Goal: Information Seeking & Learning: Learn about a topic

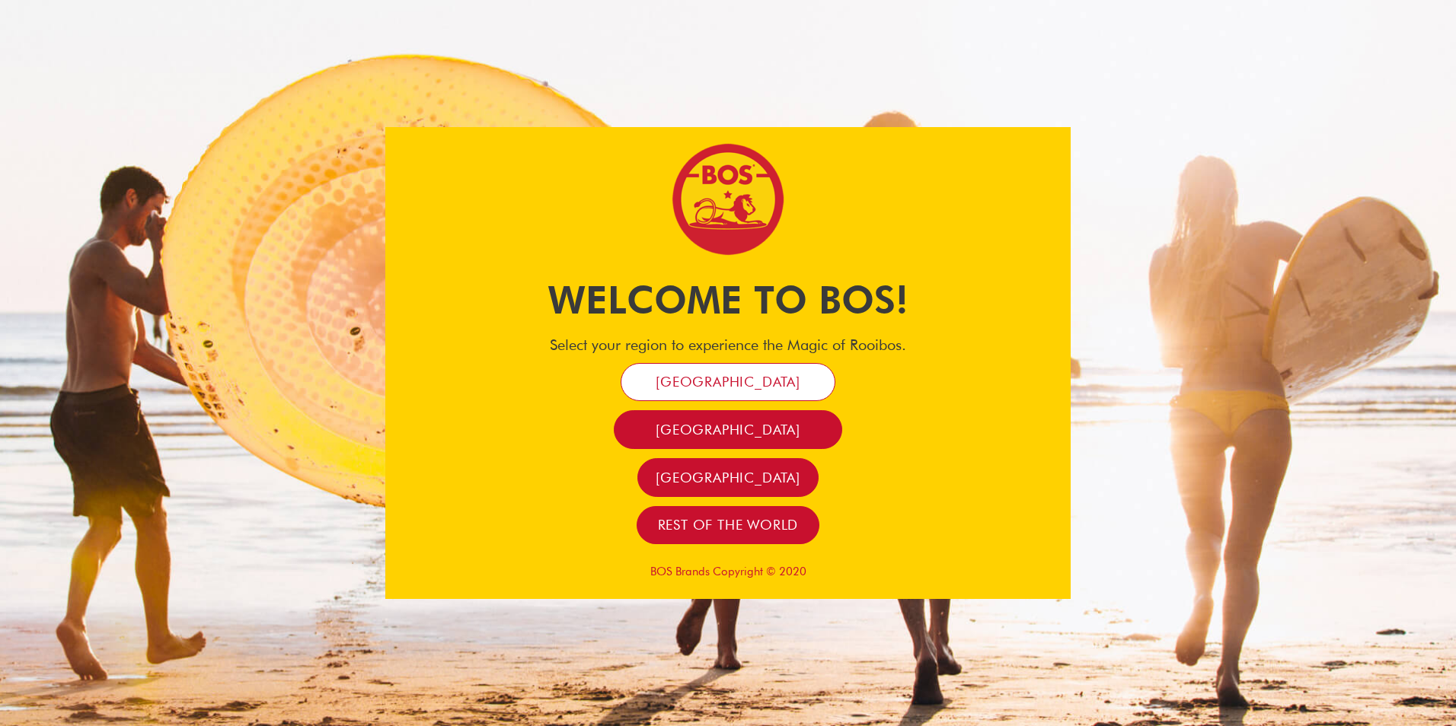
click at [710, 383] on span "[GEOGRAPHIC_DATA]" at bounding box center [728, 382] width 145 height 18
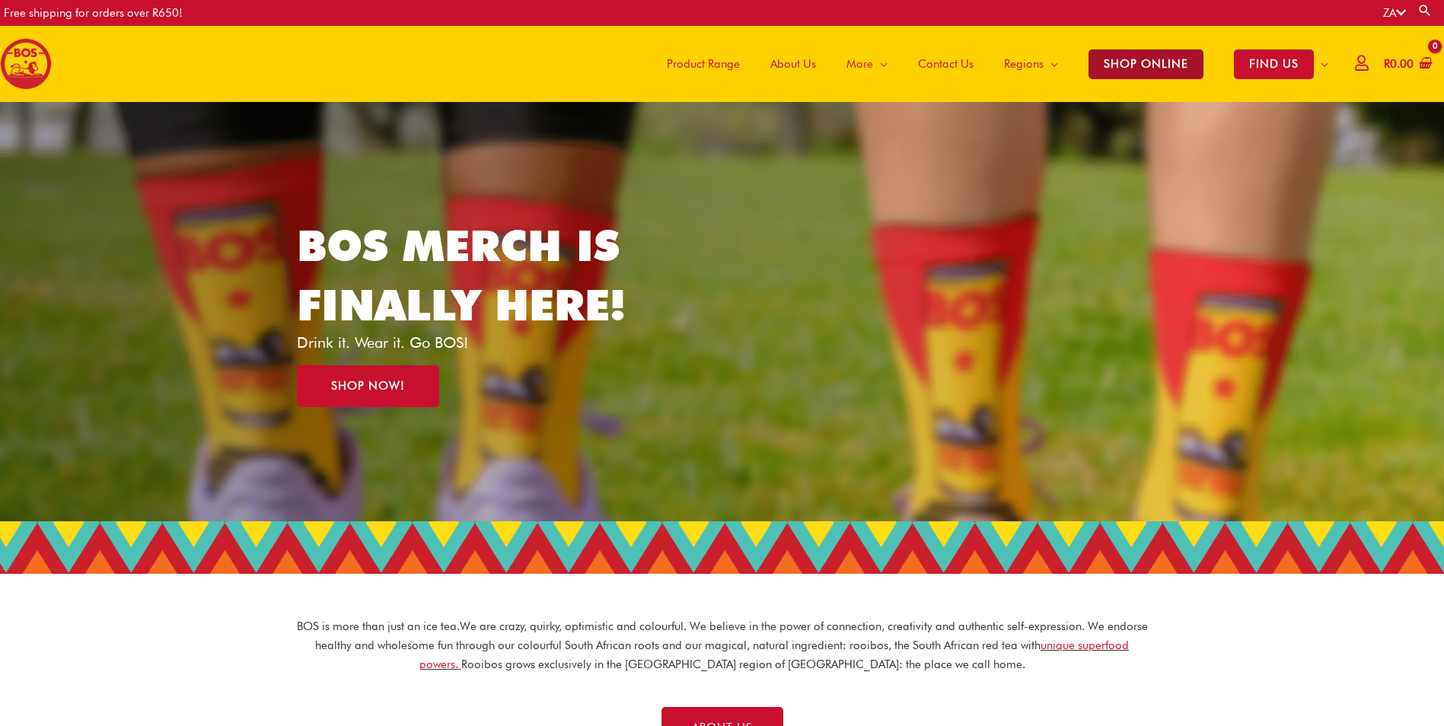
click at [1138, 56] on span "SHOP ONLINE" at bounding box center [1146, 64] width 115 height 30
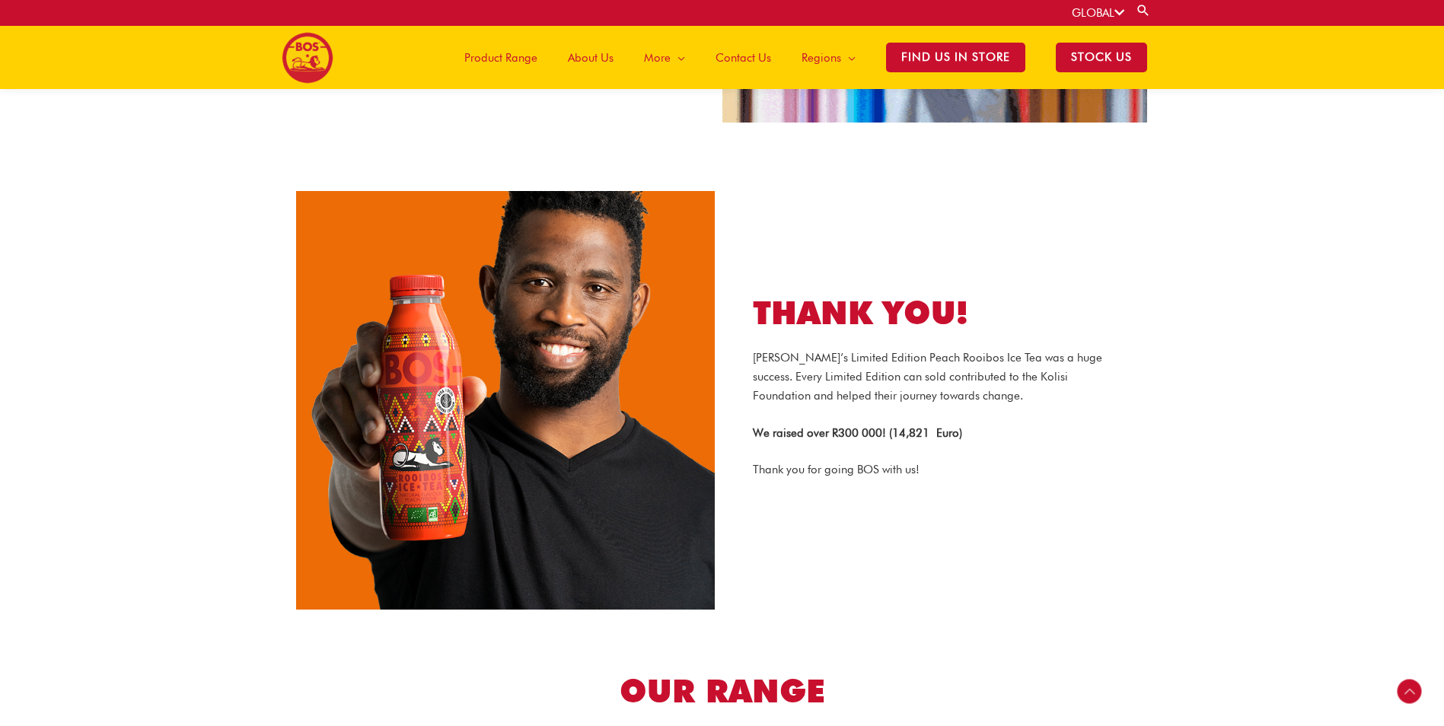
scroll to position [1820, 0]
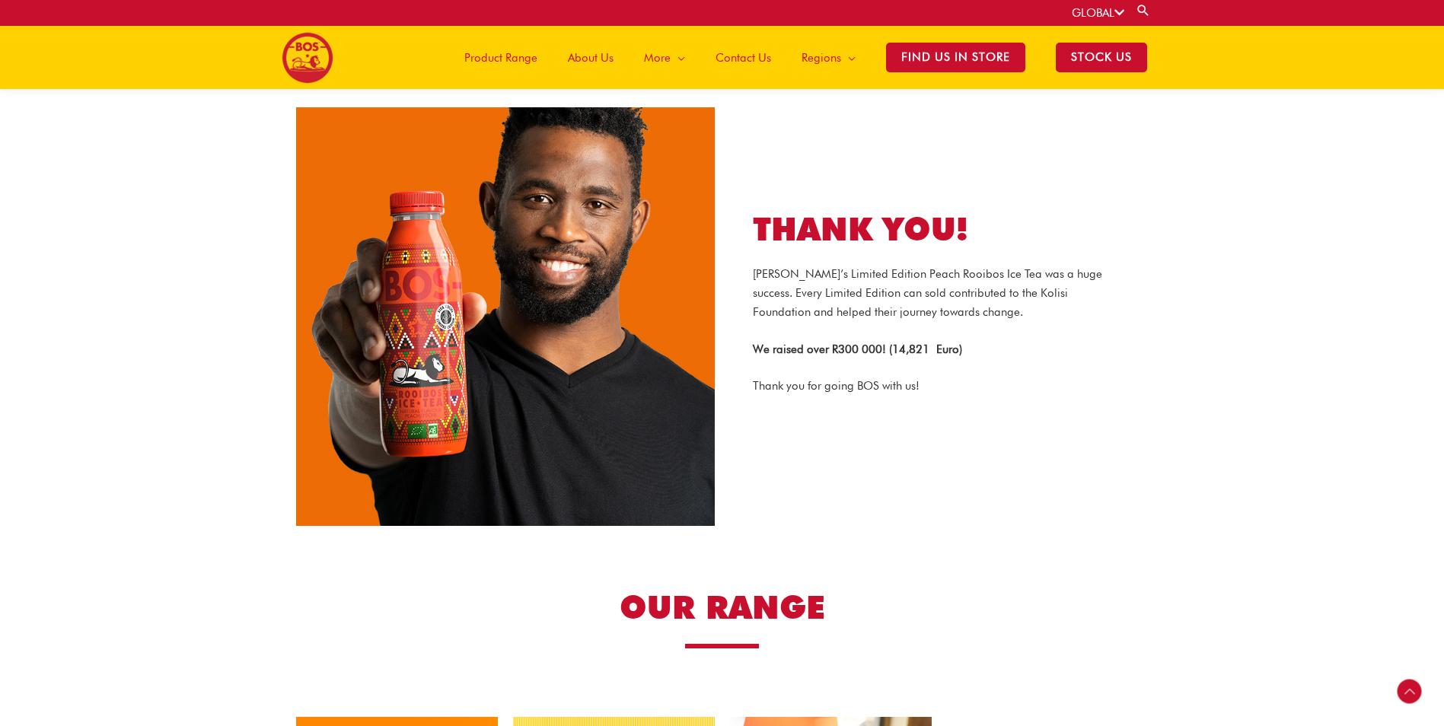
click at [531, 49] on span "Product Range" at bounding box center [500, 58] width 73 height 46
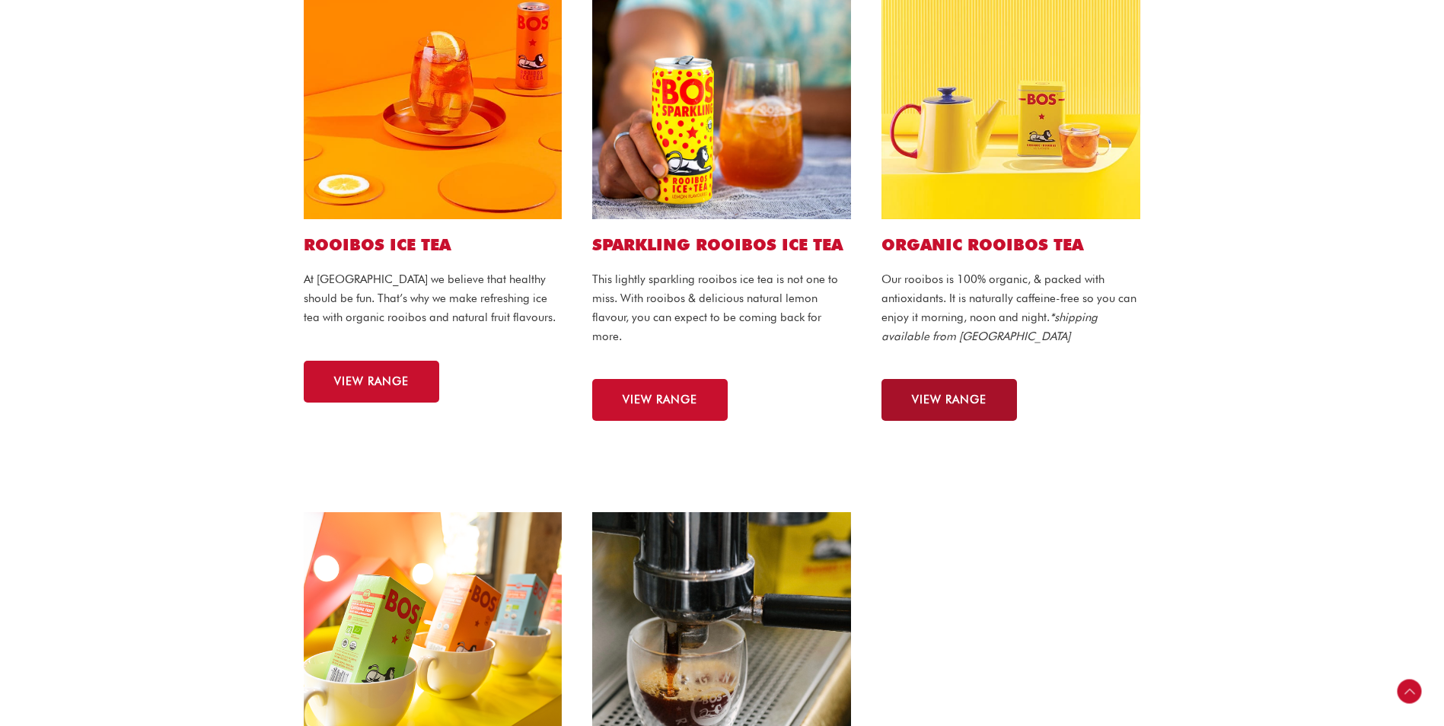
click at [941, 385] on link "VIEW RANGE" at bounding box center [950, 400] width 136 height 42
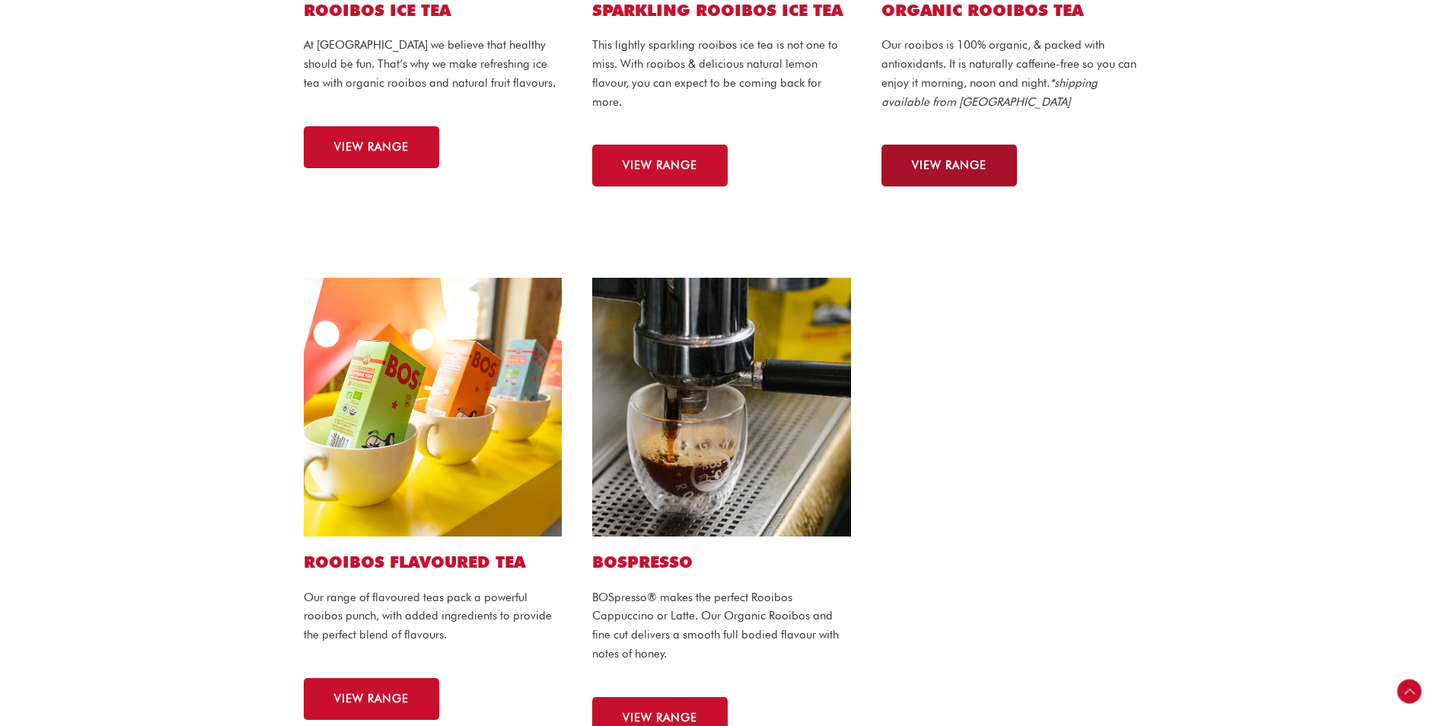
scroll to position [749, 0]
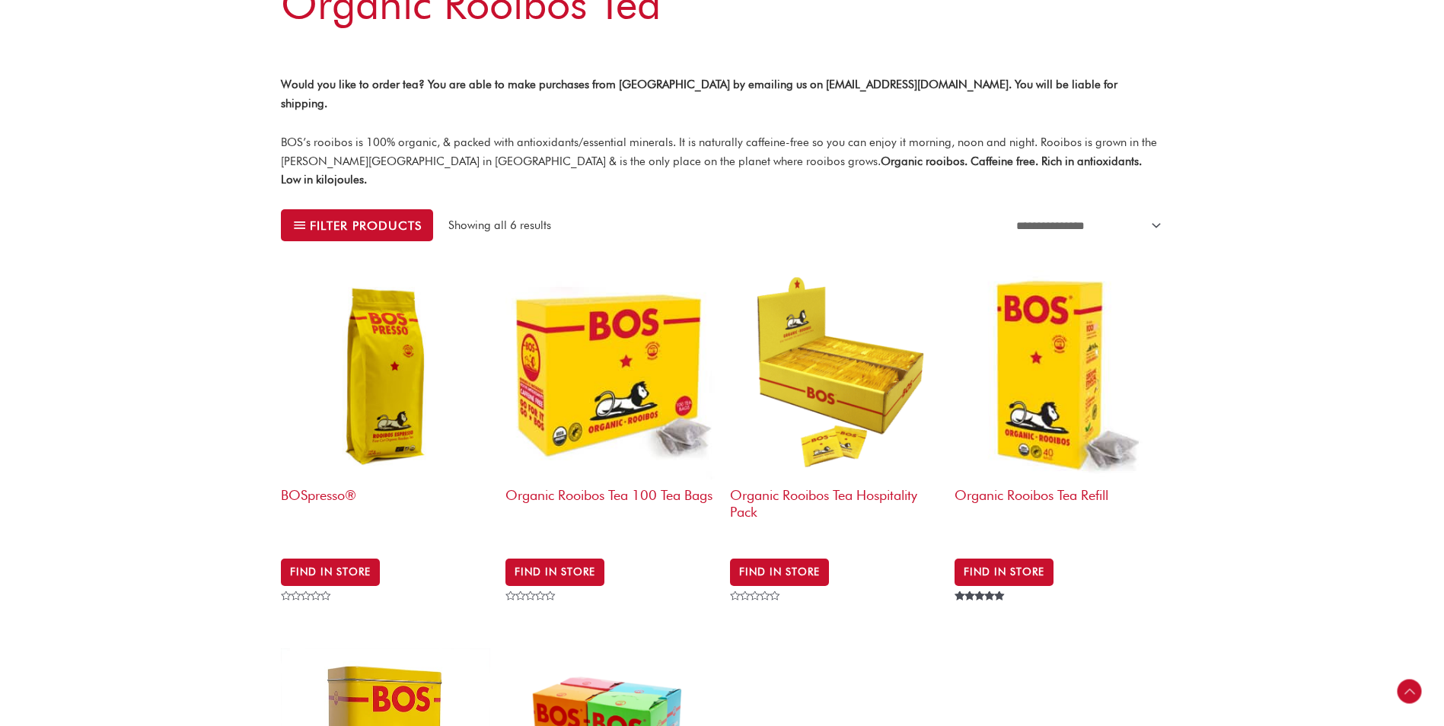
click at [1019, 554] on div "Find in Store Rated 5.00 out of 5" at bounding box center [1059, 580] width 209 height 53
click at [1031, 559] on link "Find in Store" at bounding box center [1004, 572] width 99 height 27
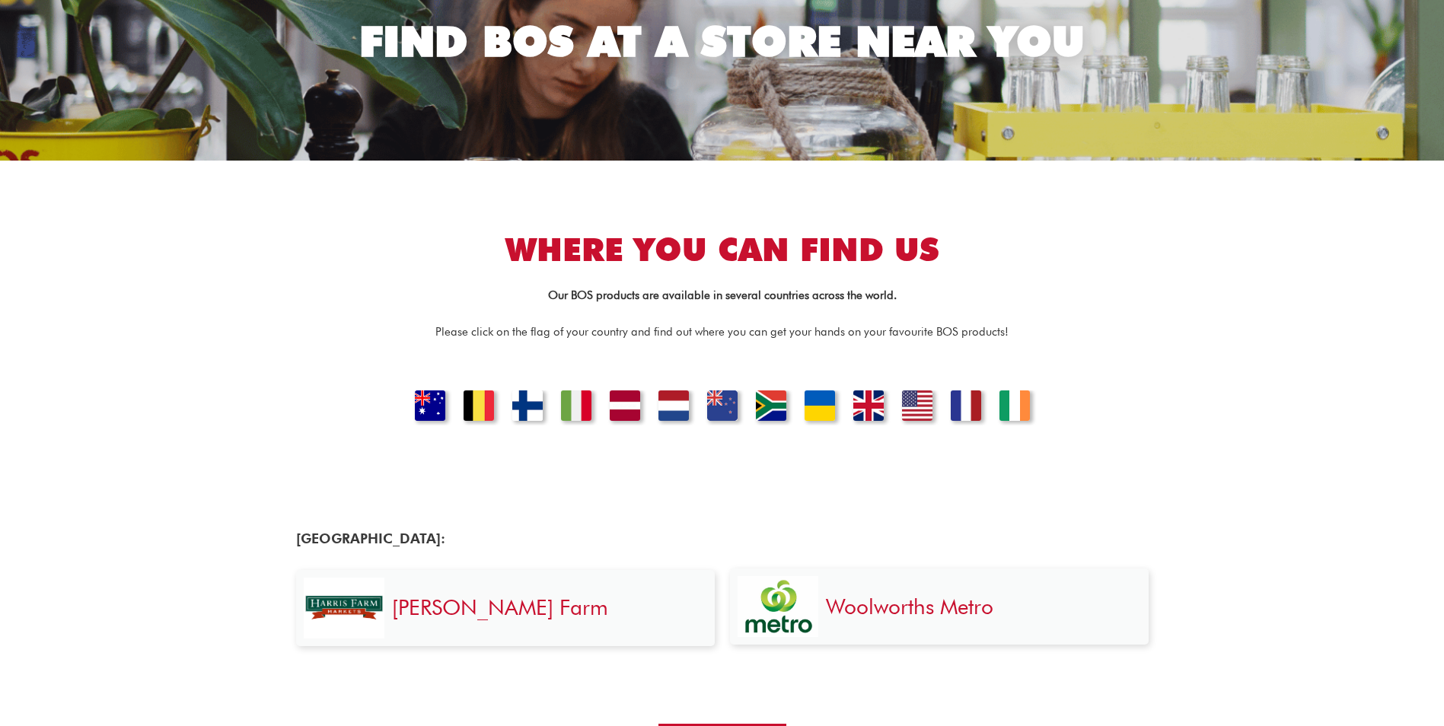
scroll to position [228, 0]
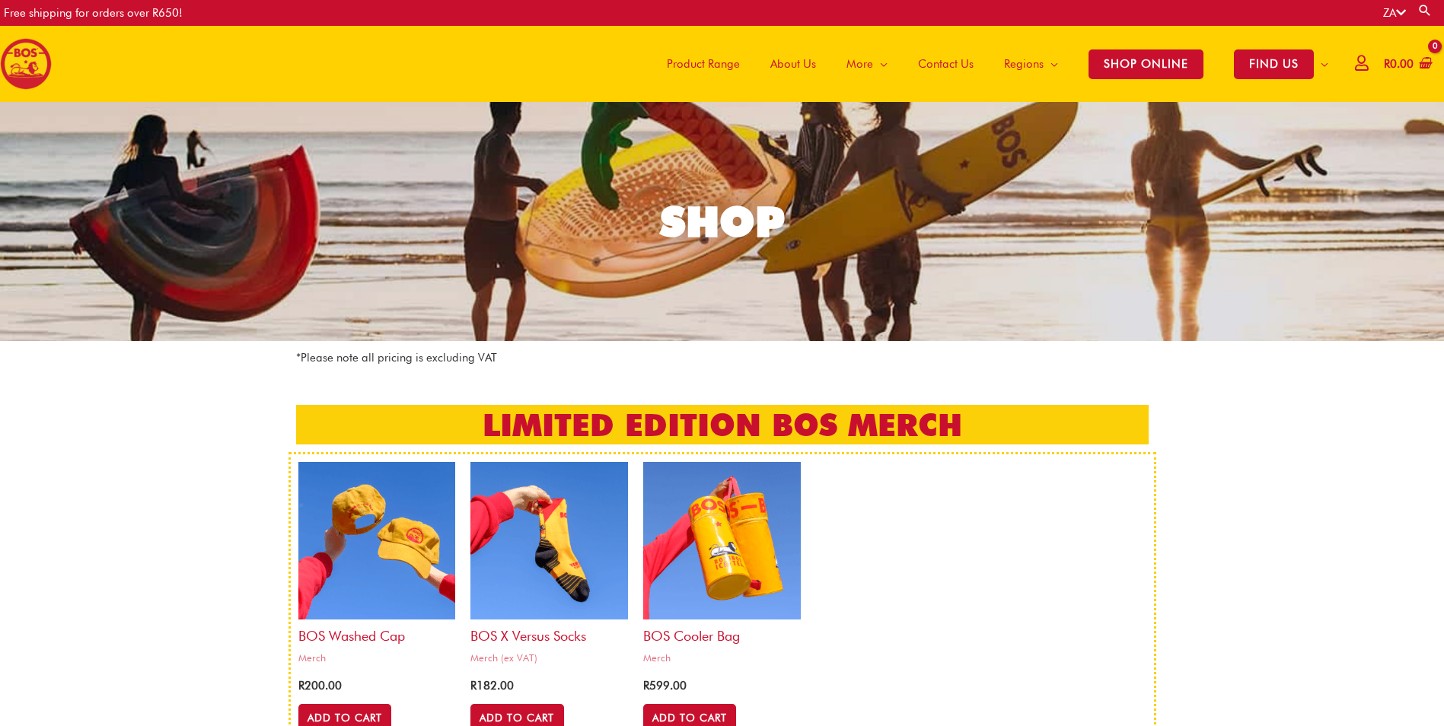
click at [691, 62] on span "Product Range" at bounding box center [703, 64] width 73 height 46
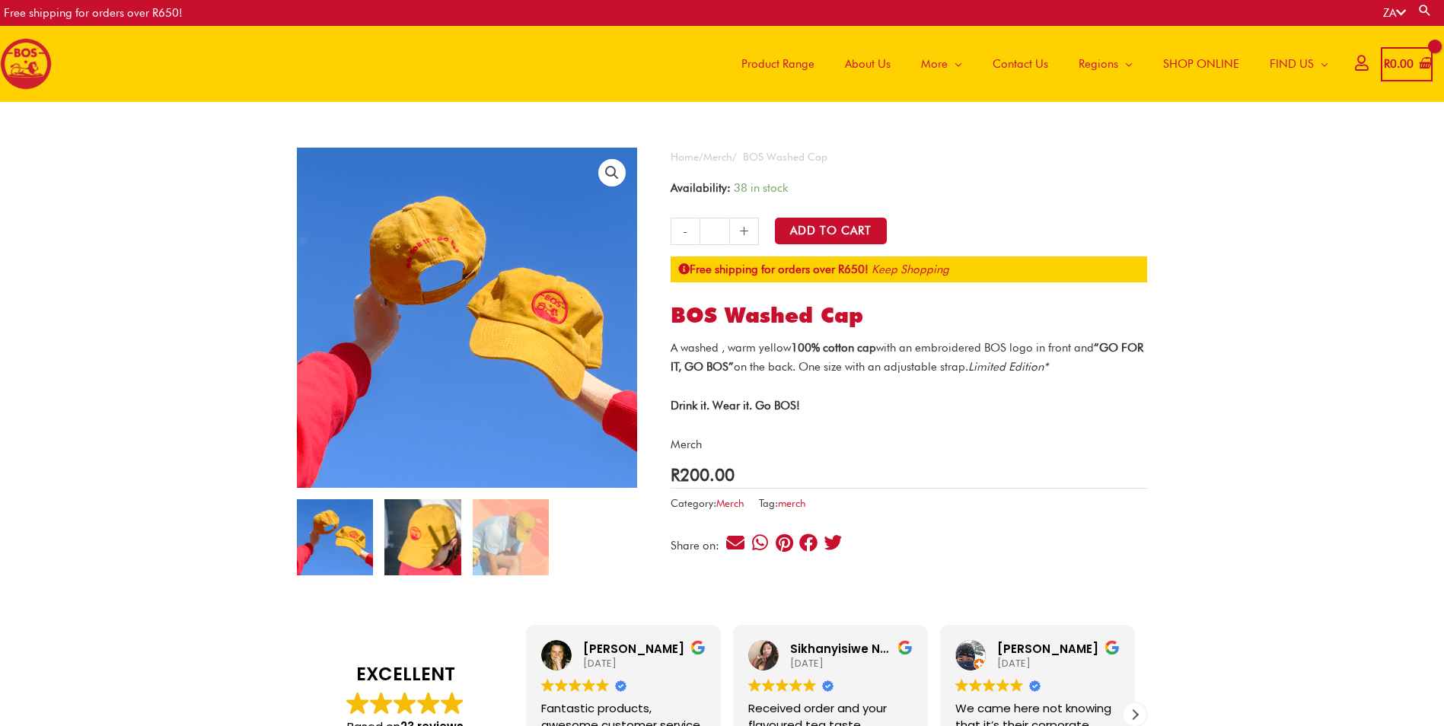
click at [432, 554] on img at bounding box center [423, 537] width 76 height 76
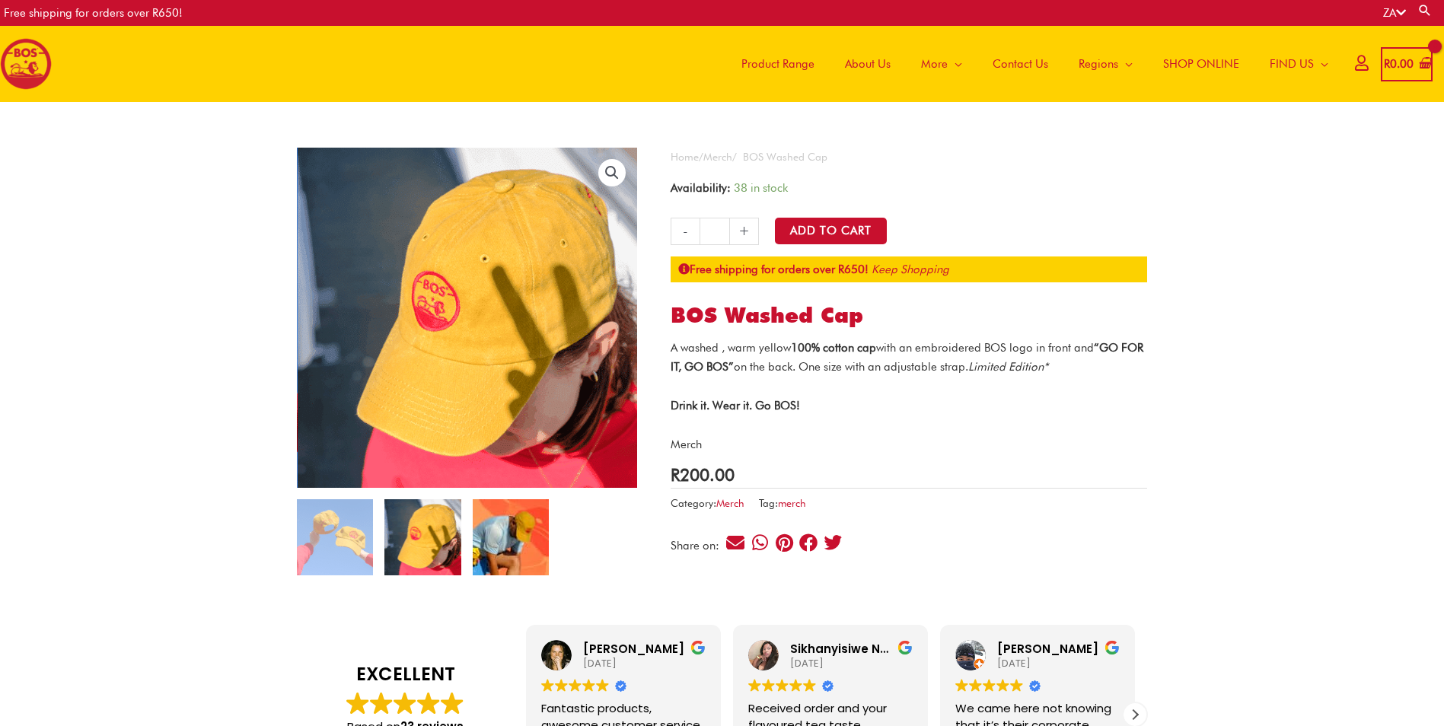
click at [493, 523] on img at bounding box center [511, 537] width 76 height 76
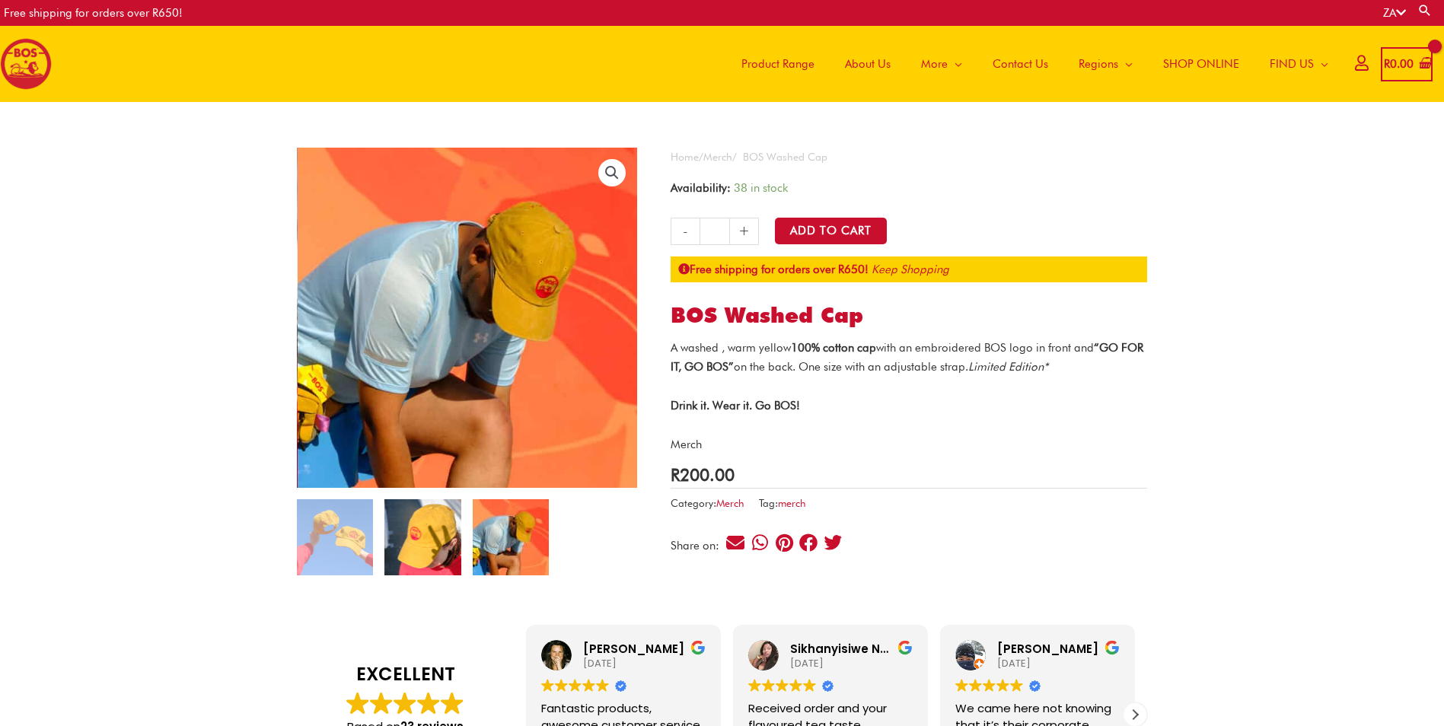
click at [410, 522] on img at bounding box center [423, 537] width 76 height 76
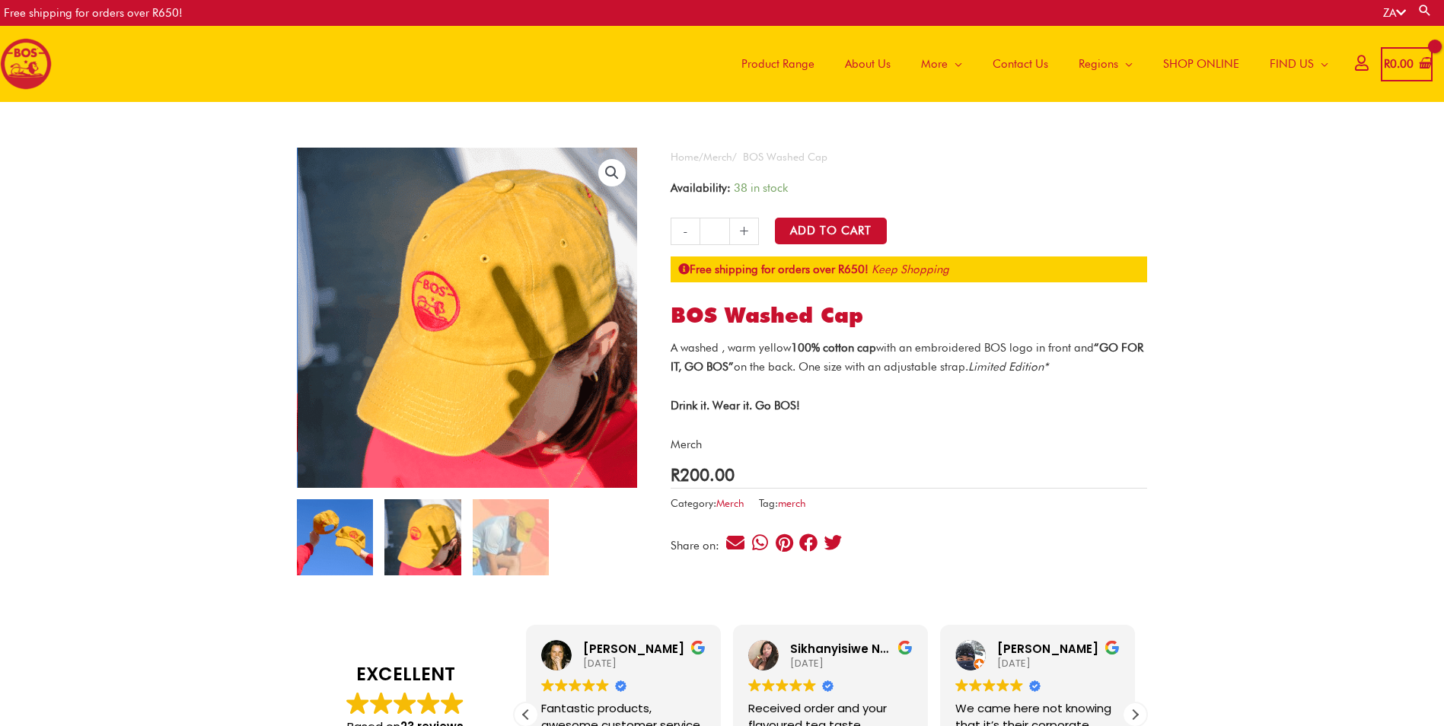
click at [323, 557] on img at bounding box center [335, 537] width 76 height 76
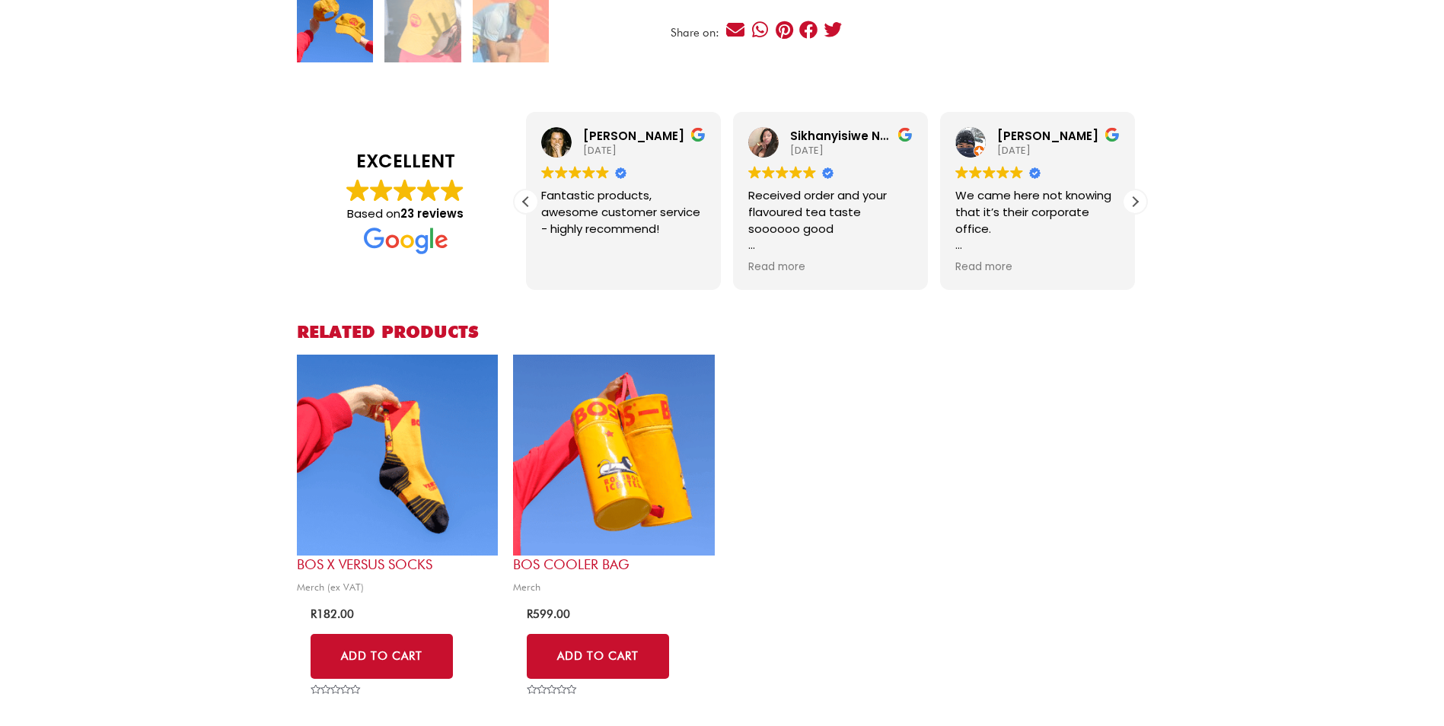
scroll to position [228, 0]
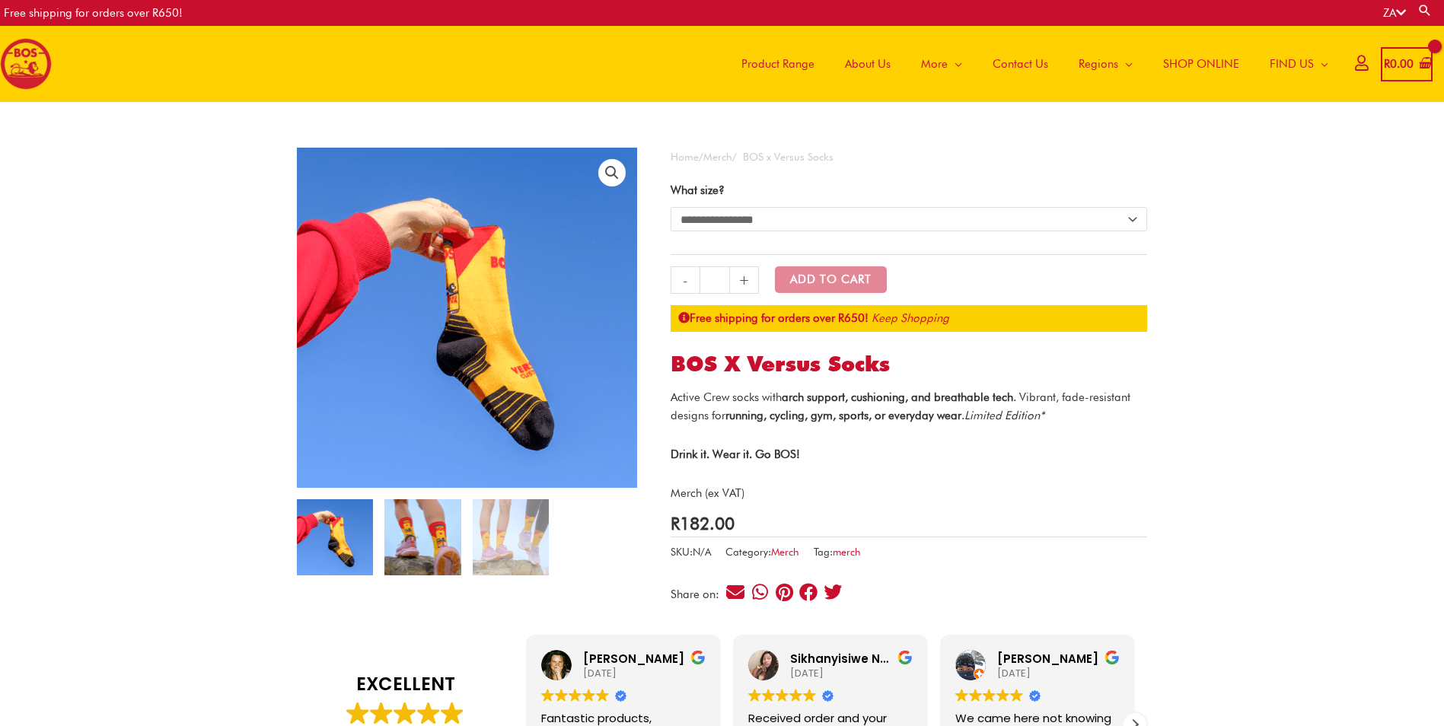
click at [426, 517] on img at bounding box center [423, 537] width 76 height 76
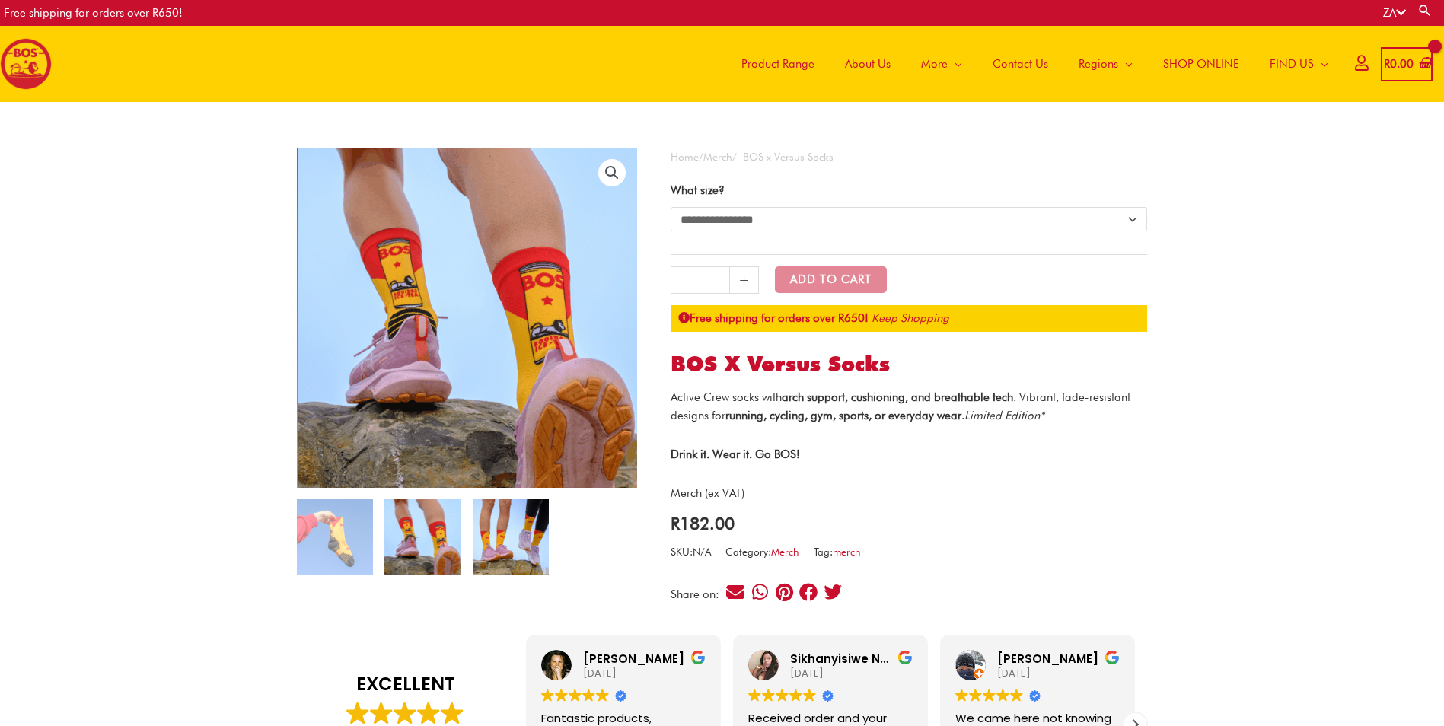
click at [528, 535] on img at bounding box center [511, 537] width 76 height 76
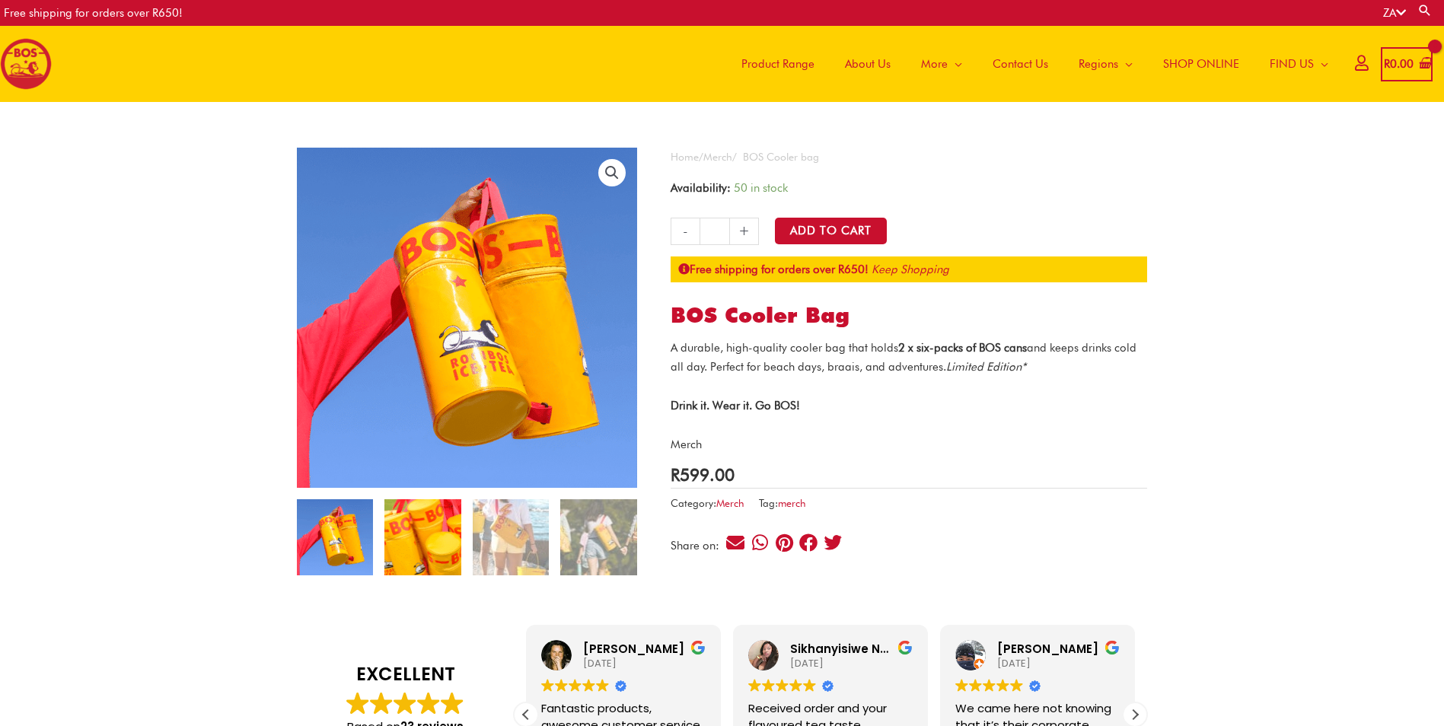
click at [418, 553] on img at bounding box center [423, 537] width 76 height 76
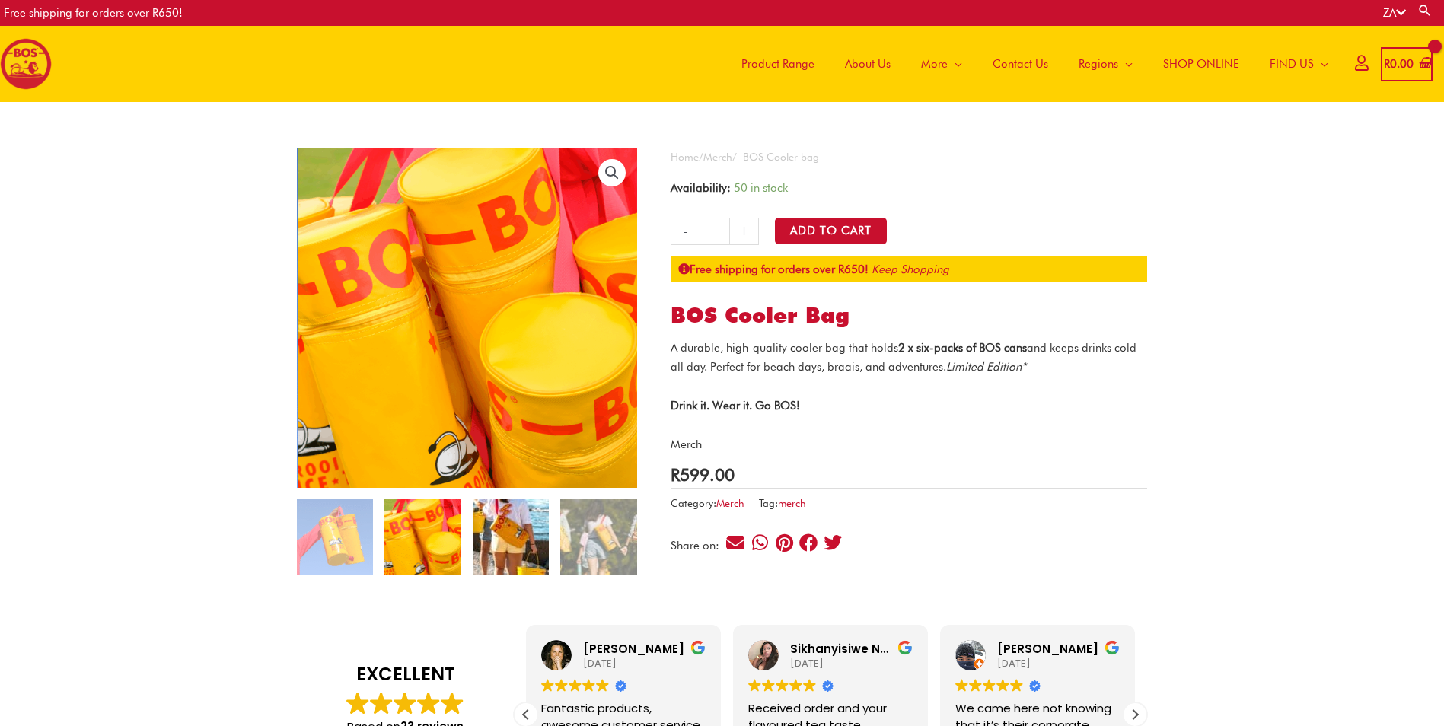
click at [492, 547] on img at bounding box center [511, 537] width 76 height 76
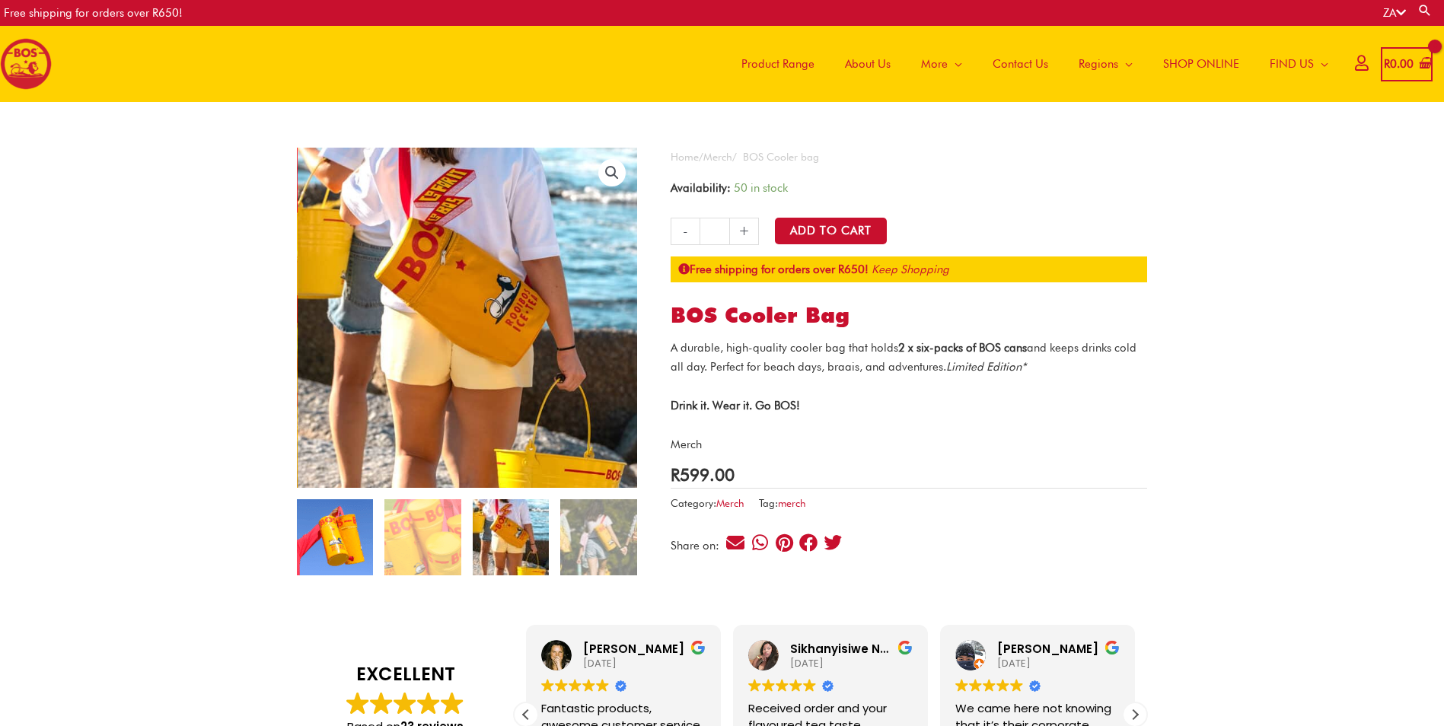
click at [362, 535] on img at bounding box center [335, 537] width 76 height 76
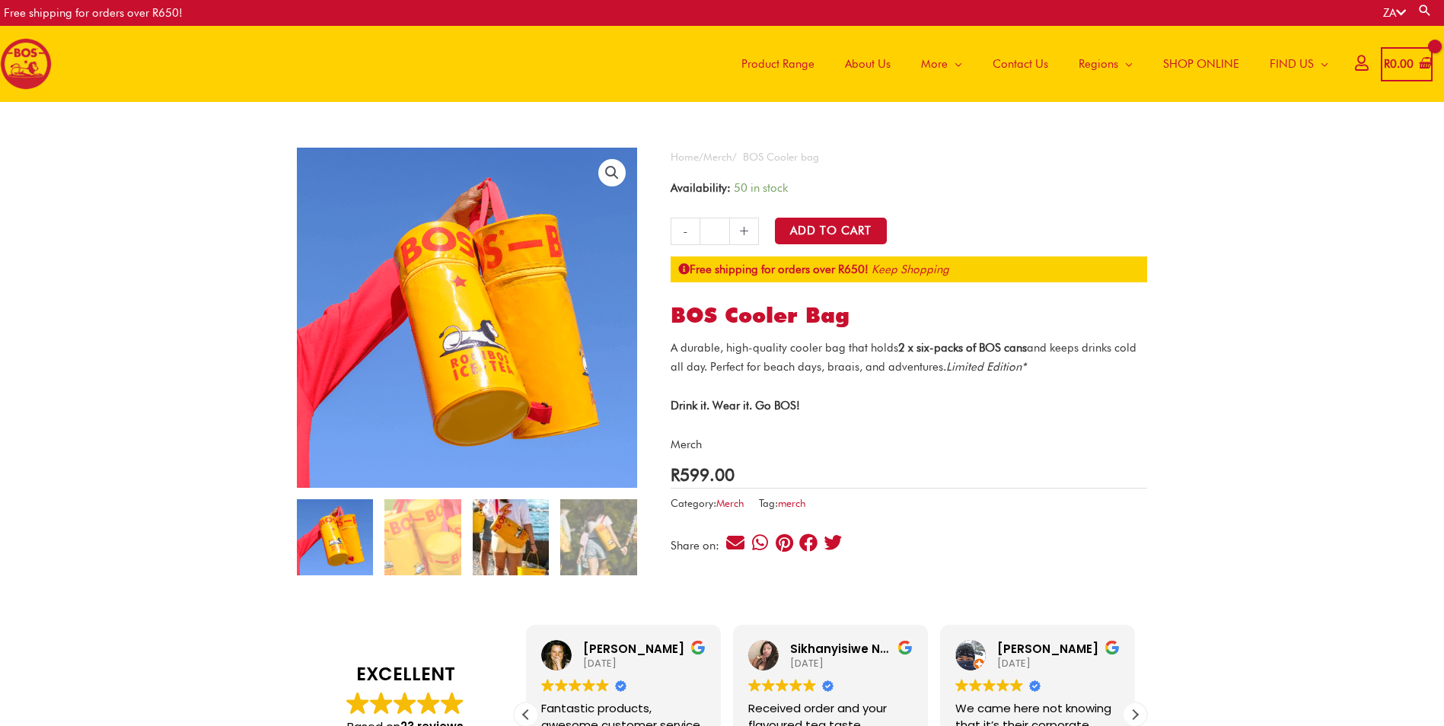
click at [503, 526] on img at bounding box center [511, 537] width 76 height 76
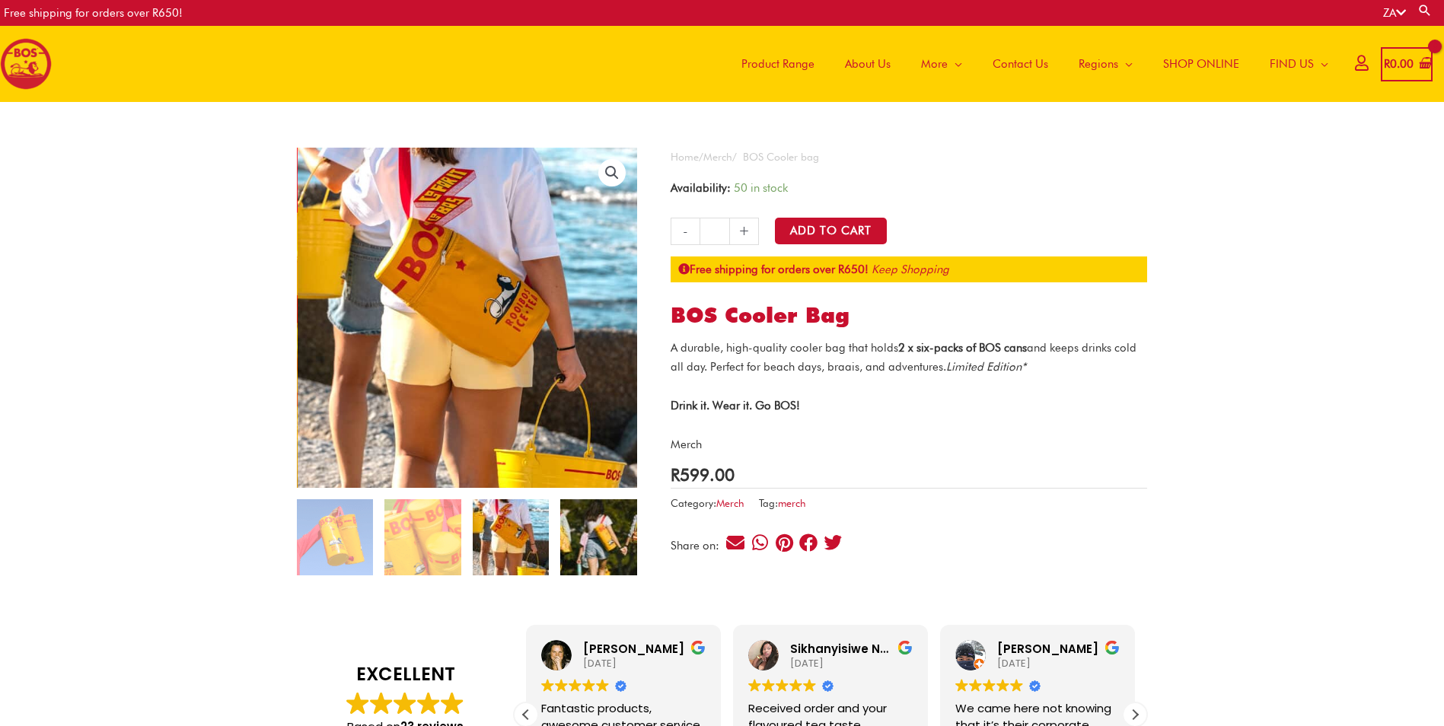
click at [588, 547] on img at bounding box center [598, 537] width 76 height 76
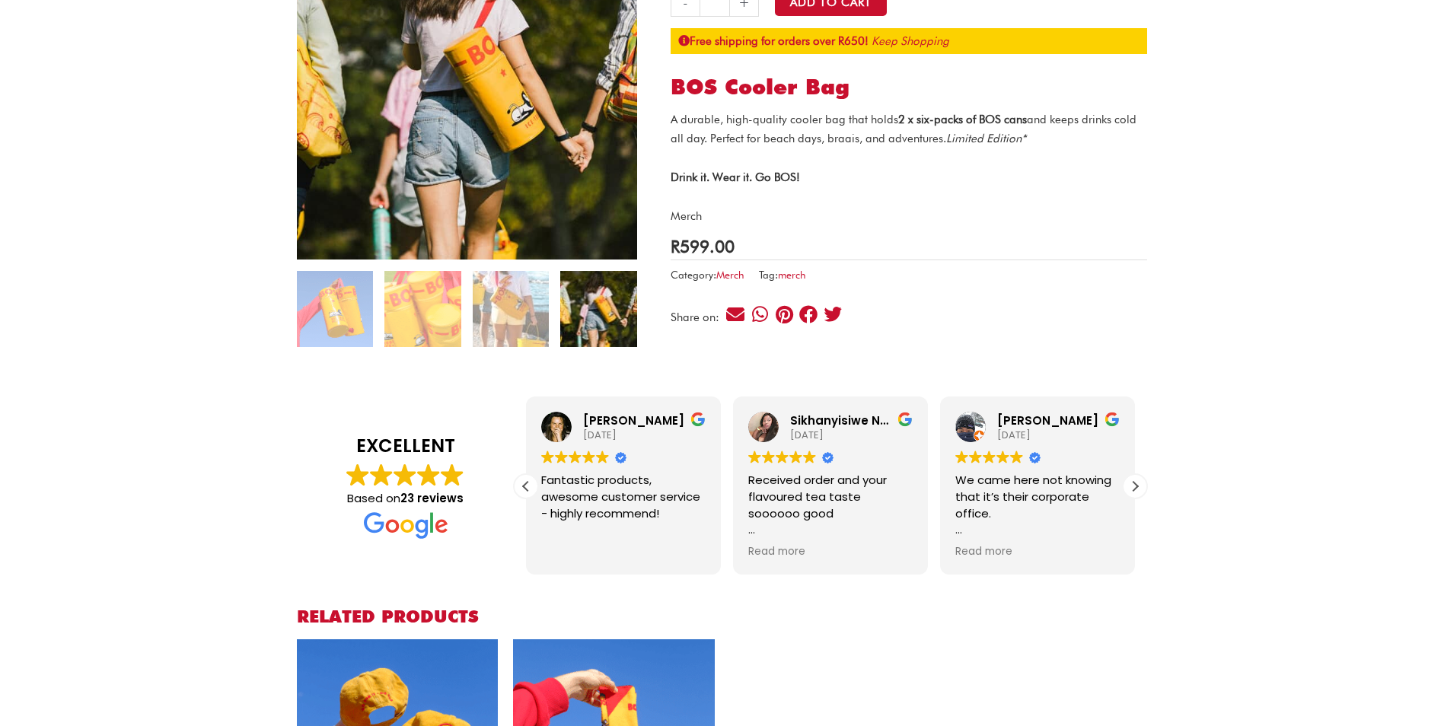
scroll to position [609, 0]
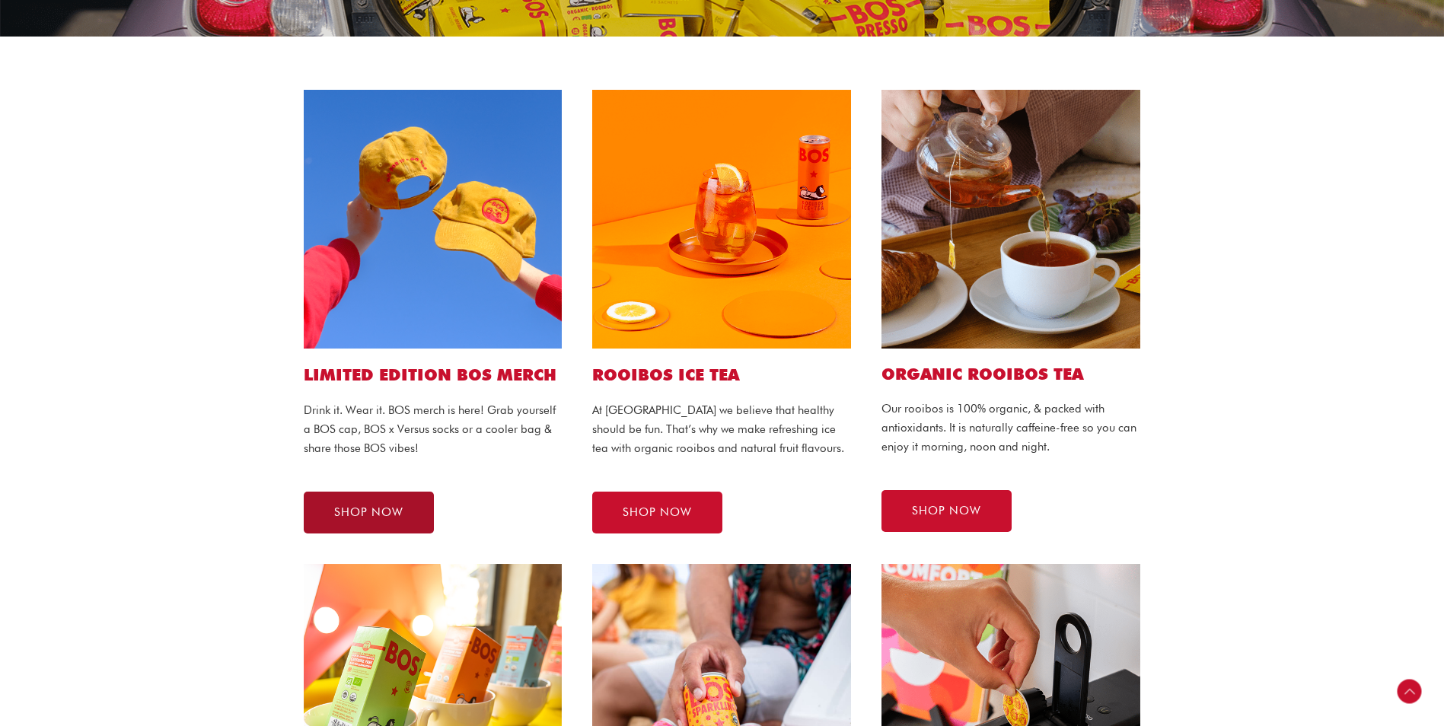
click at [394, 497] on link "SHOP NOW" at bounding box center [369, 513] width 130 height 42
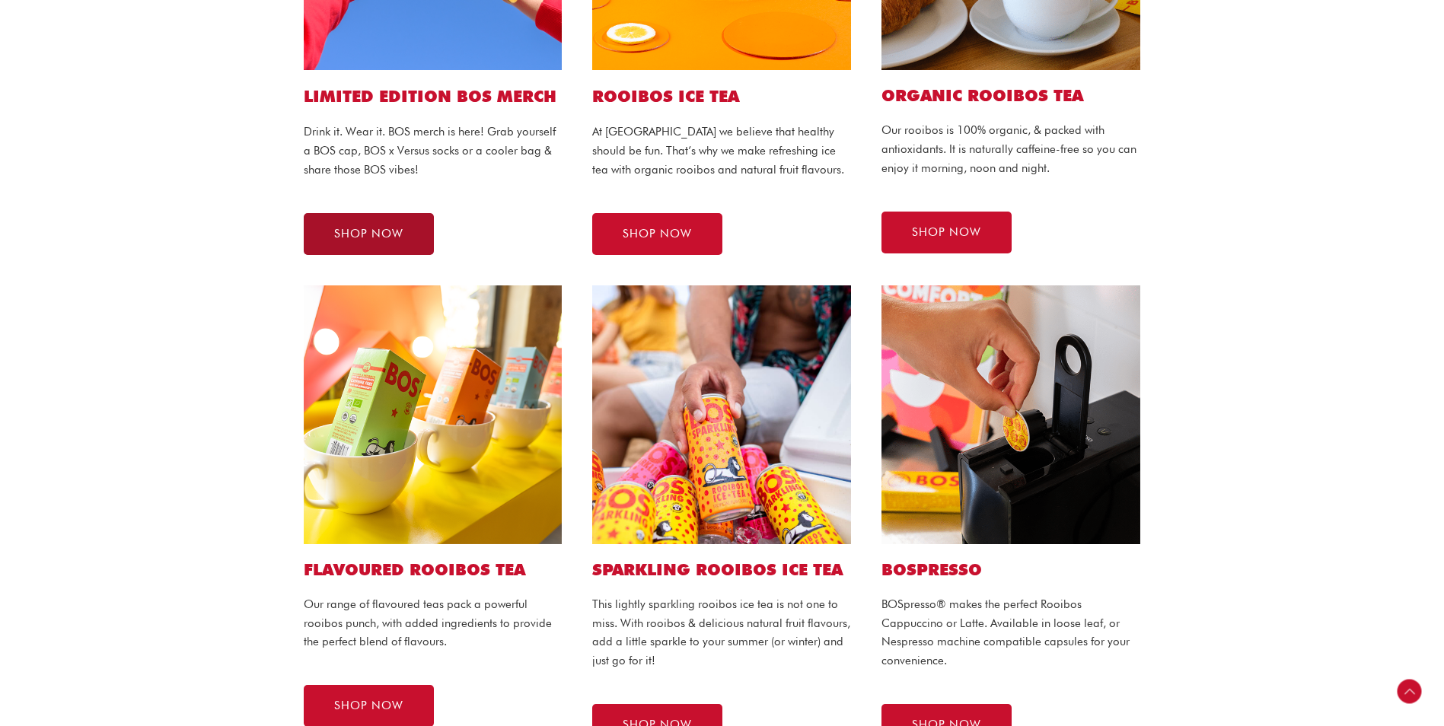
scroll to position [761, 0]
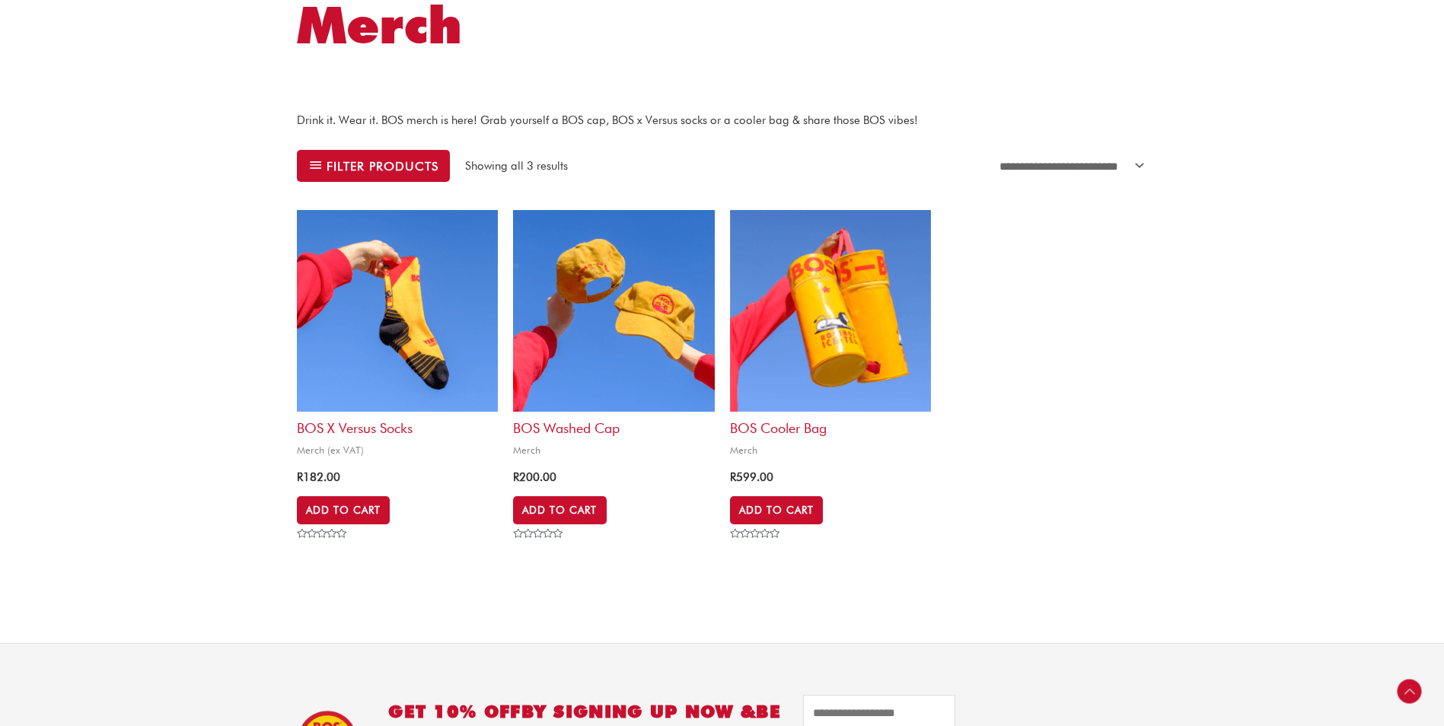
scroll to position [228, 0]
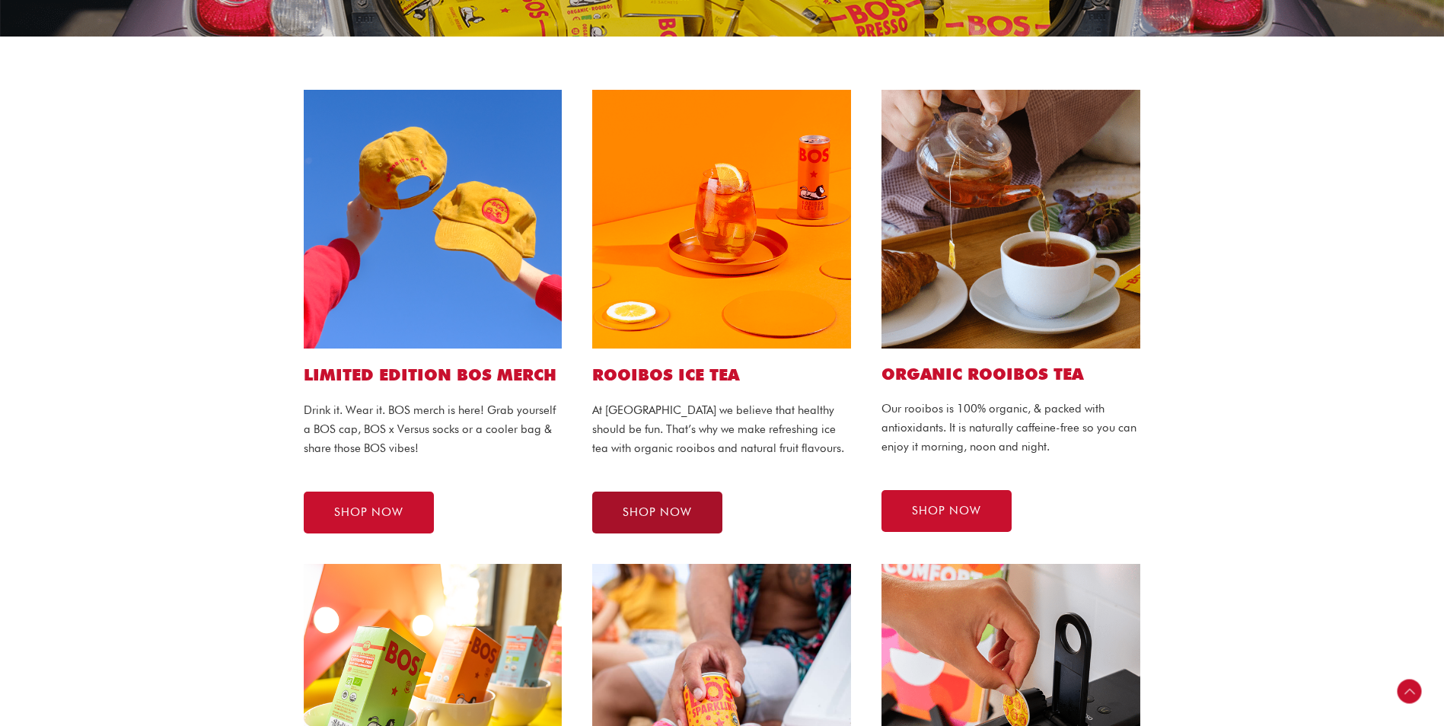
click at [682, 509] on span "SHOP NOW" at bounding box center [657, 512] width 69 height 11
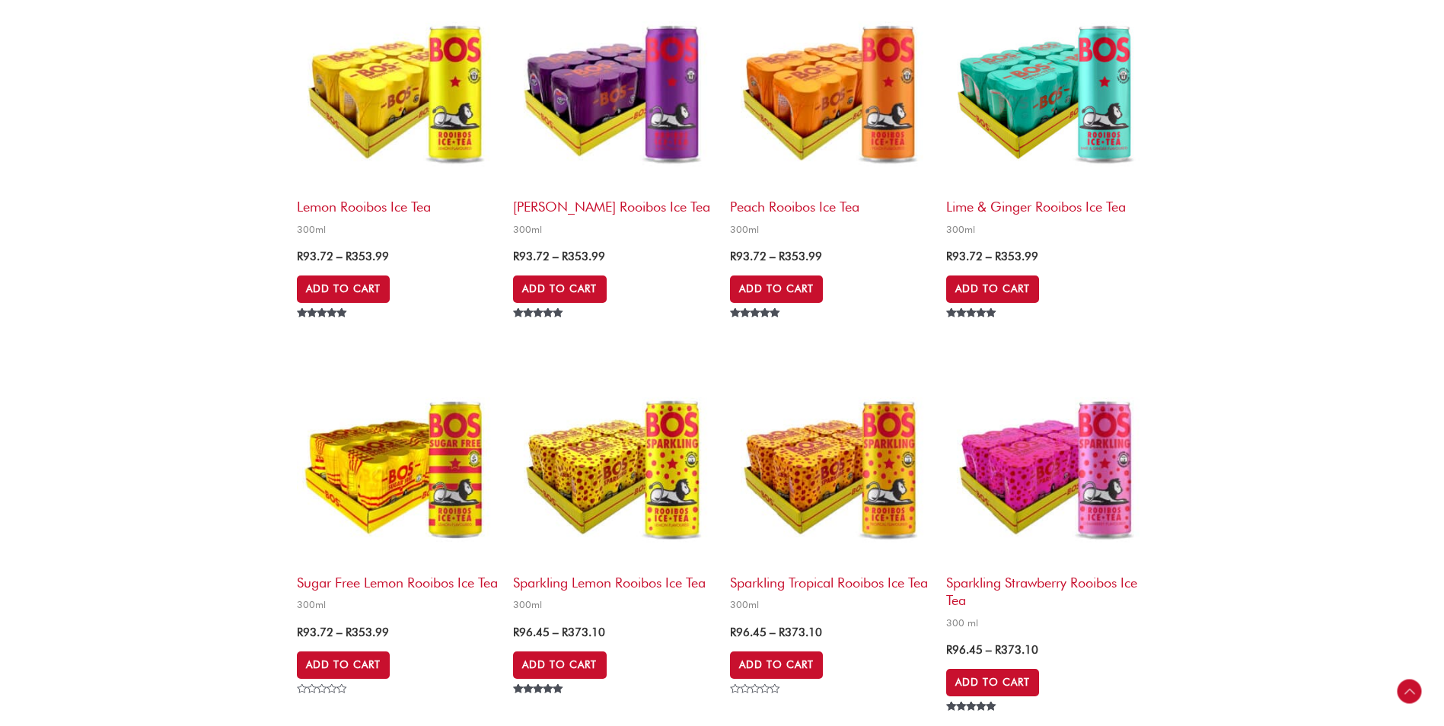
scroll to position [1751, 0]
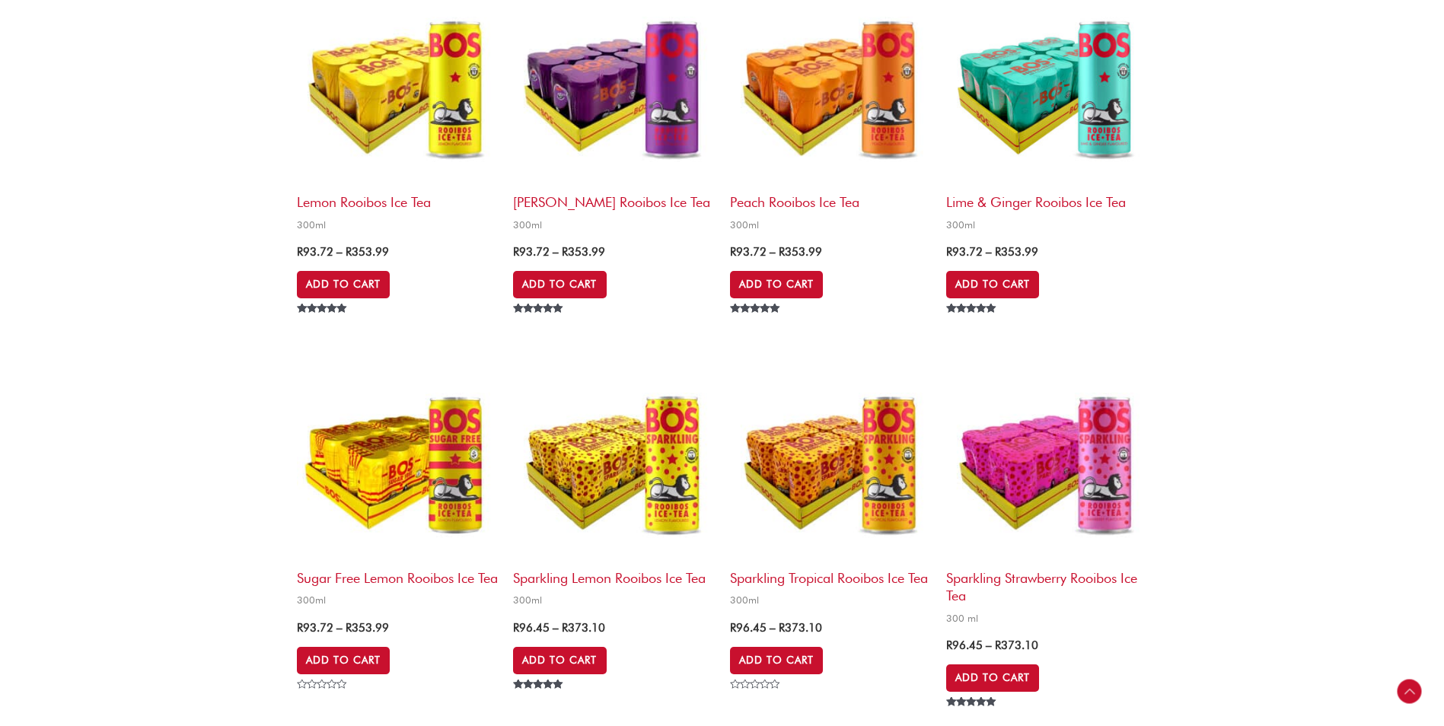
click at [799, 168] on img at bounding box center [830, 85] width 201 height 201
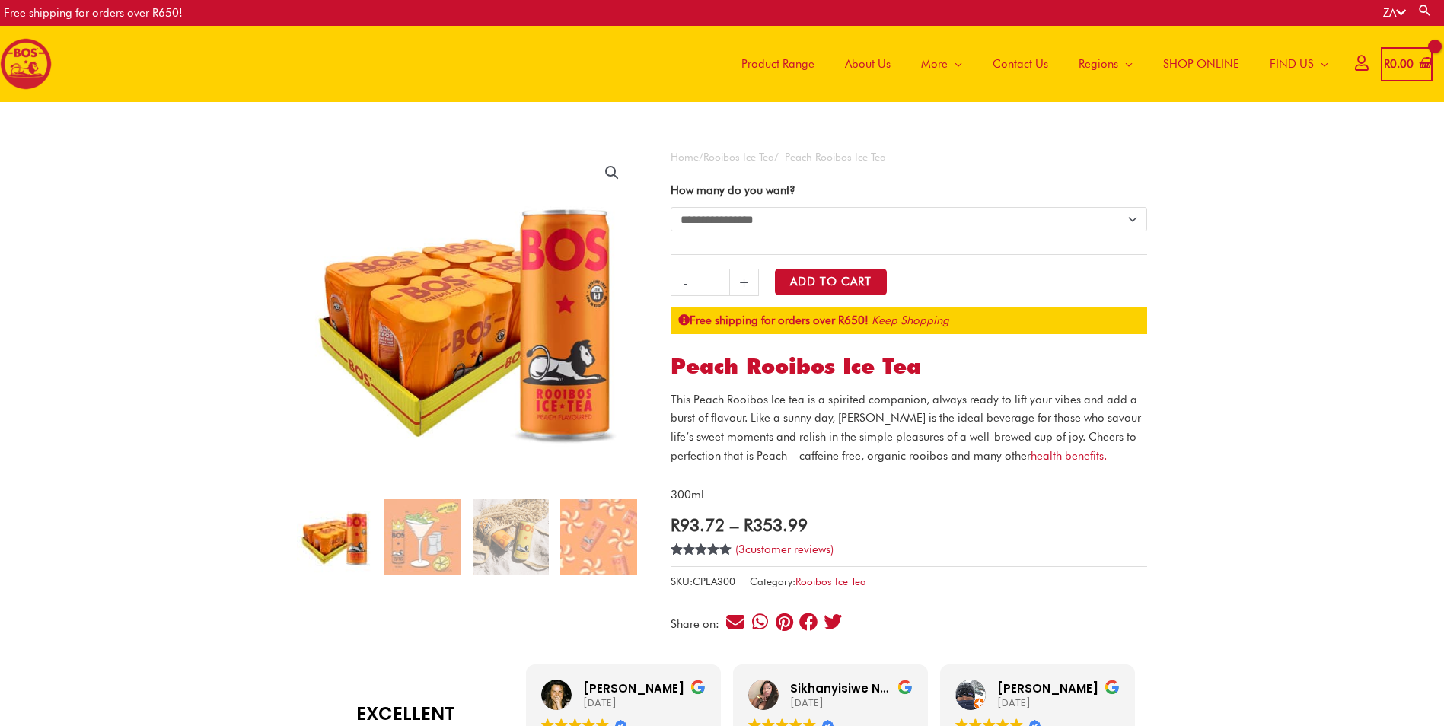
click at [704, 219] on select "**********" at bounding box center [909, 219] width 477 height 24
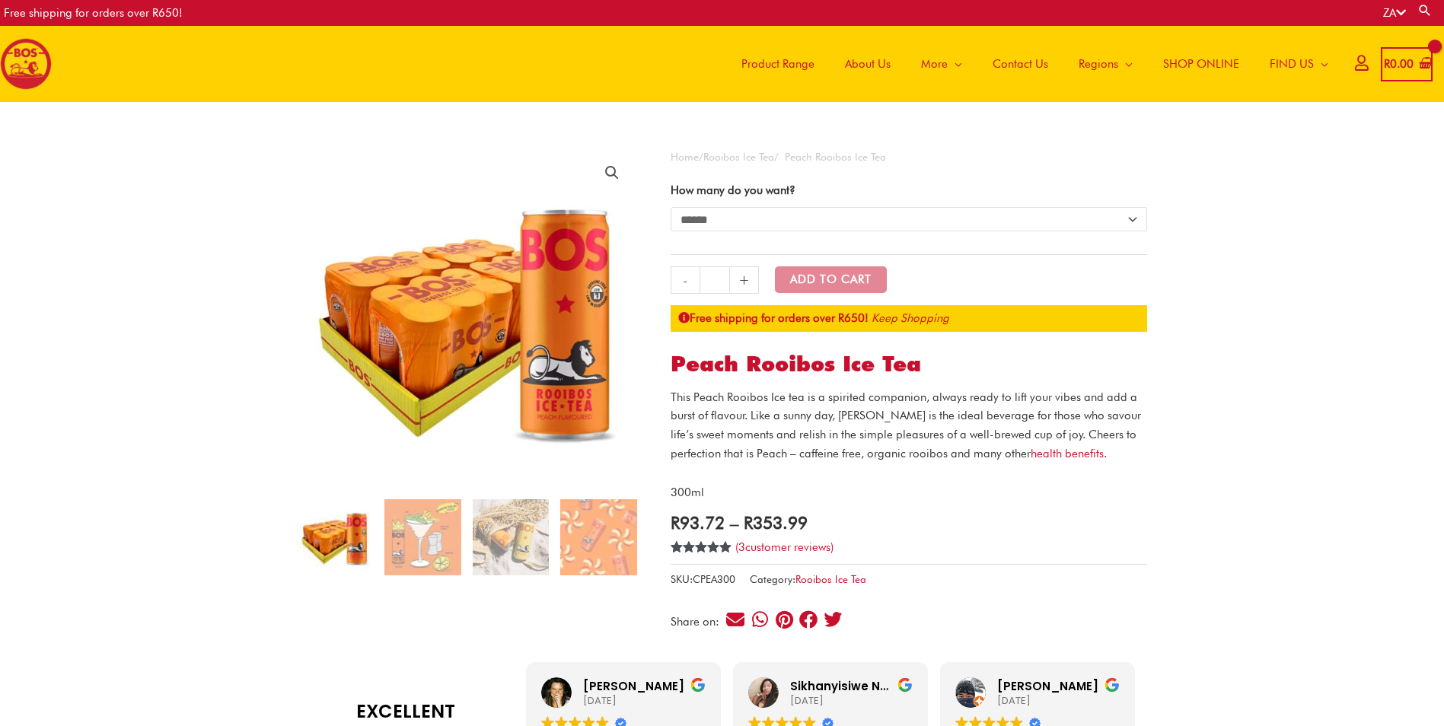
click at [671, 207] on select "**********" at bounding box center [909, 219] width 477 height 24
select select "******"
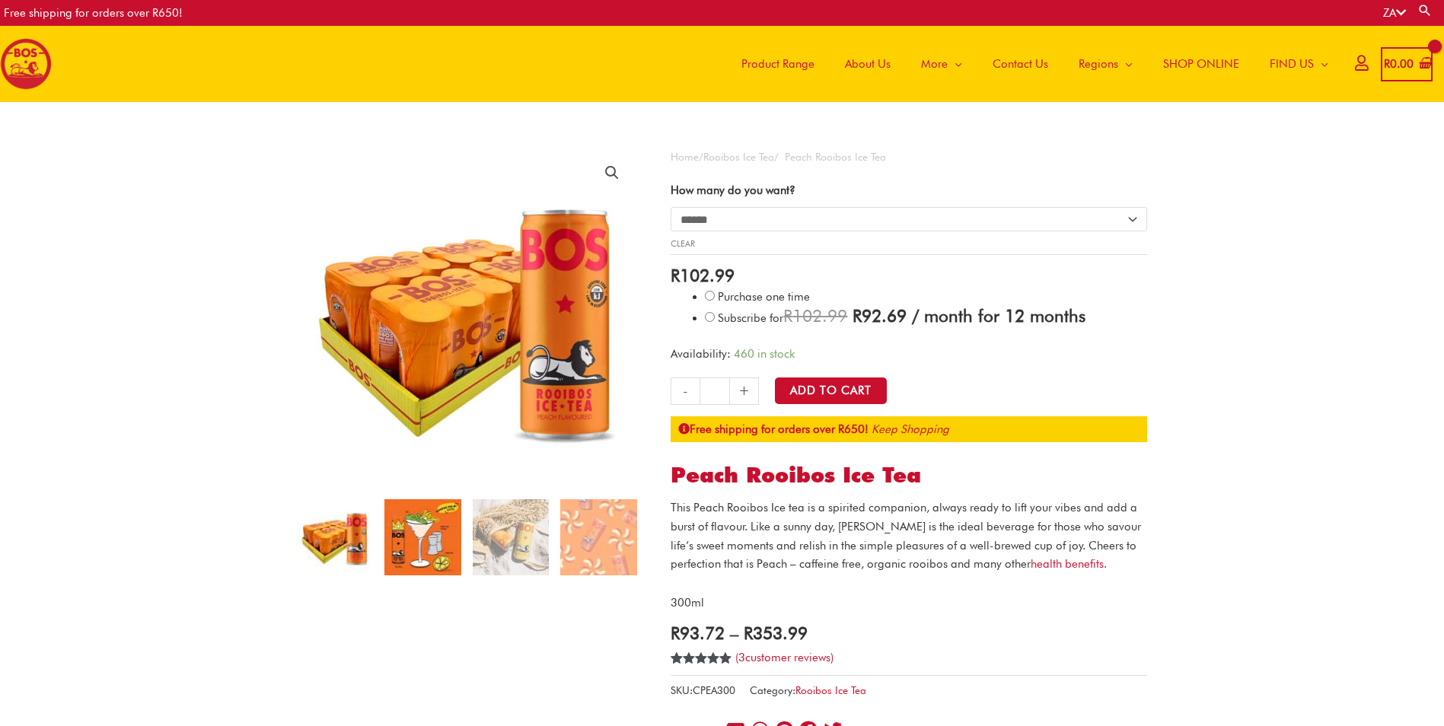
click at [442, 541] on img at bounding box center [423, 537] width 76 height 76
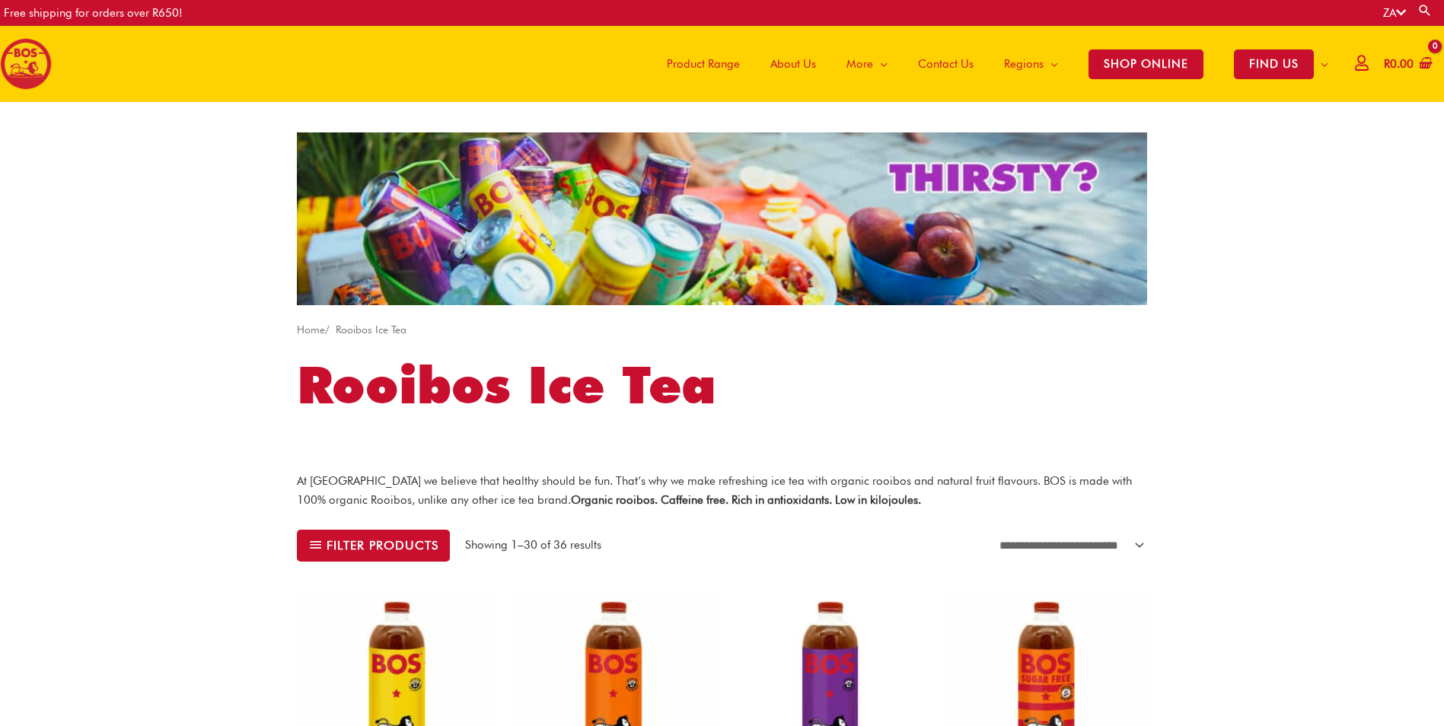
click at [798, 65] on span "About Us" at bounding box center [794, 64] width 46 height 46
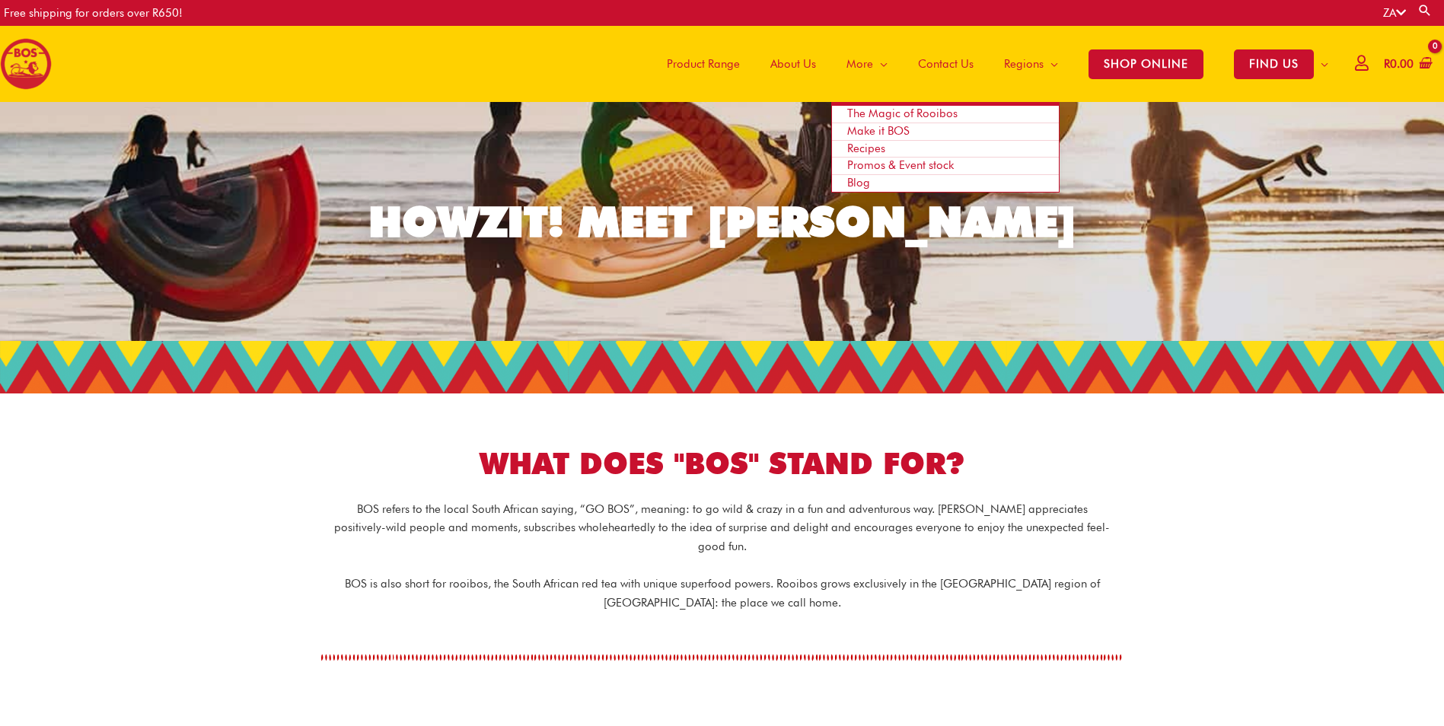
click at [865, 151] on span "Recipes" at bounding box center [866, 149] width 38 height 14
click at [891, 164] on span "Promos & Event stock" at bounding box center [900, 165] width 107 height 14
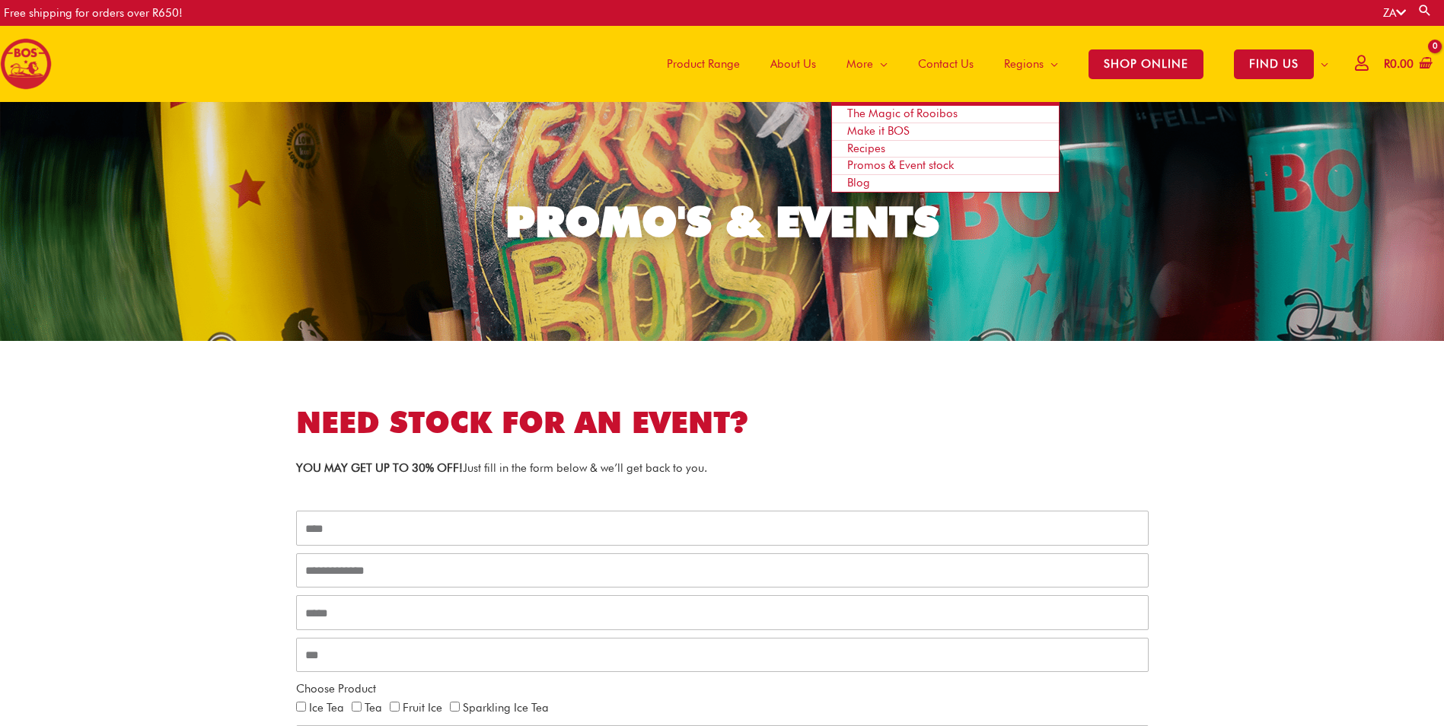
click at [864, 149] on span "Recipes" at bounding box center [866, 149] width 38 height 14
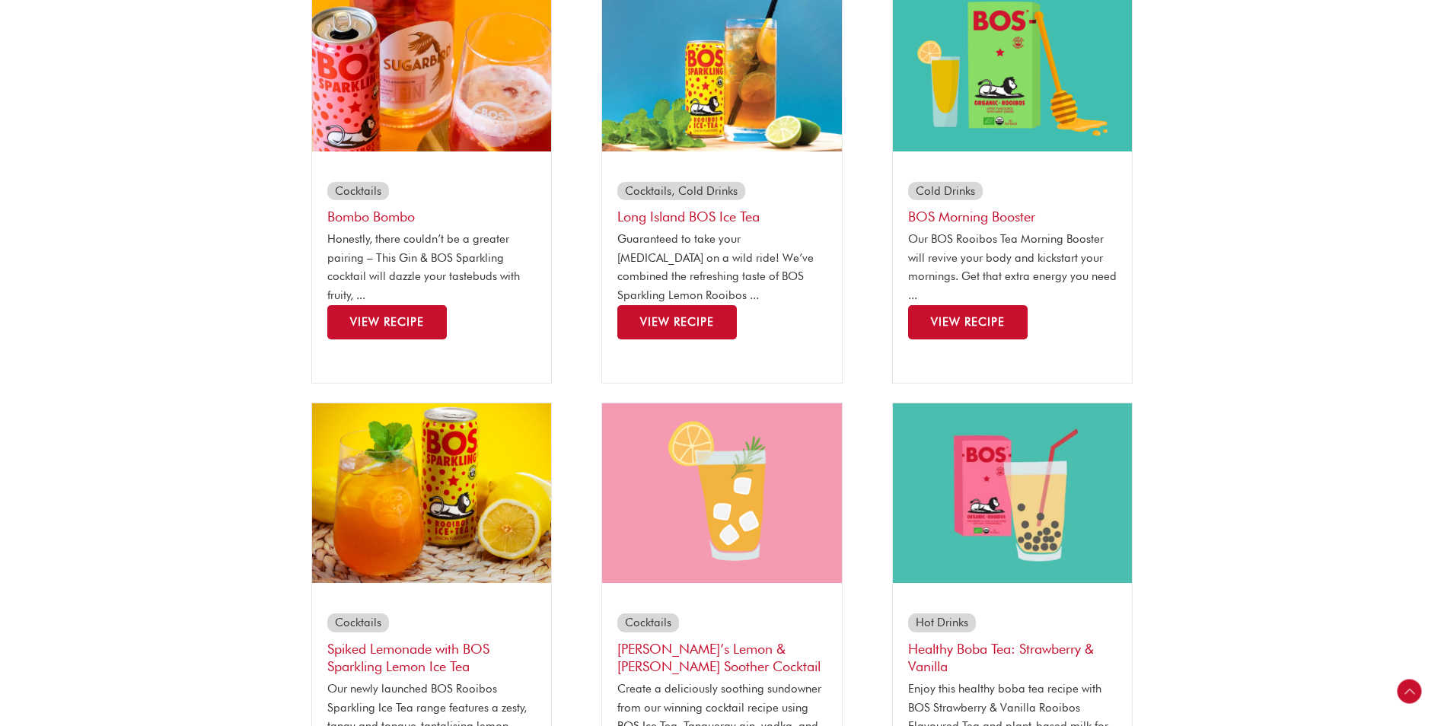
scroll to position [761, 0]
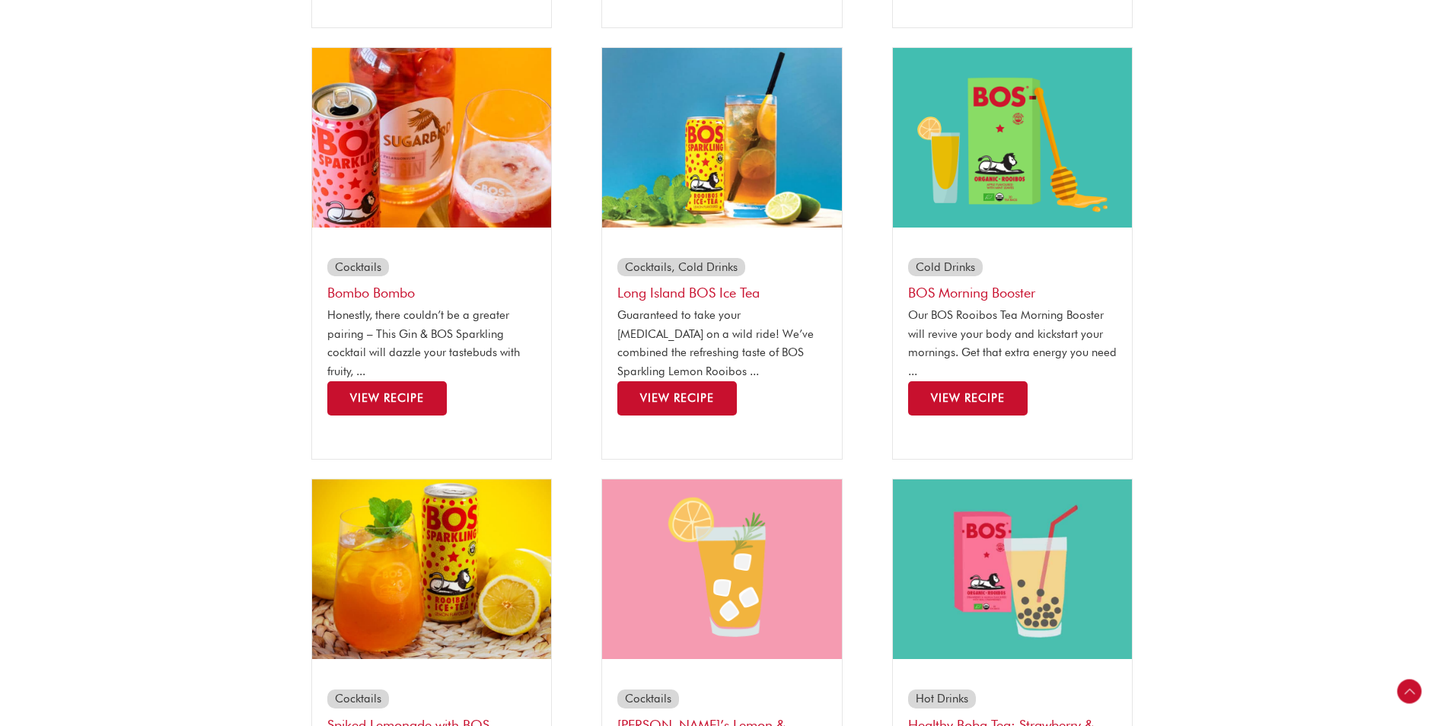
click at [1055, 187] on img at bounding box center [1013, 138] width 240 height 180
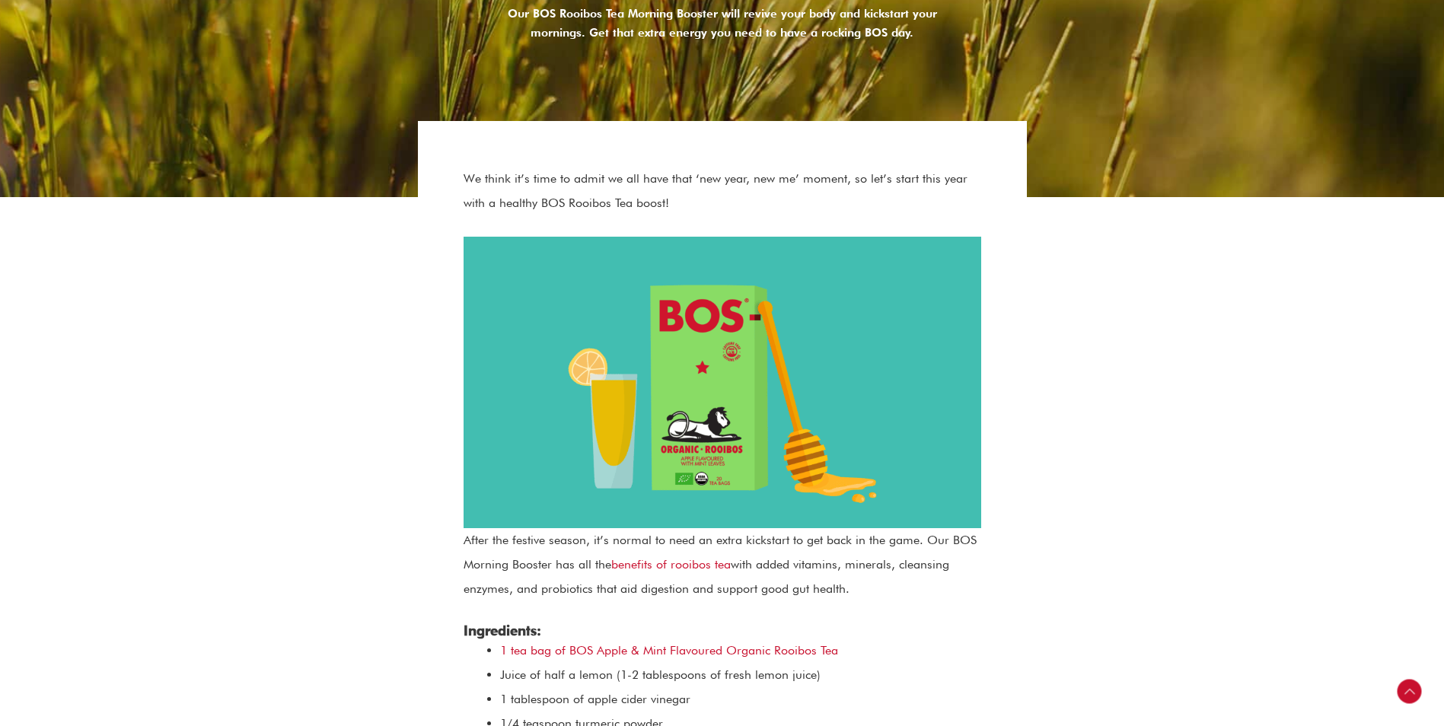
scroll to position [457, 0]
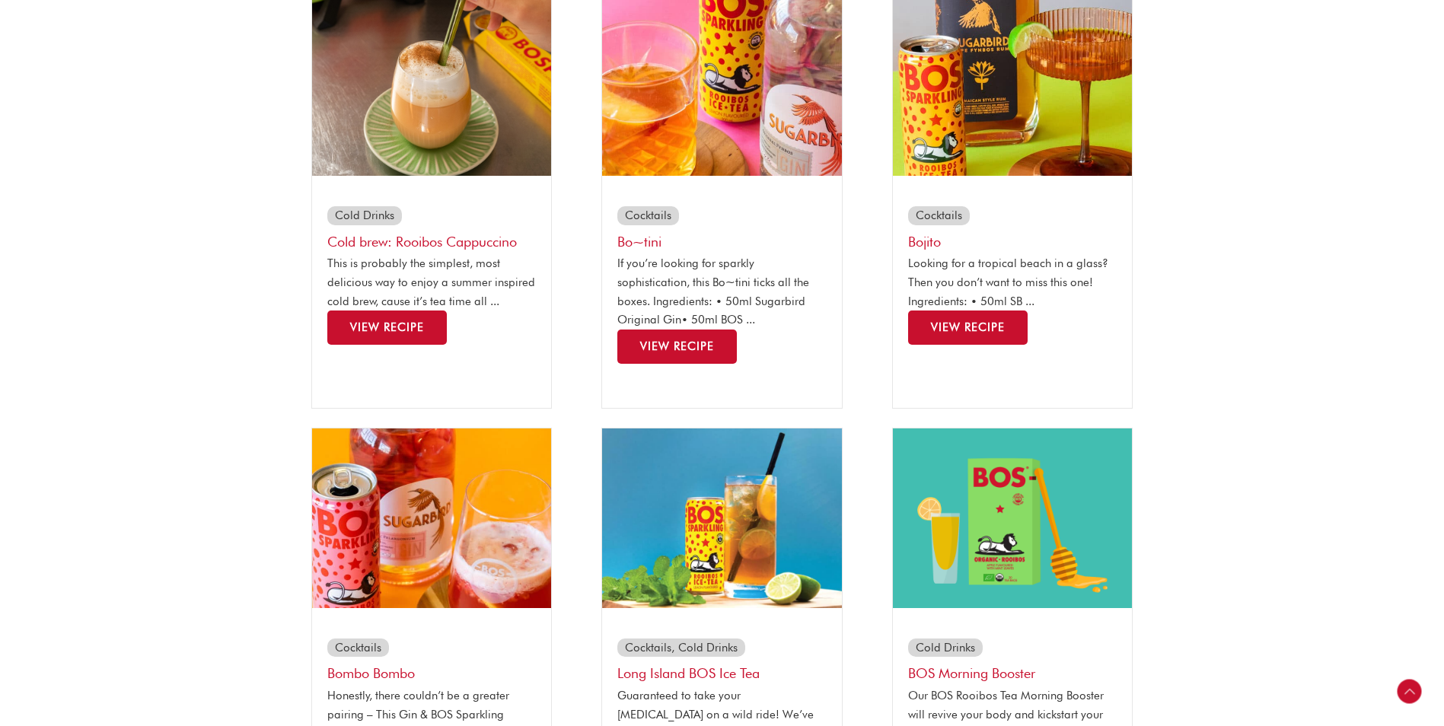
scroll to position [305, 0]
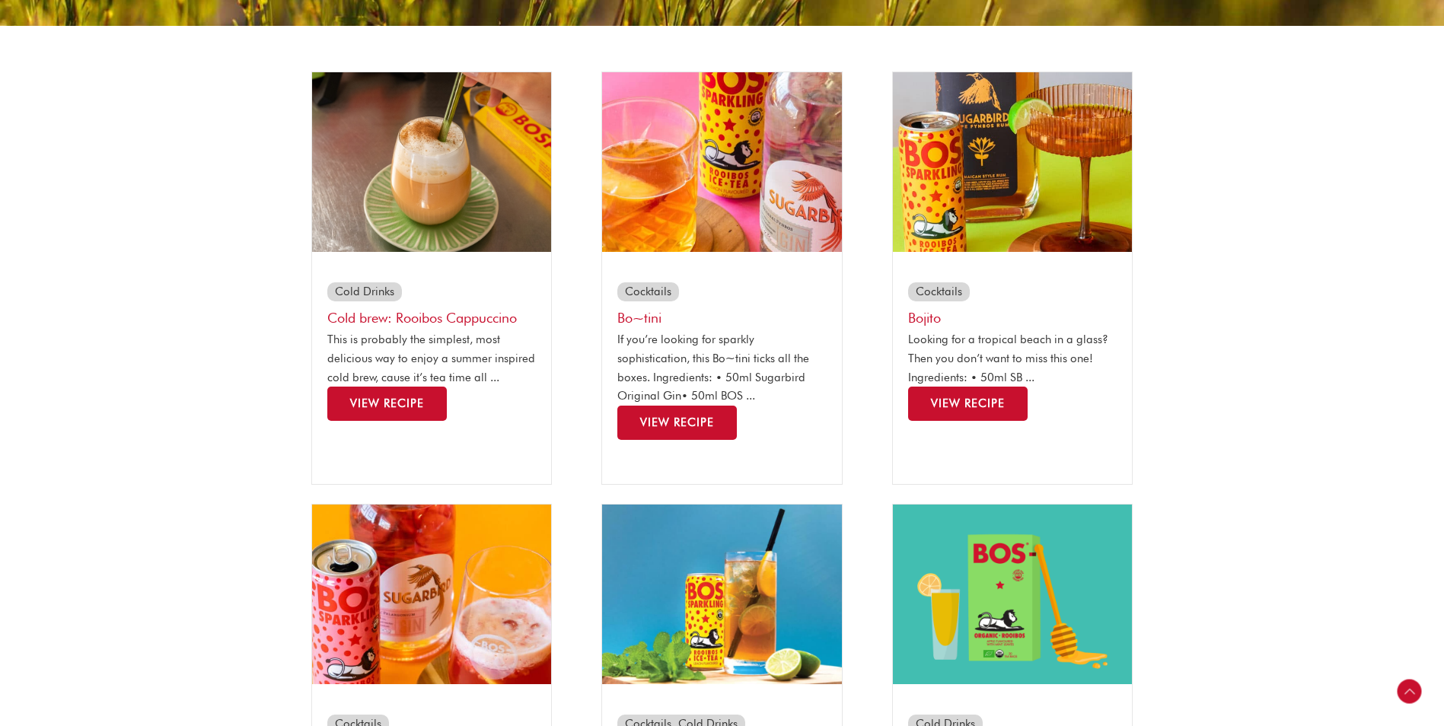
click at [451, 196] on img at bounding box center [432, 162] width 240 height 180
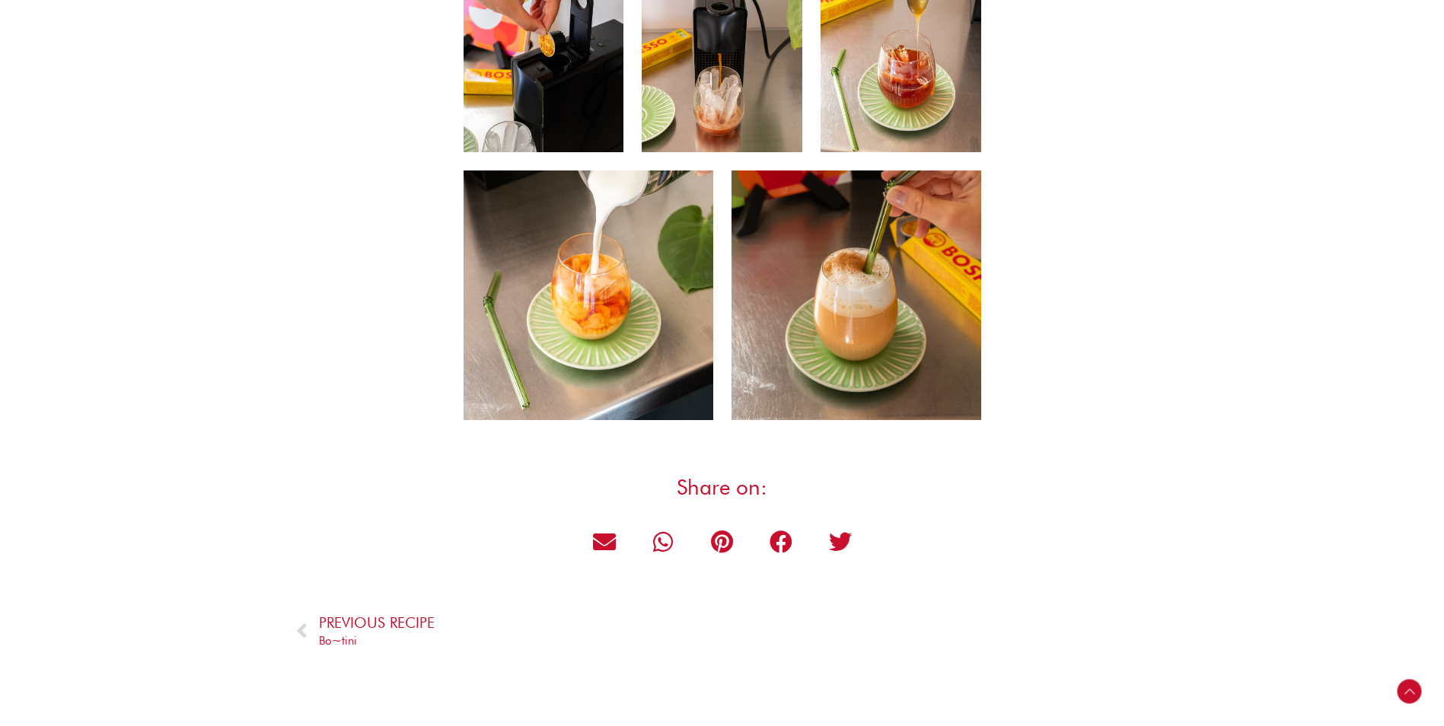
scroll to position [533, 0]
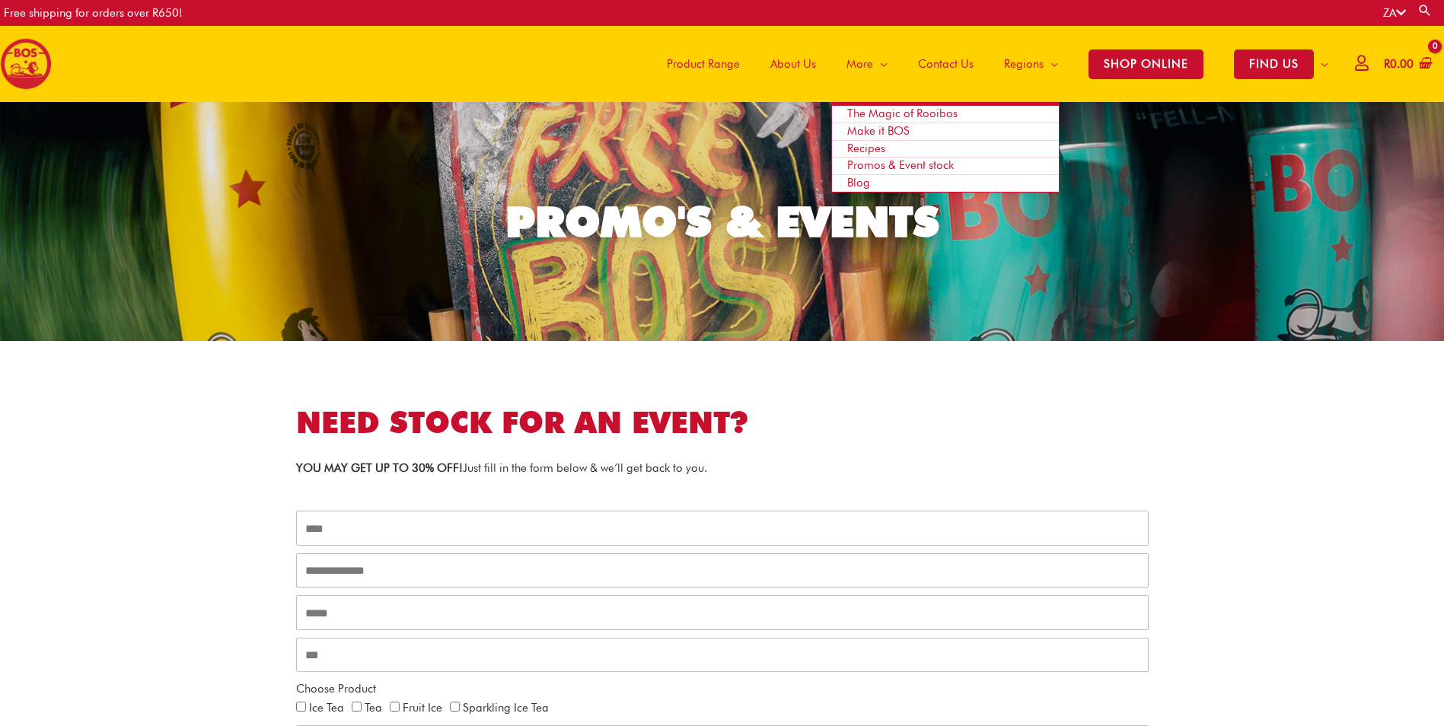
click at [863, 107] on span "The Magic of Rooibos" at bounding box center [902, 114] width 110 height 14
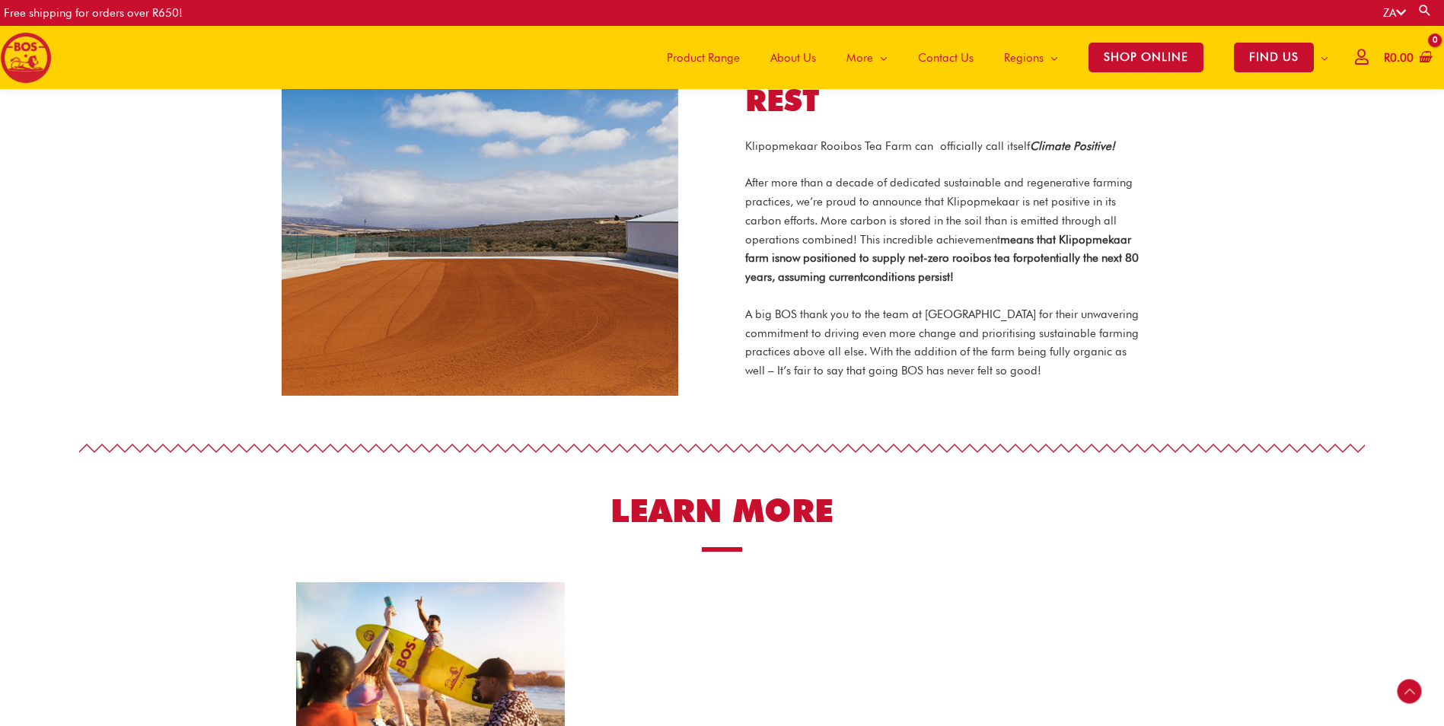
scroll to position [1210, 0]
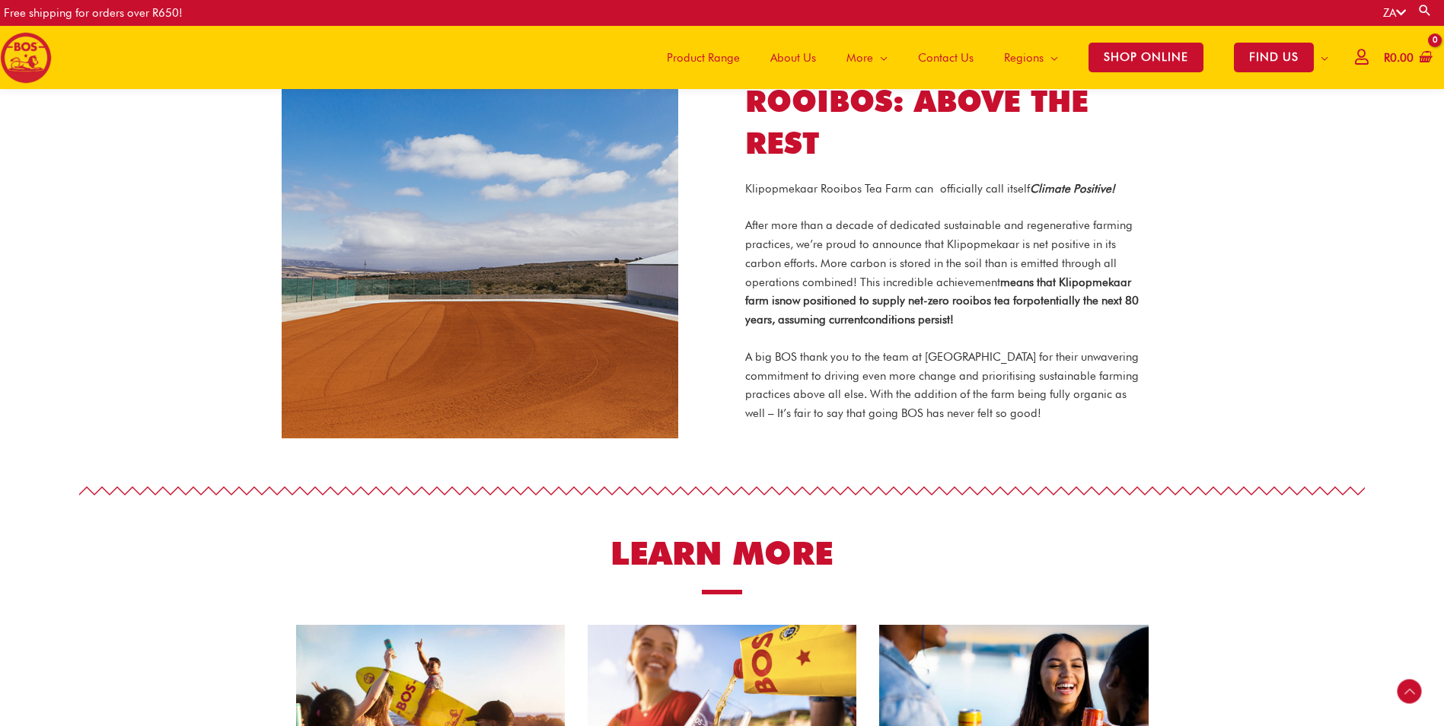
click at [724, 62] on span "Product Range" at bounding box center [703, 58] width 73 height 46
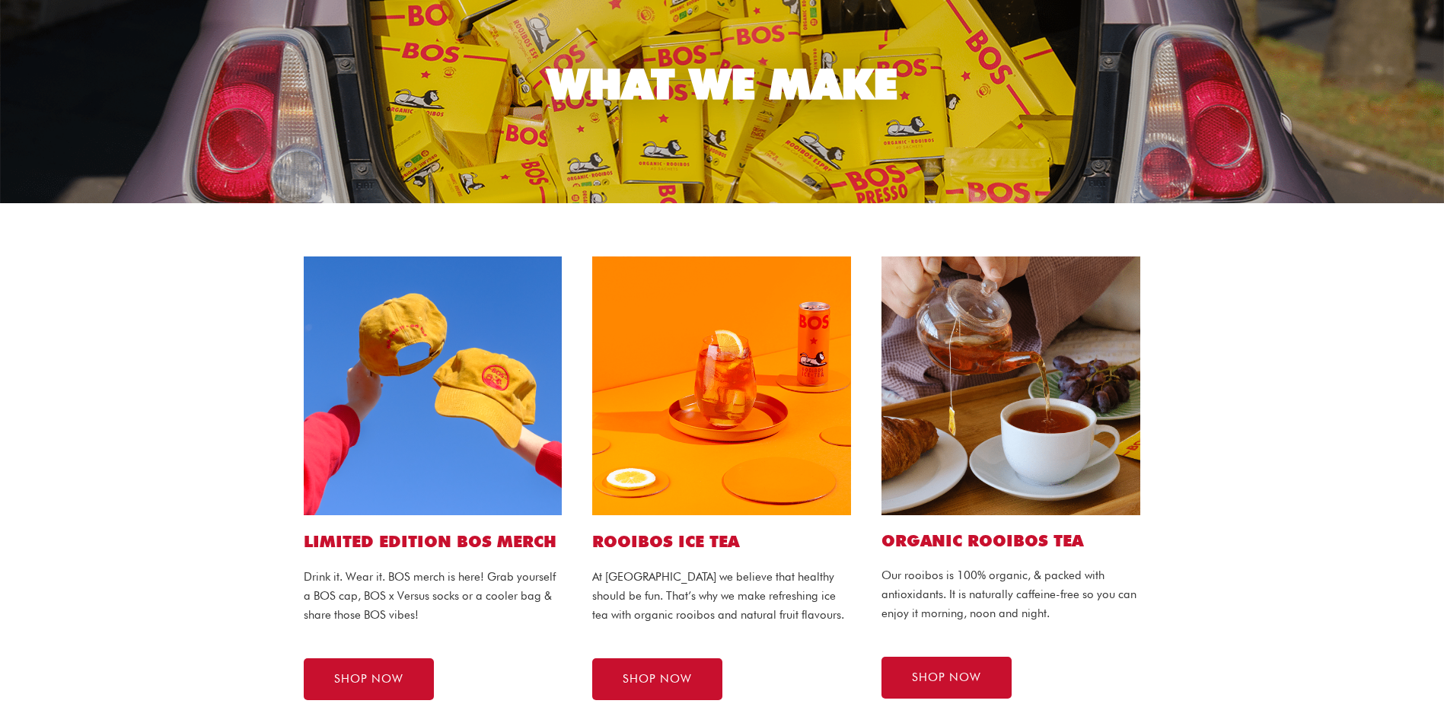
scroll to position [152, 0]
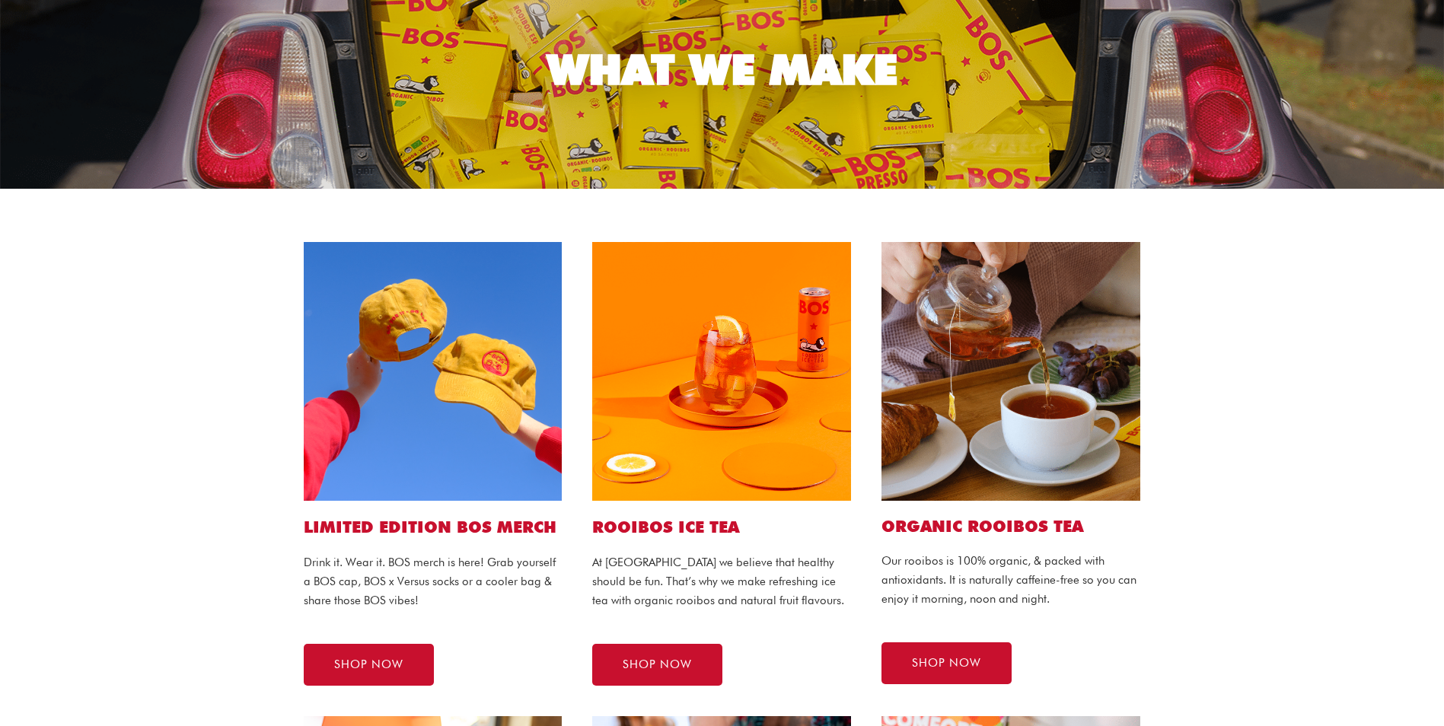
click at [967, 392] on img at bounding box center [1011, 371] width 259 height 259
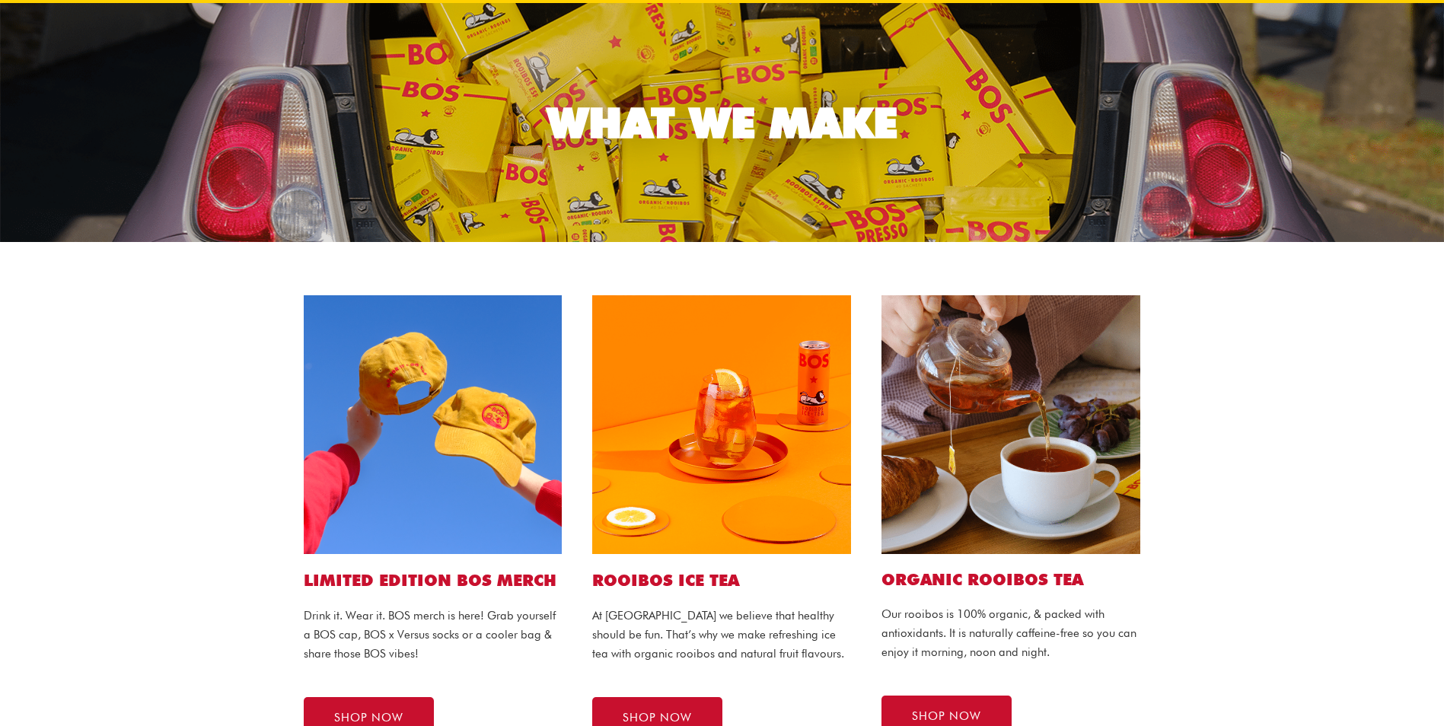
scroll to position [228, 0]
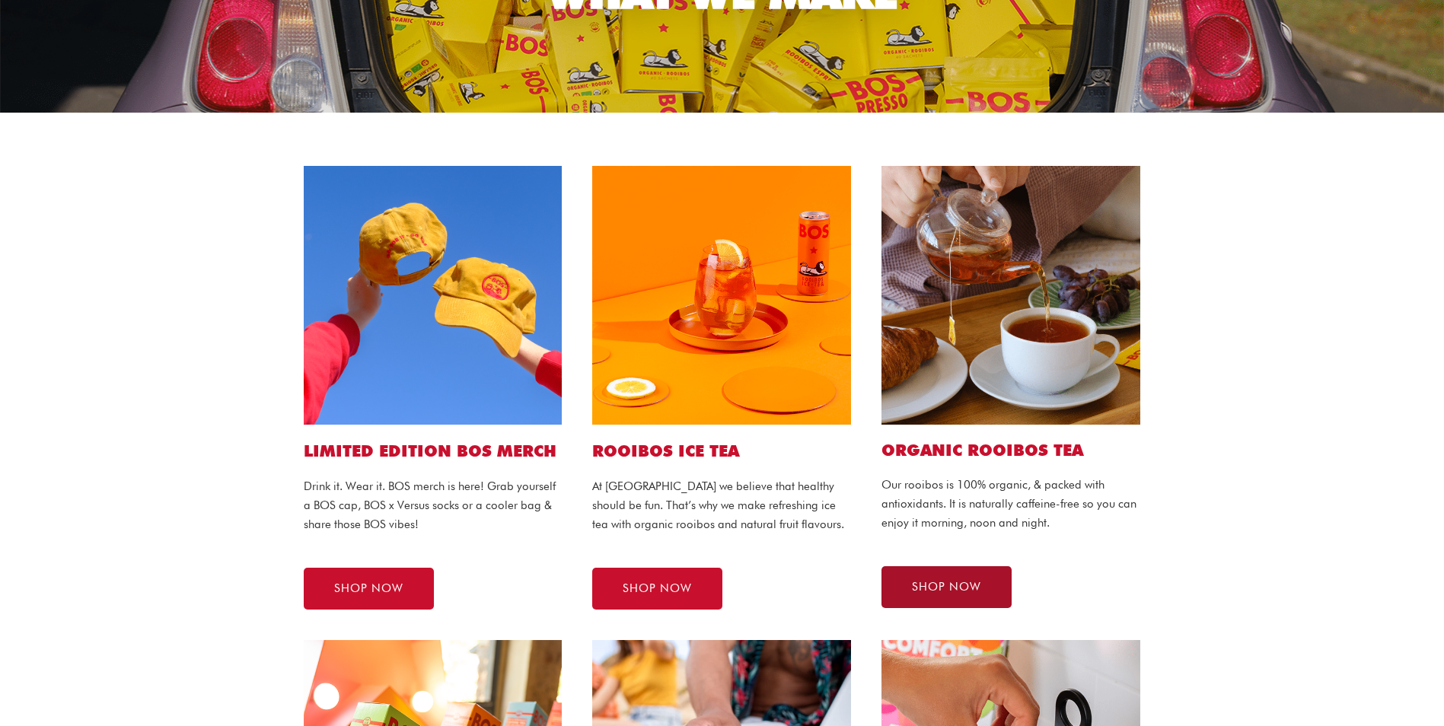
click at [950, 576] on link "SHOP NOW" at bounding box center [947, 587] width 130 height 42
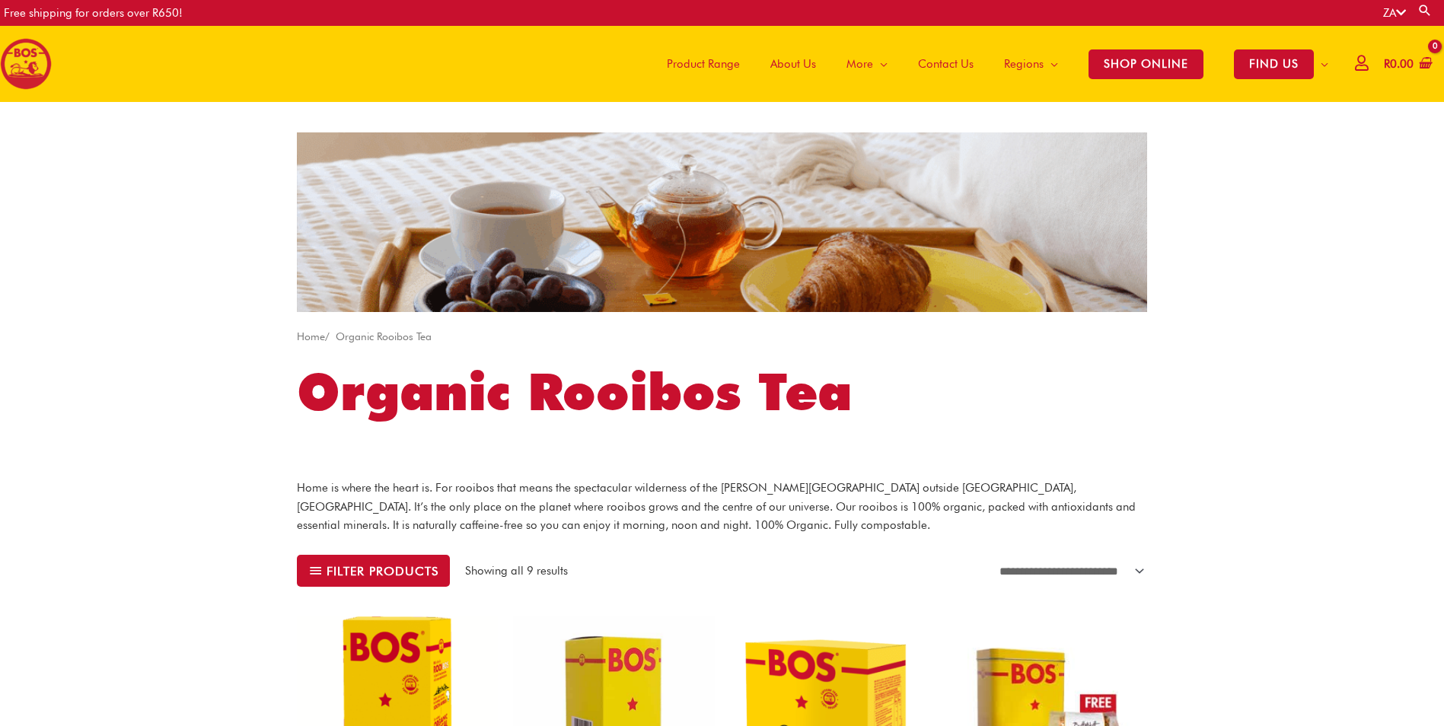
scroll to position [381, 0]
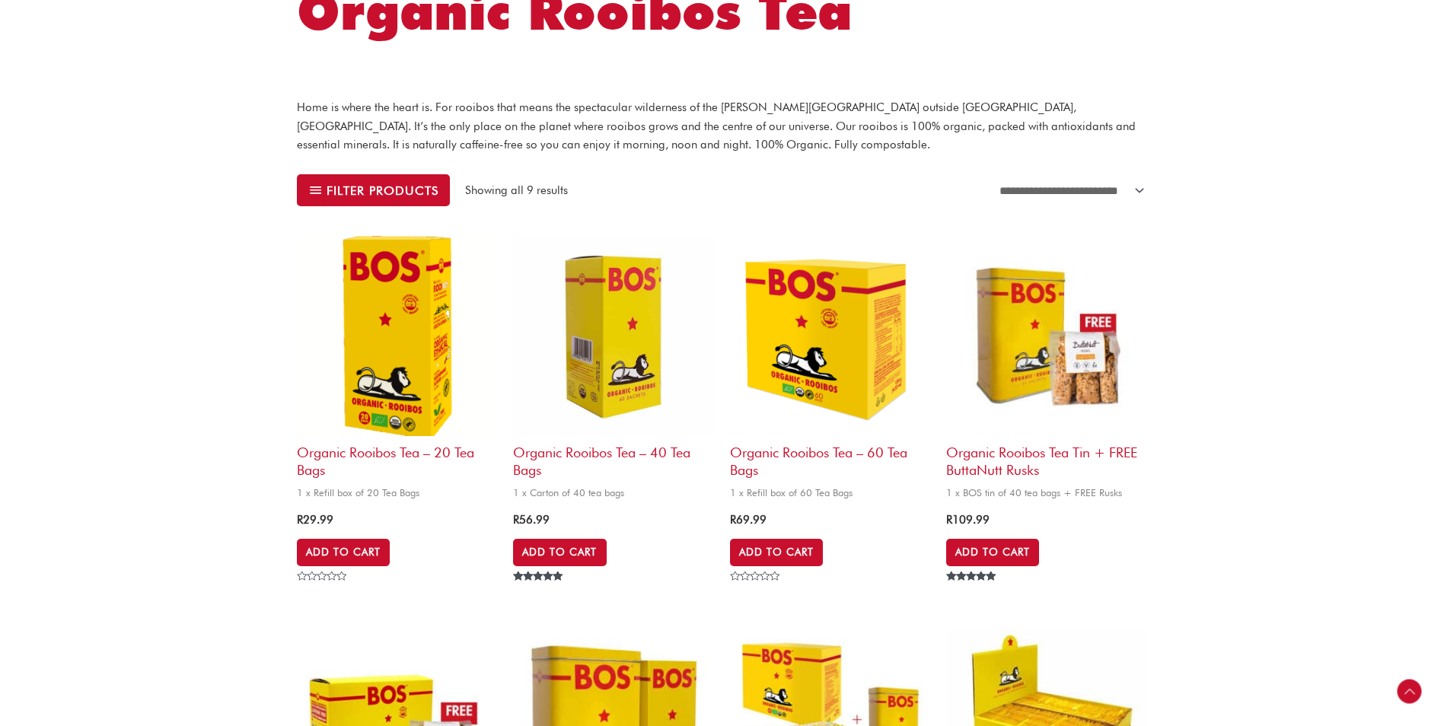
click at [374, 354] on img at bounding box center [397, 335] width 201 height 201
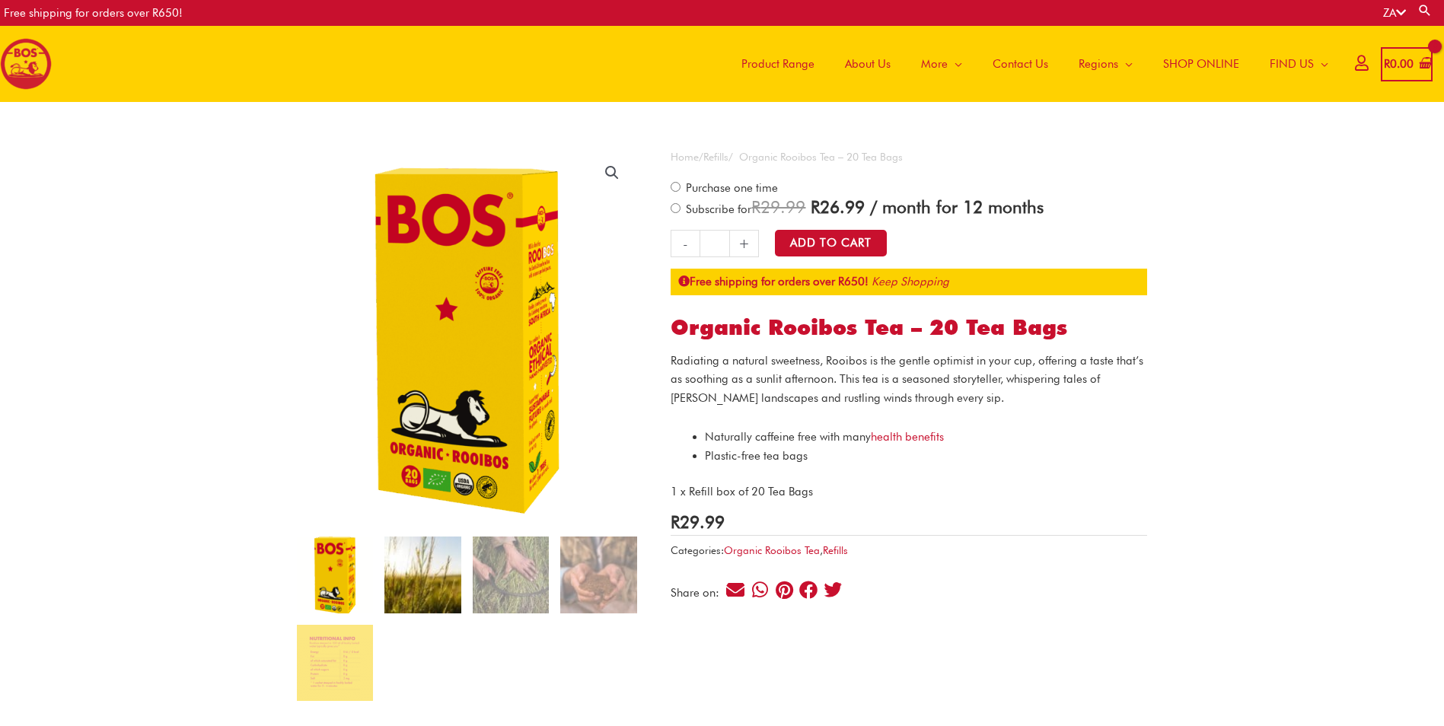
click at [407, 580] on img at bounding box center [423, 575] width 76 height 76
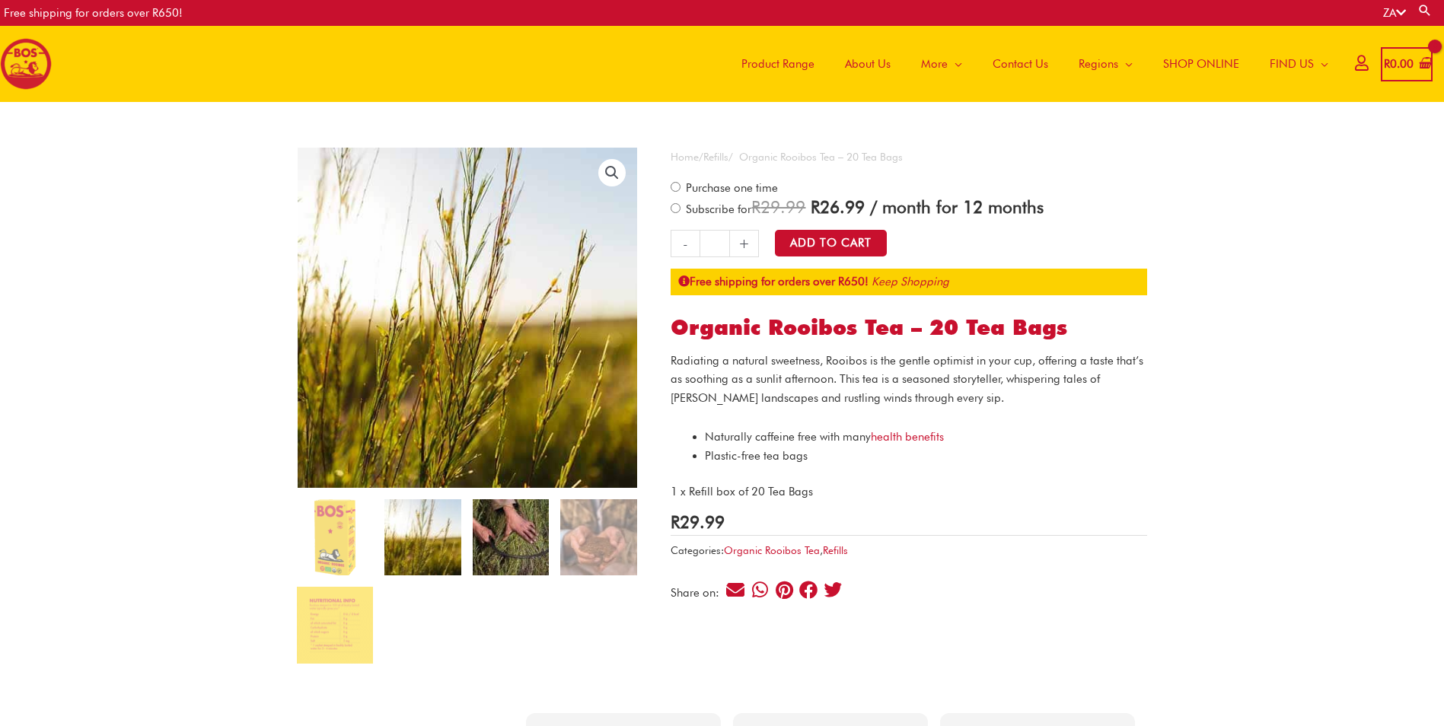
click at [513, 532] on img at bounding box center [511, 537] width 76 height 76
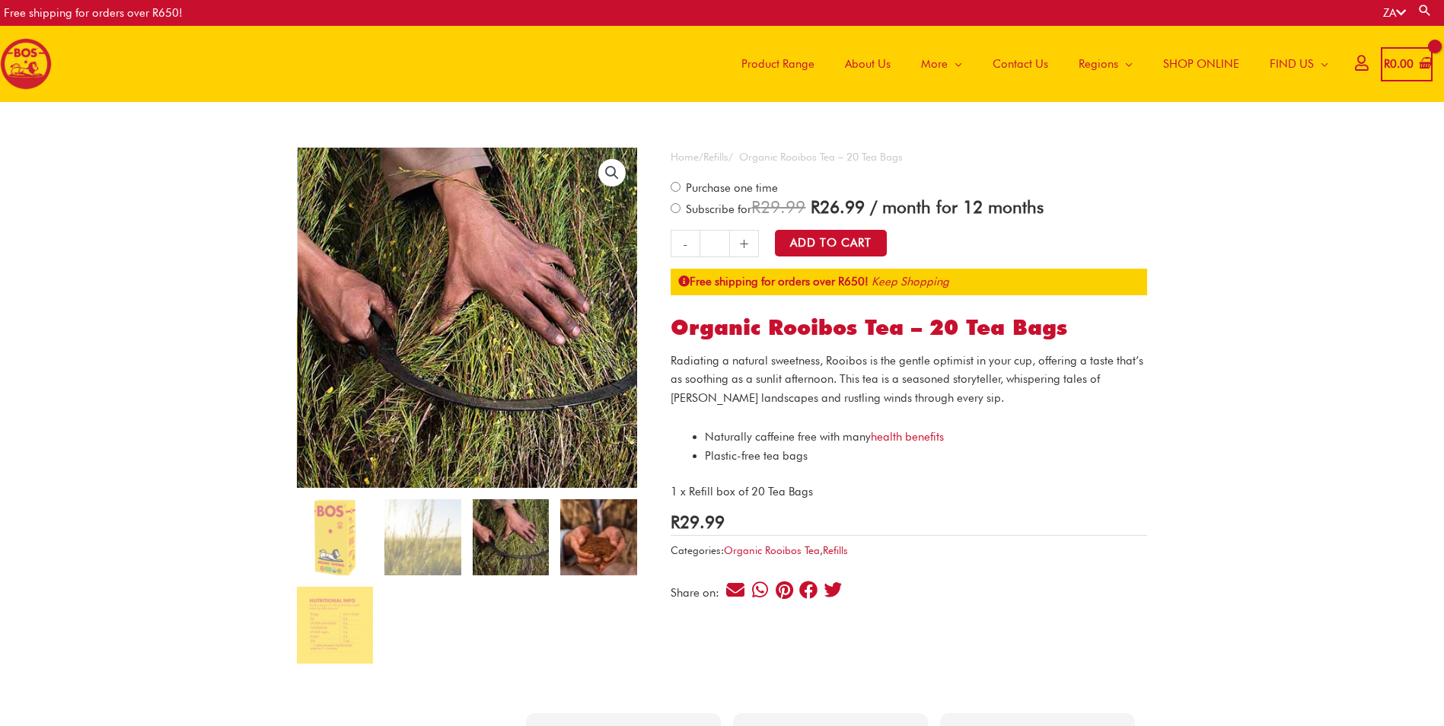
click at [579, 530] on img at bounding box center [598, 537] width 76 height 76
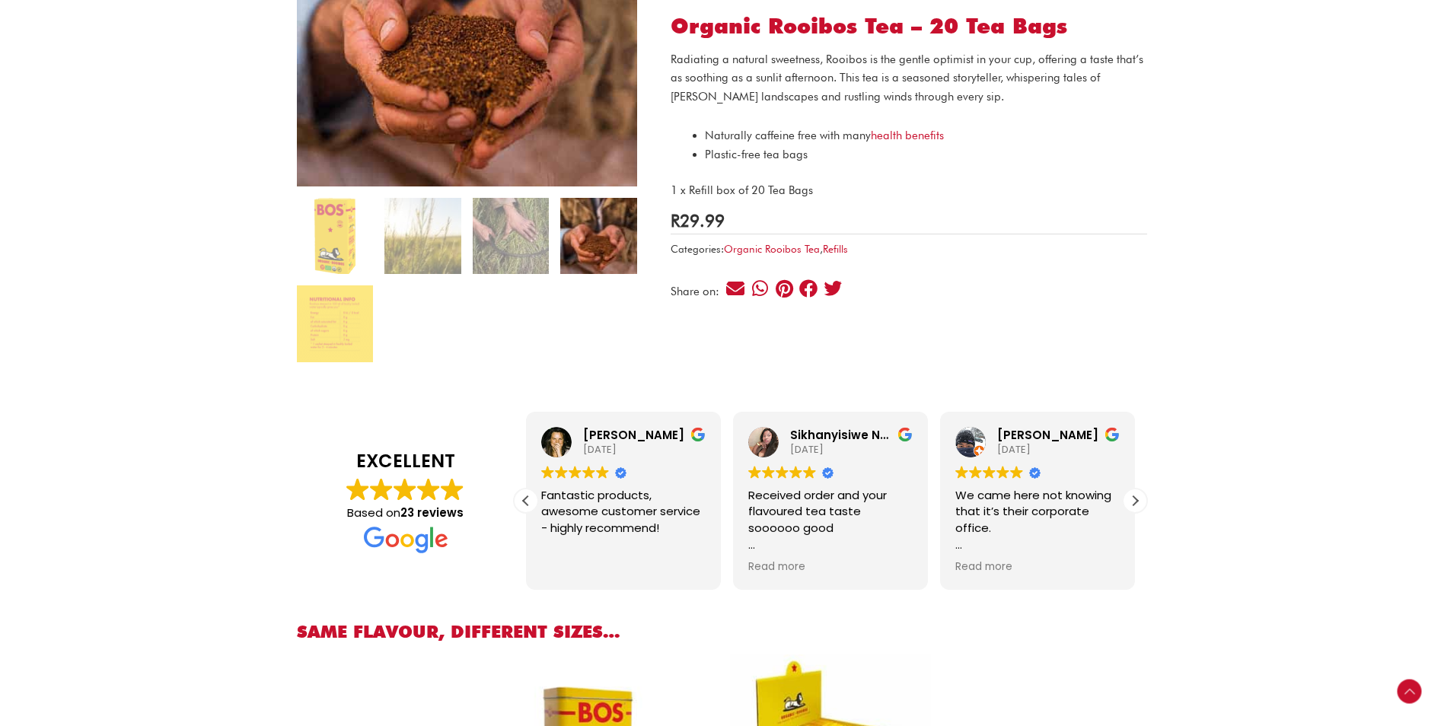
scroll to position [305, 0]
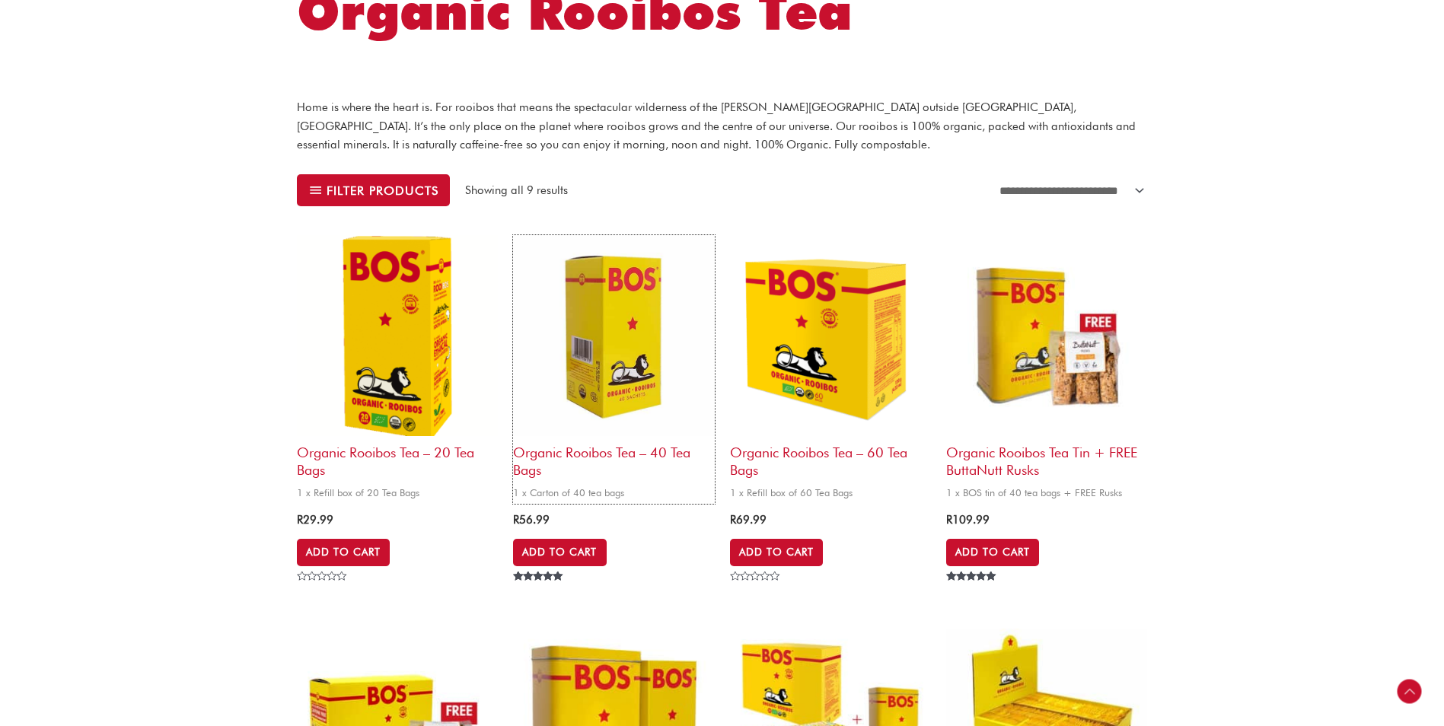
click at [565, 379] on img at bounding box center [613, 335] width 201 height 201
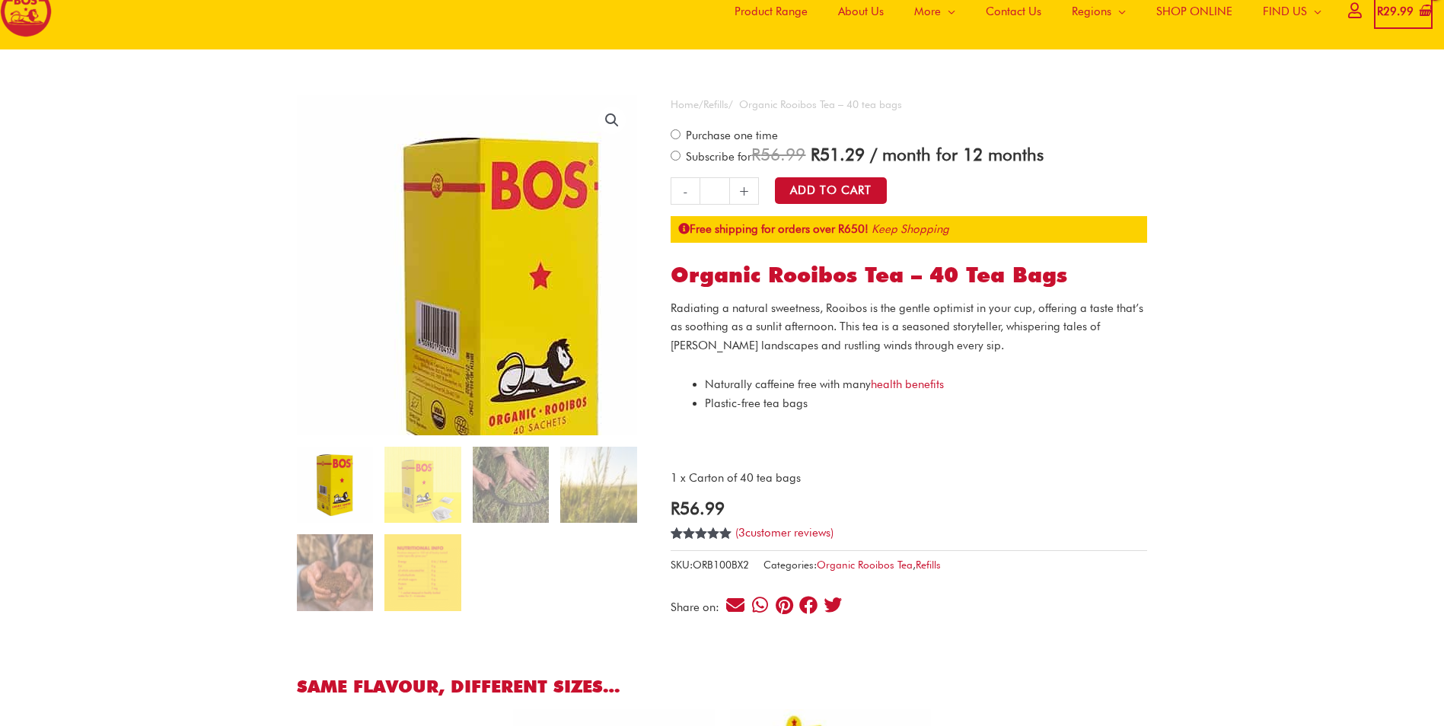
scroll to position [76, 0]
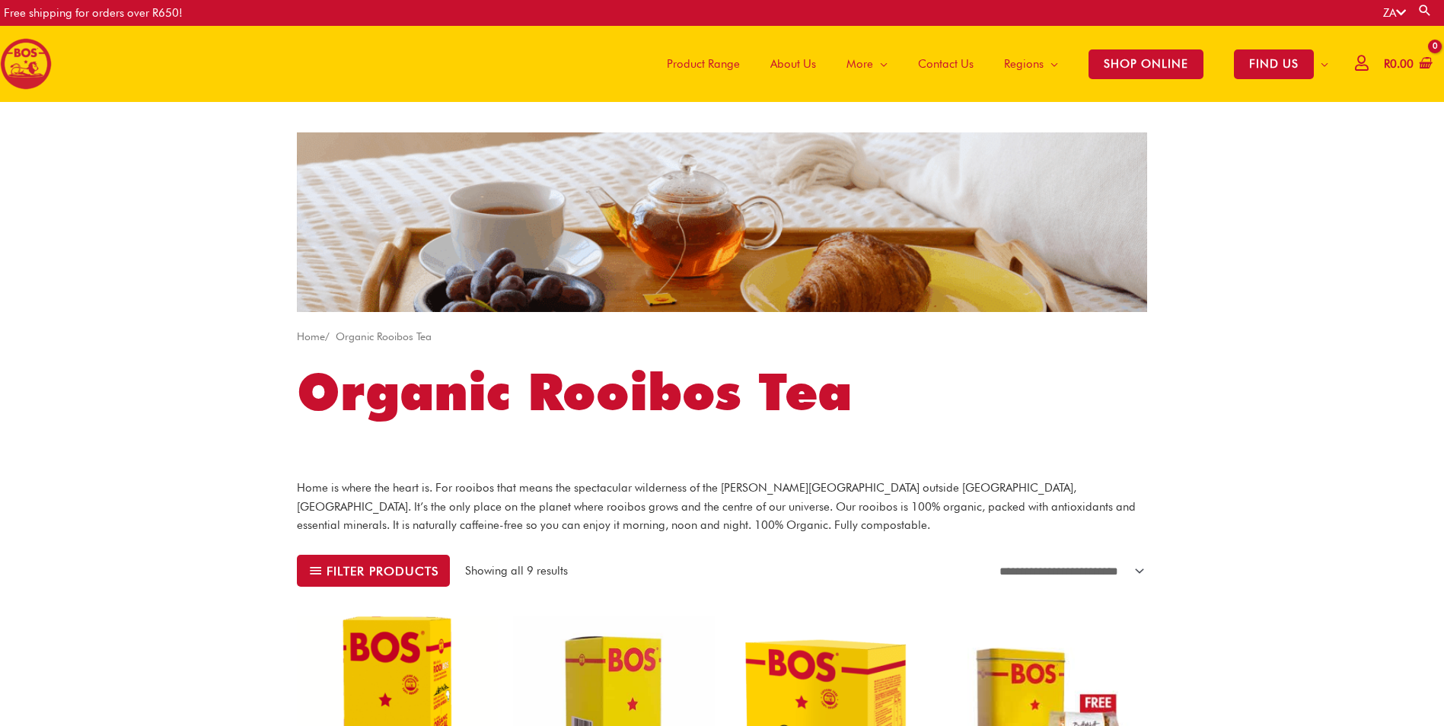
scroll to position [381, 0]
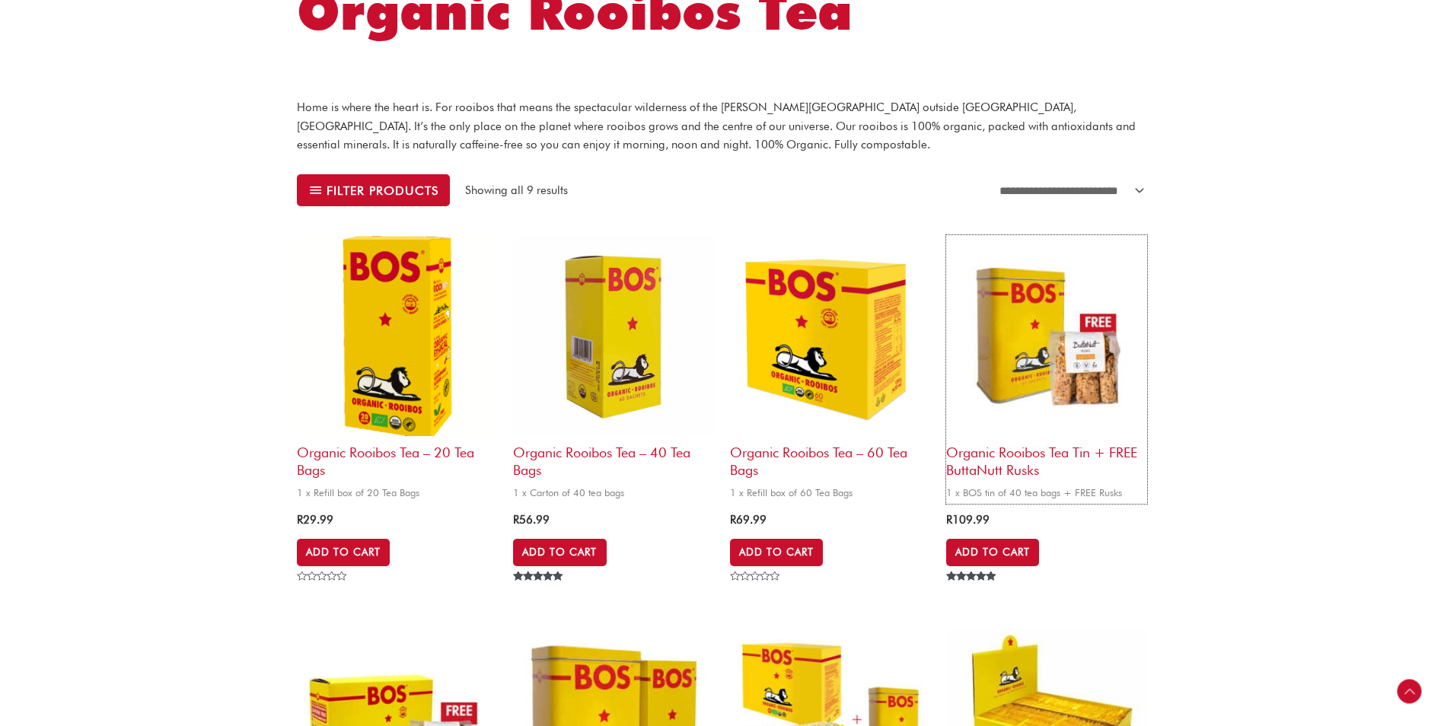
click at [1038, 356] on img at bounding box center [1046, 335] width 201 height 201
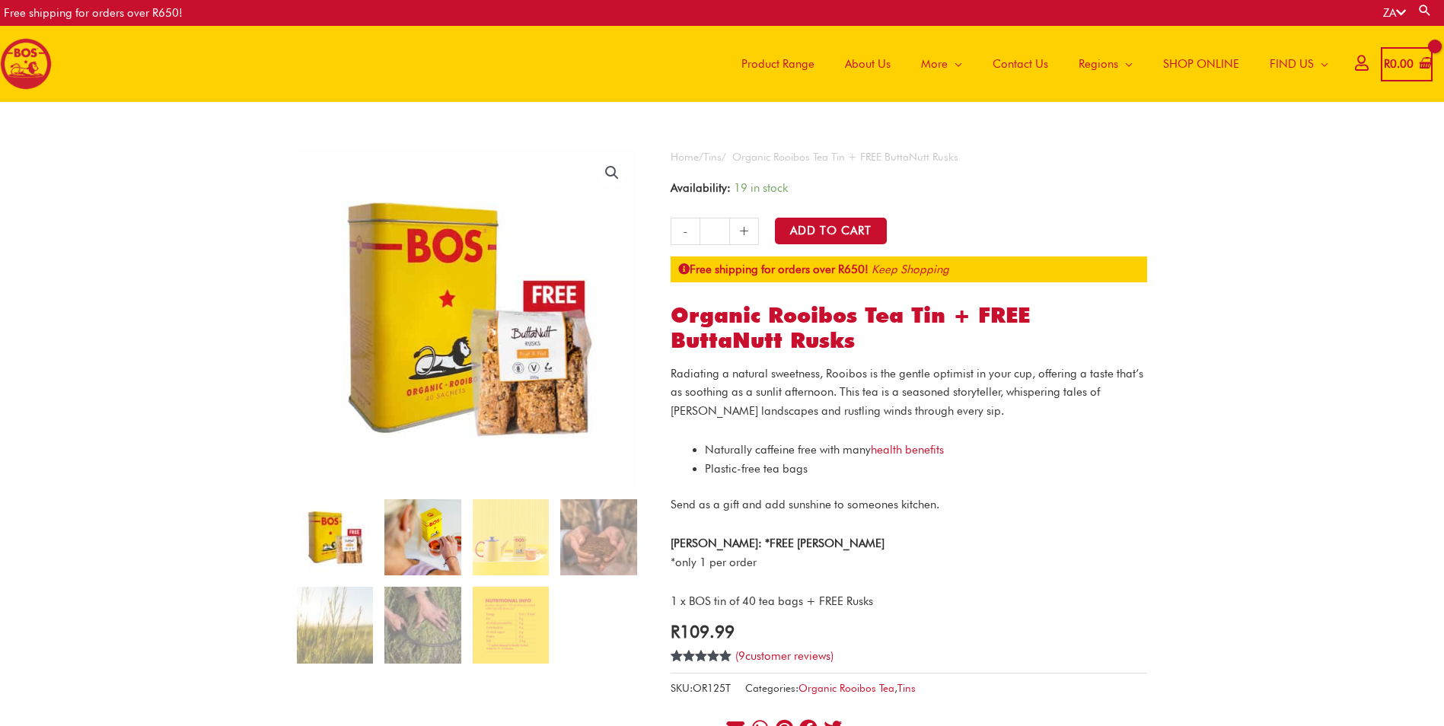
click at [443, 554] on img at bounding box center [423, 537] width 76 height 76
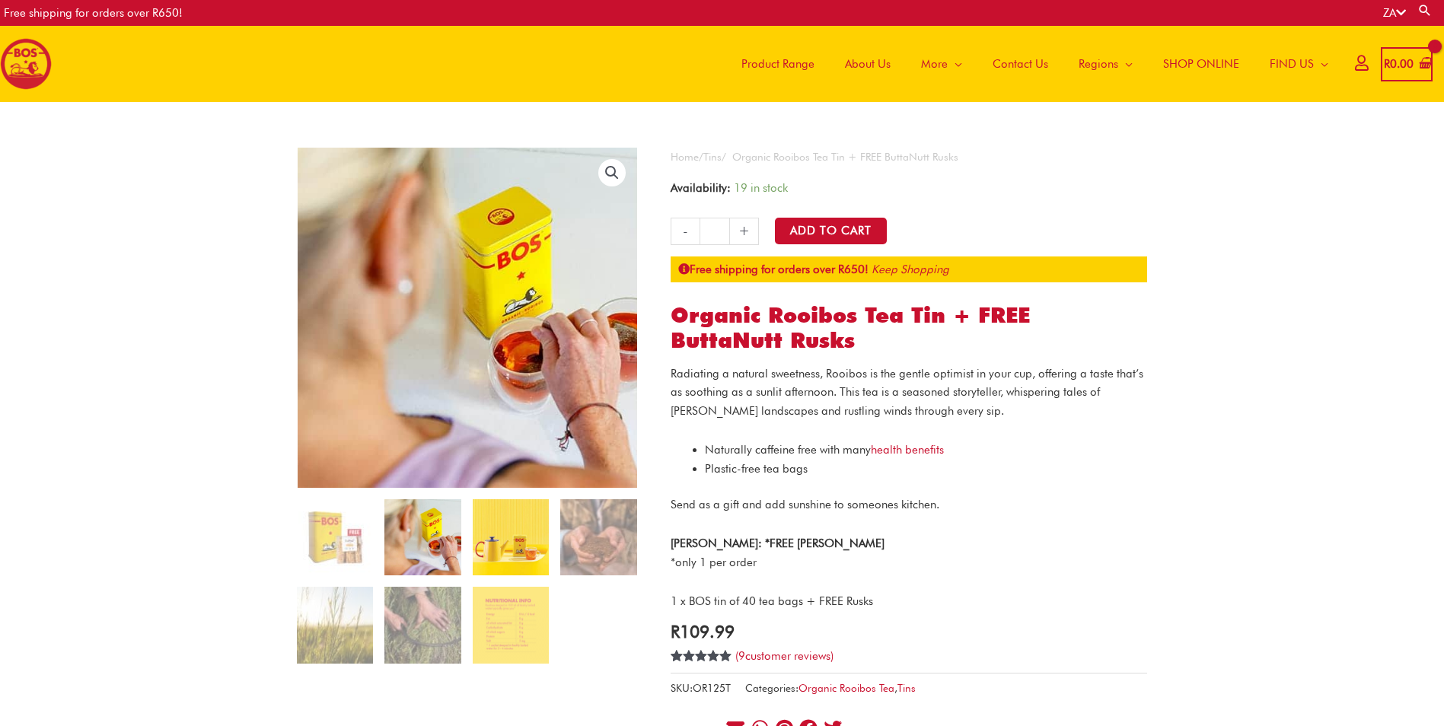
click at [500, 547] on img at bounding box center [511, 537] width 76 height 76
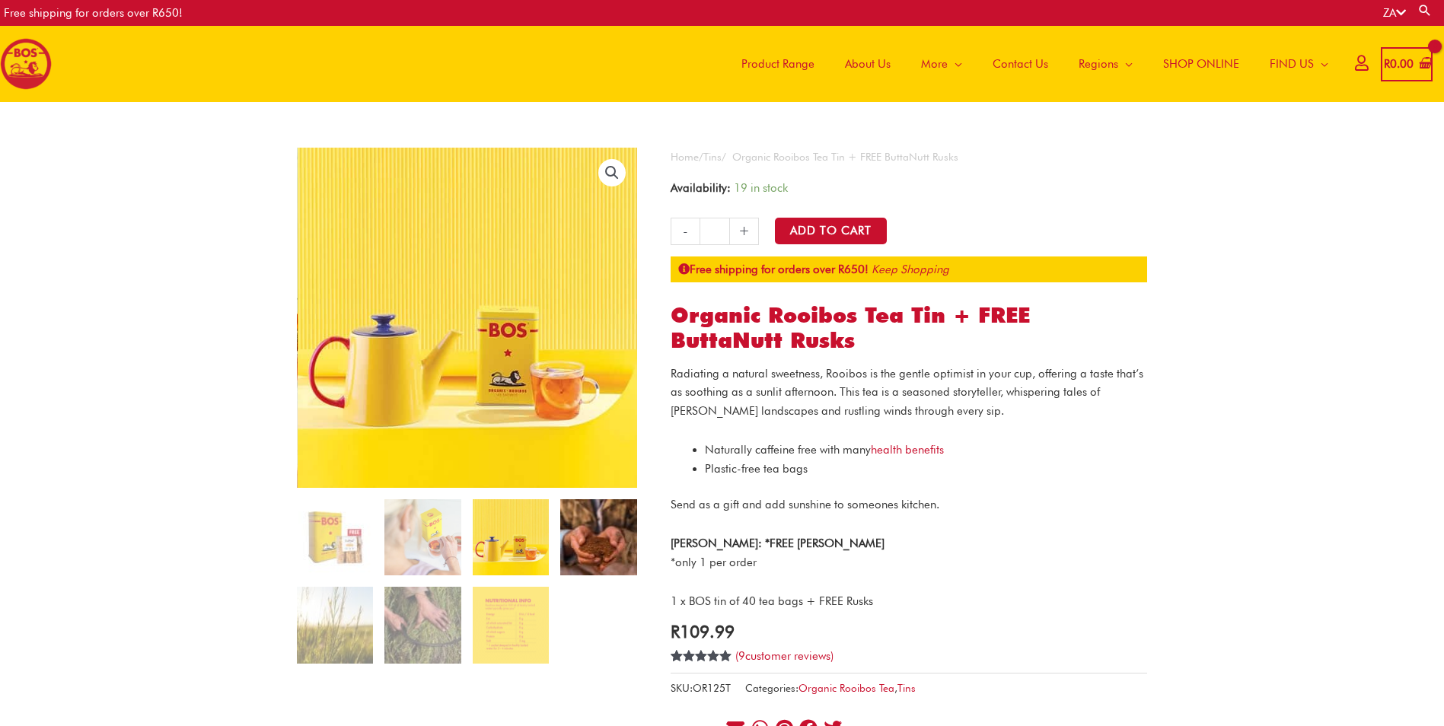
click at [560, 546] on img at bounding box center [598, 537] width 76 height 76
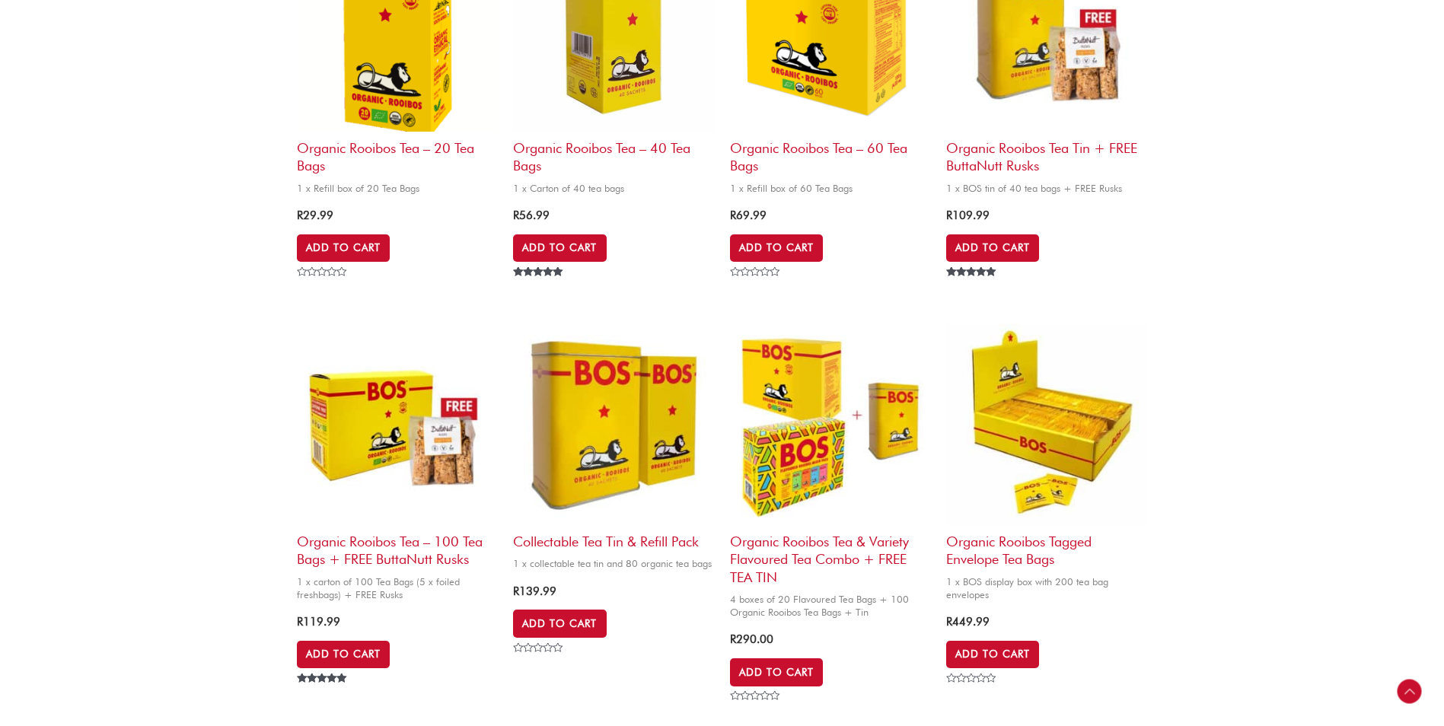
click at [566, 459] on img at bounding box center [613, 424] width 201 height 201
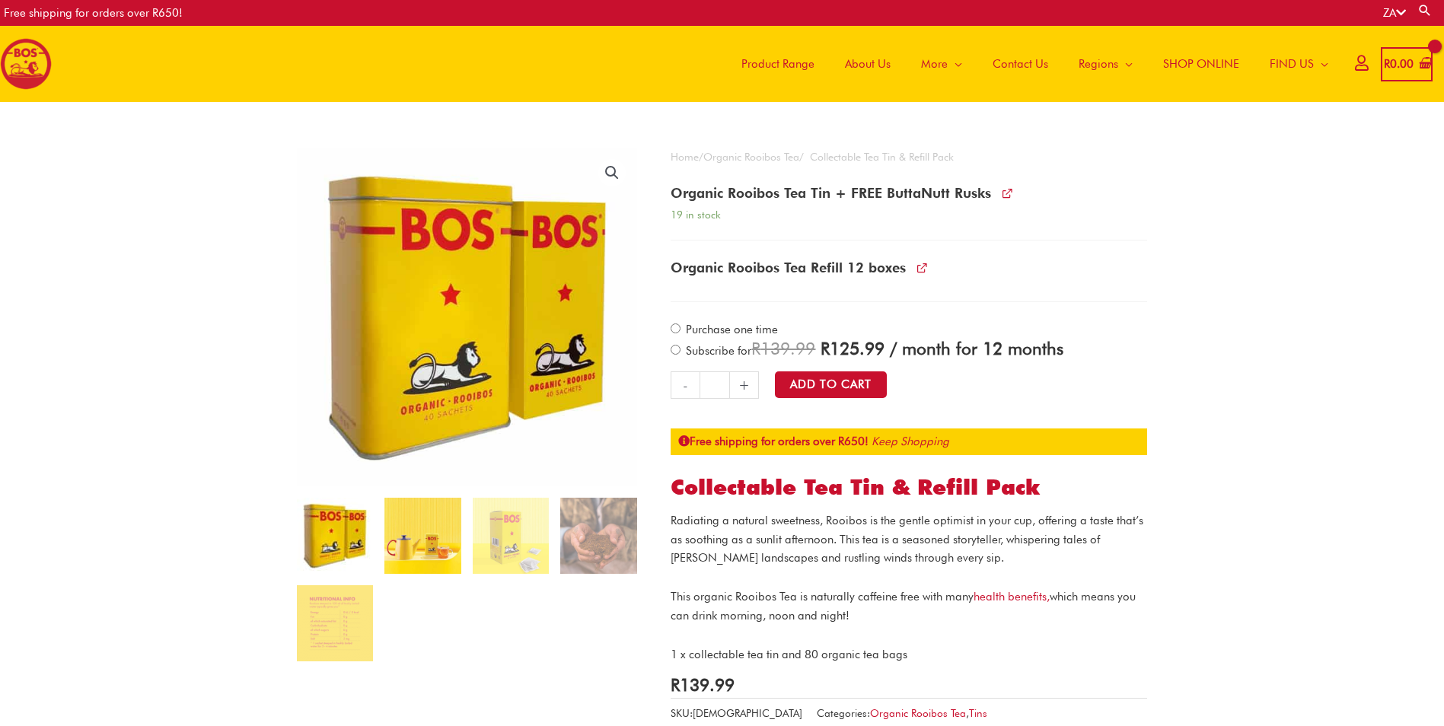
click at [441, 547] on img at bounding box center [423, 536] width 76 height 76
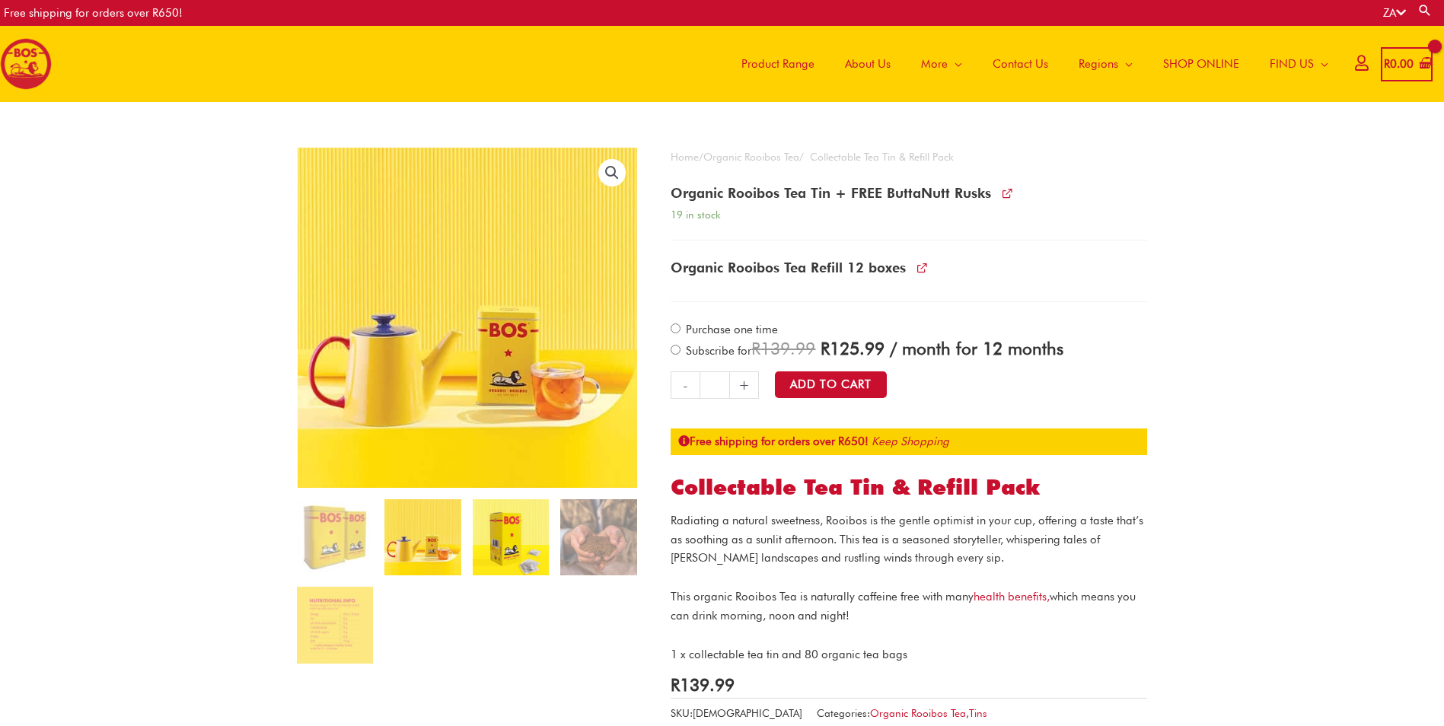
click at [529, 548] on img at bounding box center [511, 537] width 76 height 76
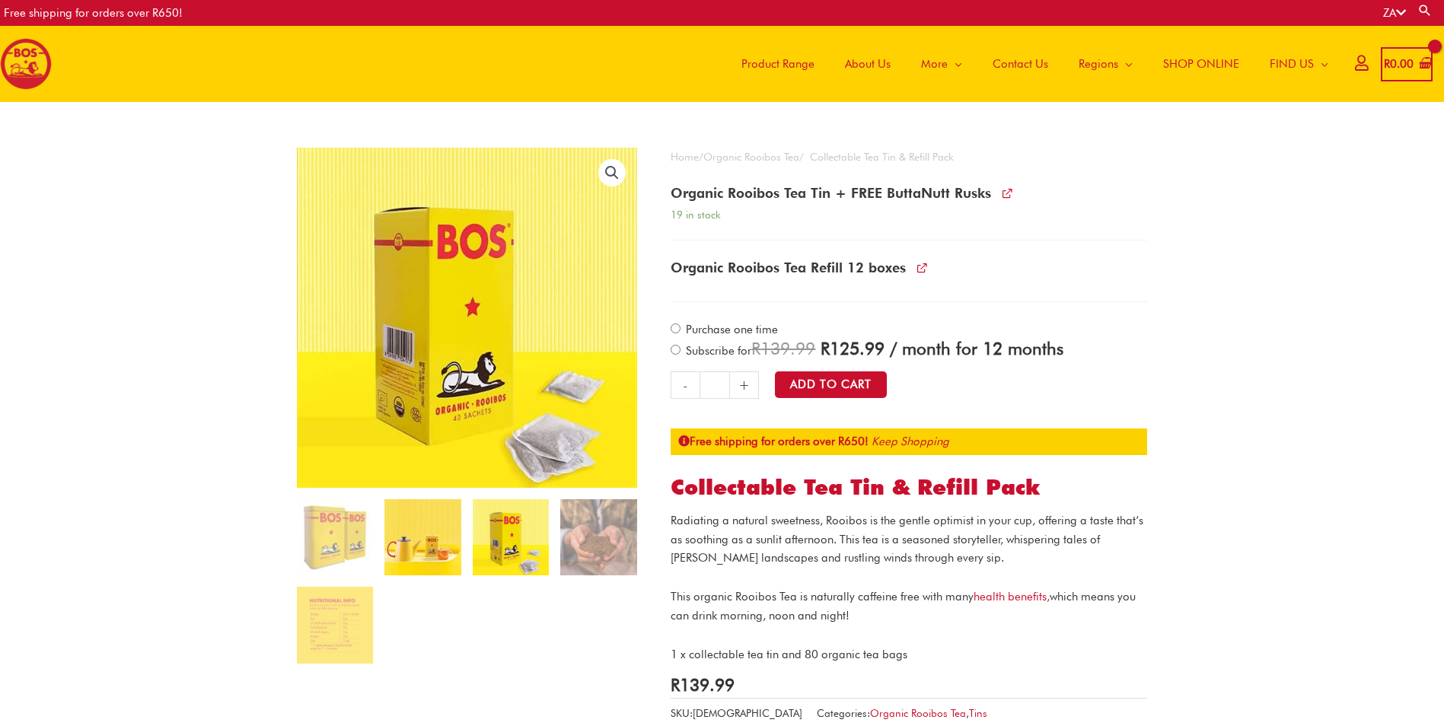
click at [413, 547] on img at bounding box center [423, 537] width 76 height 76
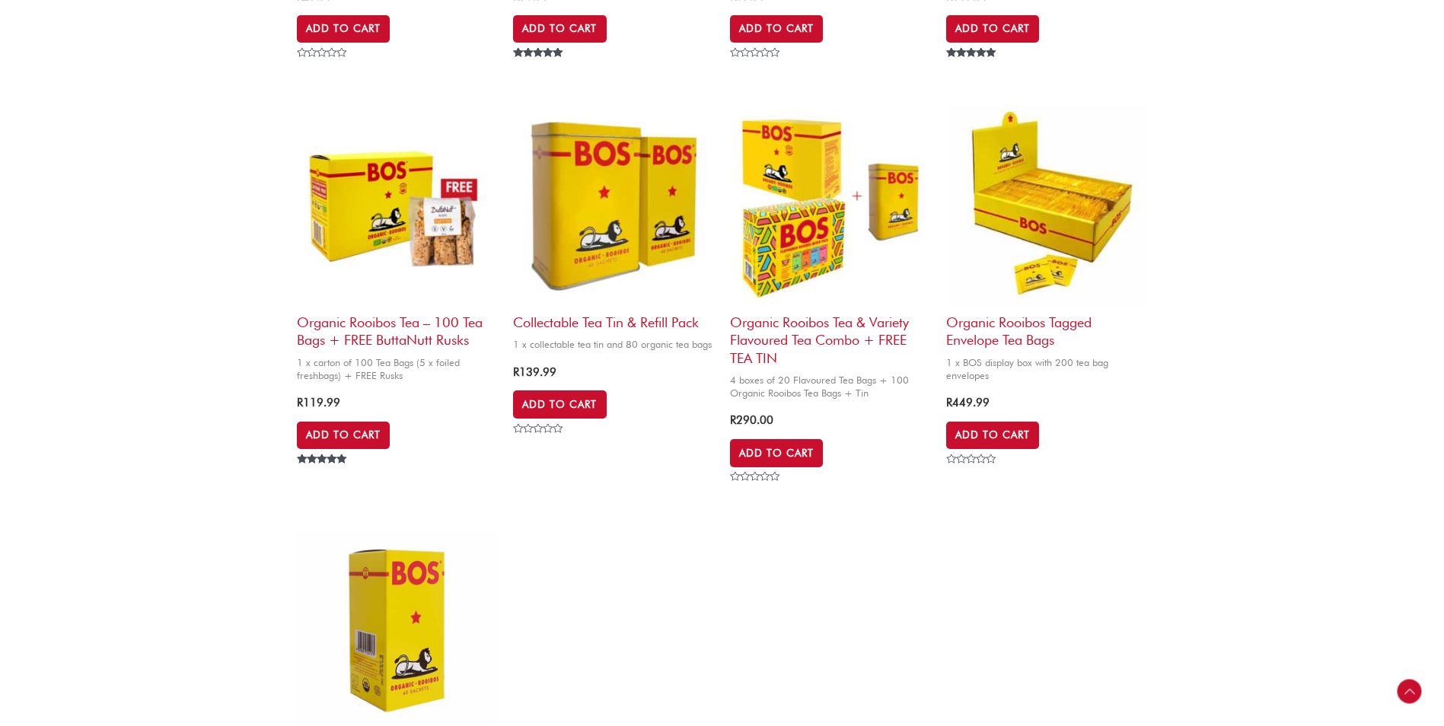
scroll to position [914, 0]
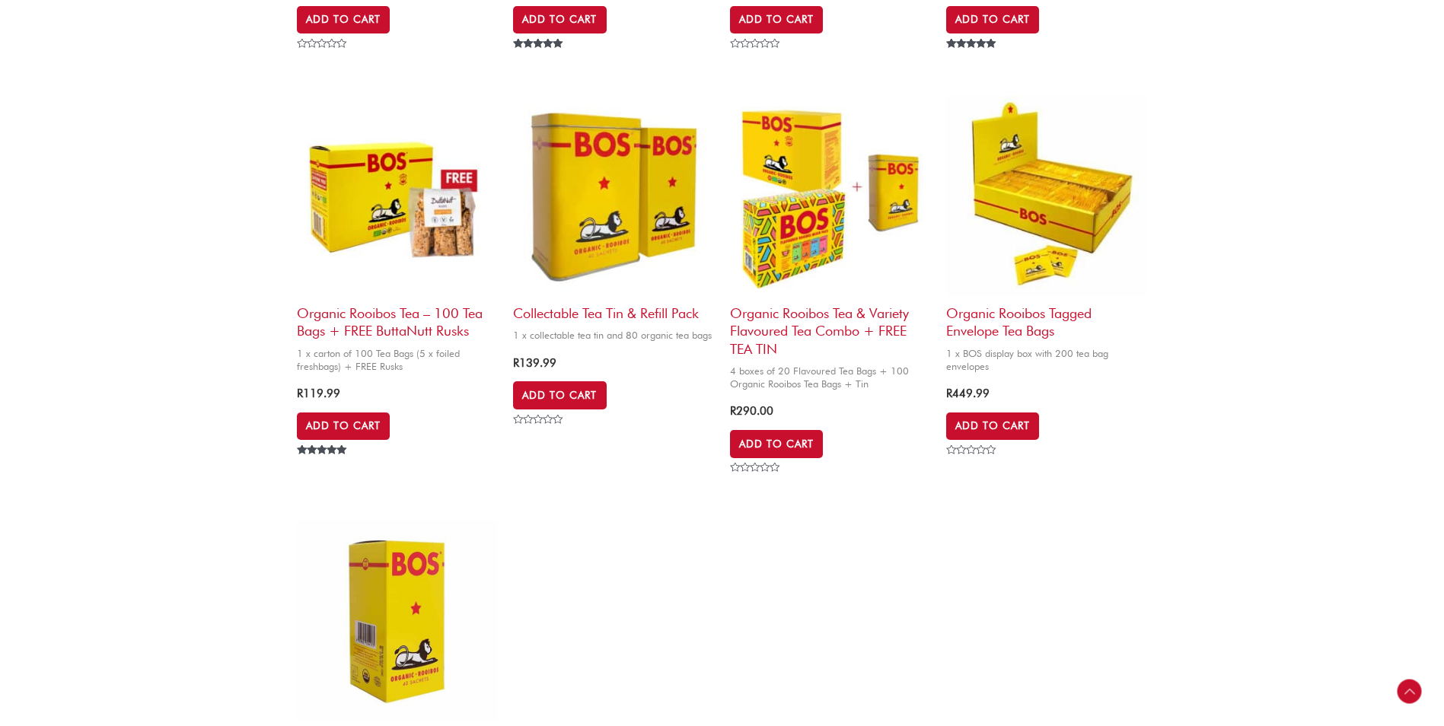
click at [1026, 231] on img at bounding box center [1046, 196] width 201 height 201
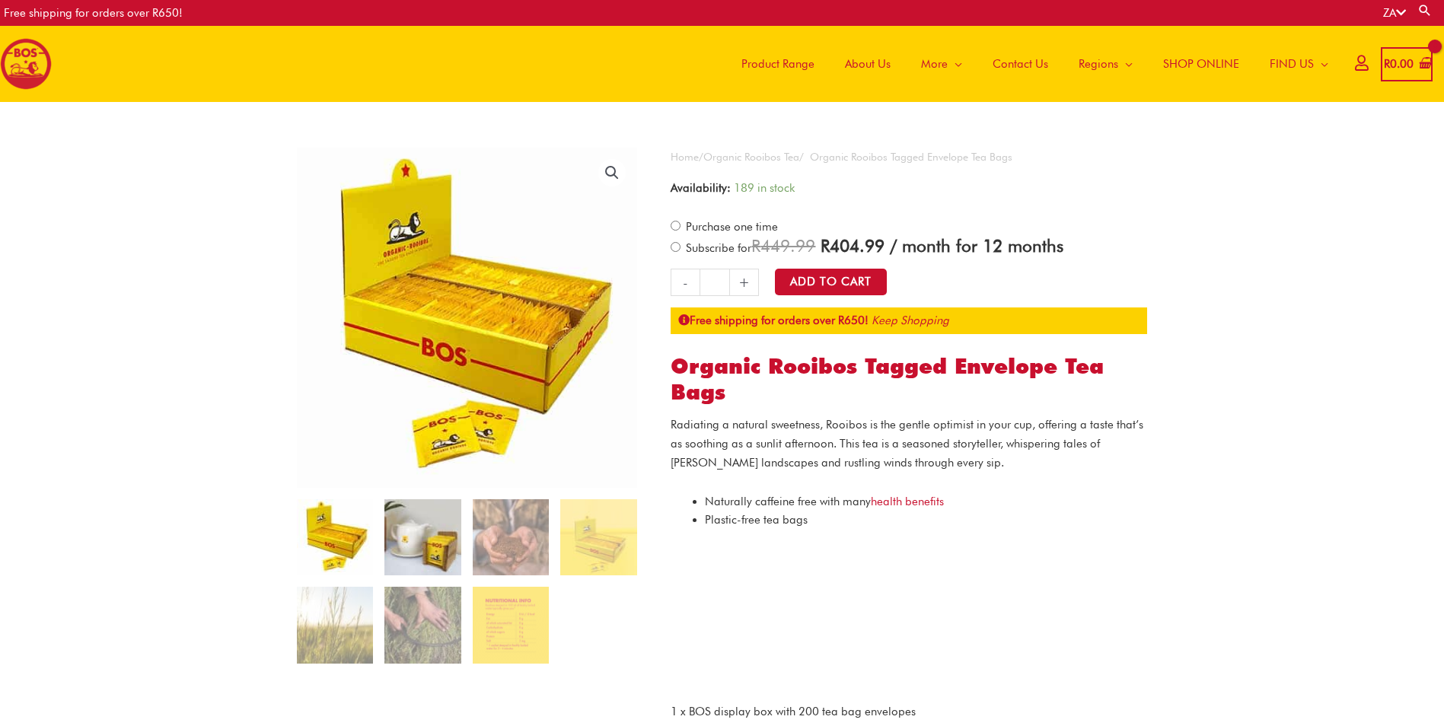
click at [426, 517] on img at bounding box center [423, 537] width 76 height 76
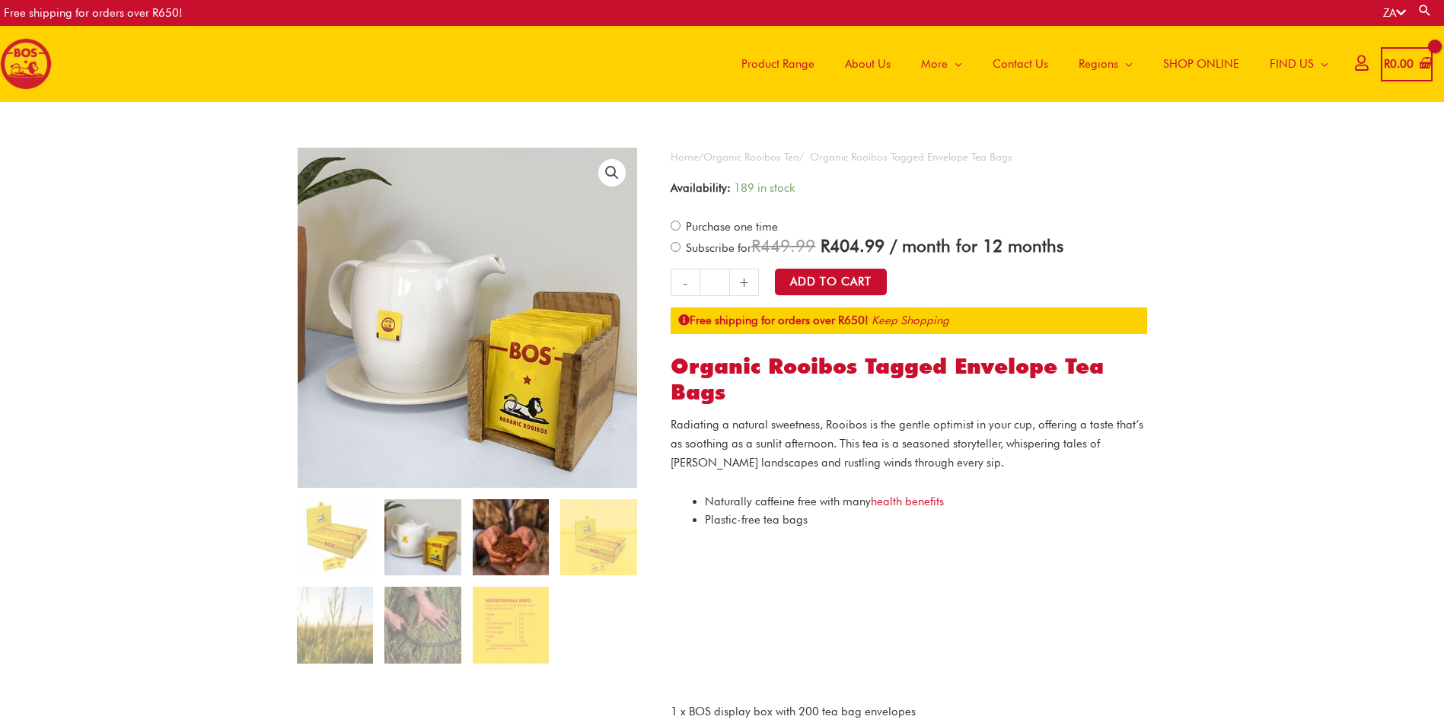
click at [490, 522] on img at bounding box center [511, 537] width 76 height 76
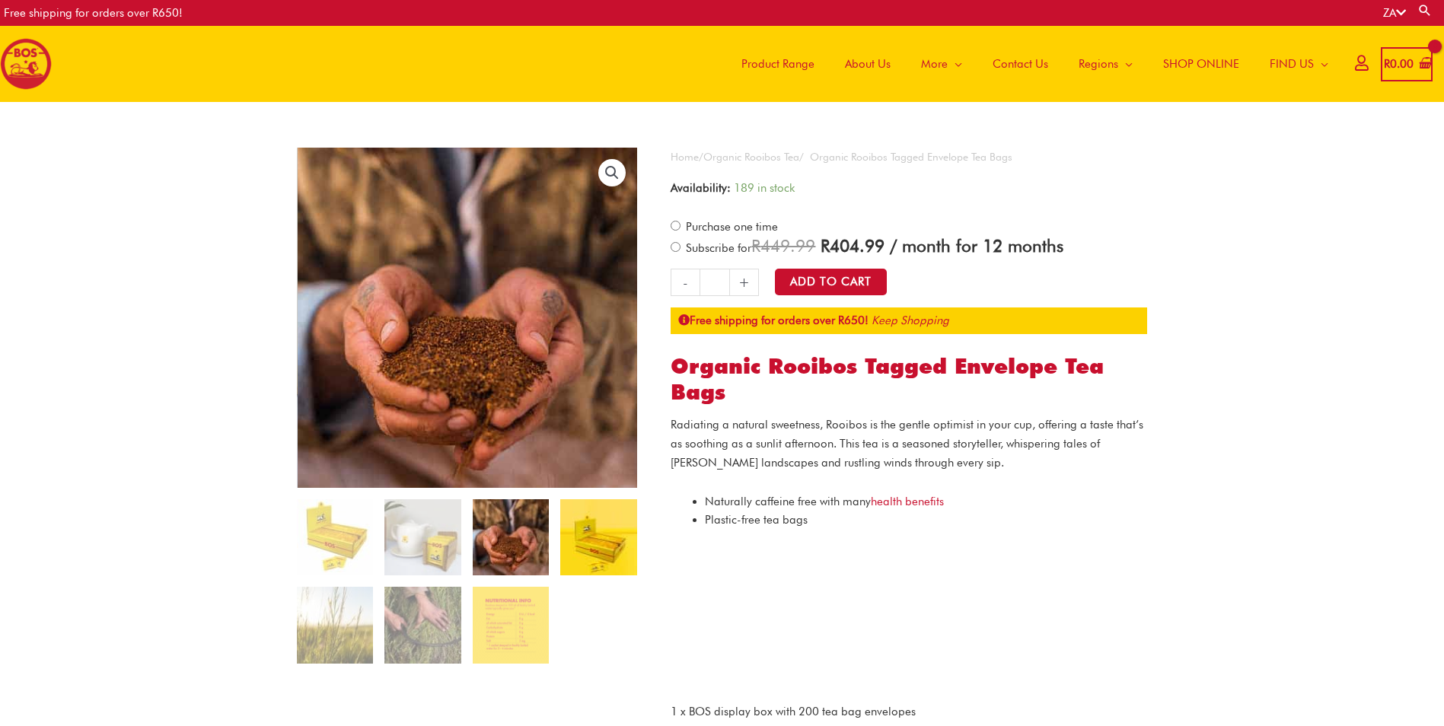
click at [564, 528] on img at bounding box center [598, 537] width 76 height 76
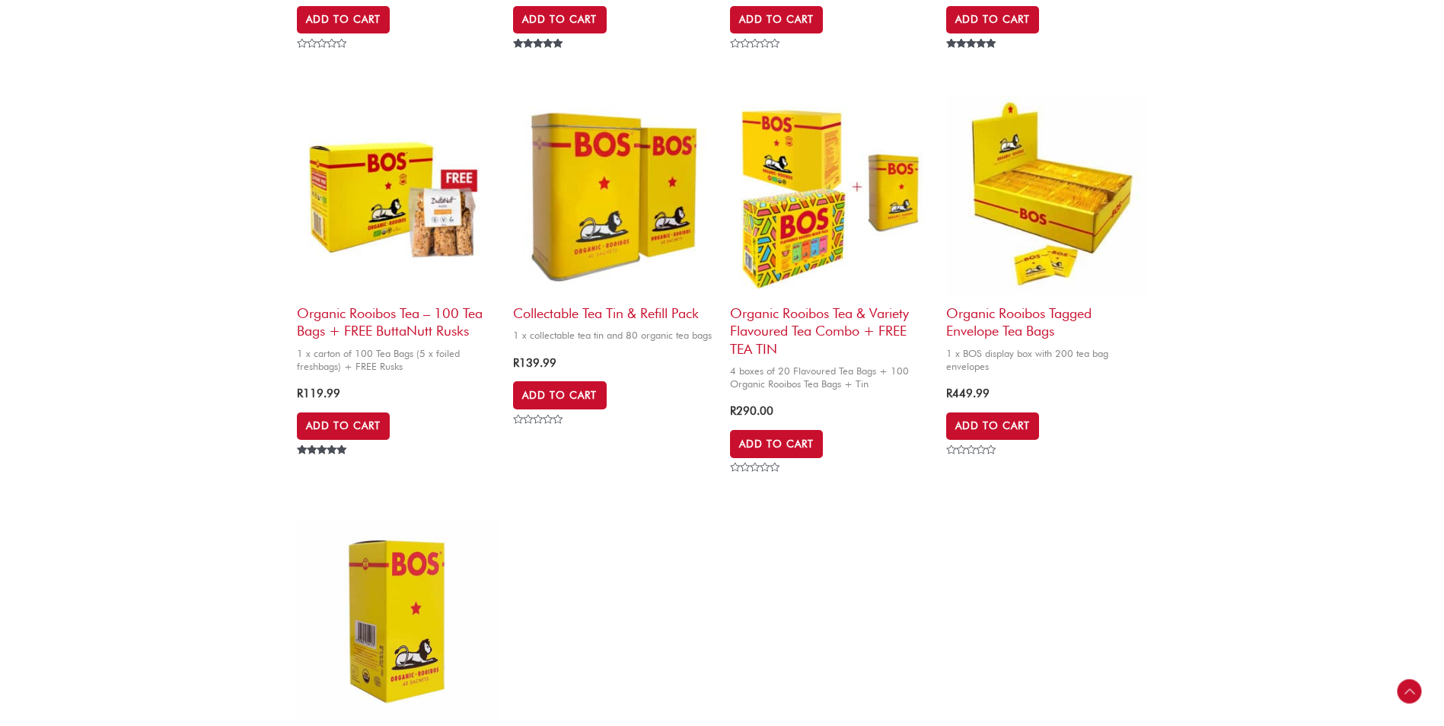
scroll to position [990, 0]
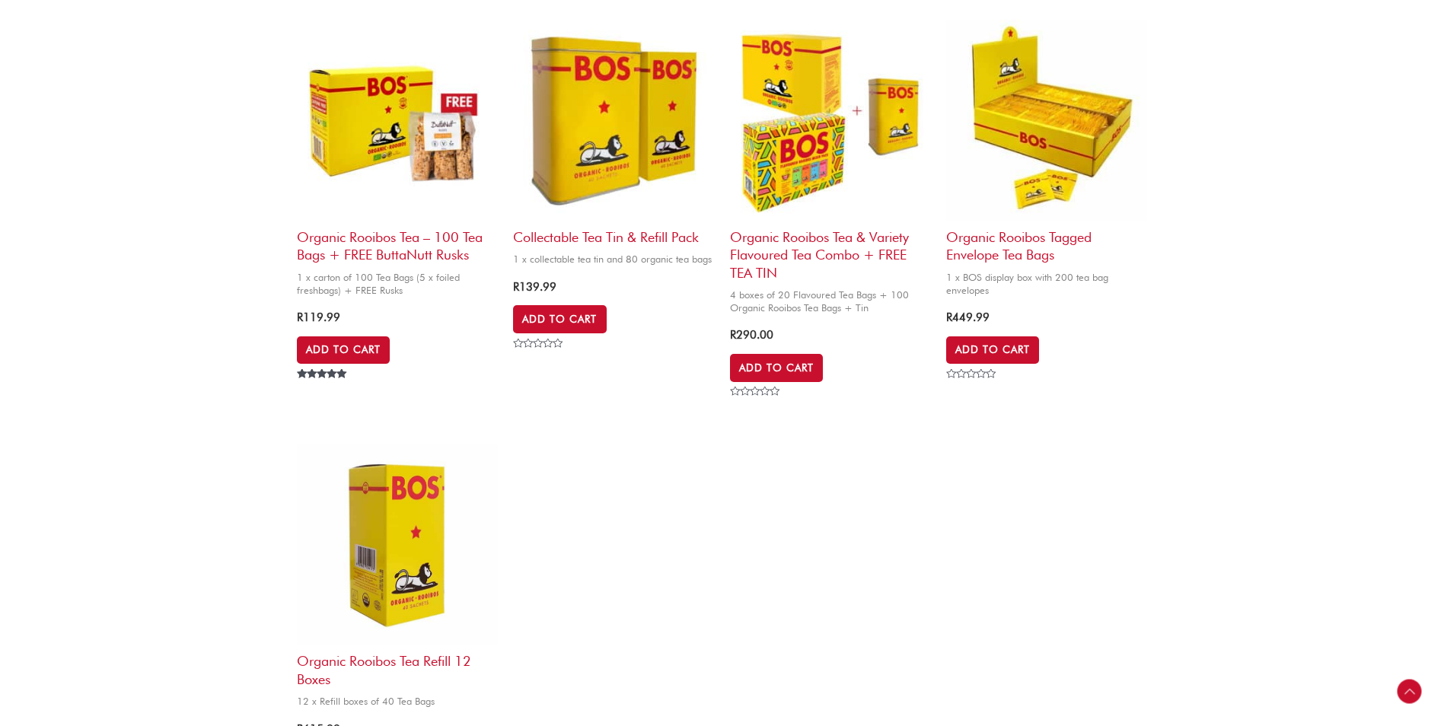
click at [835, 162] on img at bounding box center [830, 120] width 201 height 201
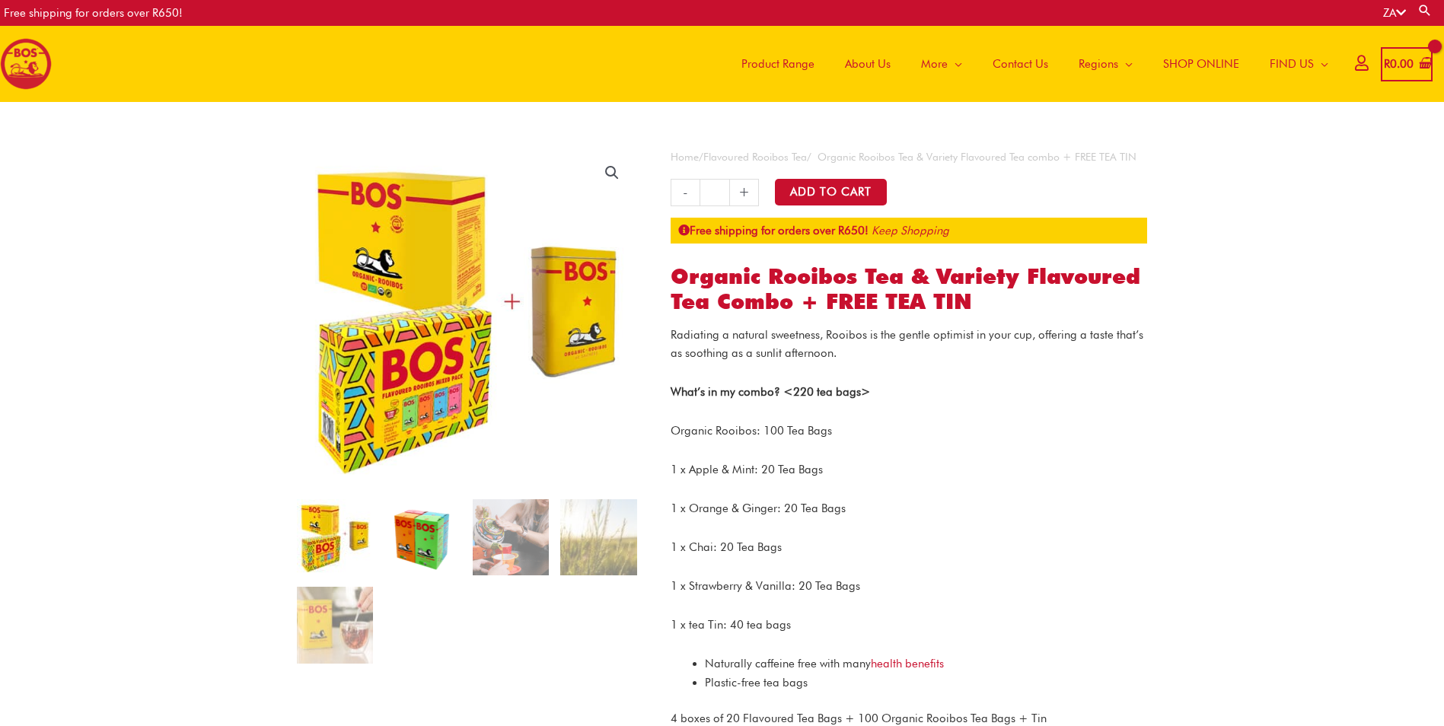
click at [409, 518] on img at bounding box center [423, 537] width 76 height 76
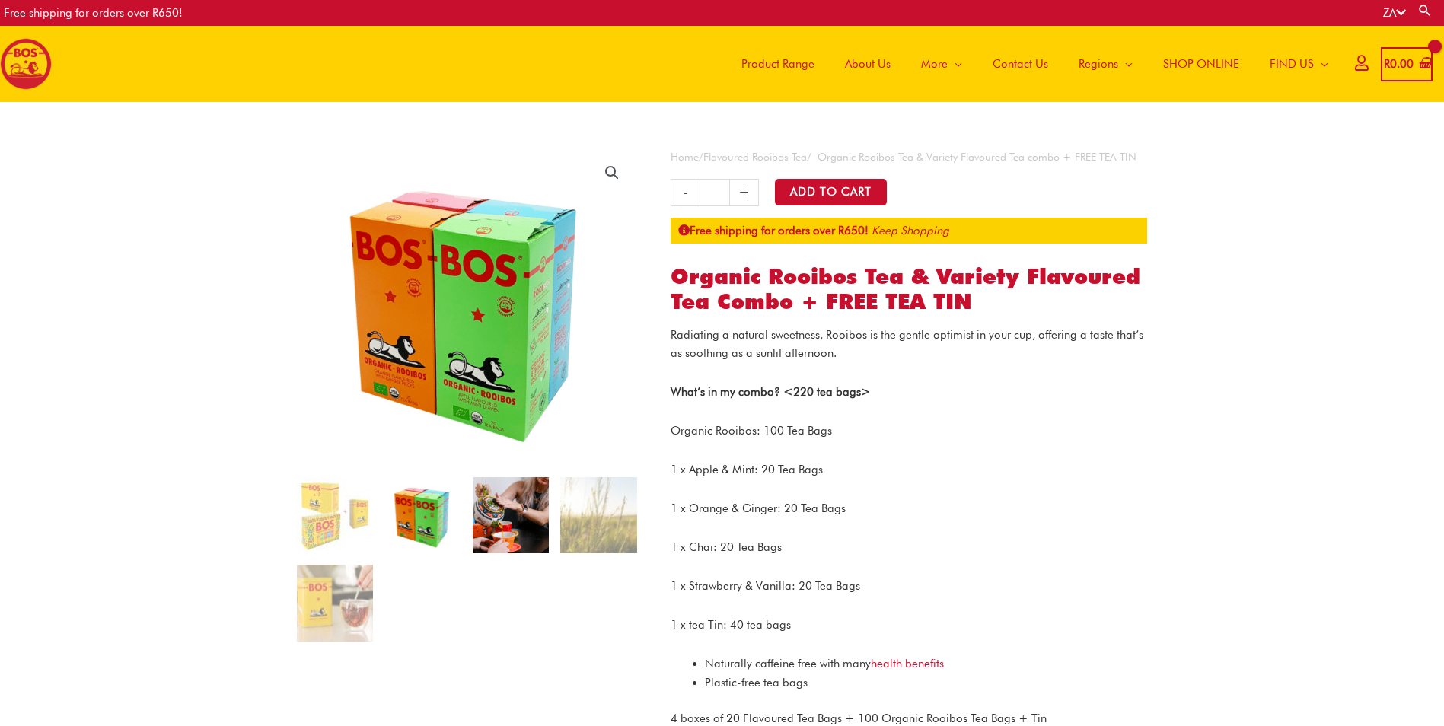
click at [503, 517] on img at bounding box center [511, 515] width 76 height 76
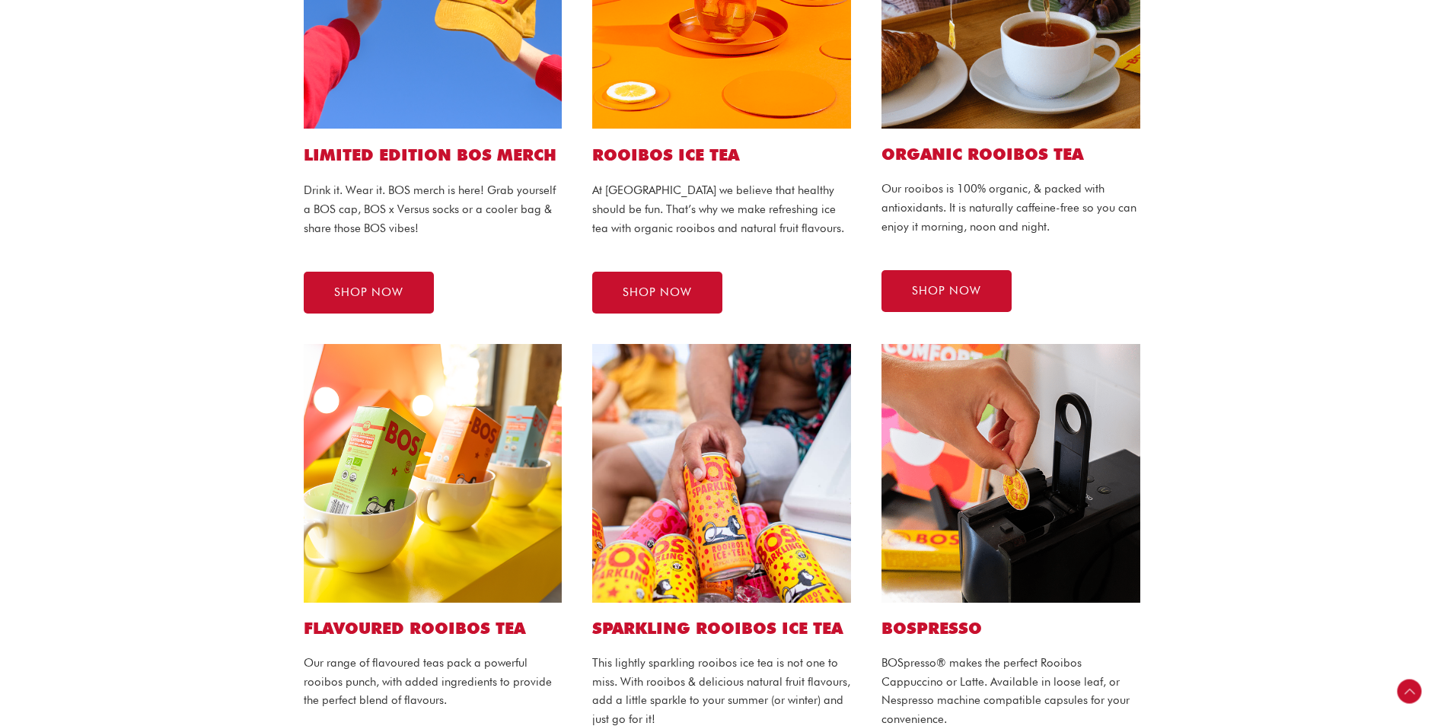
scroll to position [533, 0]
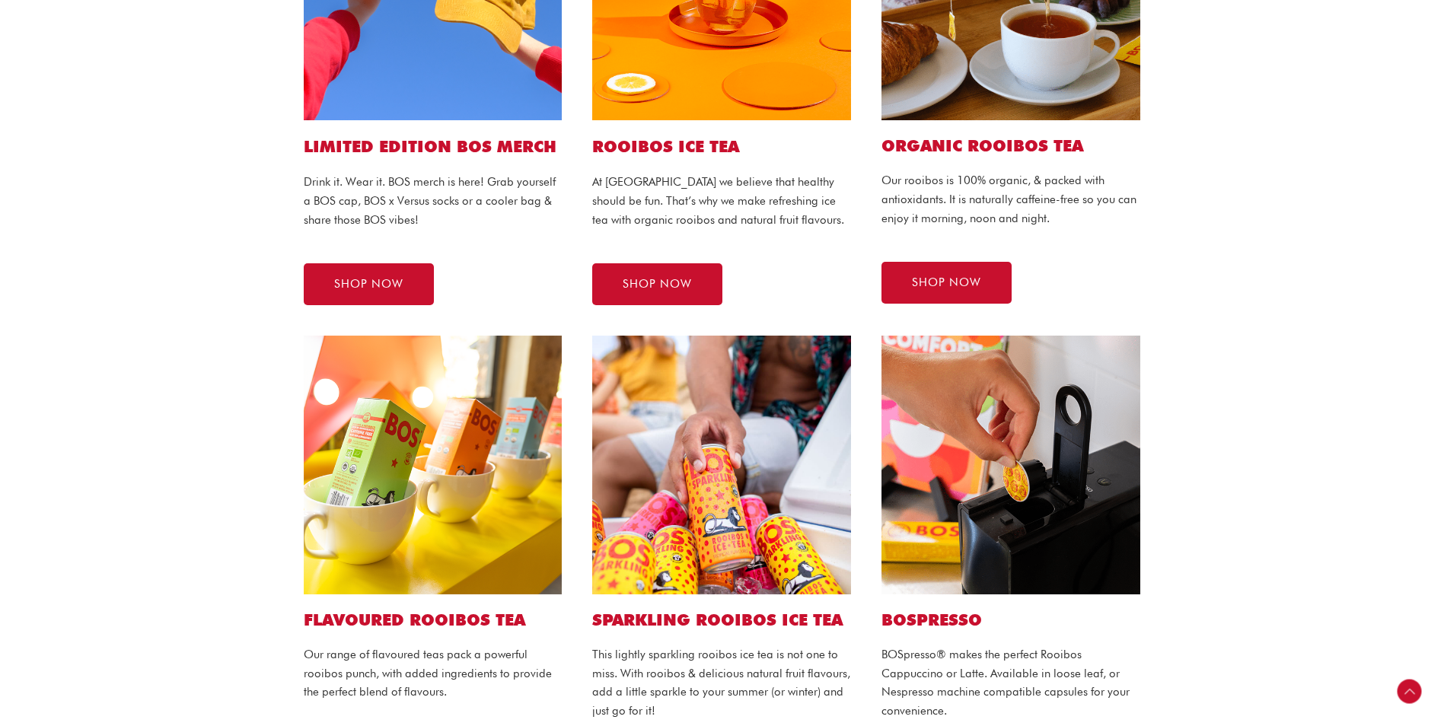
click at [439, 464] on img at bounding box center [433, 465] width 259 height 259
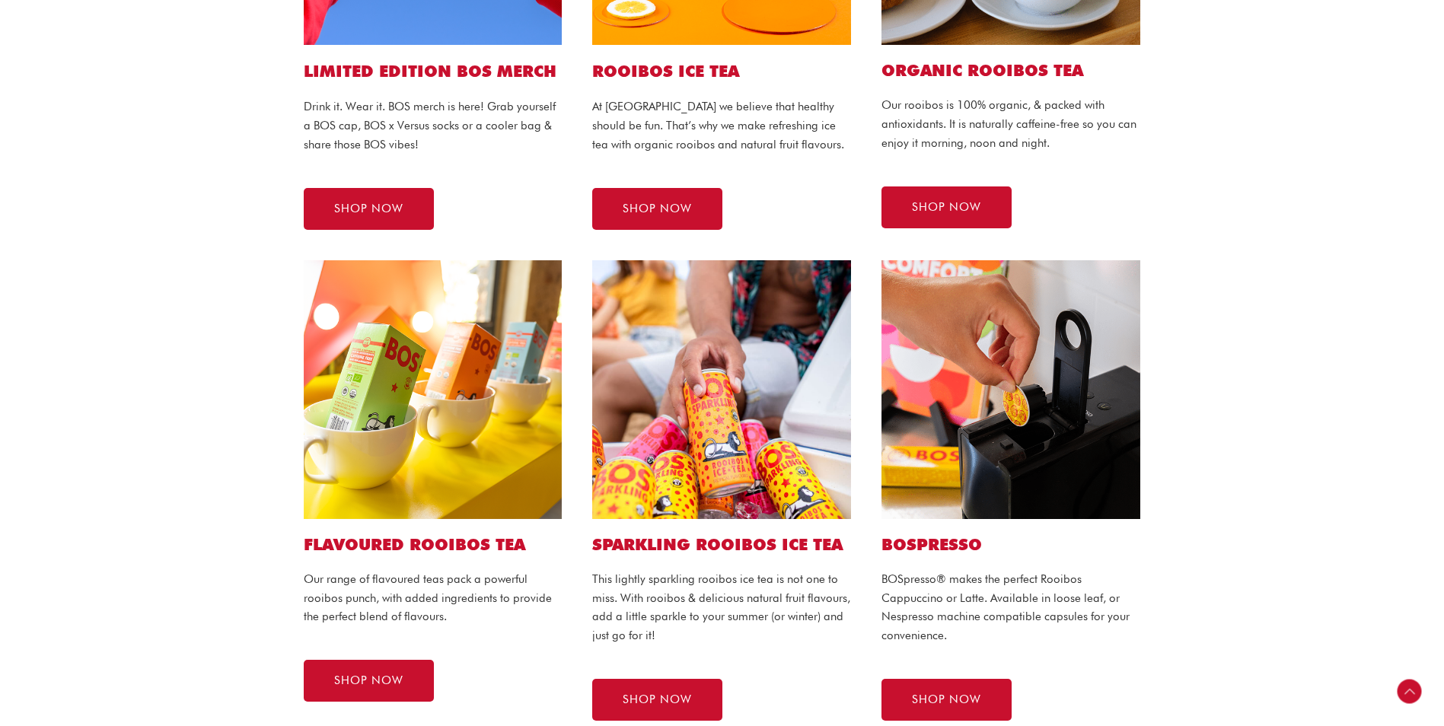
scroll to position [609, 0]
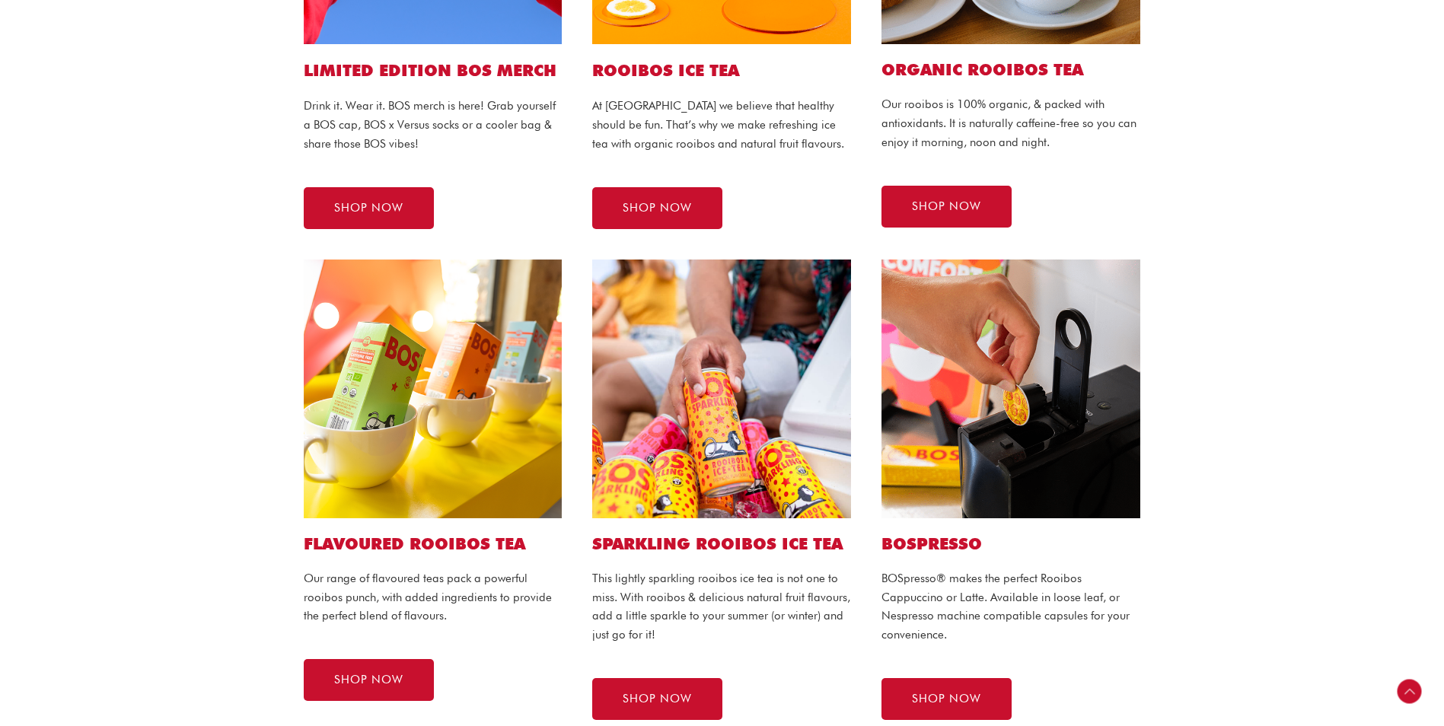
click at [358, 485] on img at bounding box center [433, 389] width 259 height 259
click at [352, 684] on span "SHOP NOW" at bounding box center [368, 680] width 69 height 11
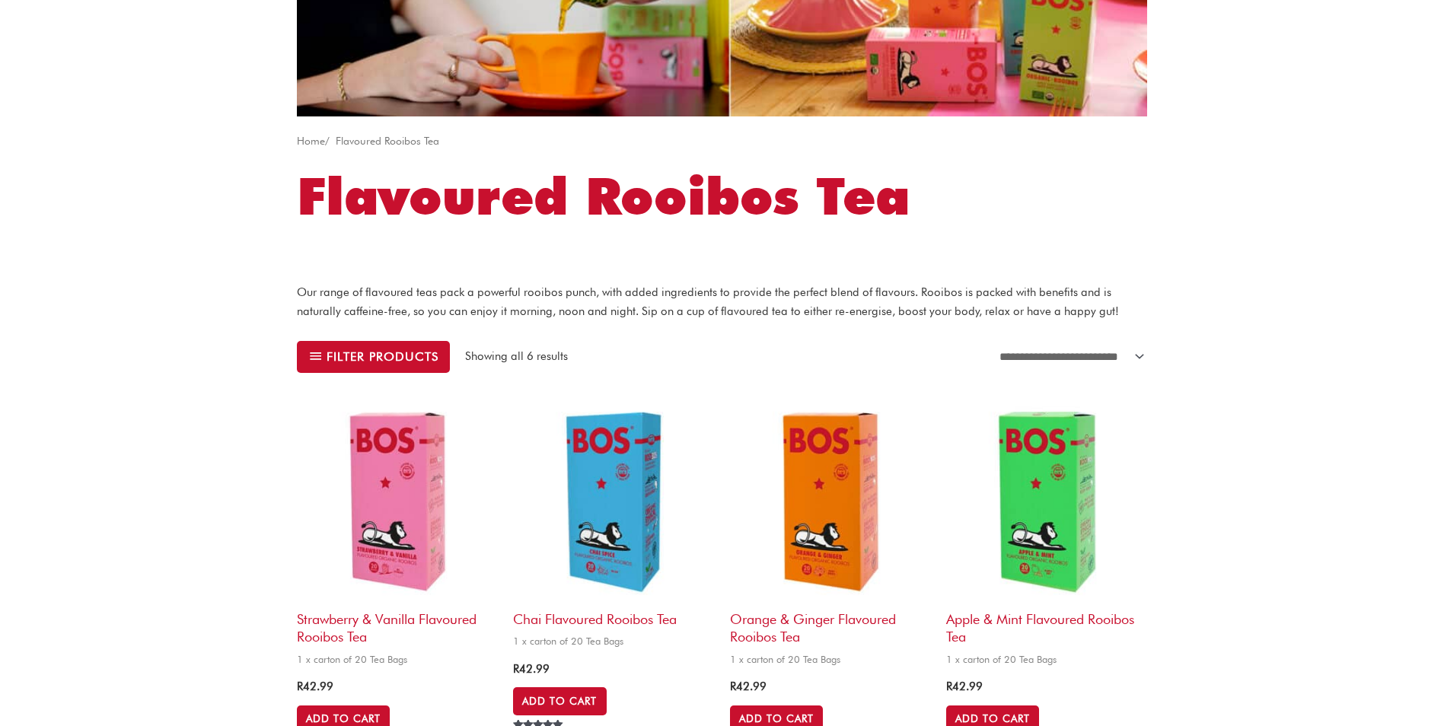
scroll to position [381, 0]
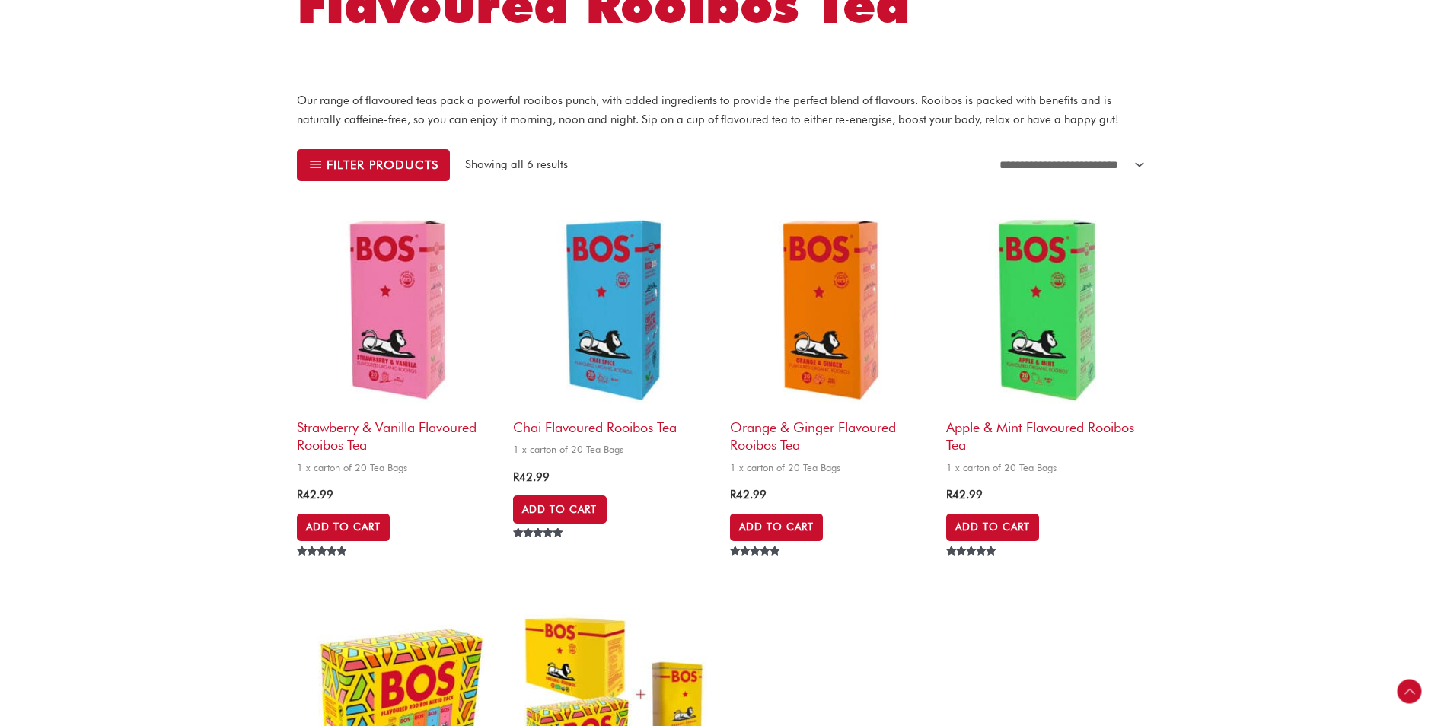
click at [363, 316] on img at bounding box center [397, 309] width 201 height 201
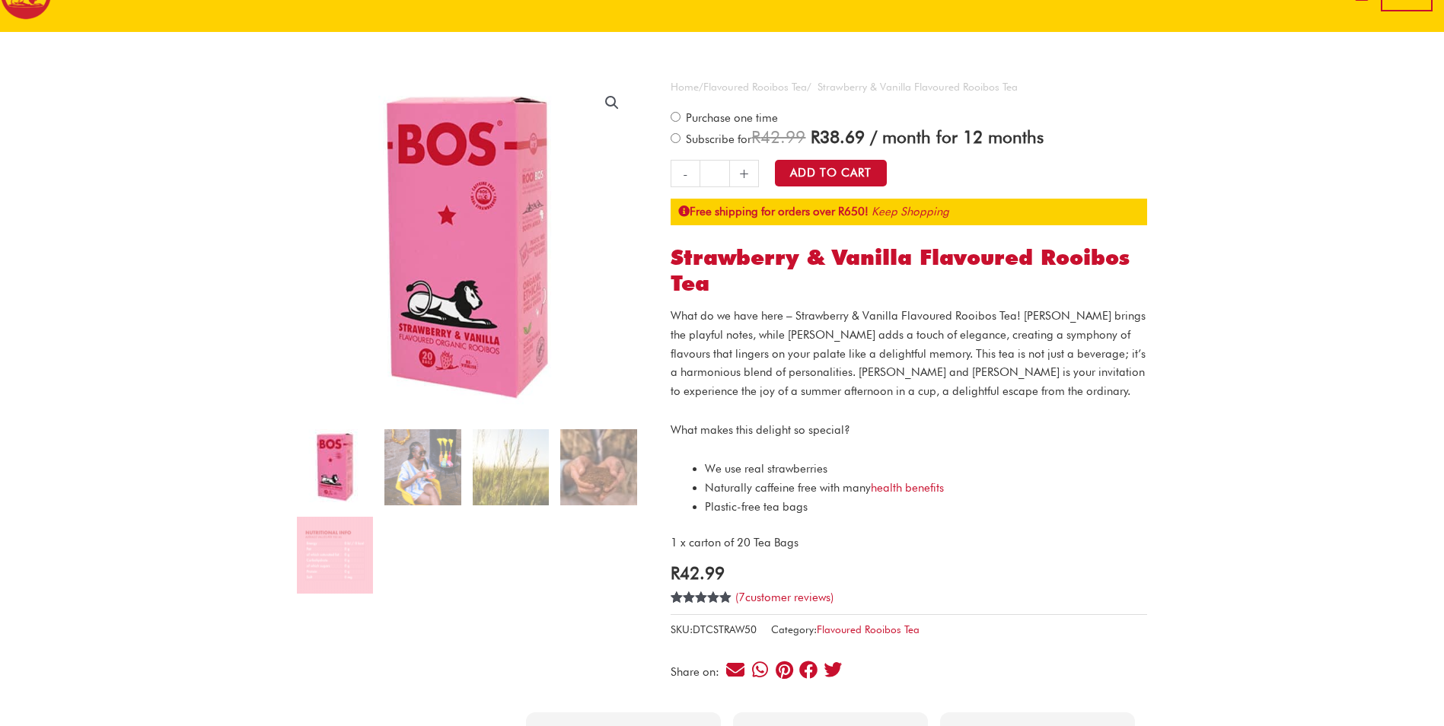
scroll to position [152, 0]
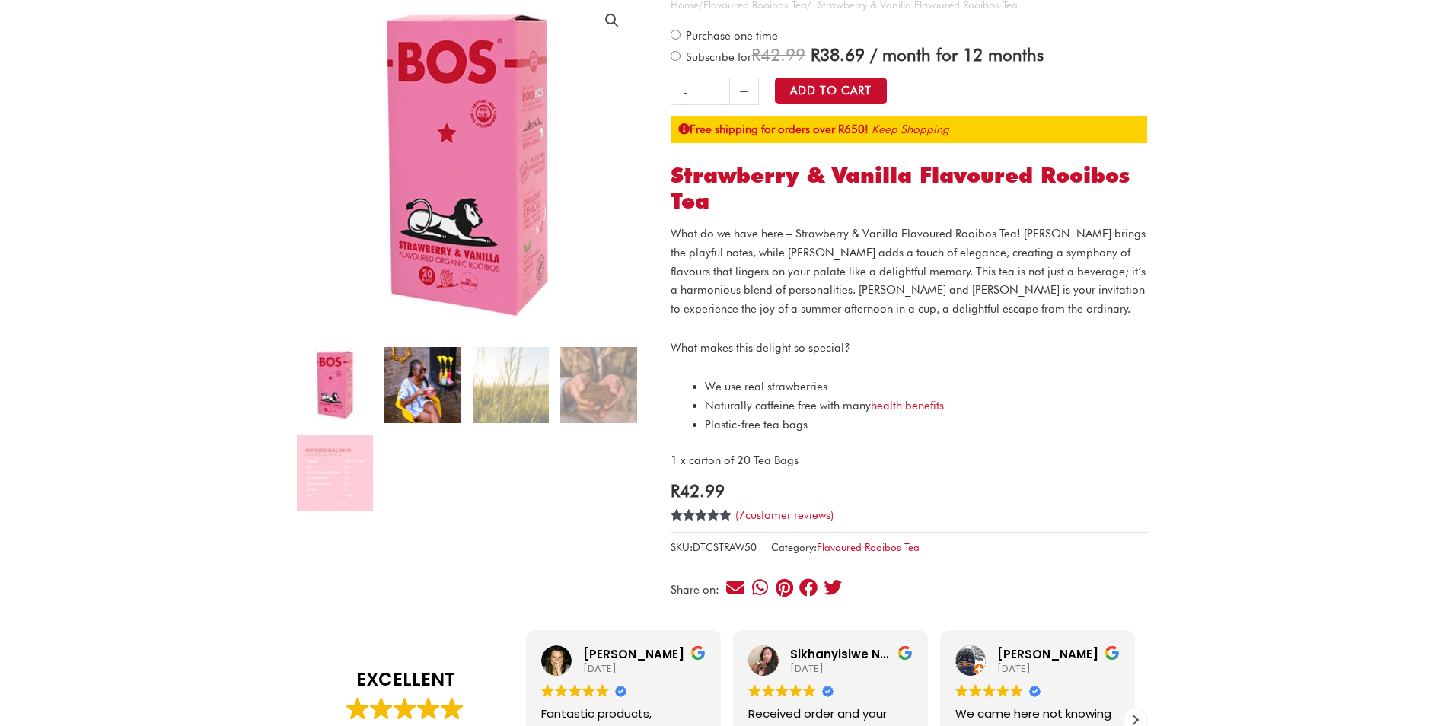
click at [419, 396] on img at bounding box center [423, 385] width 76 height 76
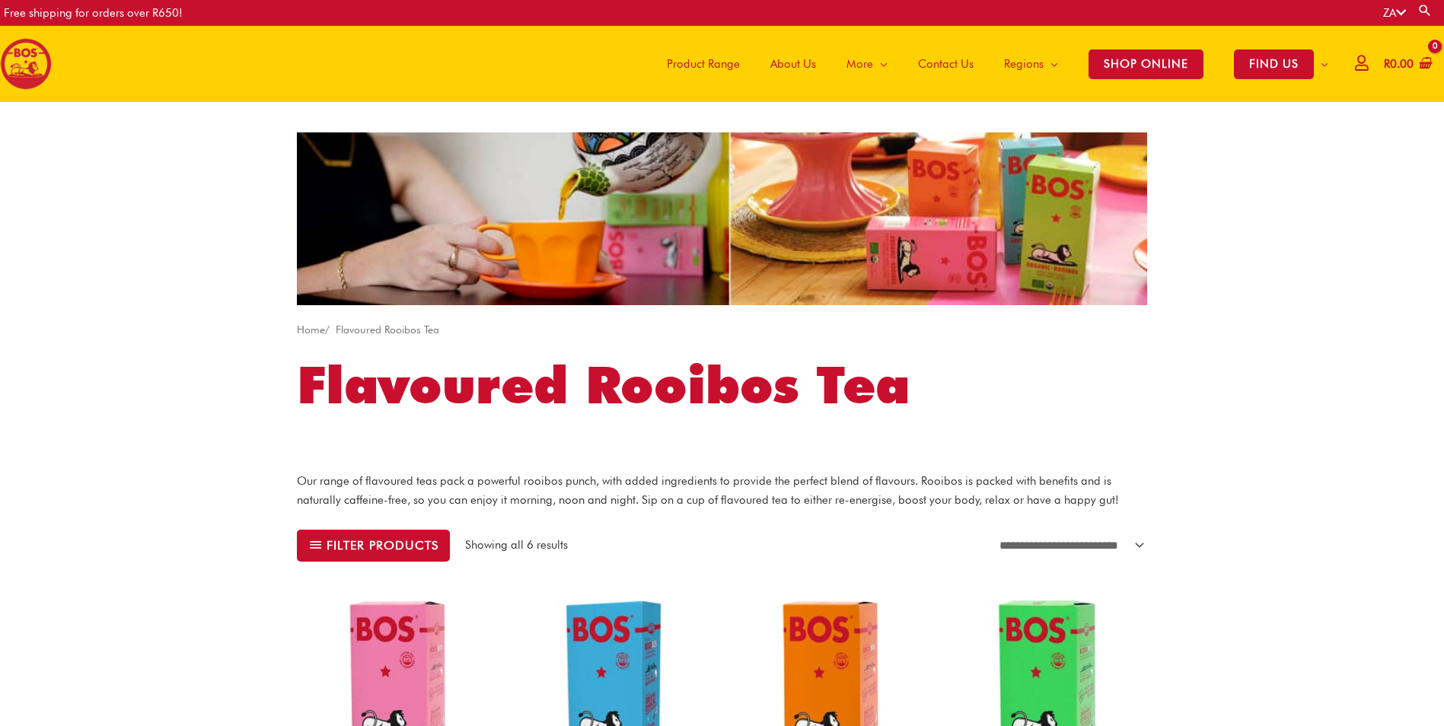
scroll to position [381, 0]
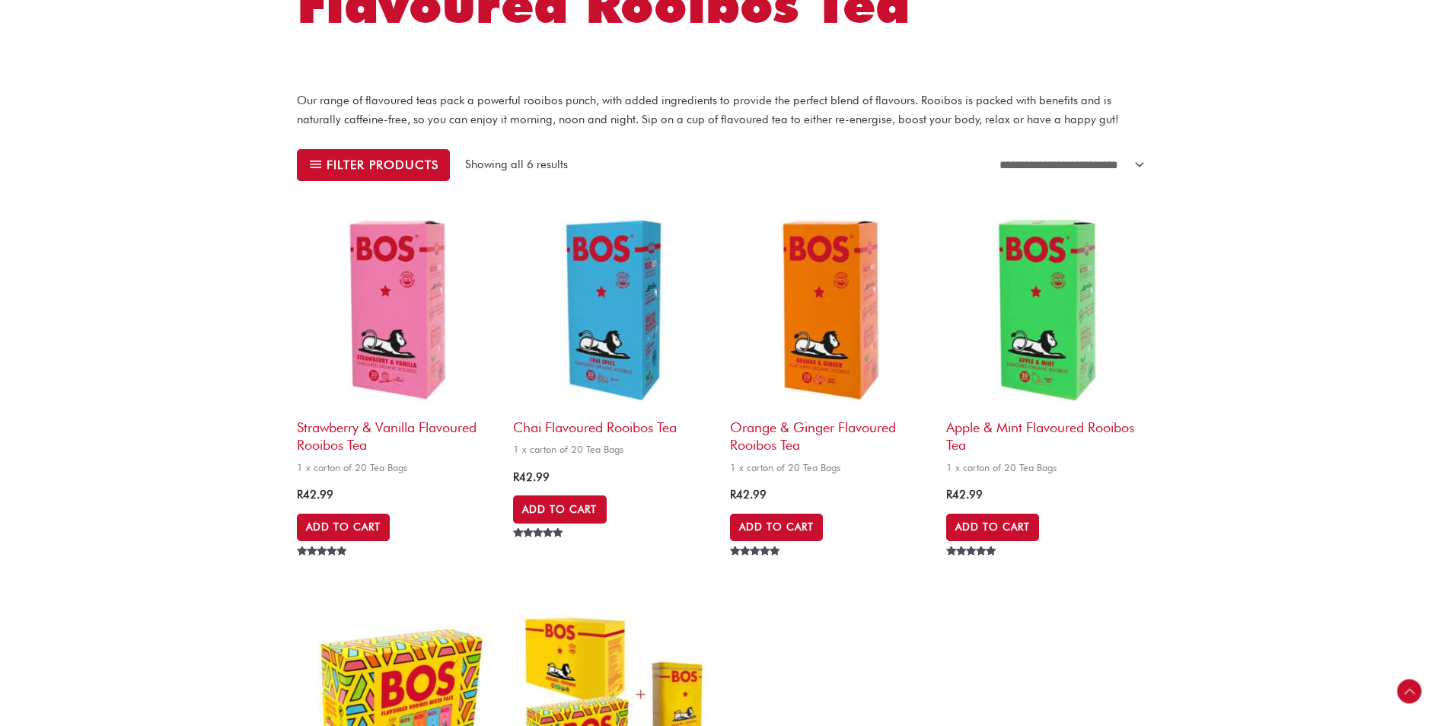
click at [611, 327] on img at bounding box center [613, 309] width 201 height 201
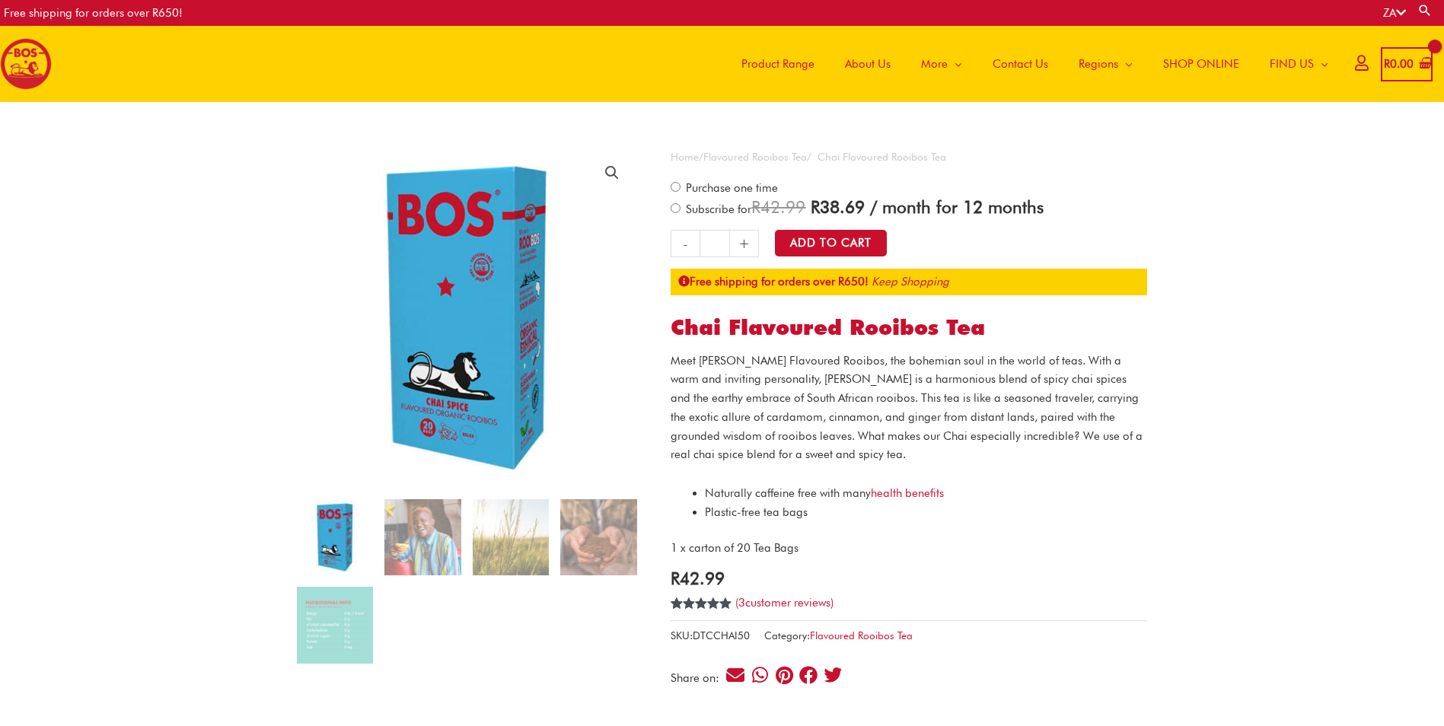
click at [435, 532] on img at bounding box center [423, 537] width 76 height 76
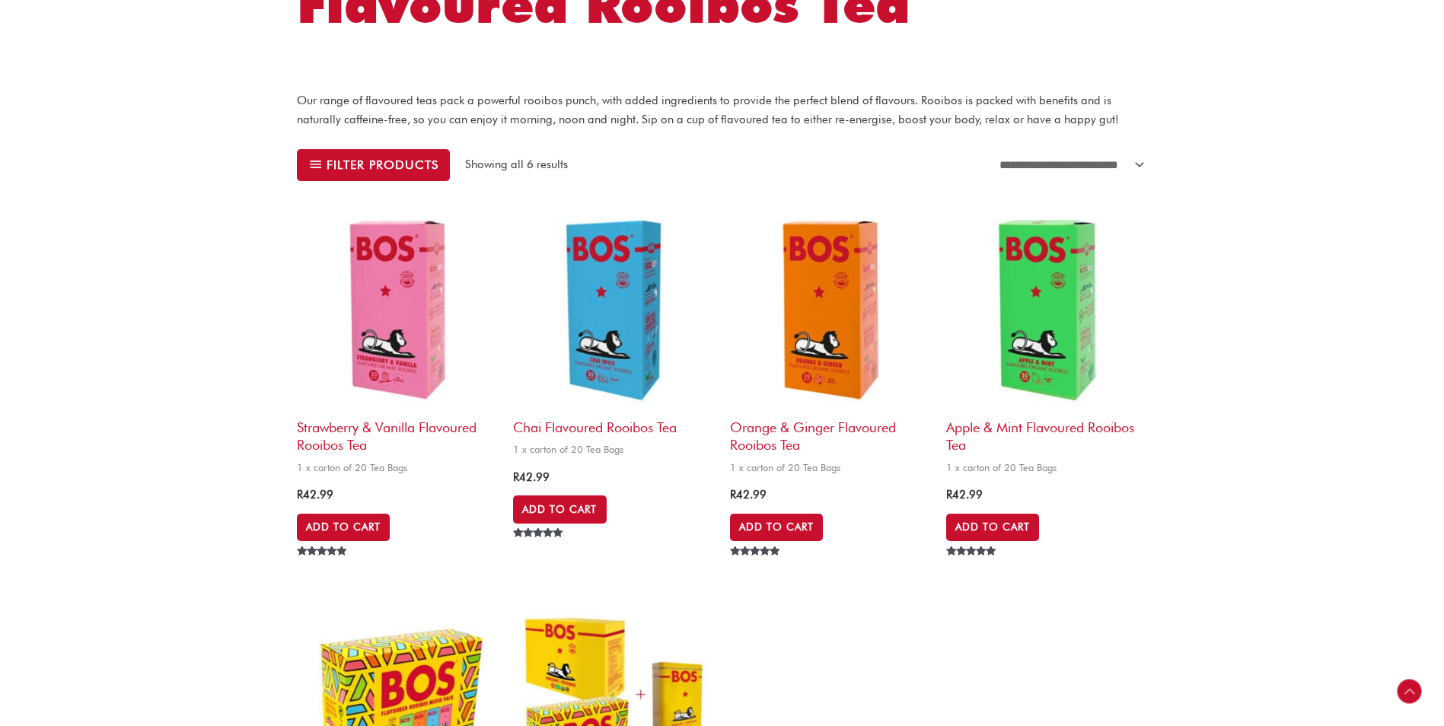
click at [811, 323] on img at bounding box center [830, 309] width 201 height 201
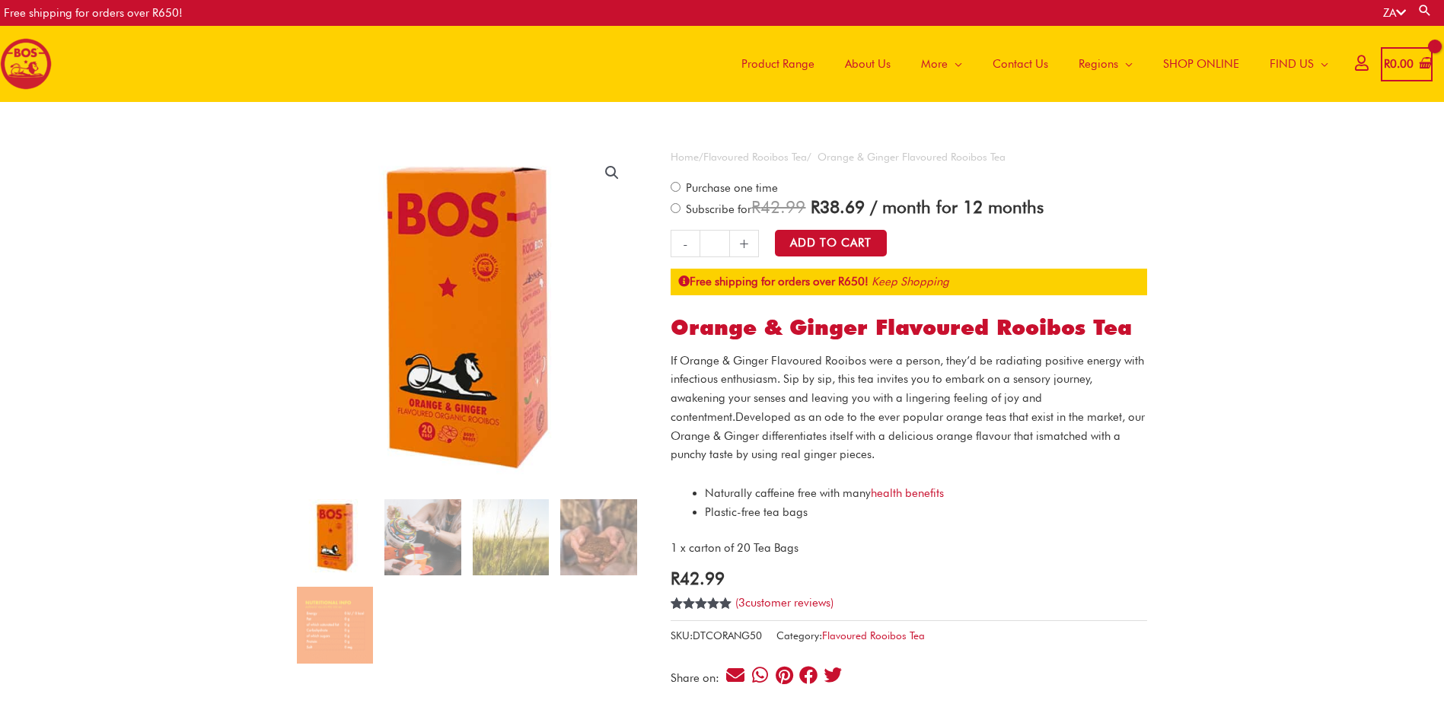
click at [413, 550] on img at bounding box center [423, 537] width 76 height 76
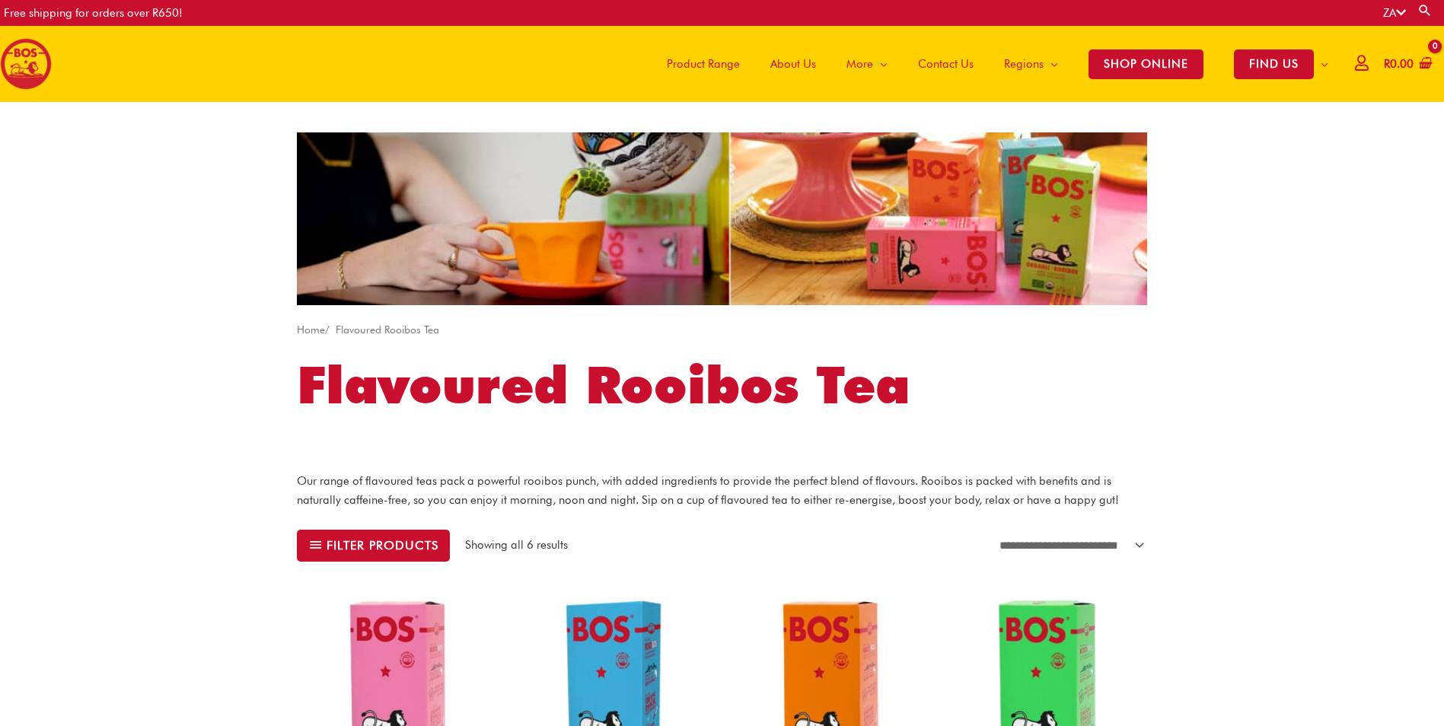
scroll to position [381, 0]
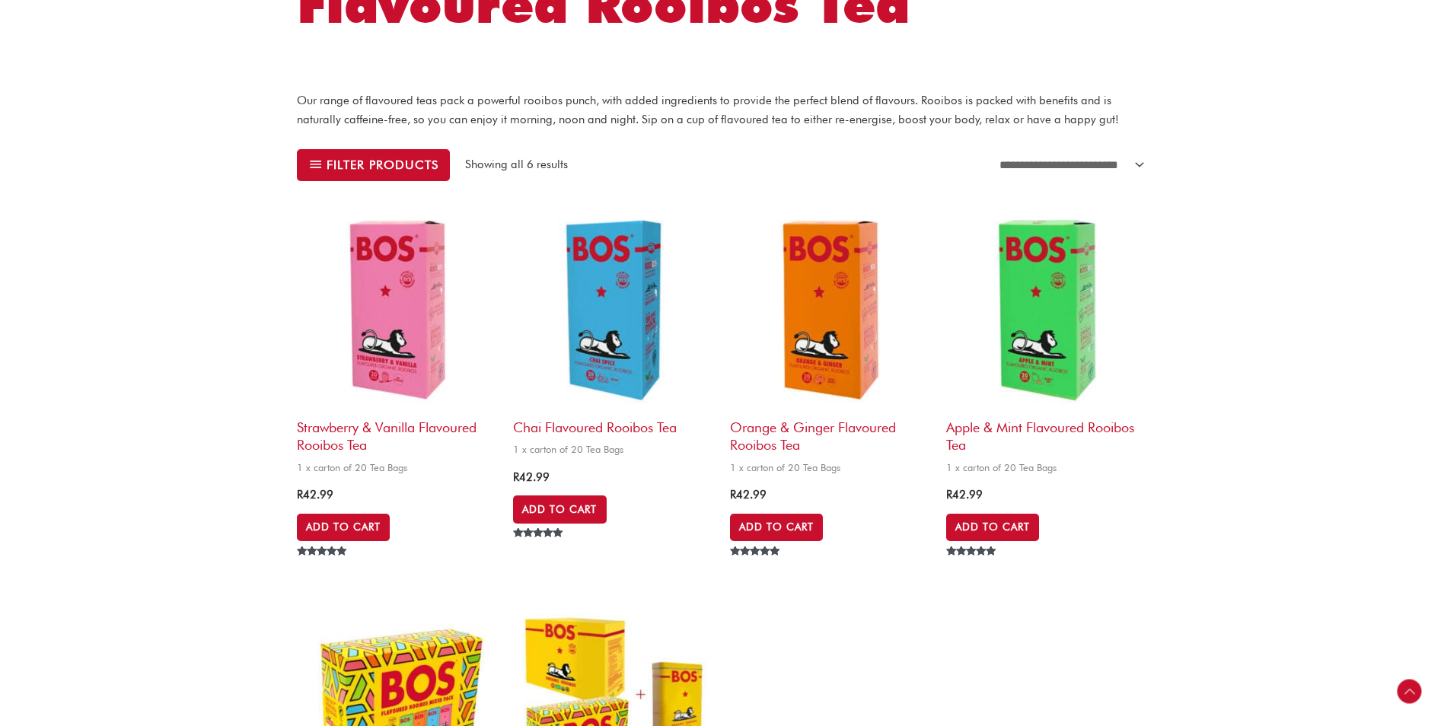
click at [986, 363] on img at bounding box center [1046, 309] width 201 height 201
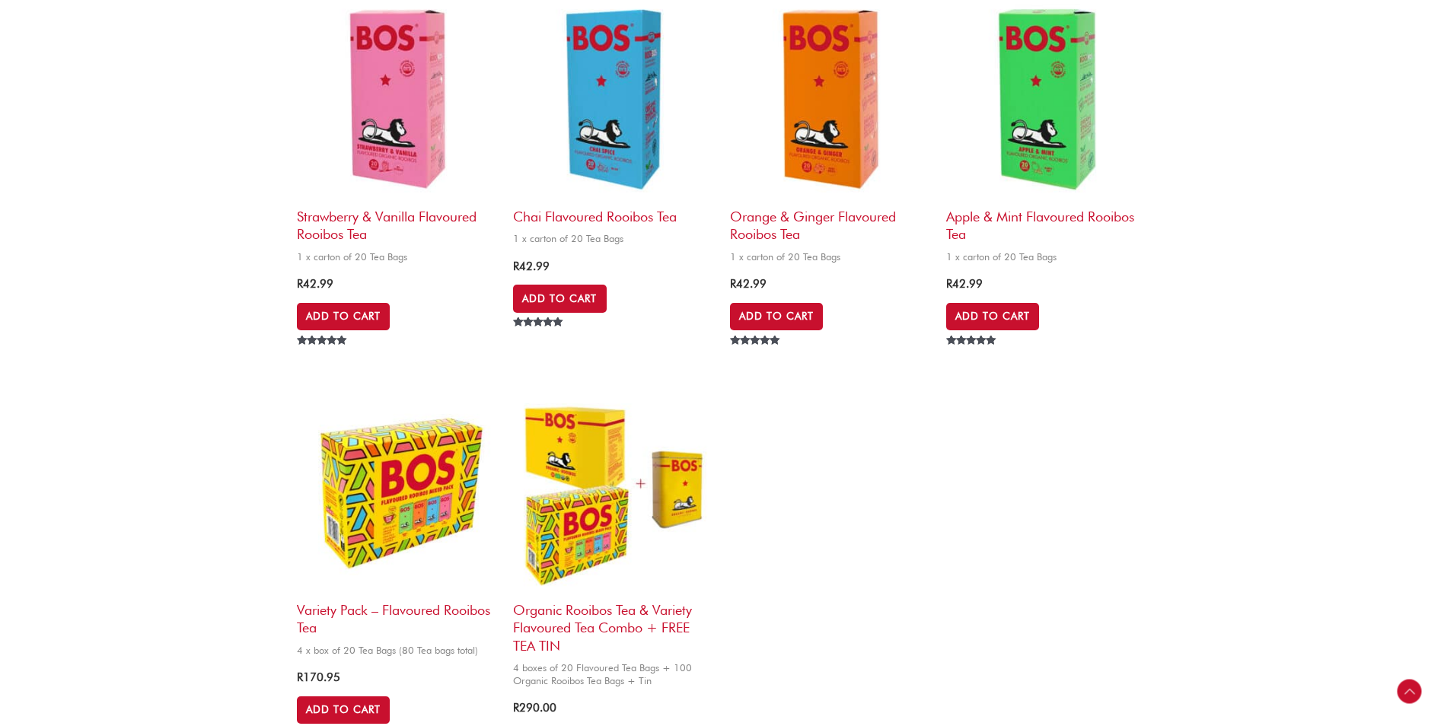
scroll to position [609, 0]
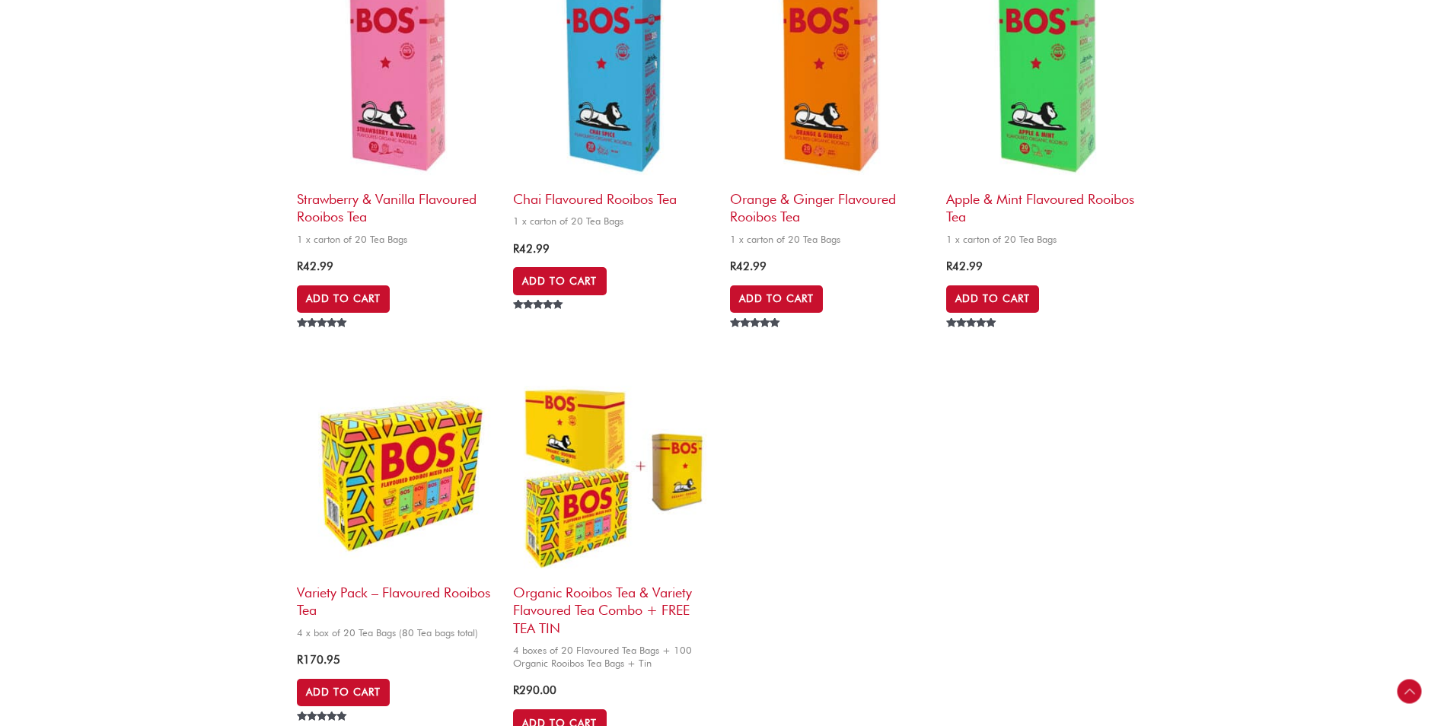
click at [424, 452] on img at bounding box center [397, 475] width 201 height 201
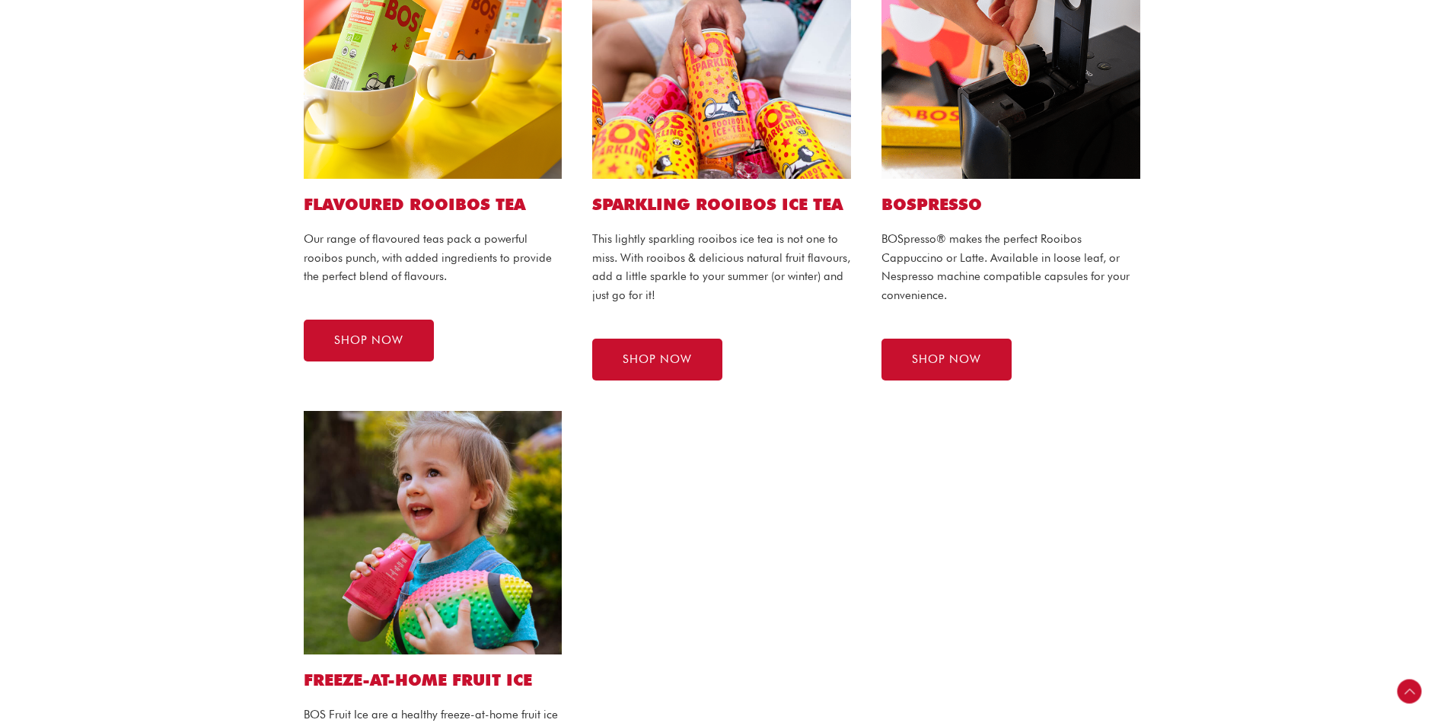
scroll to position [1066, 0]
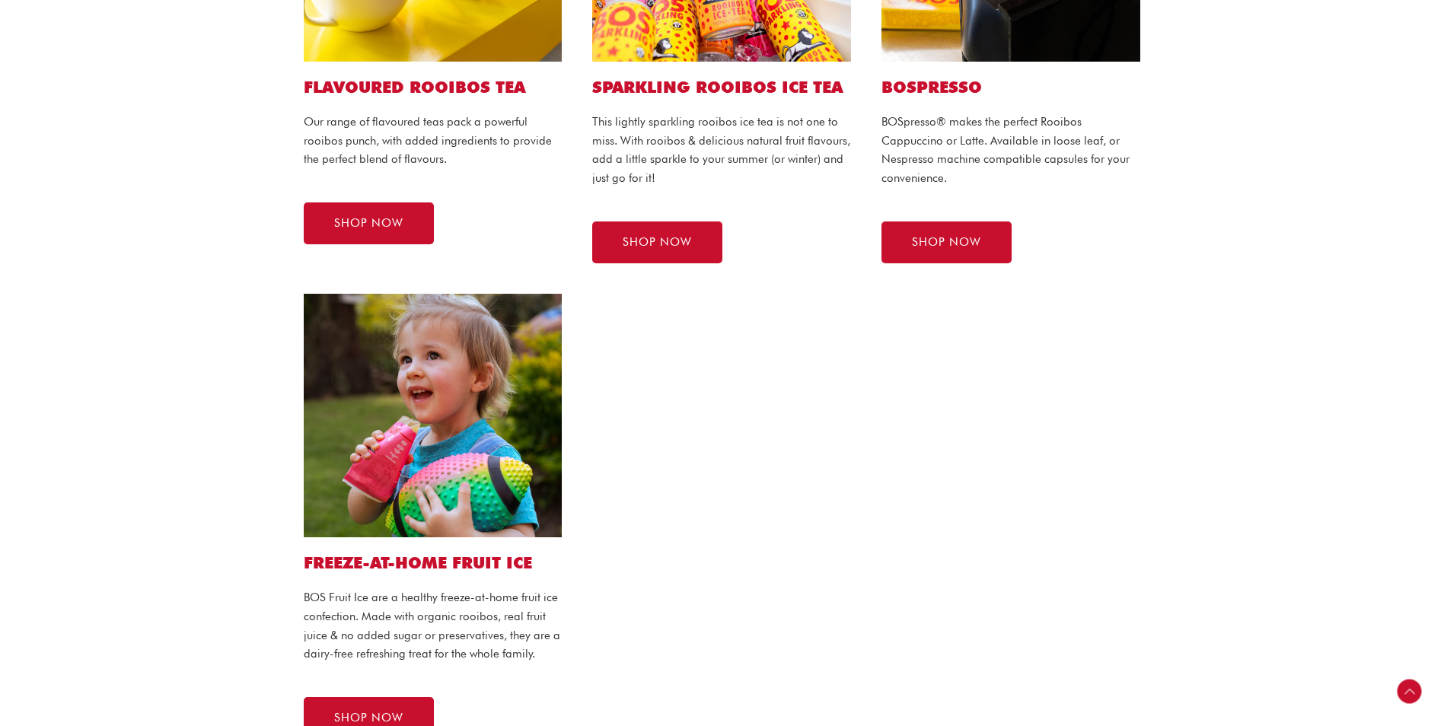
click at [499, 502] on img at bounding box center [433, 416] width 259 height 244
click at [365, 702] on link "SHOP NOW" at bounding box center [369, 718] width 130 height 42
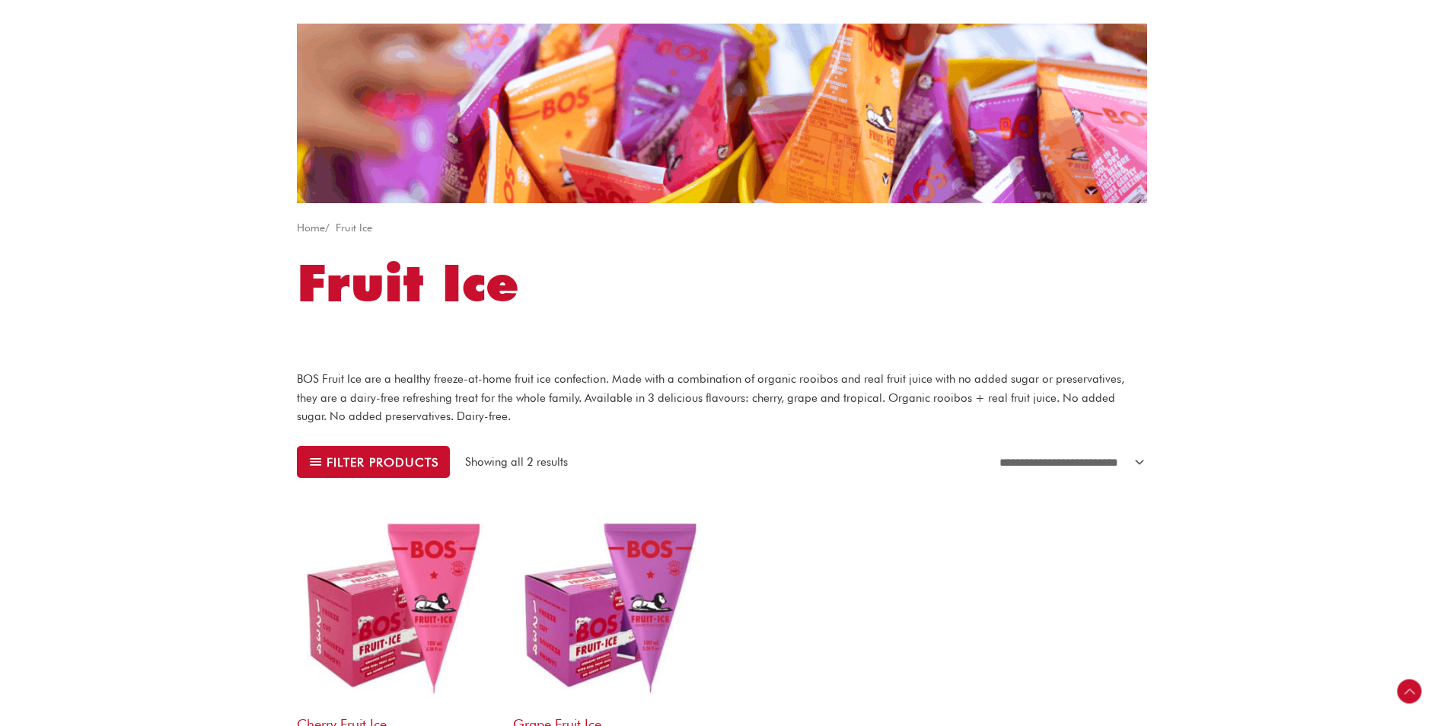
scroll to position [305, 0]
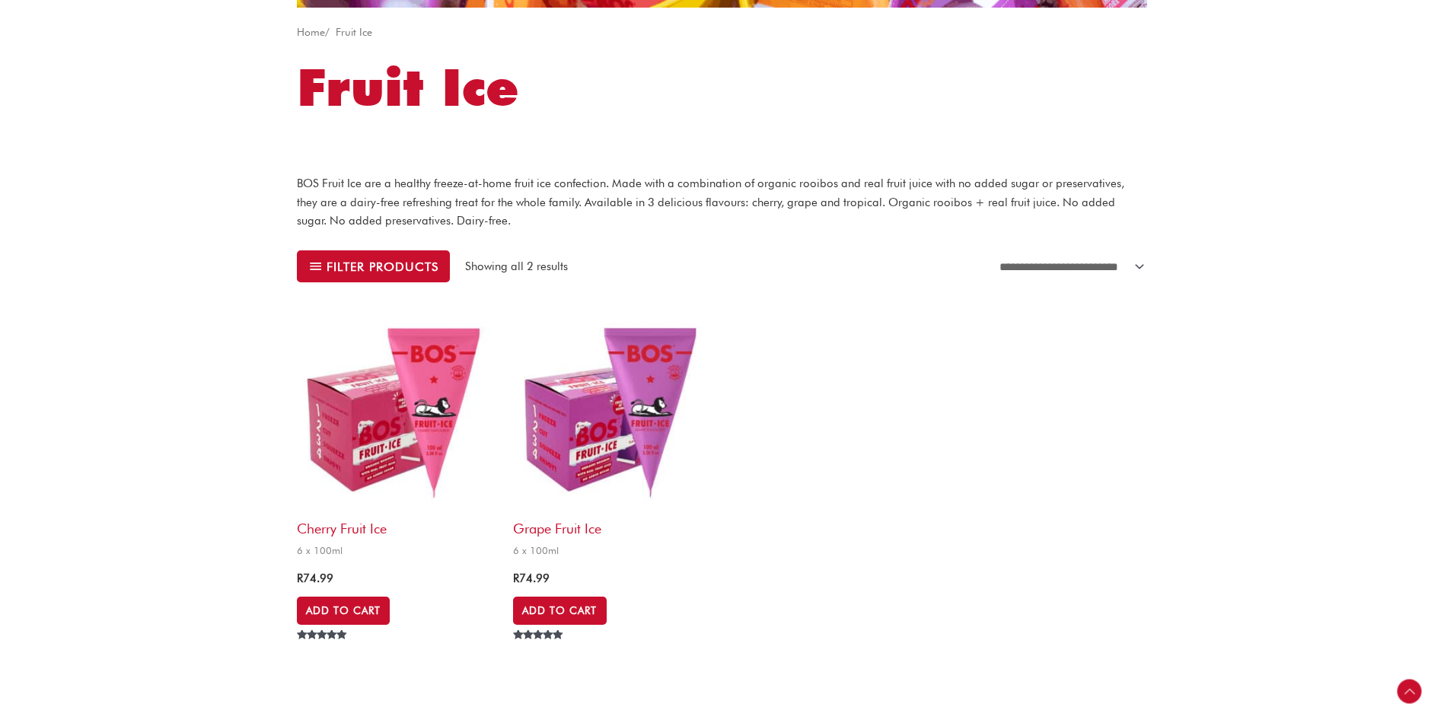
click at [592, 429] on img at bounding box center [613, 411] width 201 height 201
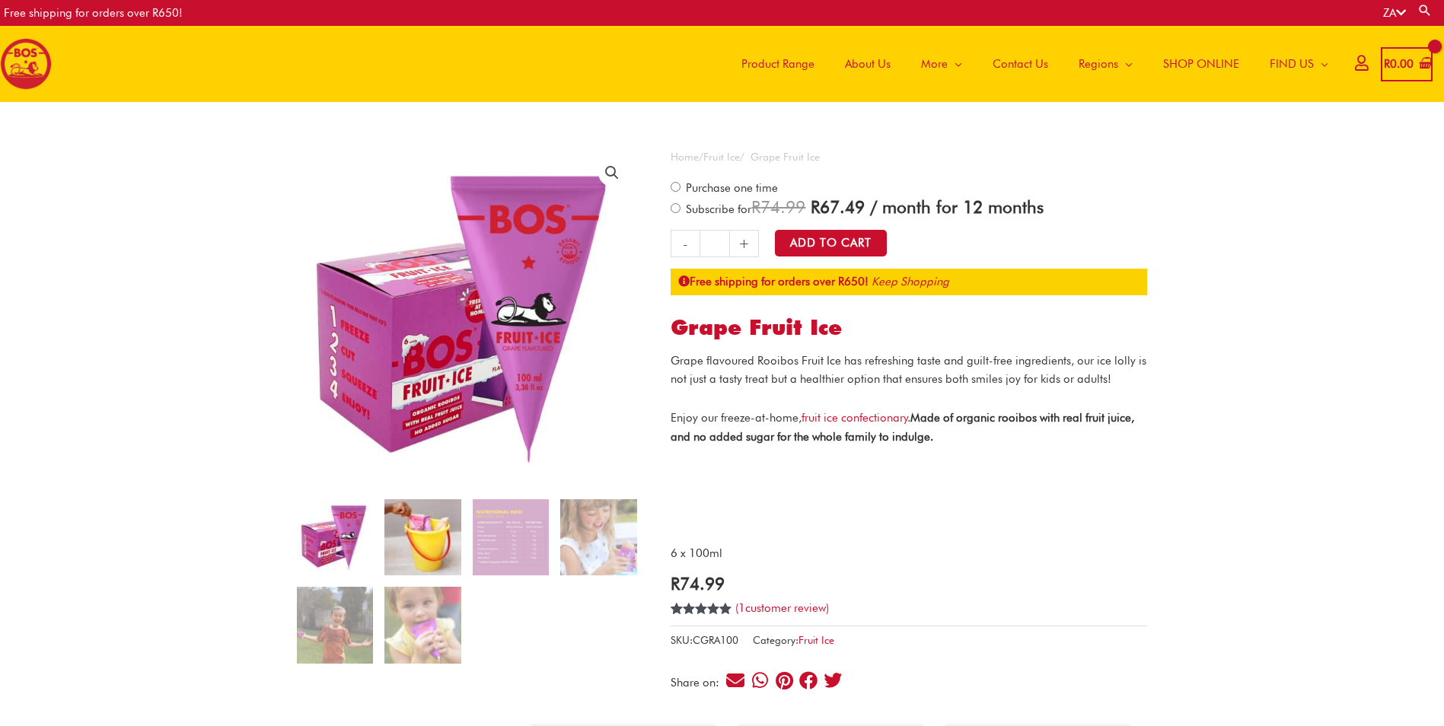
click at [411, 544] on img at bounding box center [423, 537] width 76 height 76
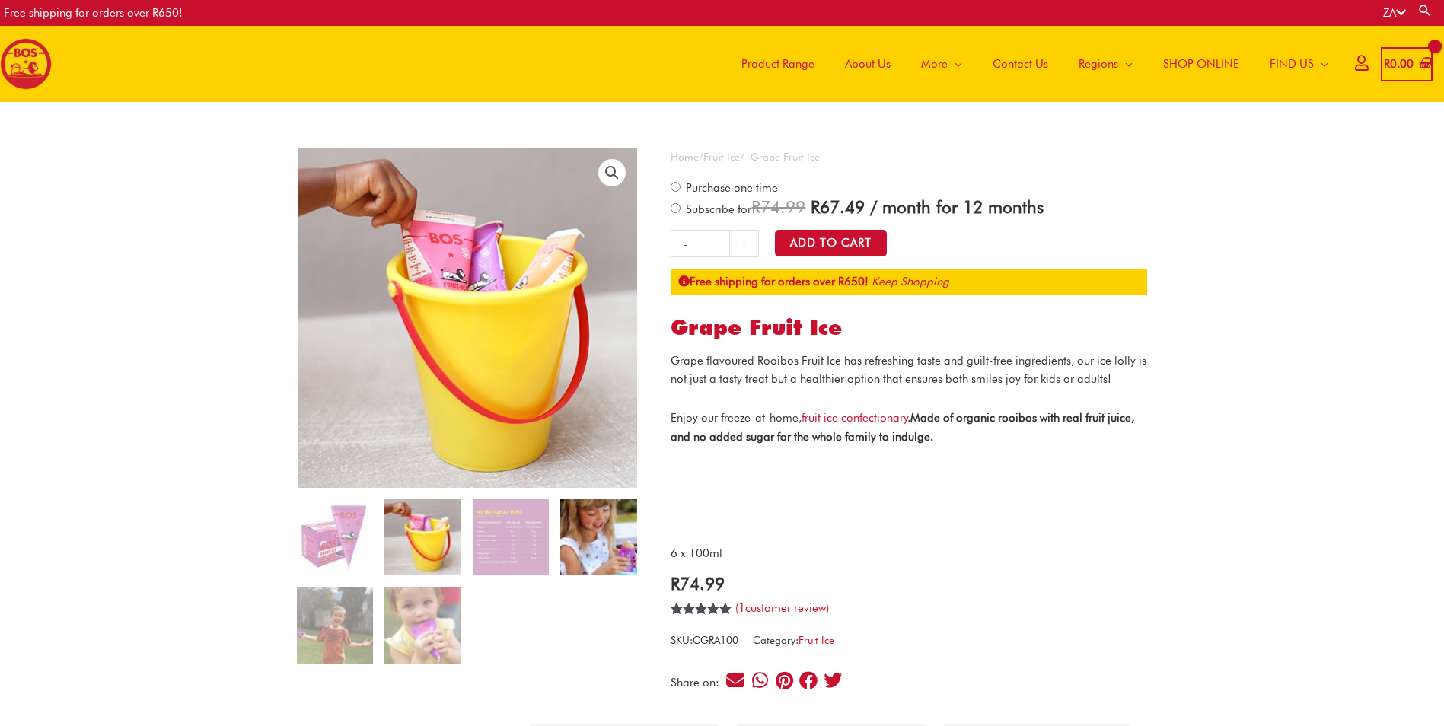
click at [592, 531] on img at bounding box center [598, 537] width 76 height 76
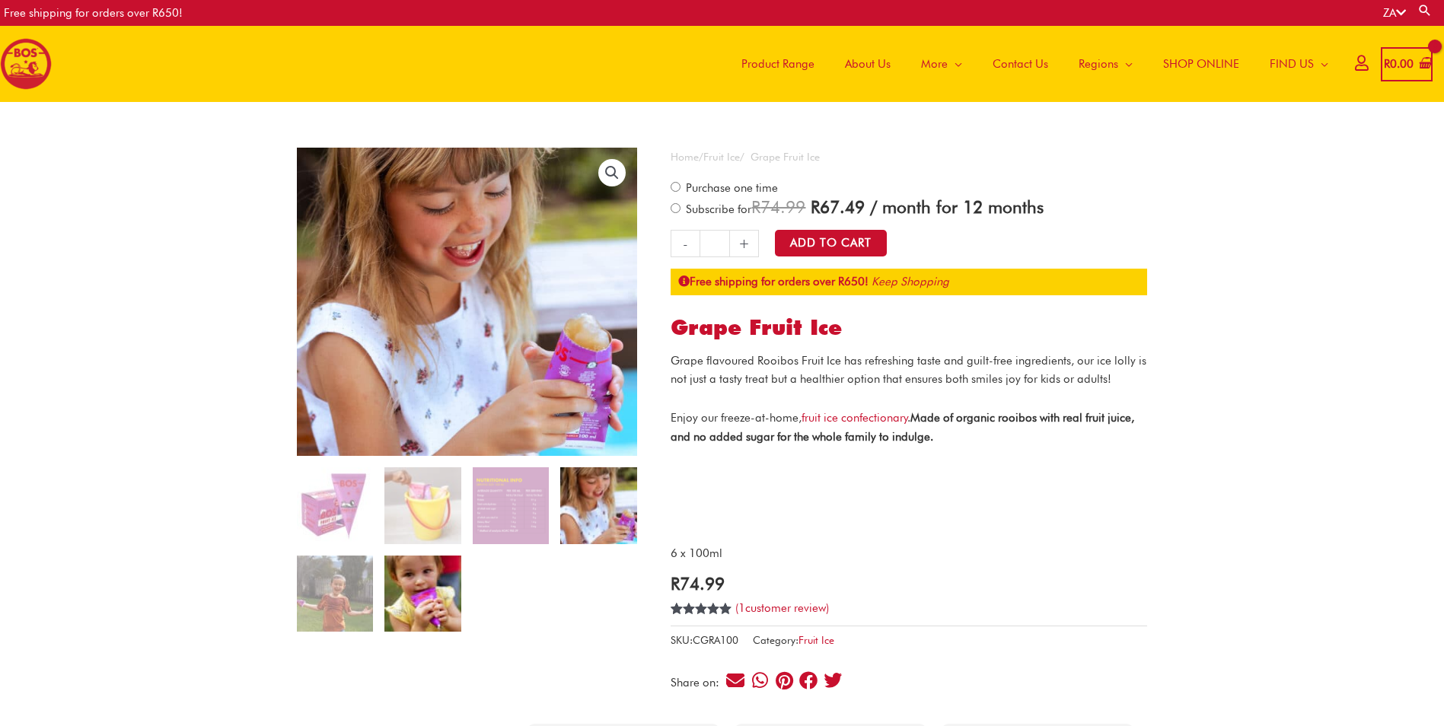
click at [408, 590] on img at bounding box center [423, 594] width 76 height 76
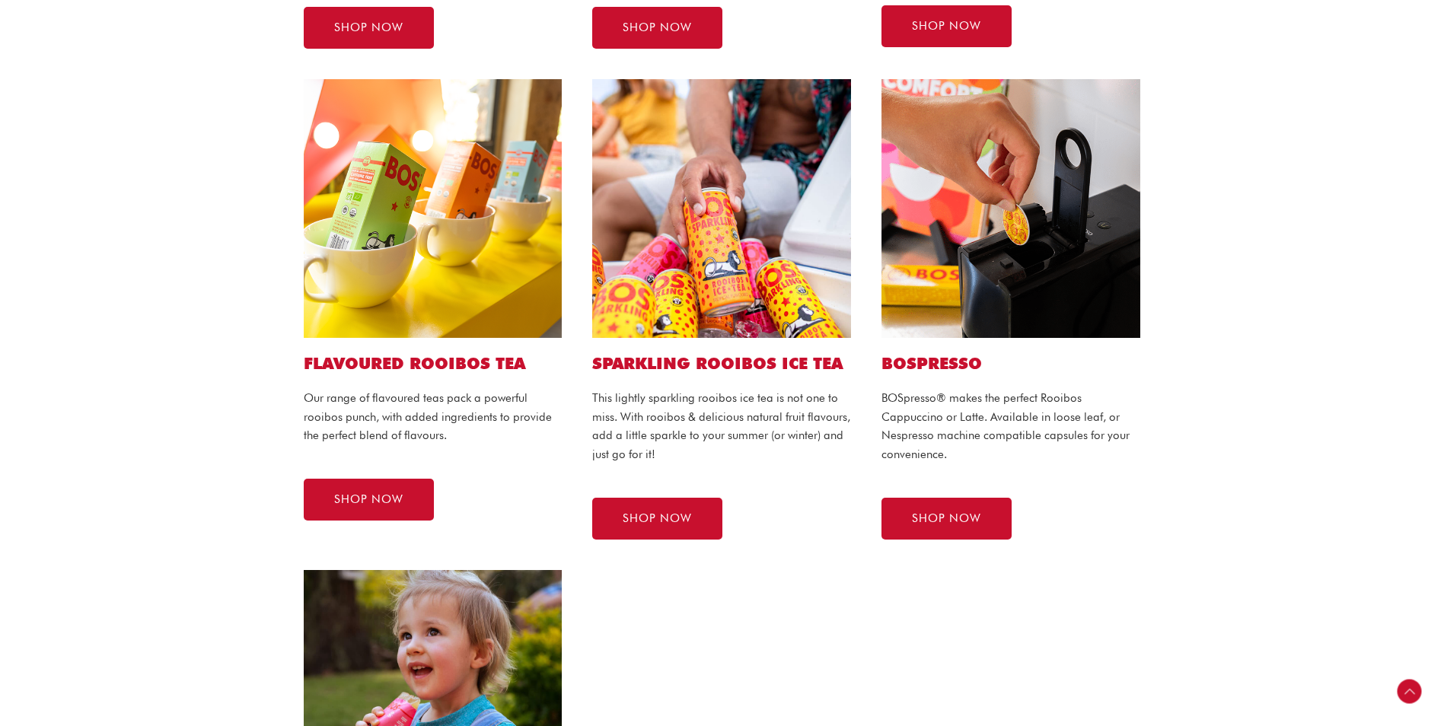
scroll to position [761, 0]
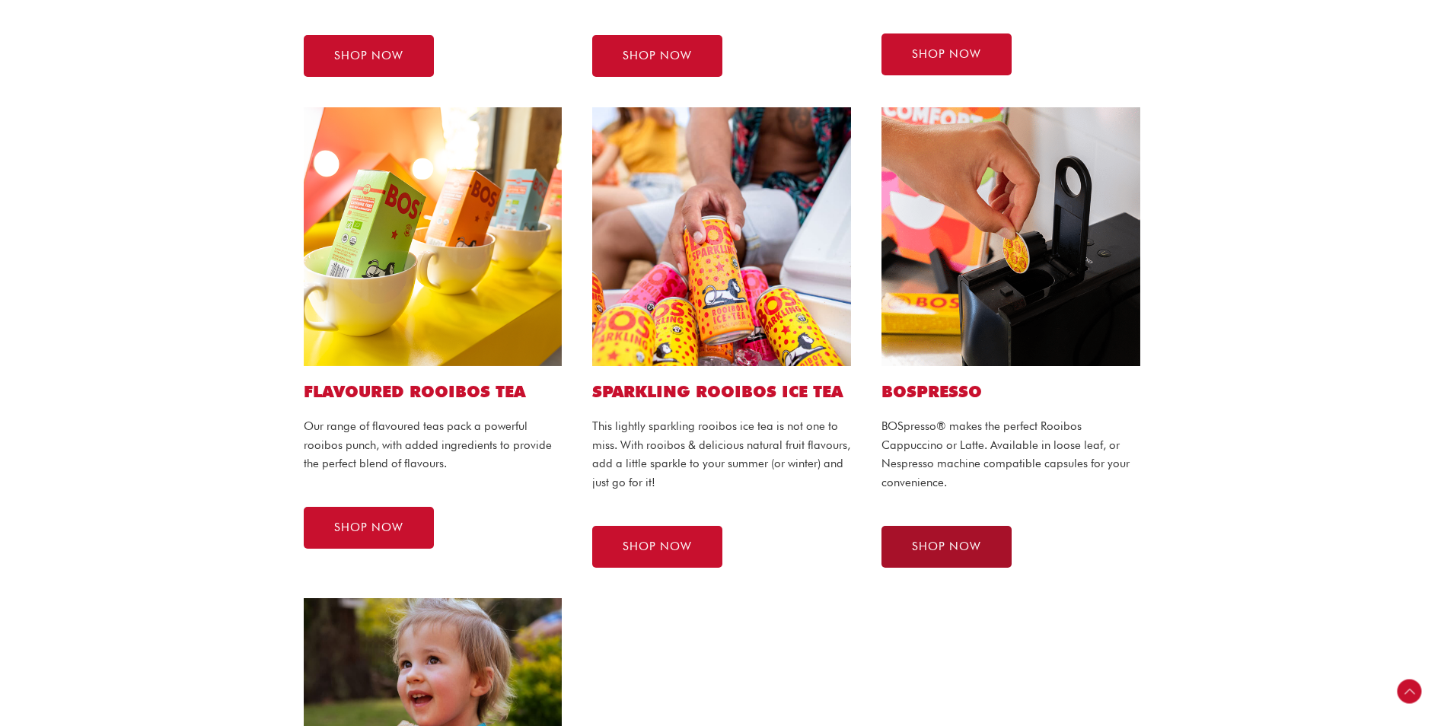
click at [974, 550] on span "SHOP NOW" at bounding box center [946, 546] width 69 height 11
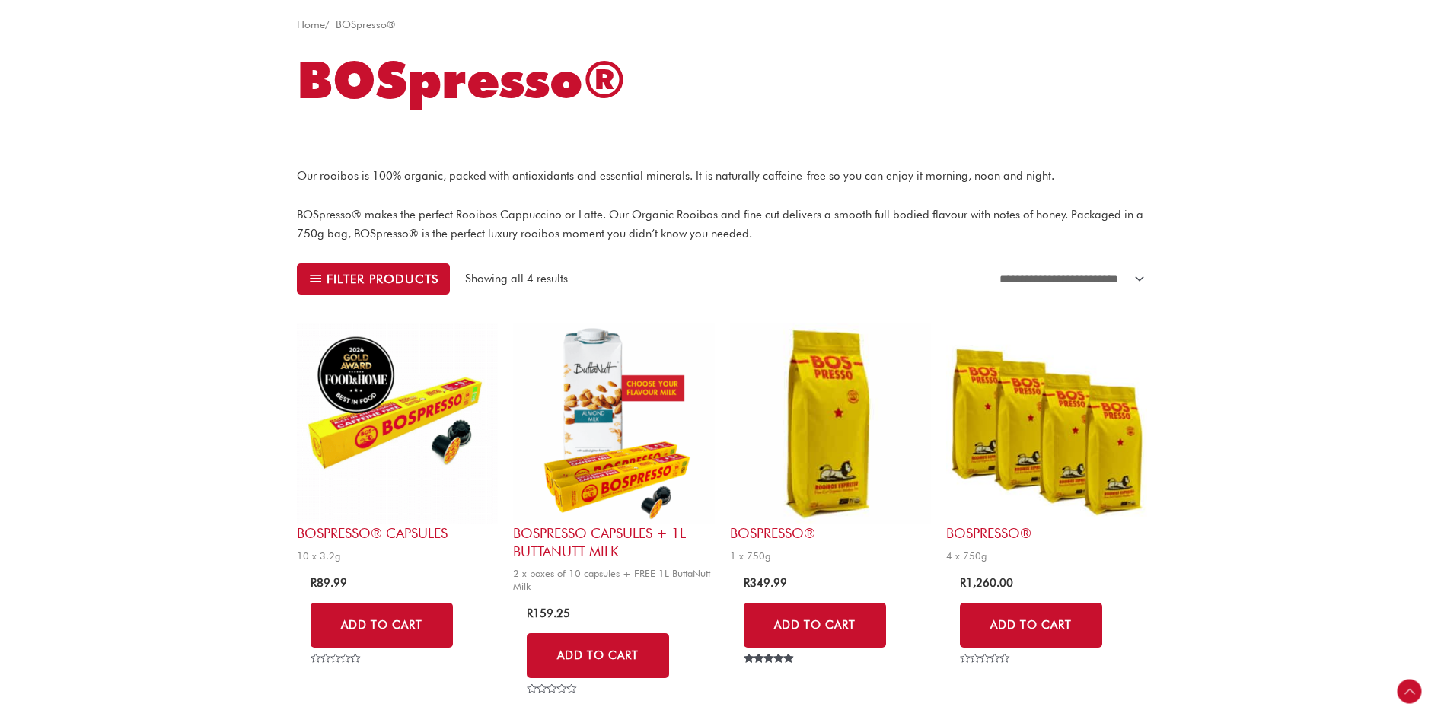
click at [387, 483] on img at bounding box center [397, 424] width 201 height 201
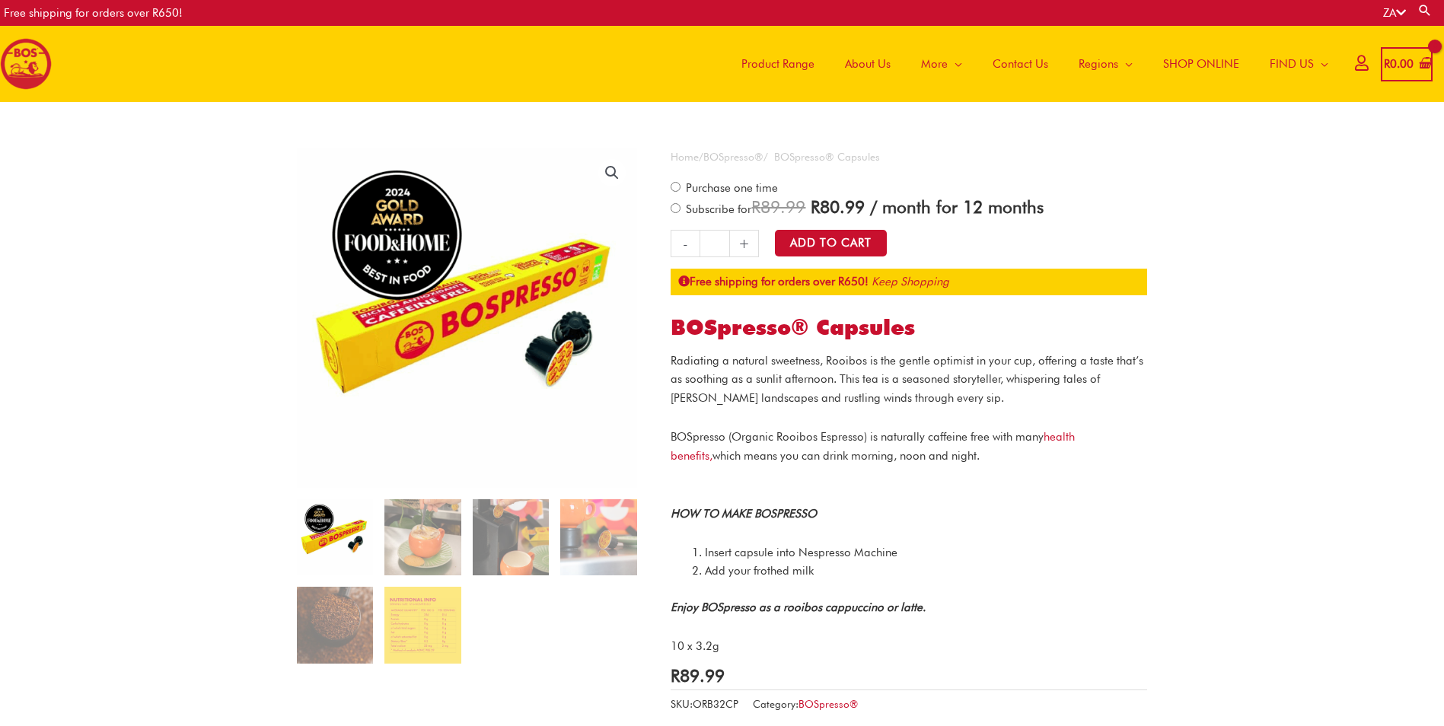
click at [337, 539] on img at bounding box center [335, 537] width 76 height 76
click at [399, 541] on img at bounding box center [423, 537] width 76 height 76
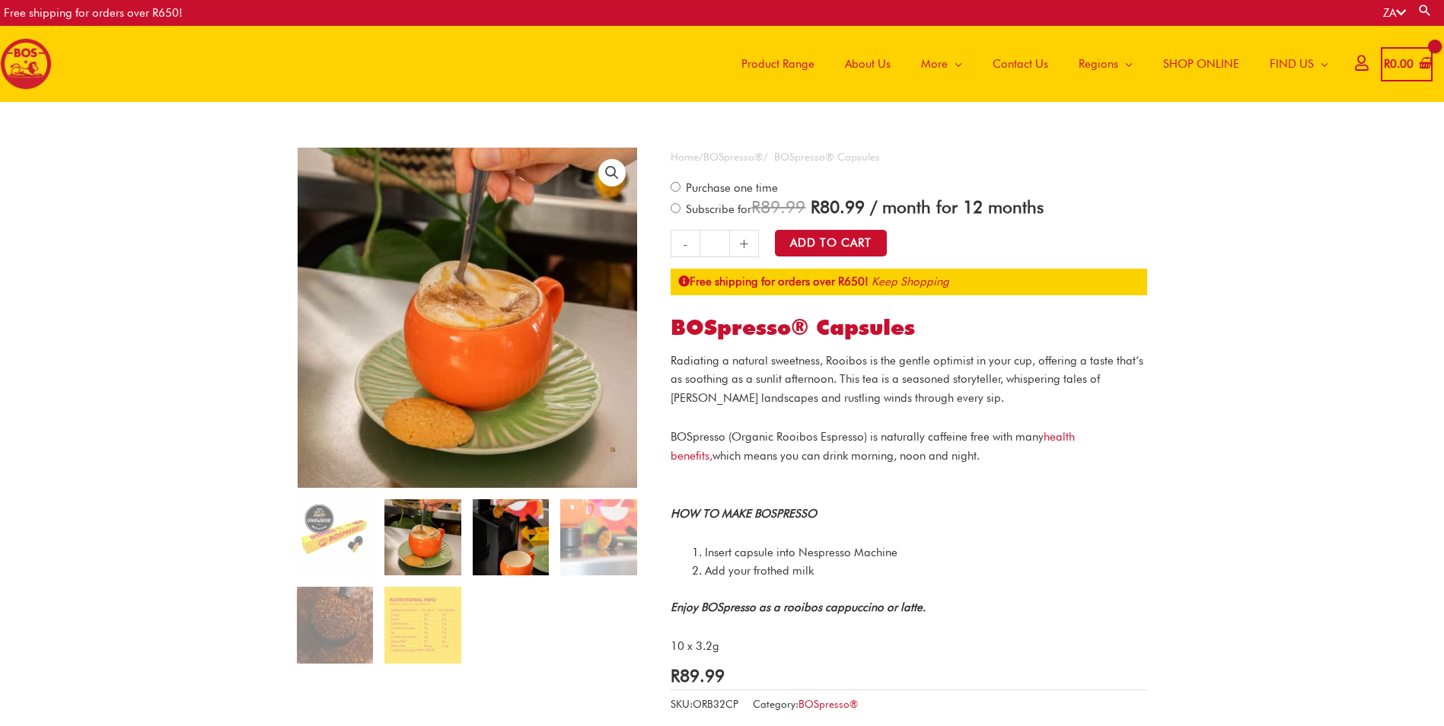
click at [512, 536] on img at bounding box center [511, 537] width 76 height 76
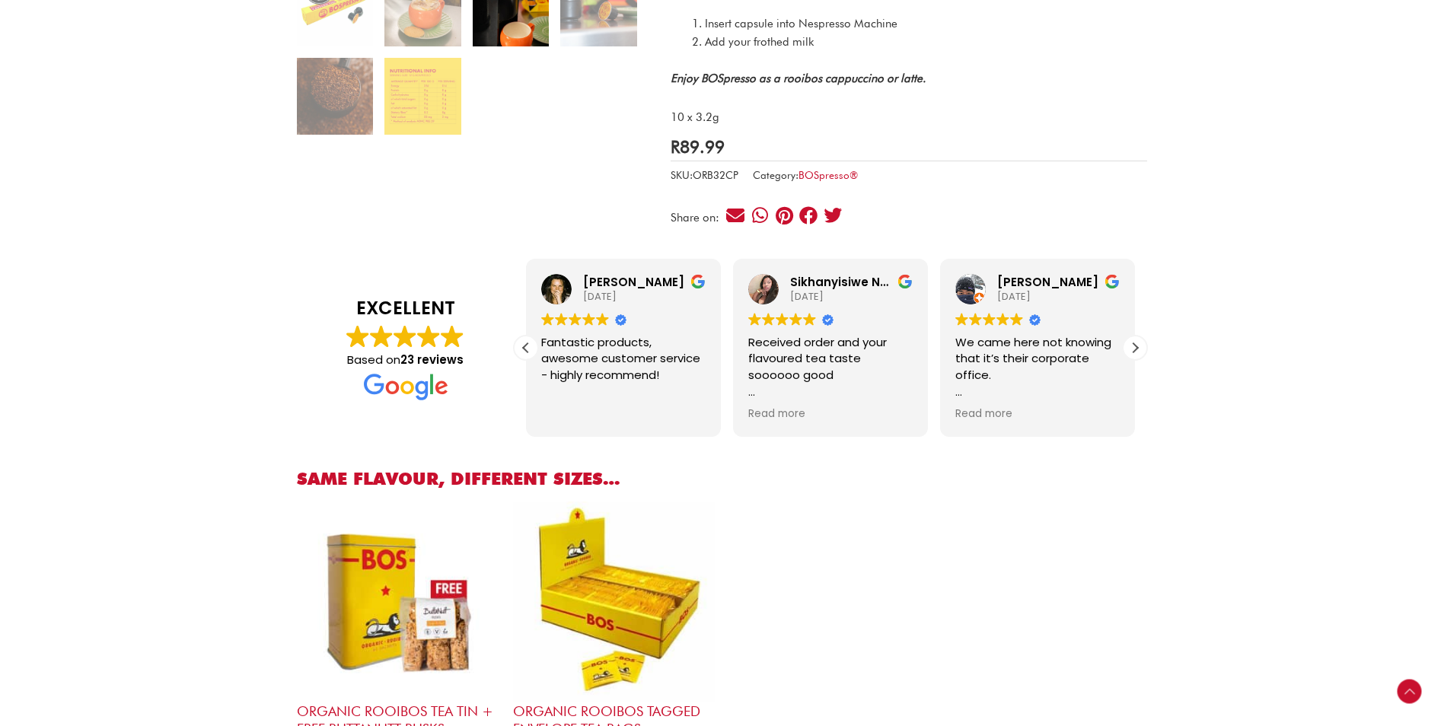
scroll to position [305, 0]
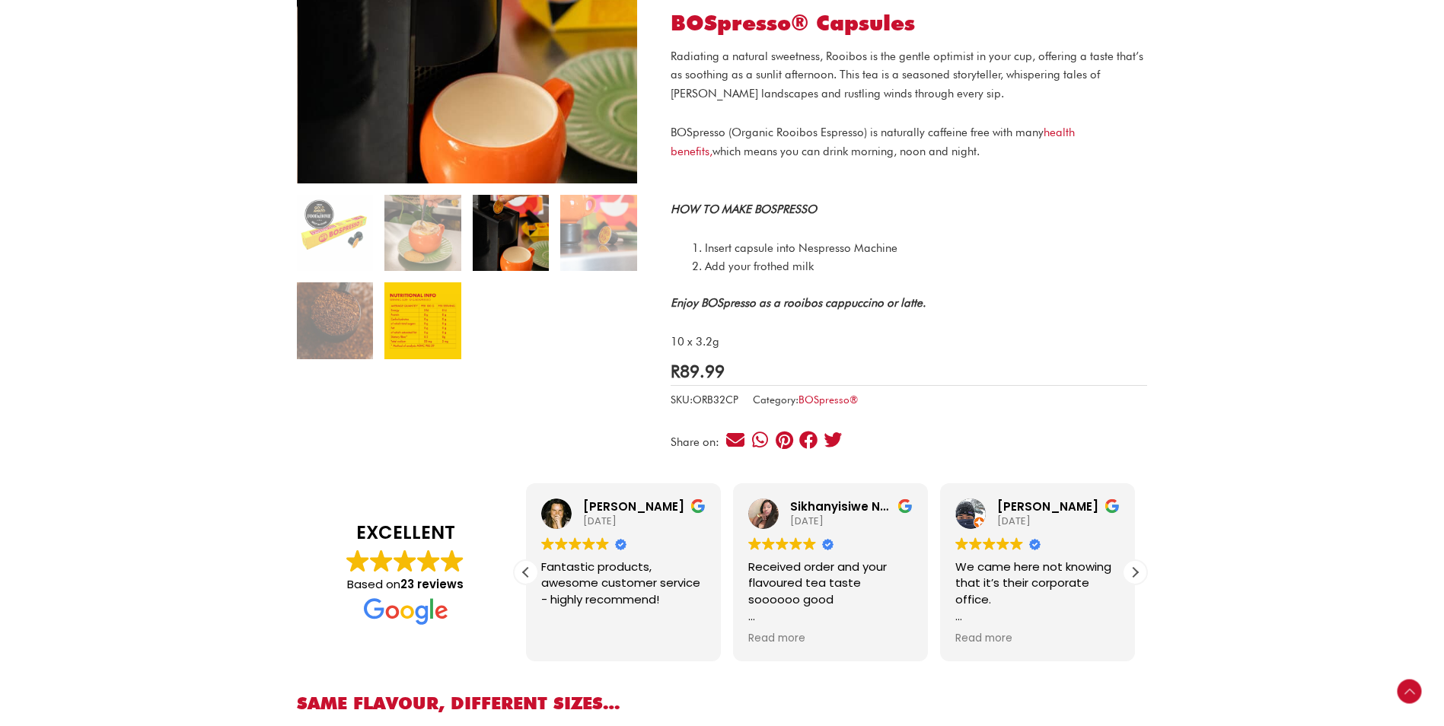
click at [423, 330] on img at bounding box center [423, 320] width 76 height 76
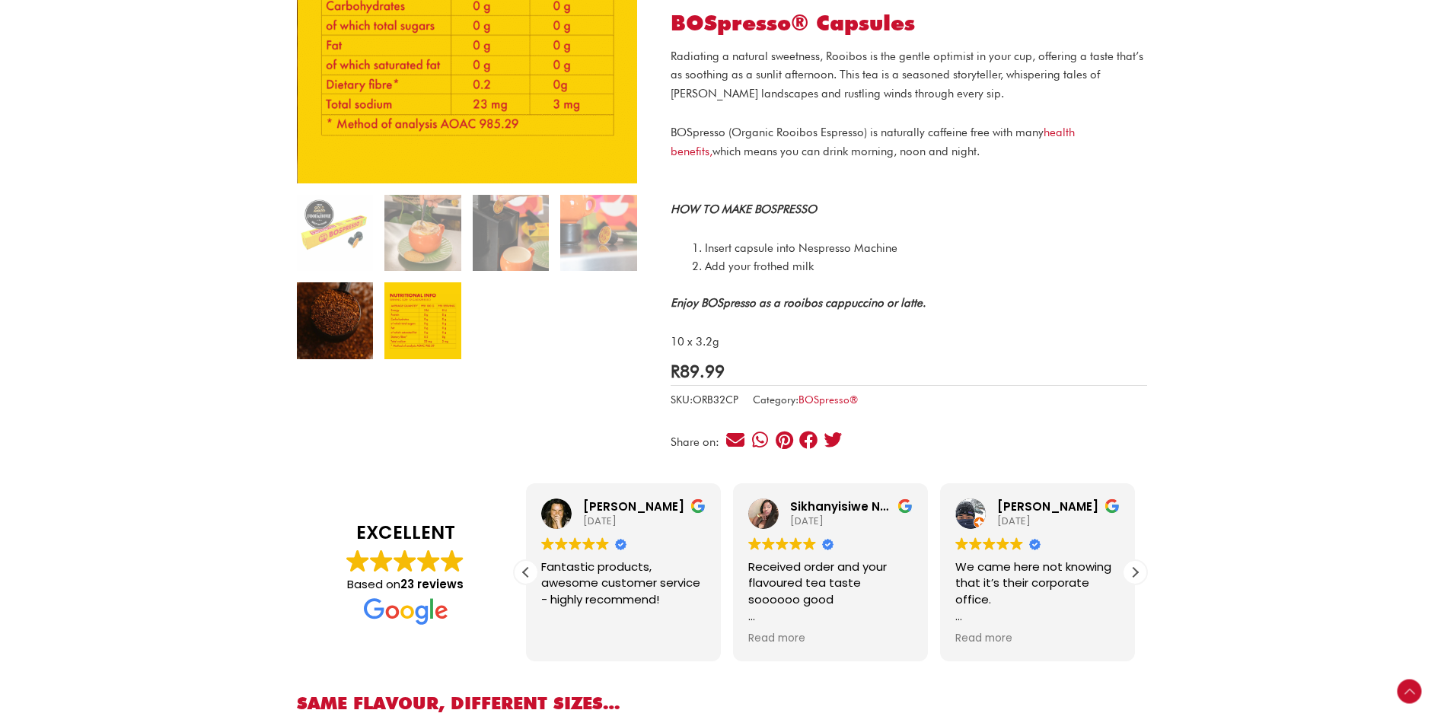
click at [345, 327] on img at bounding box center [335, 320] width 76 height 76
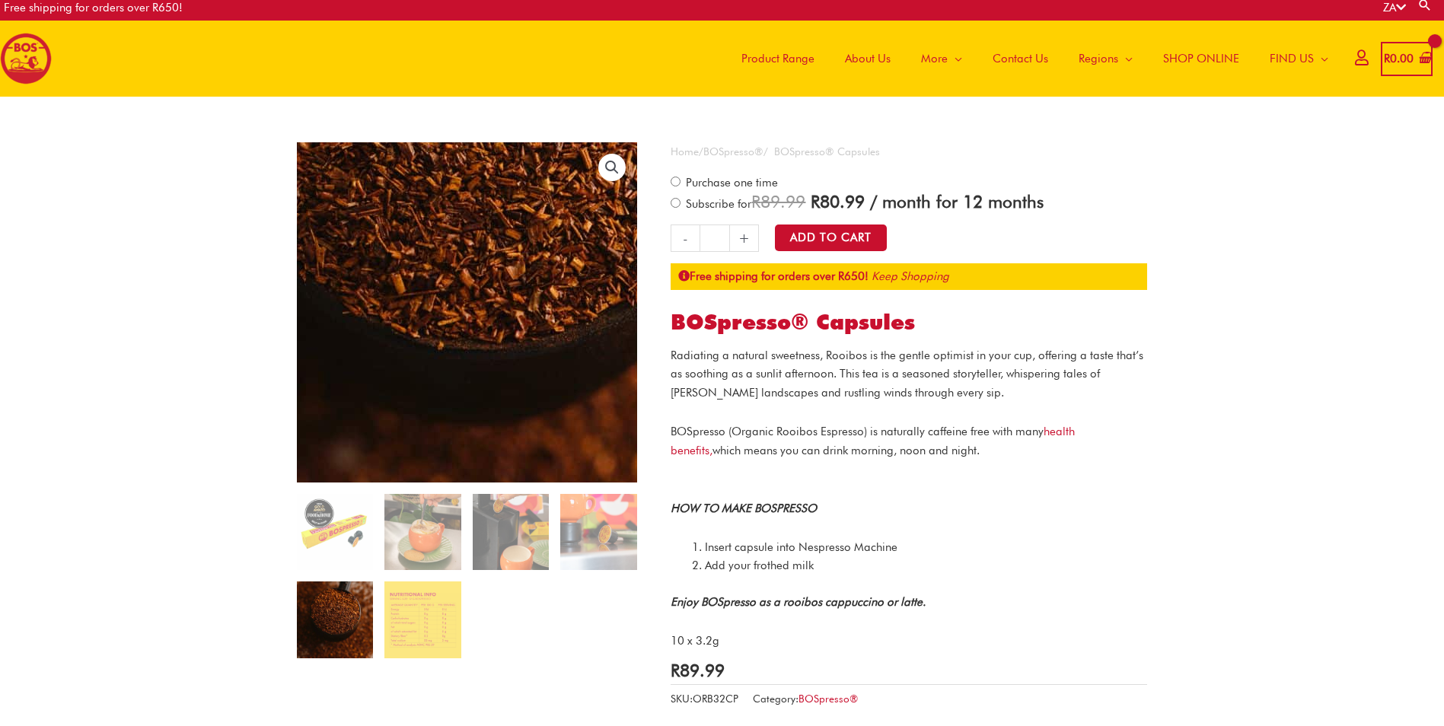
scroll to position [0, 0]
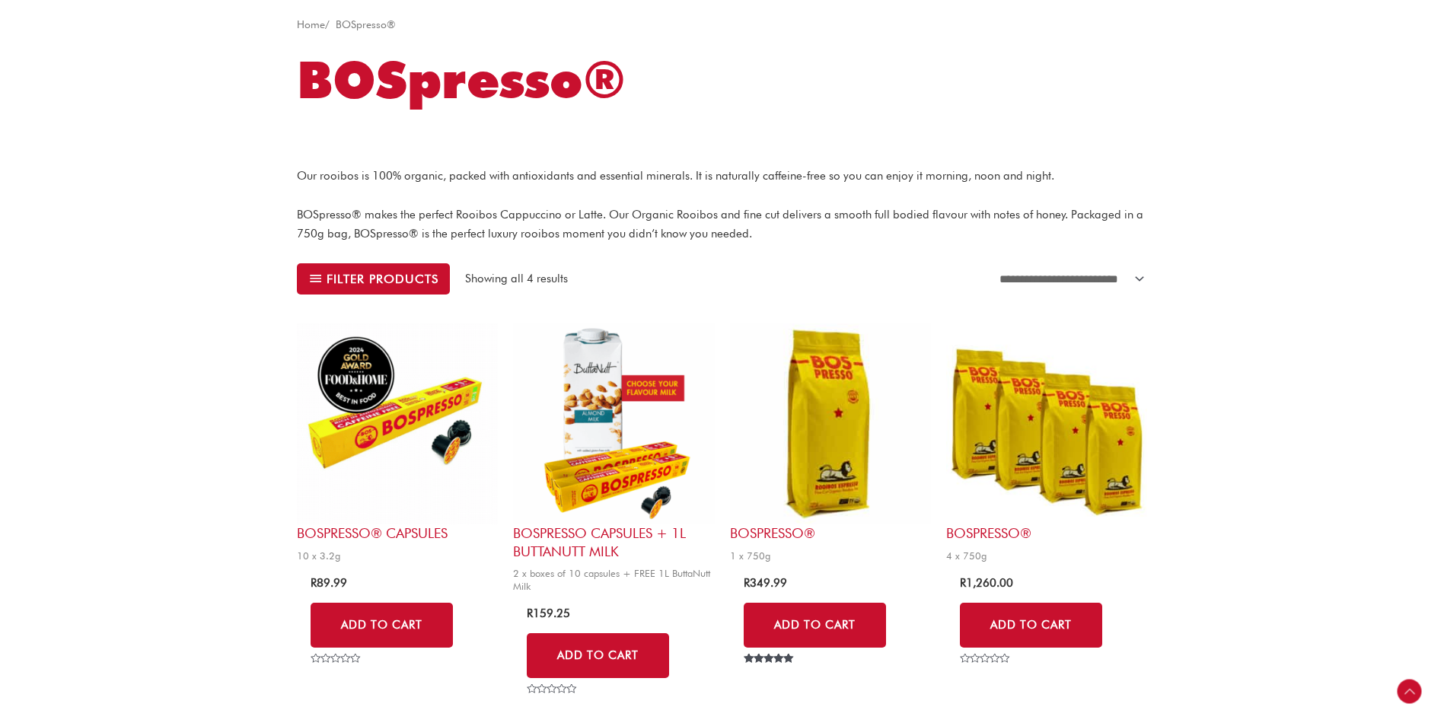
click at [842, 457] on img at bounding box center [830, 424] width 201 height 201
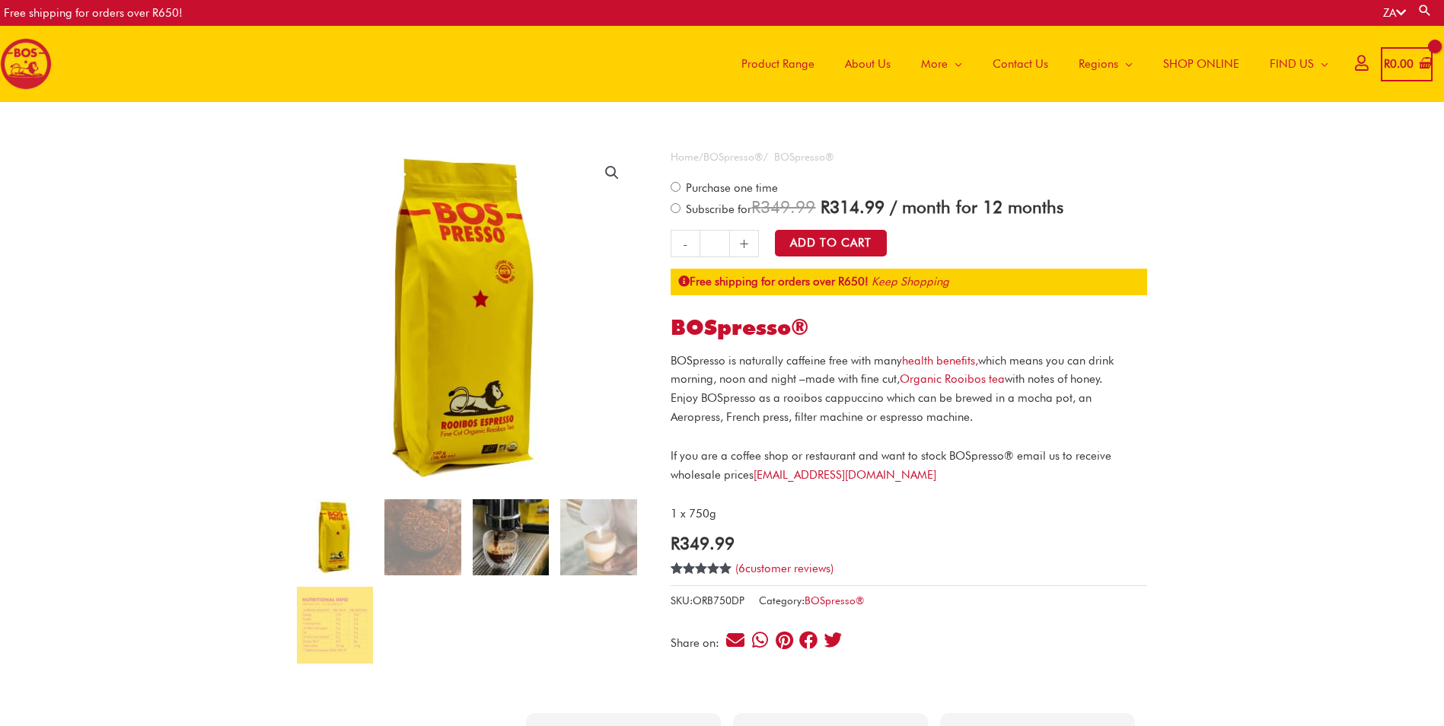
click at [493, 547] on img at bounding box center [511, 537] width 76 height 76
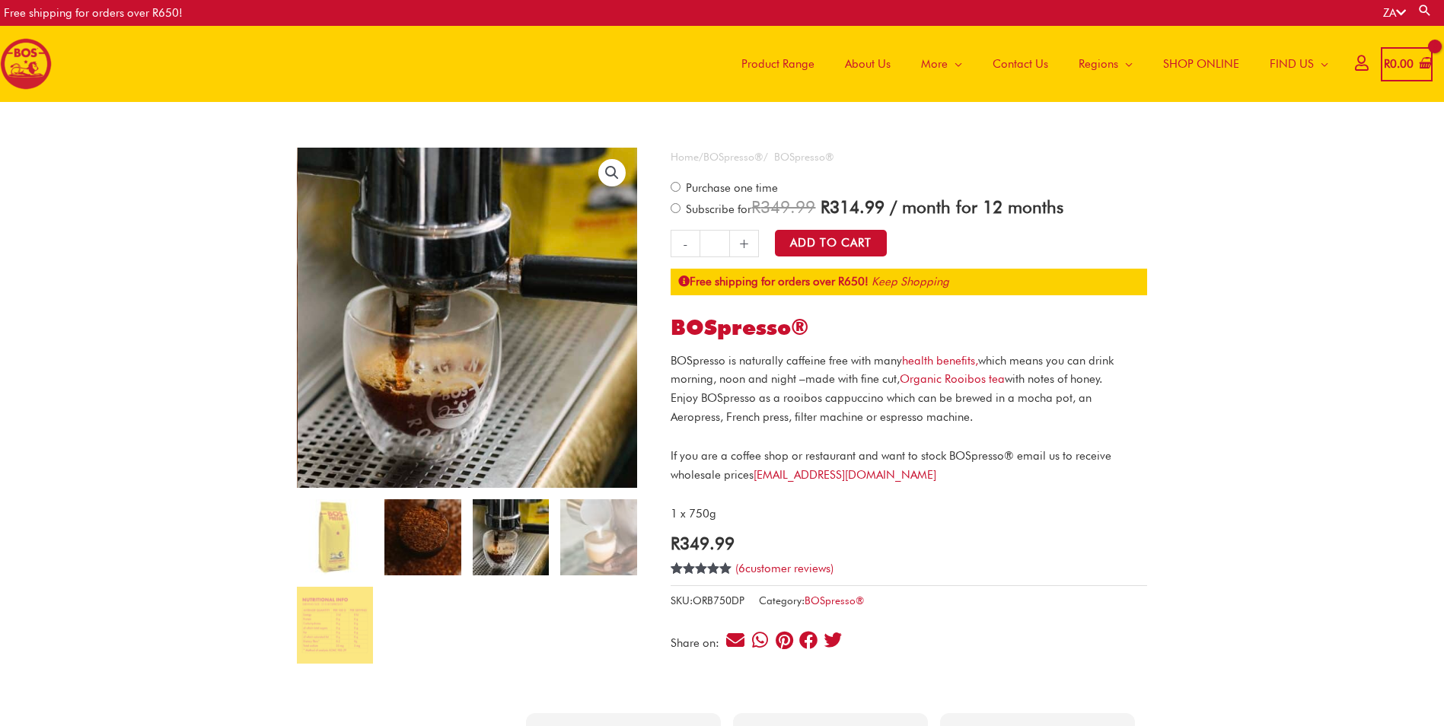
click at [430, 541] on img at bounding box center [423, 537] width 76 height 76
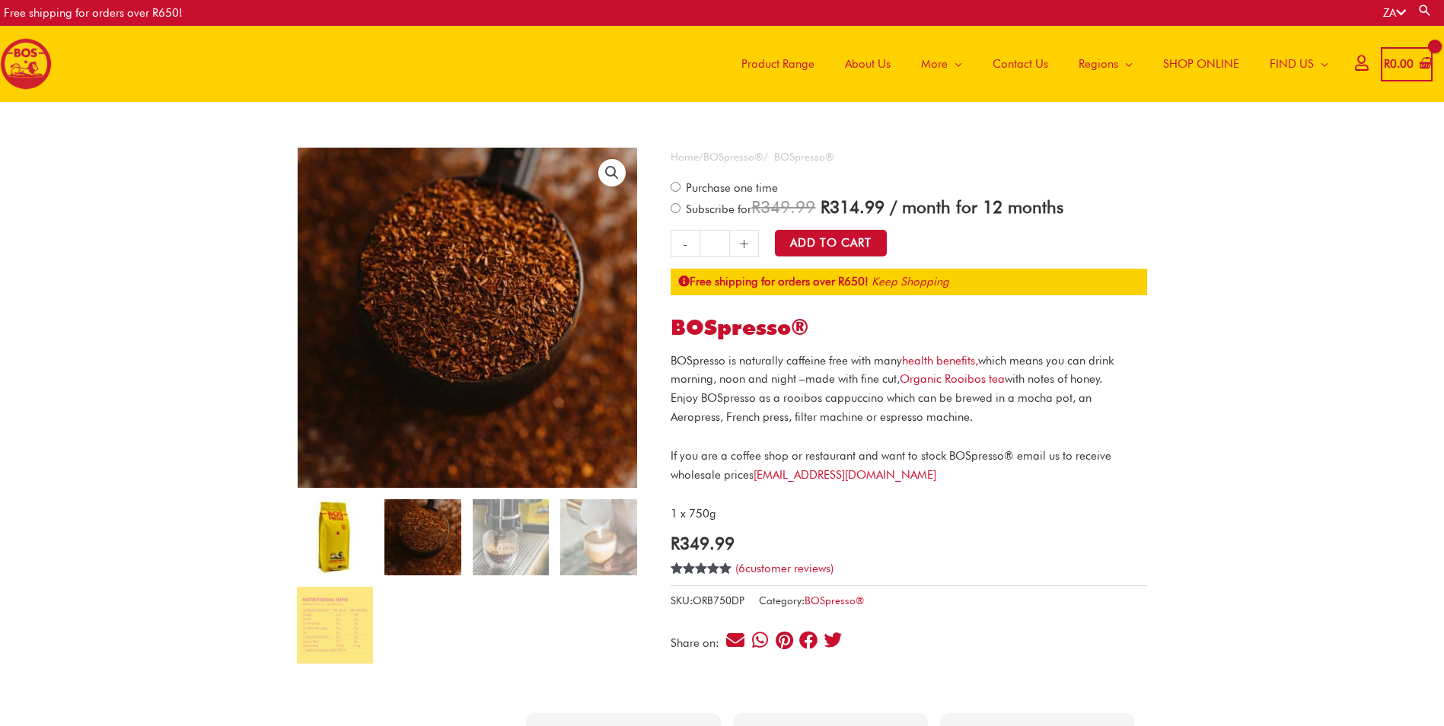
click at [347, 552] on img at bounding box center [335, 537] width 76 height 76
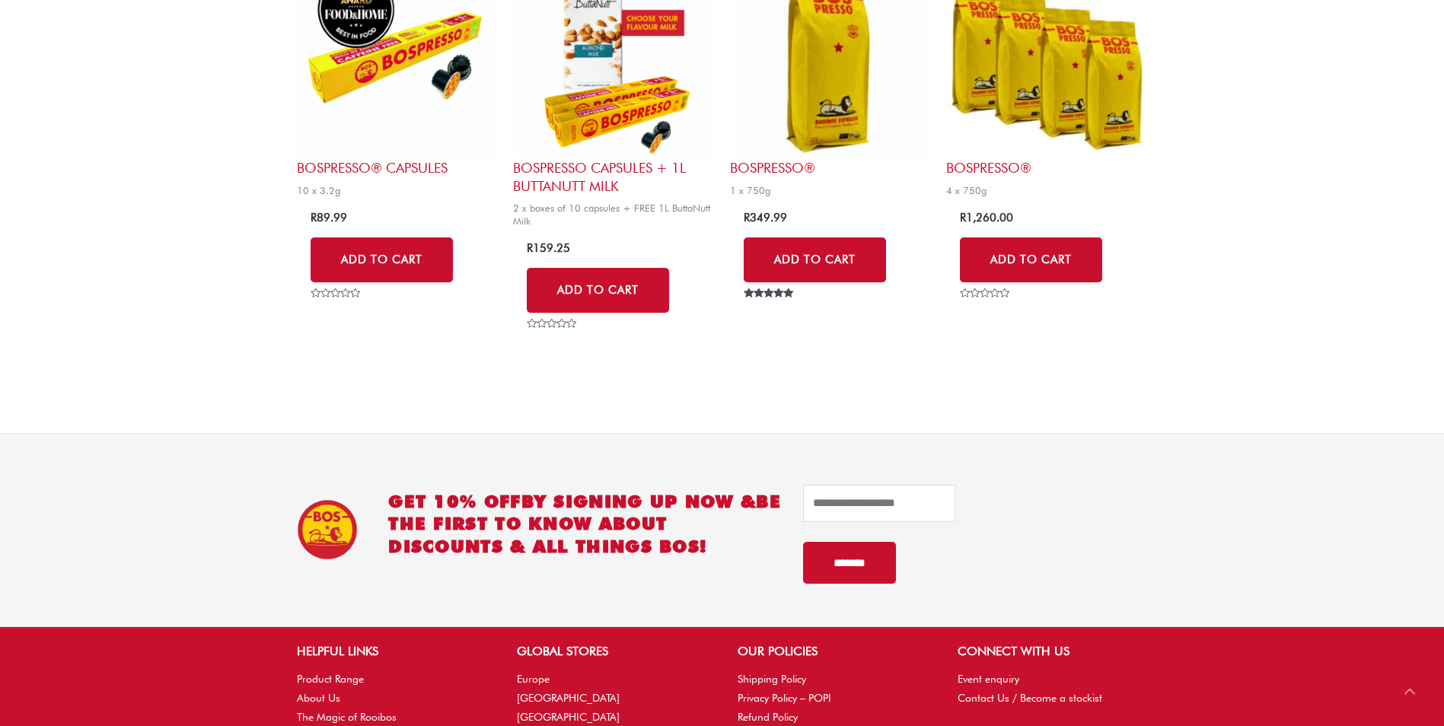
scroll to position [685, 0]
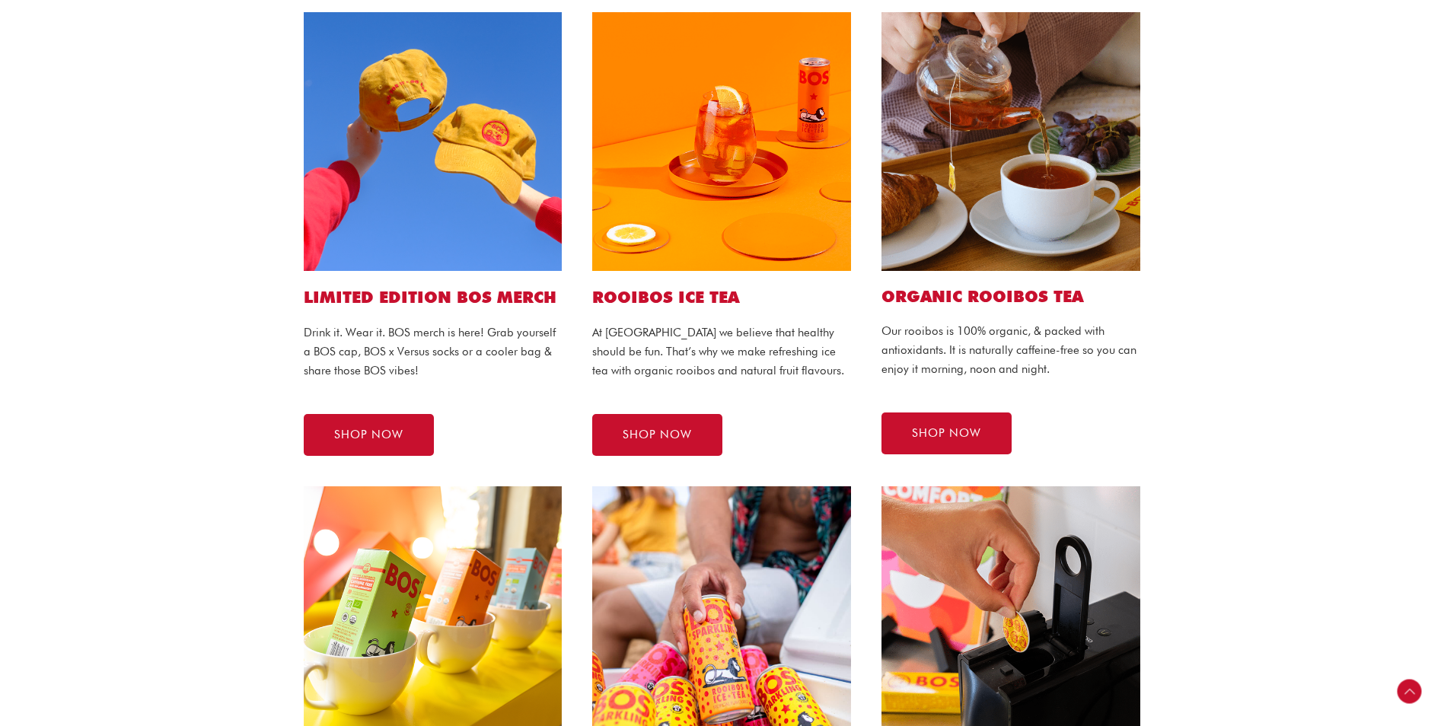
scroll to position [381, 0]
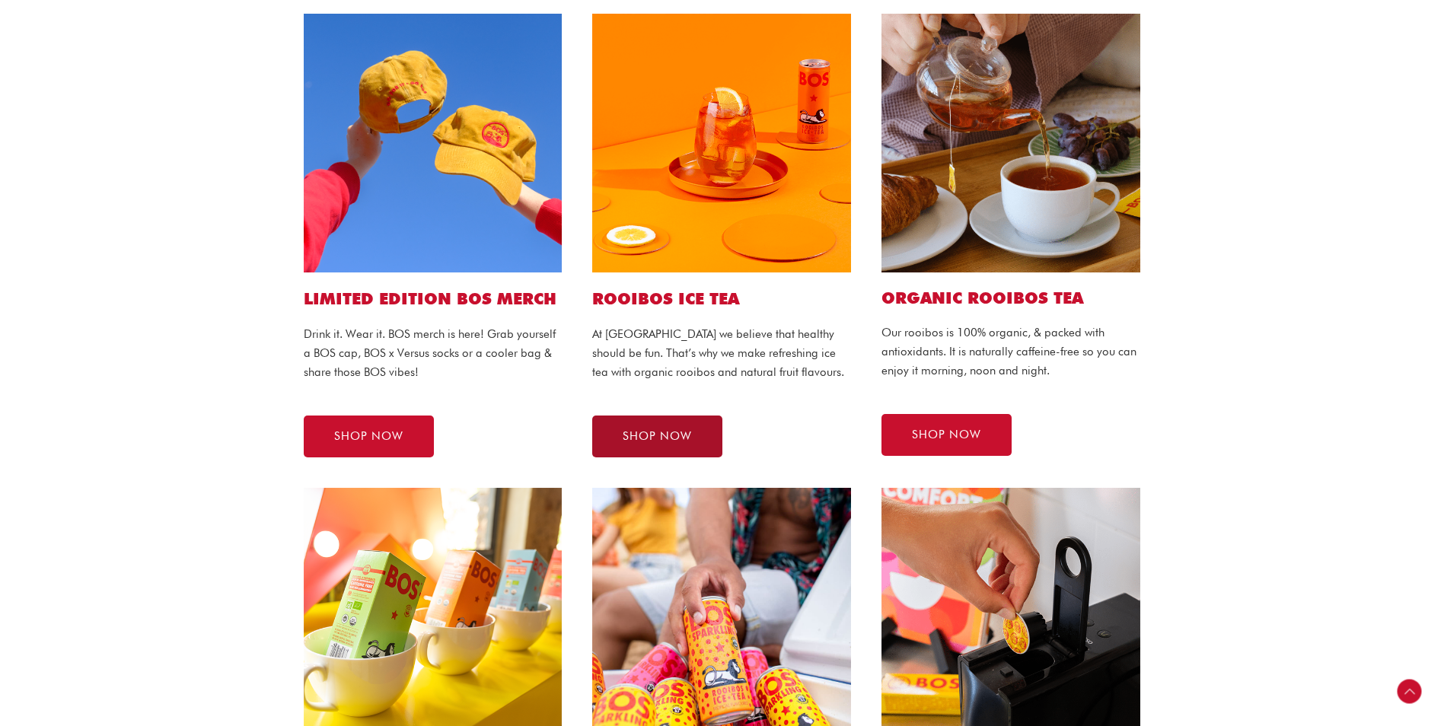
click at [662, 434] on span "SHOP NOW" at bounding box center [657, 436] width 69 height 11
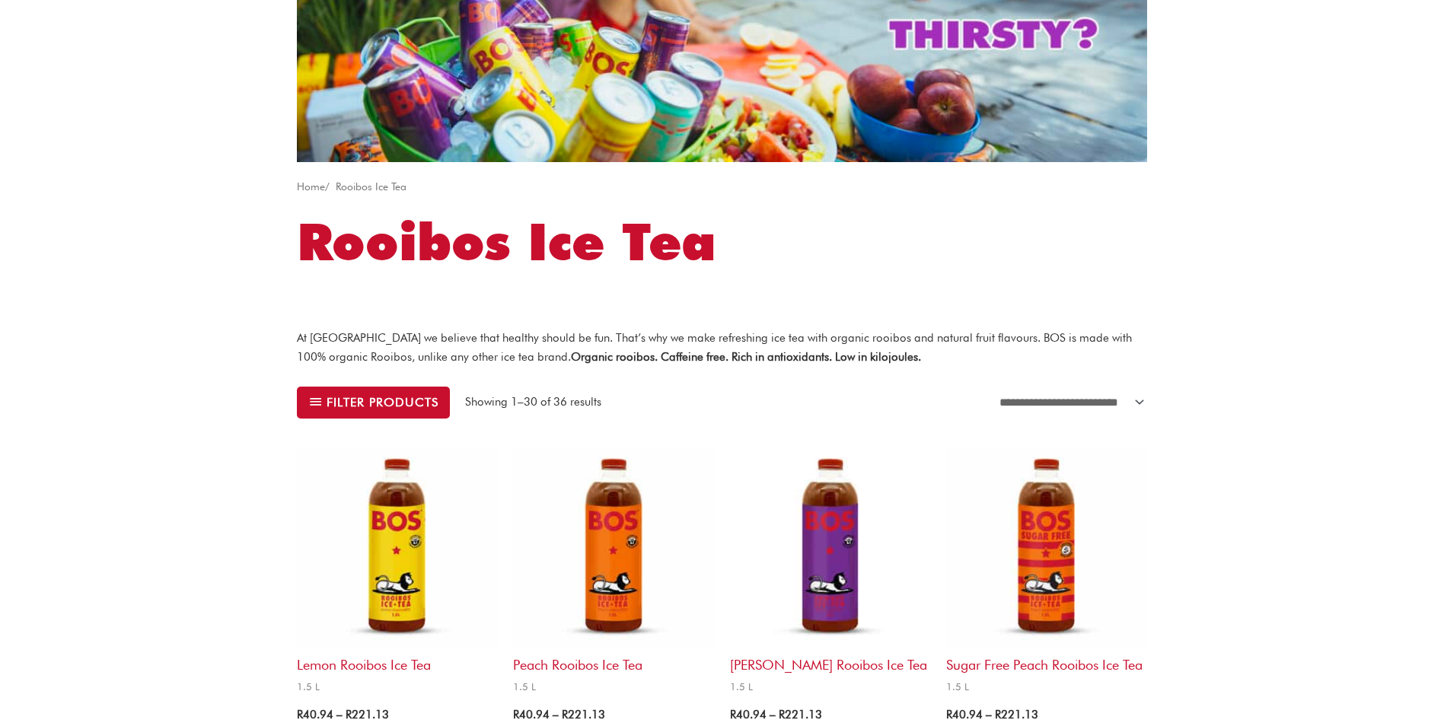
scroll to position [305, 0]
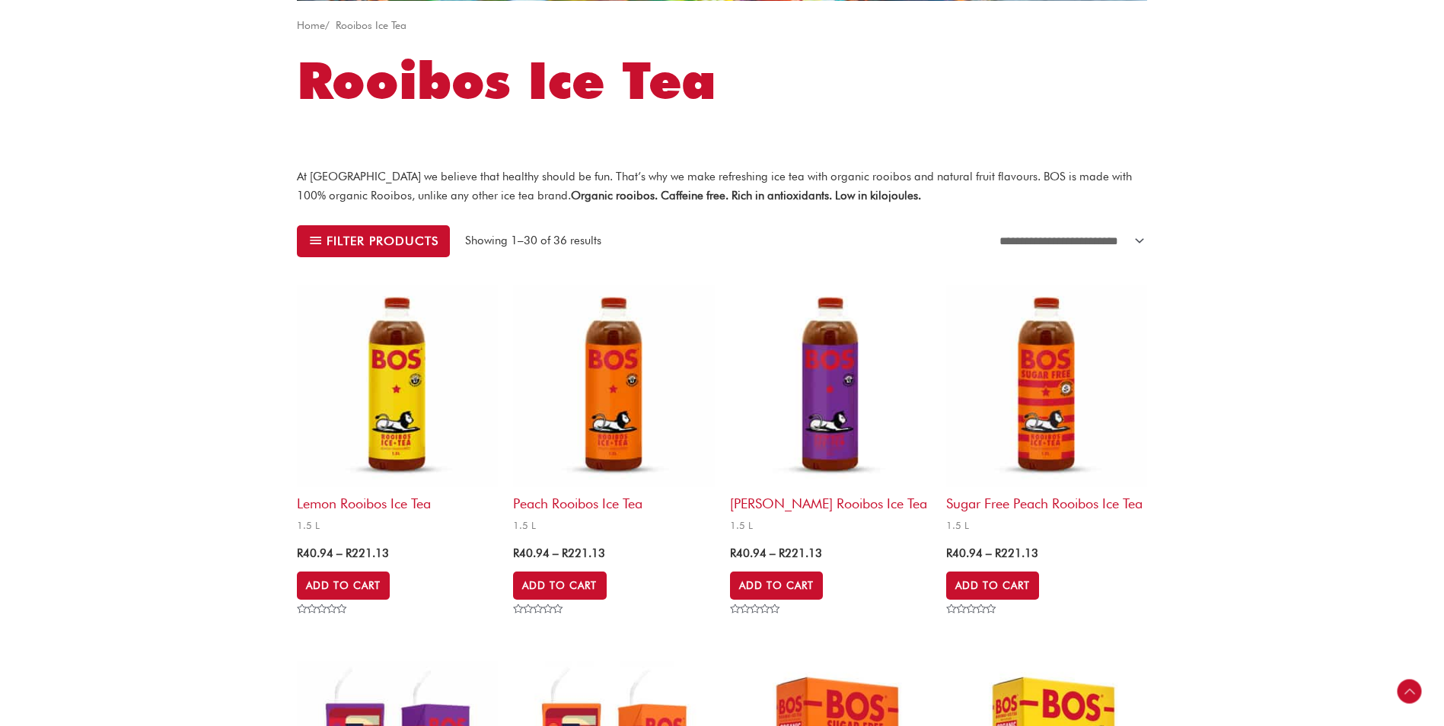
click at [350, 383] on img at bounding box center [397, 386] width 201 height 201
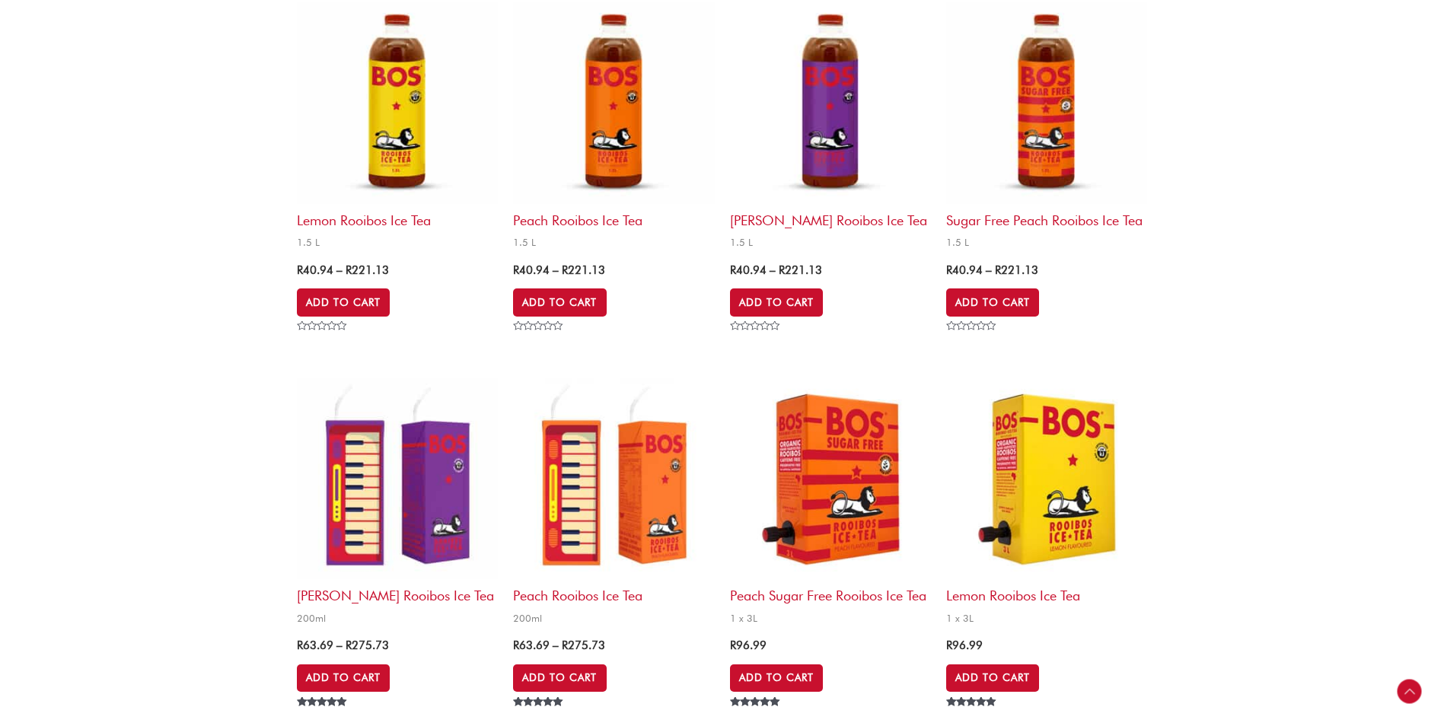
scroll to position [609, 0]
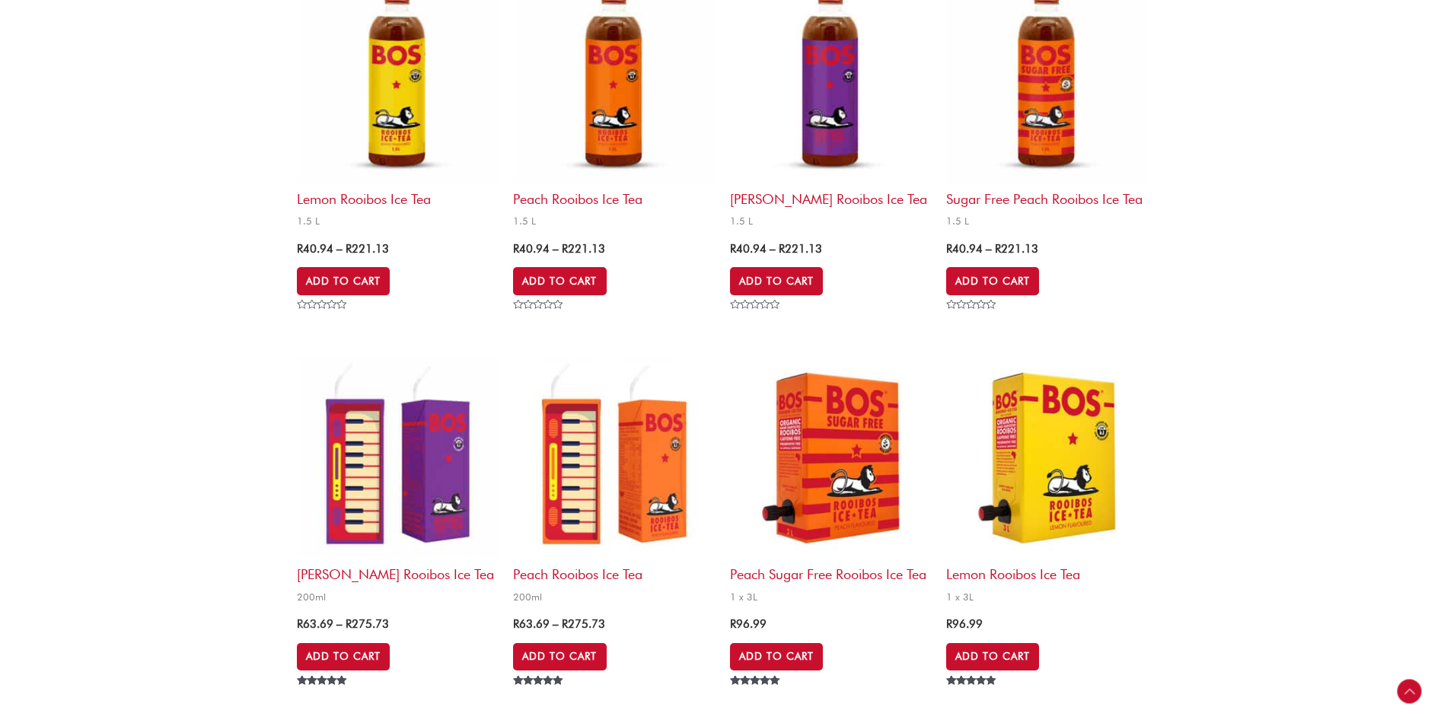
click at [404, 449] on img at bounding box center [397, 457] width 201 height 201
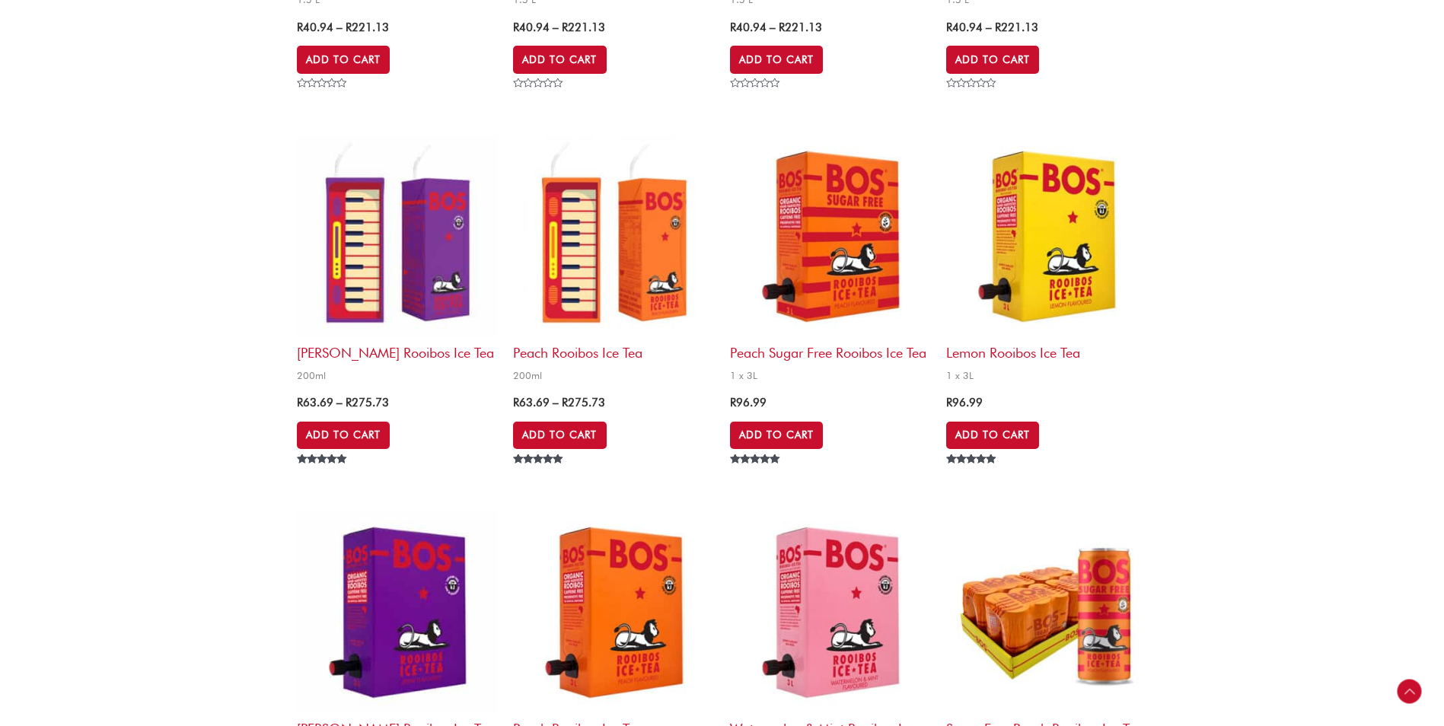
scroll to position [838, 0]
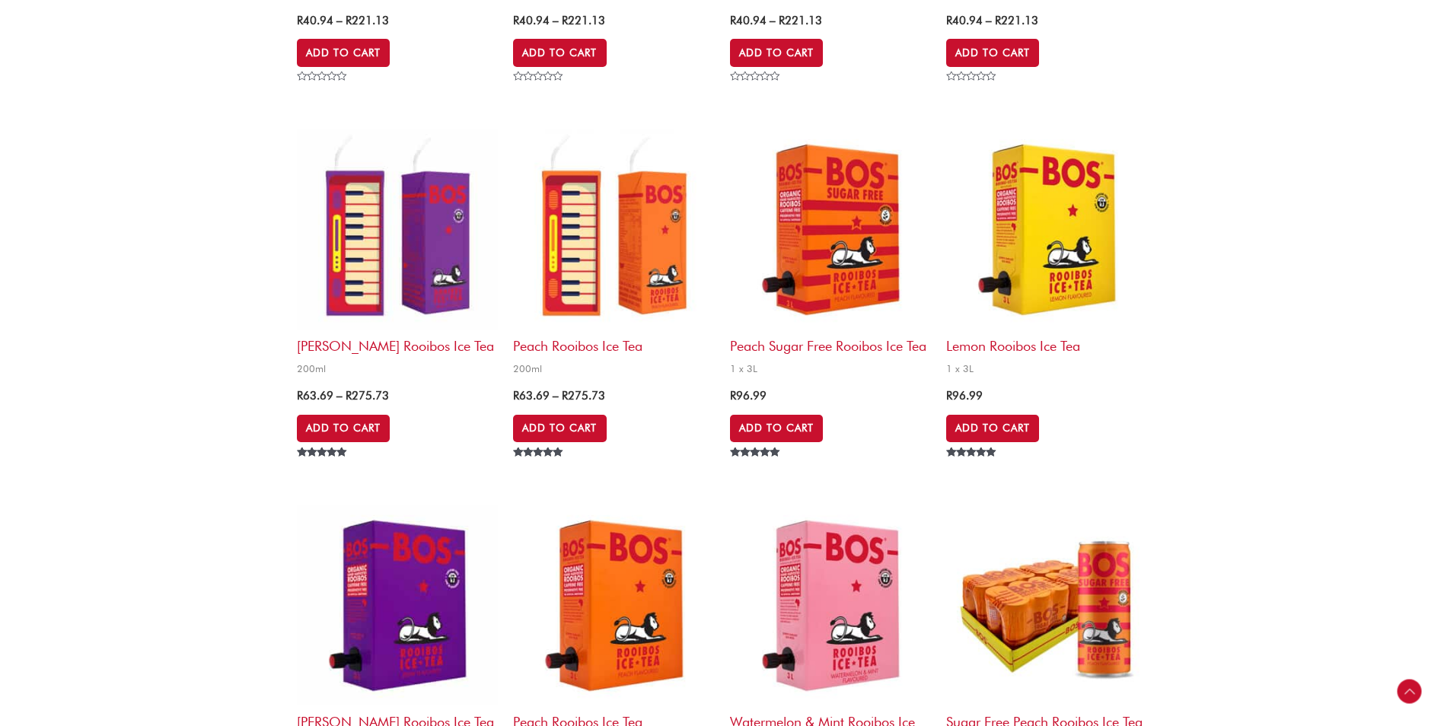
click at [819, 309] on img at bounding box center [830, 229] width 201 height 201
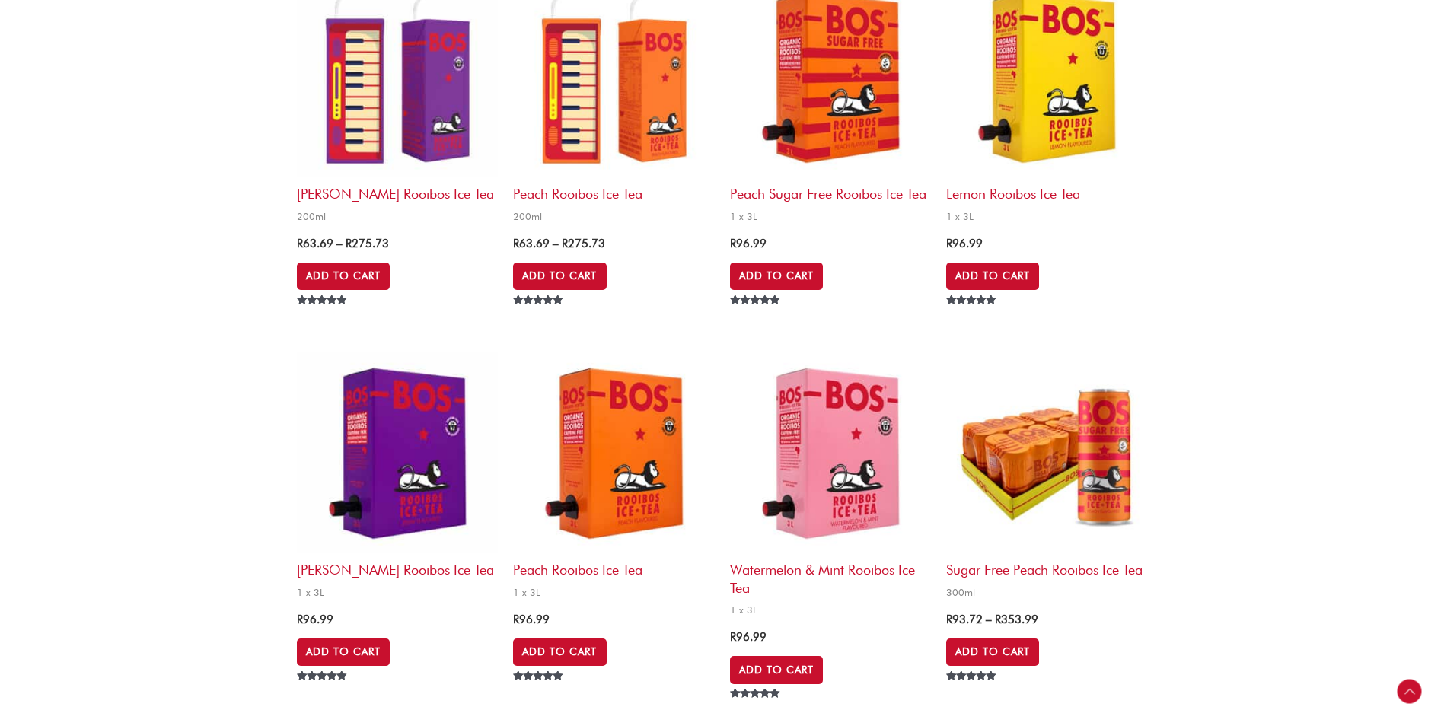
click at [356, 458] on img at bounding box center [397, 453] width 201 height 201
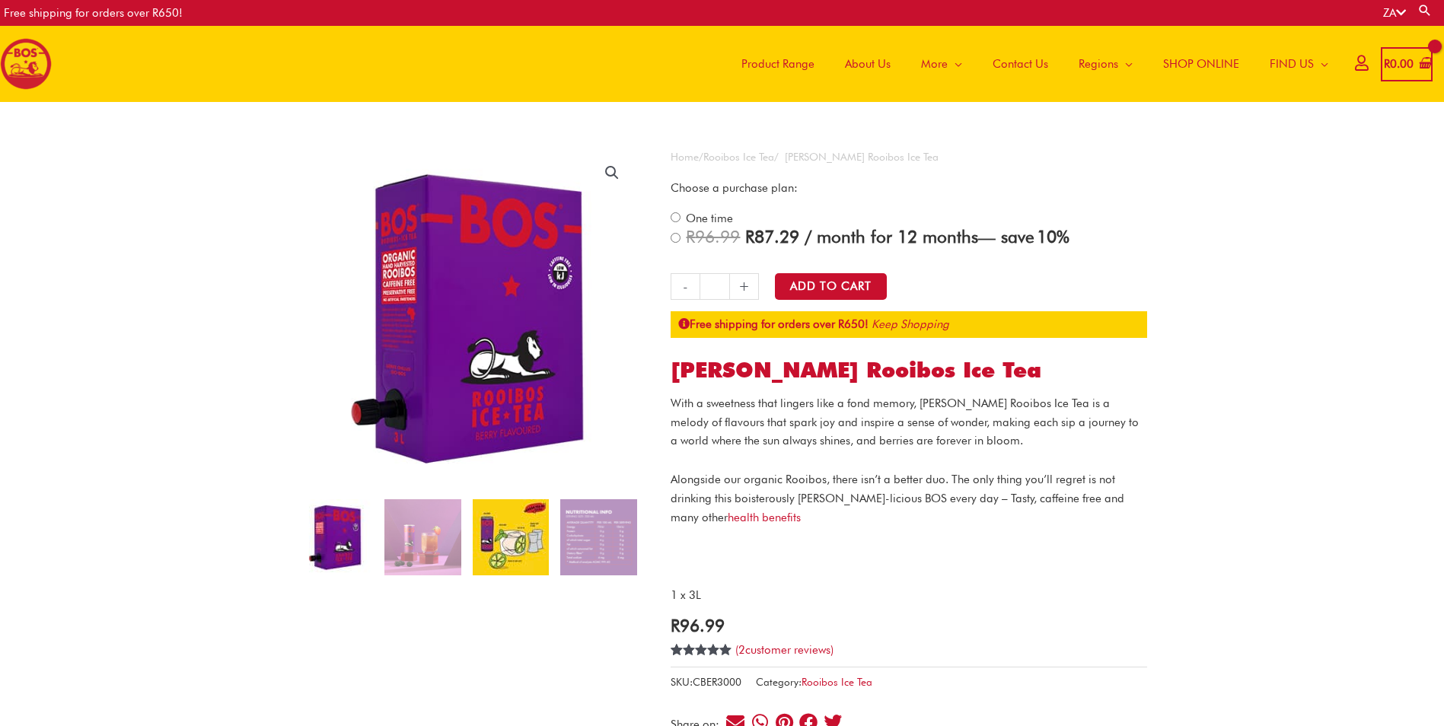
click at [508, 536] on img at bounding box center [511, 537] width 76 height 76
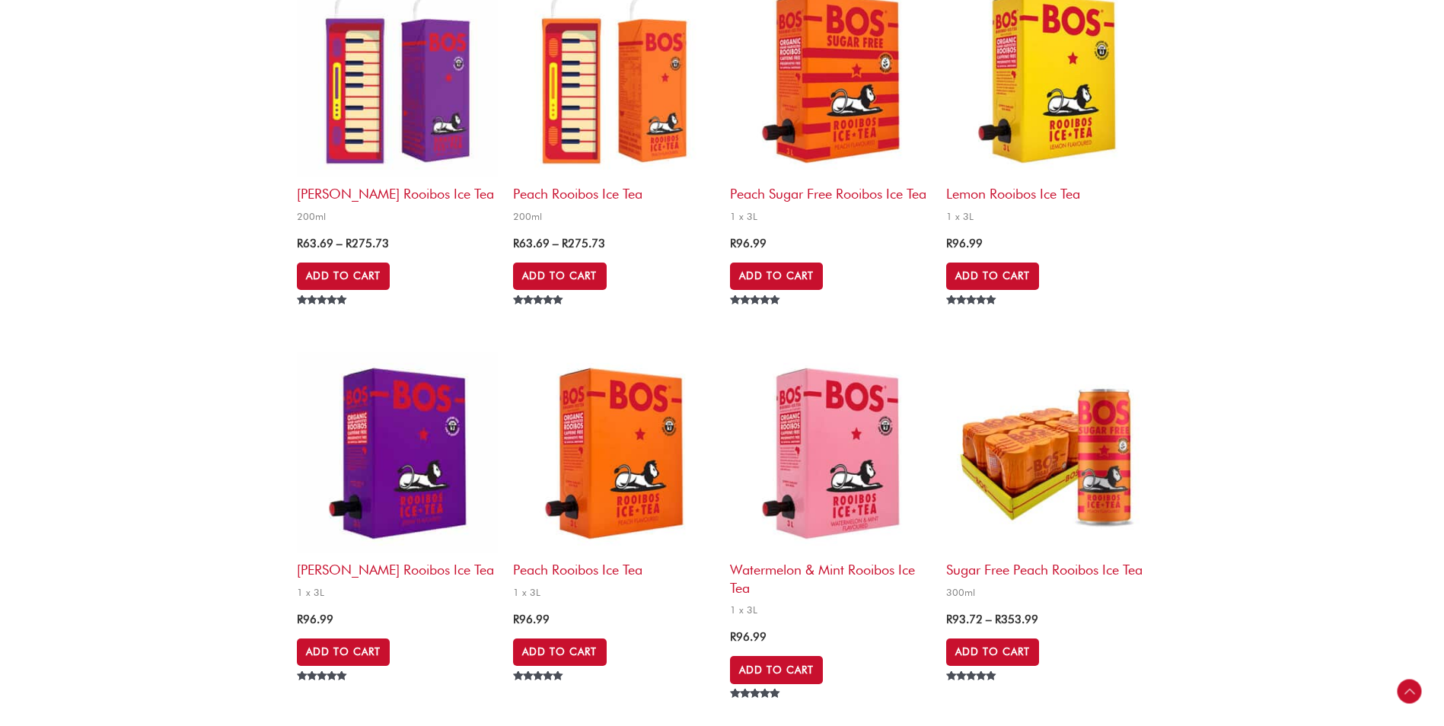
click at [597, 427] on img at bounding box center [613, 453] width 201 height 201
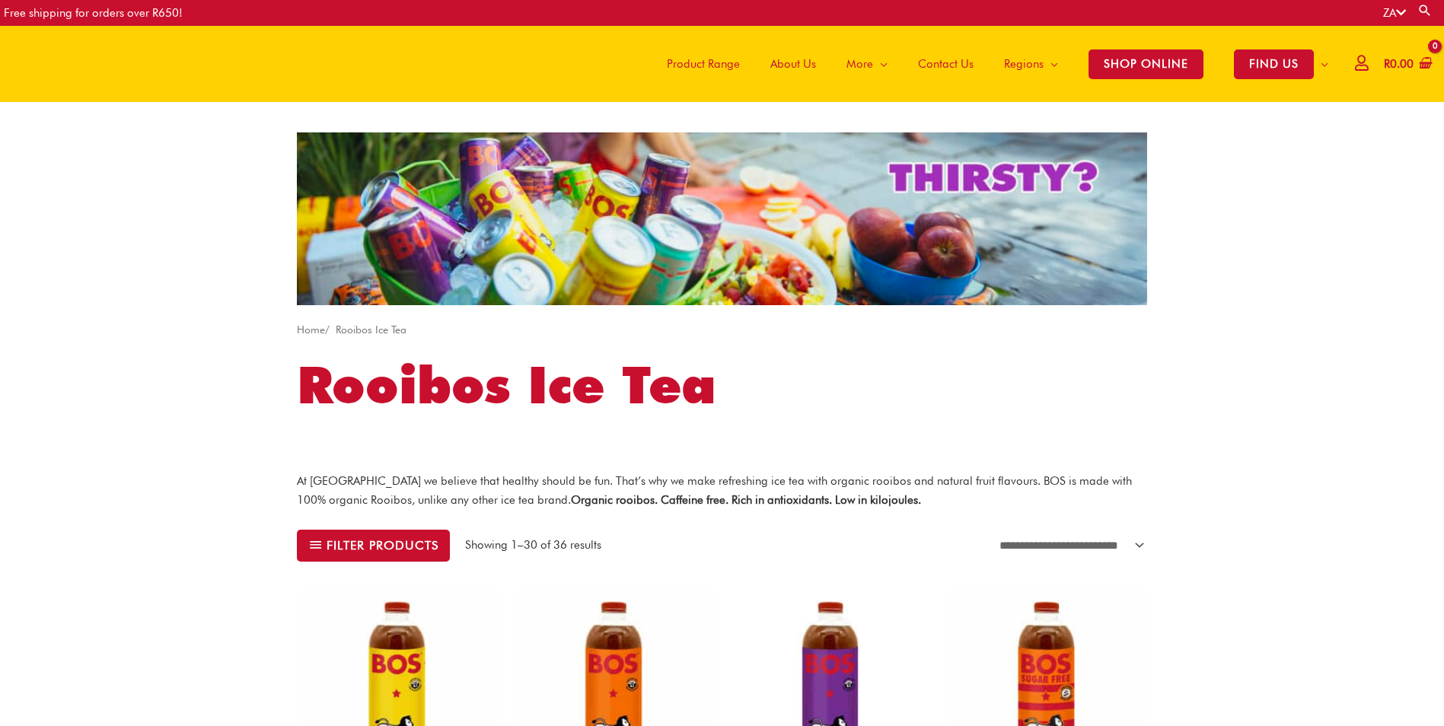
scroll to position [990, 0]
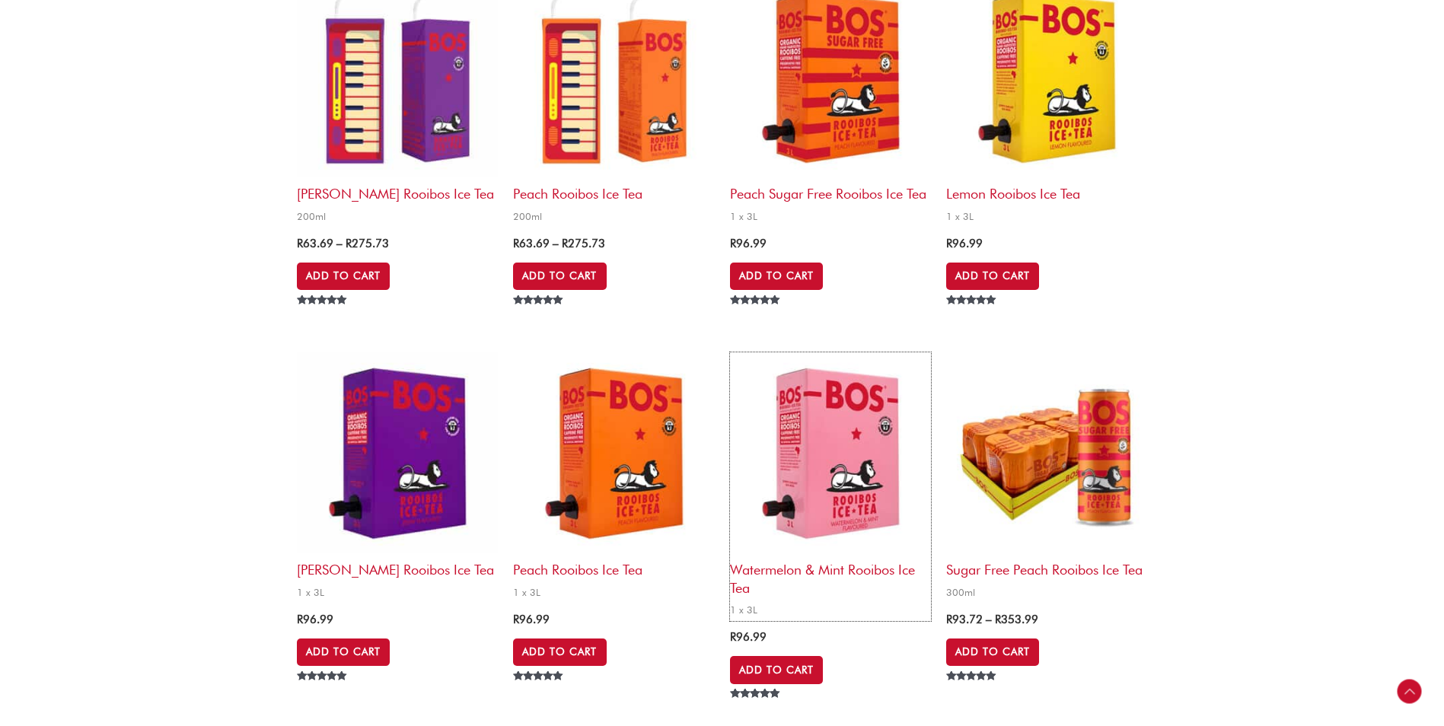
click at [866, 446] on img at bounding box center [830, 453] width 201 height 201
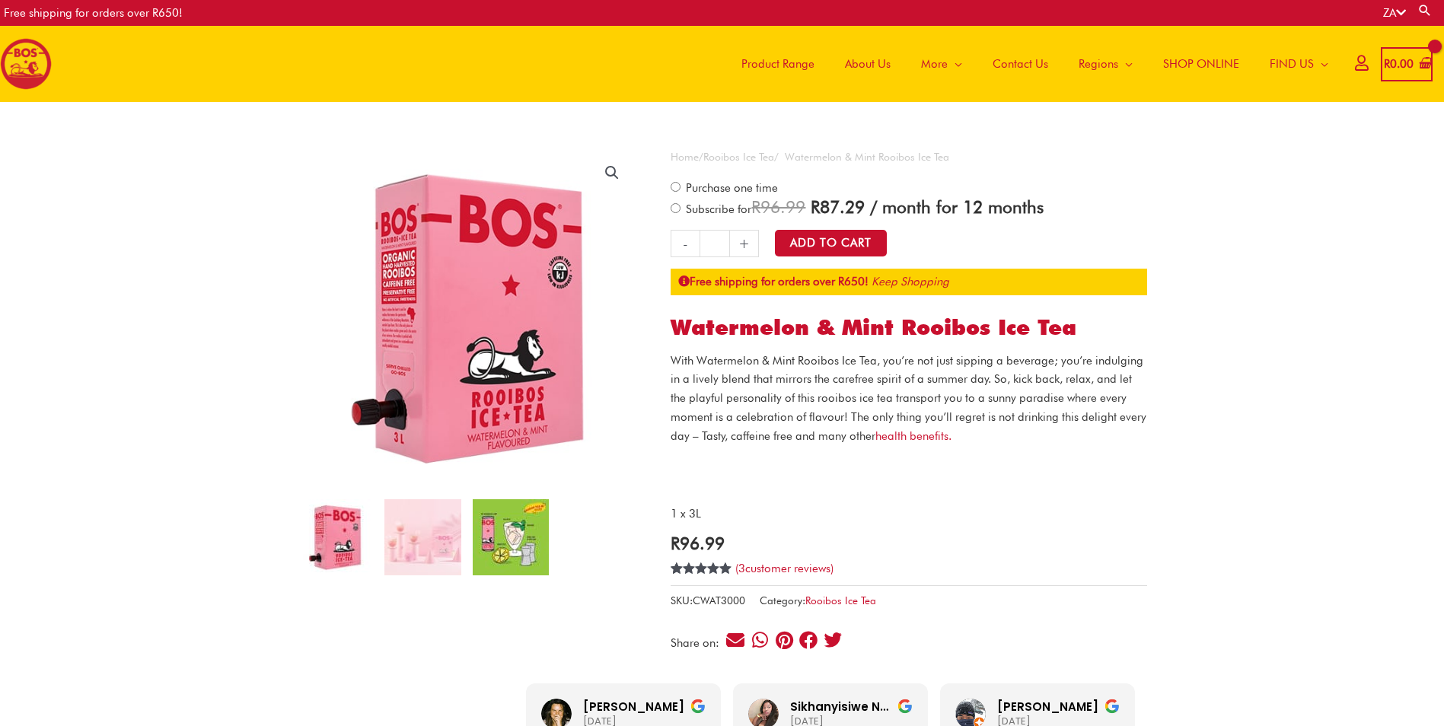
click at [489, 525] on img at bounding box center [511, 537] width 76 height 76
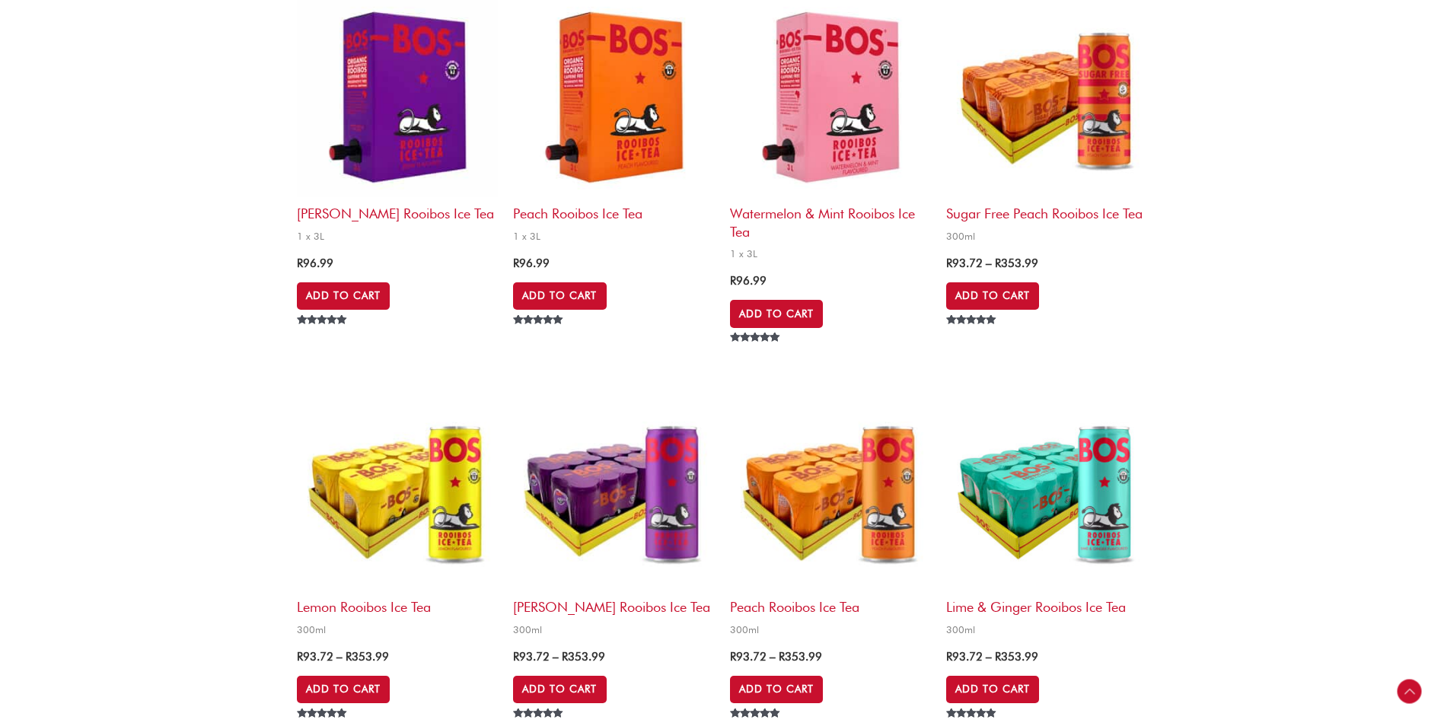
scroll to position [1294, 0]
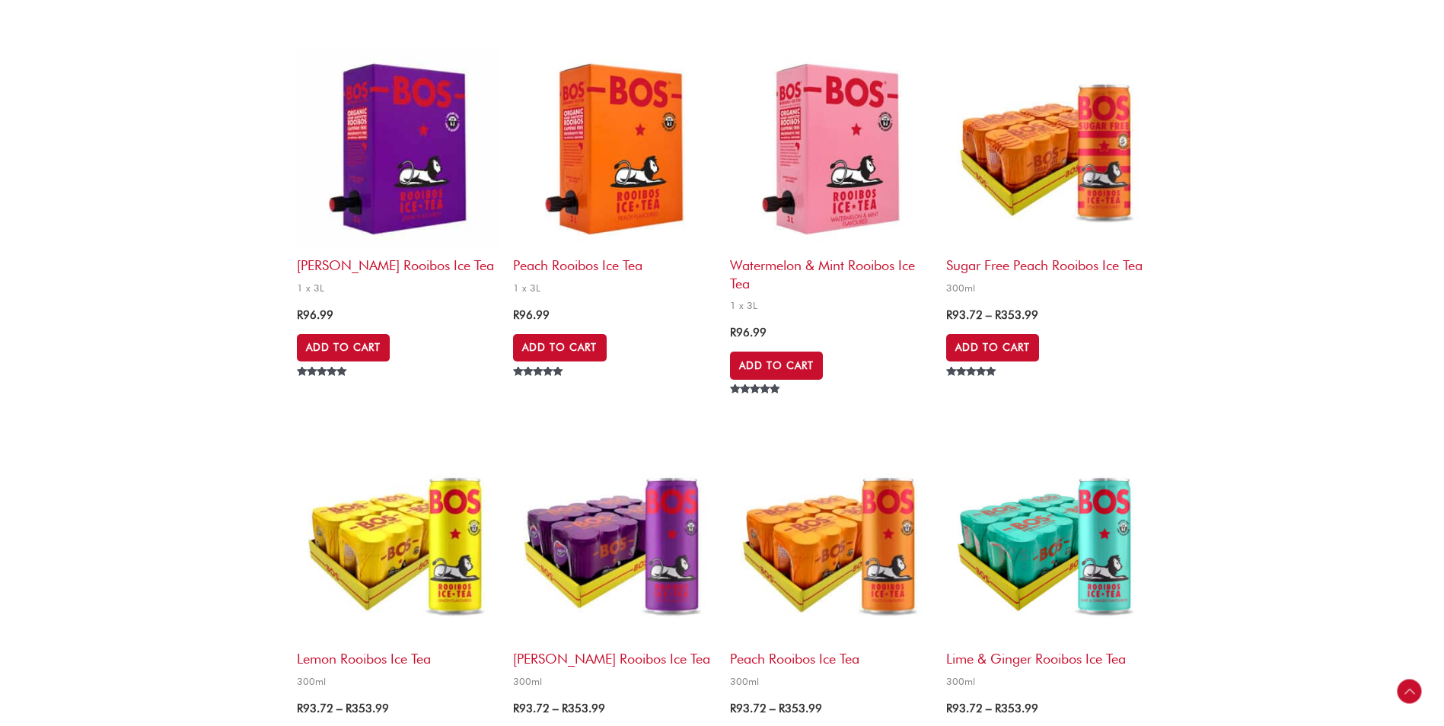
click at [1033, 564] on img at bounding box center [1046, 542] width 201 height 201
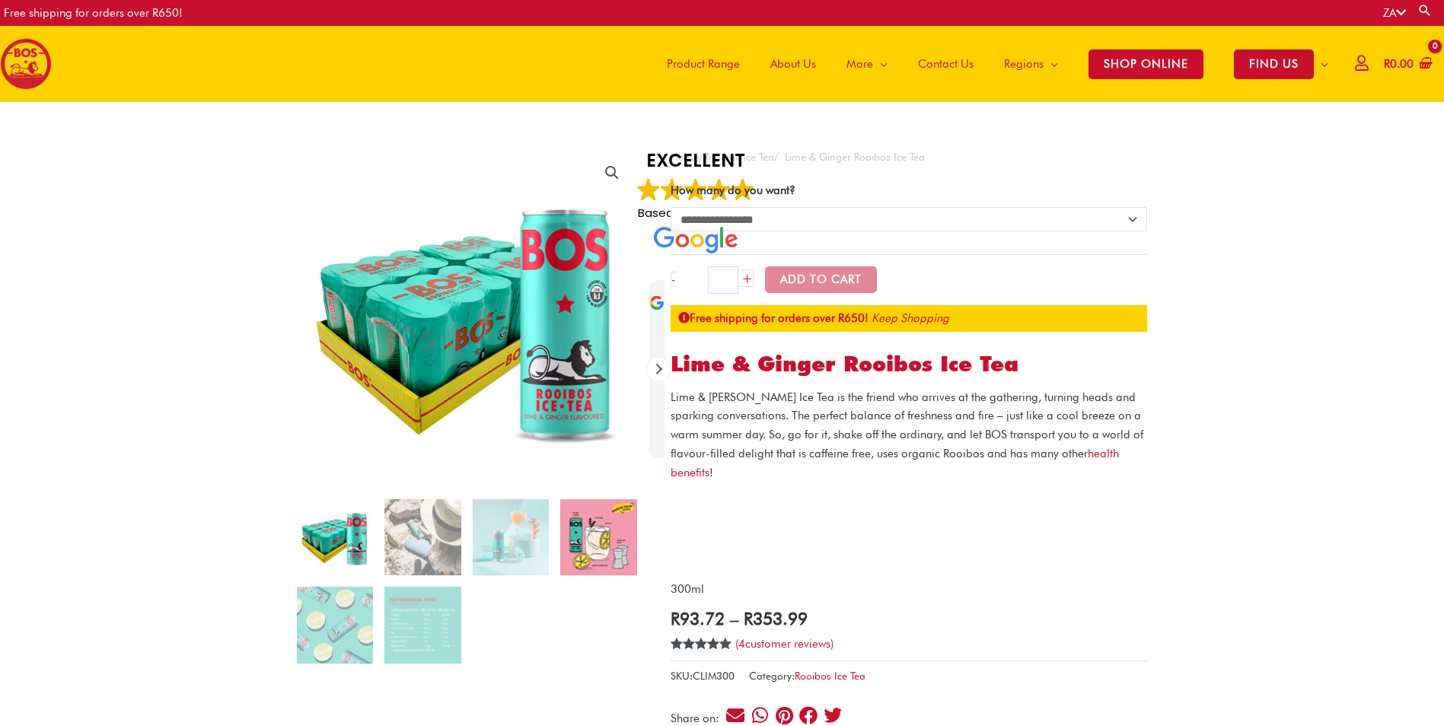
click at [586, 555] on img at bounding box center [598, 537] width 76 height 76
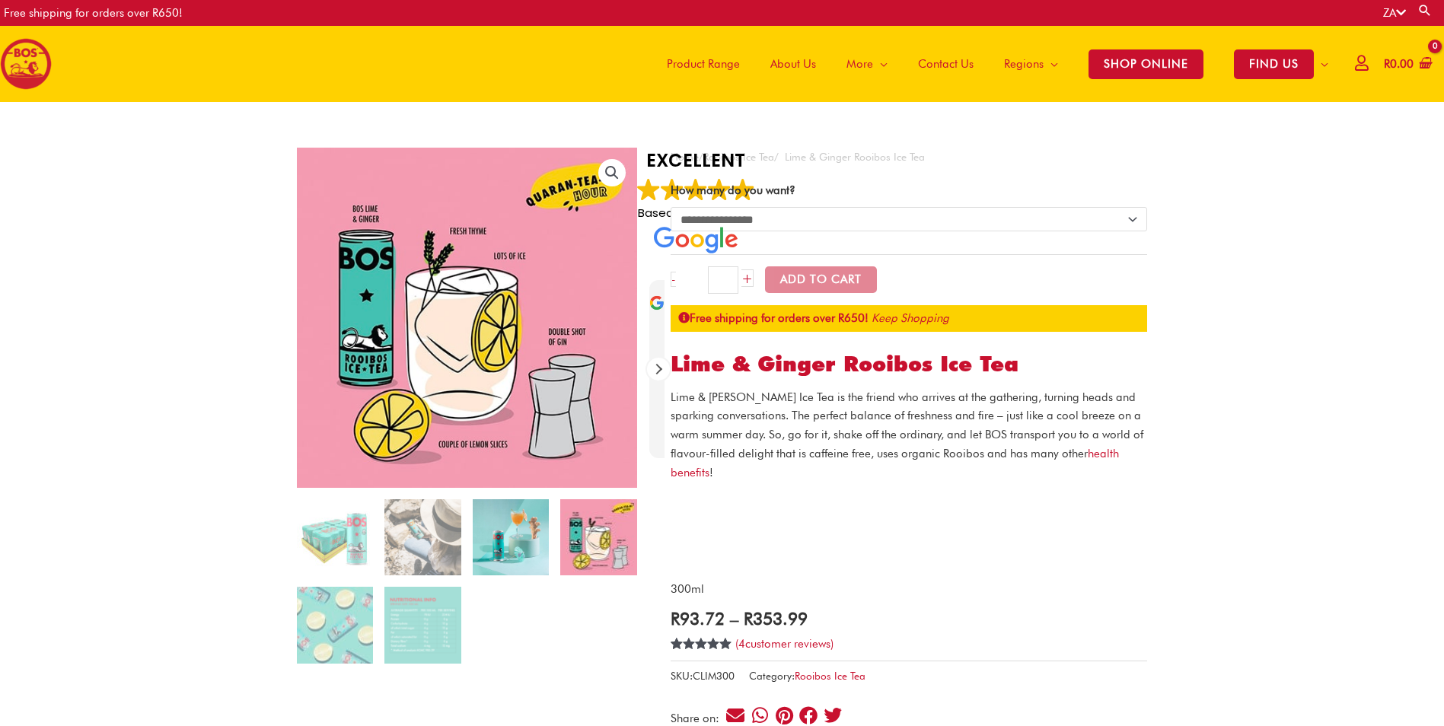
click at [506, 532] on img at bounding box center [511, 537] width 76 height 76
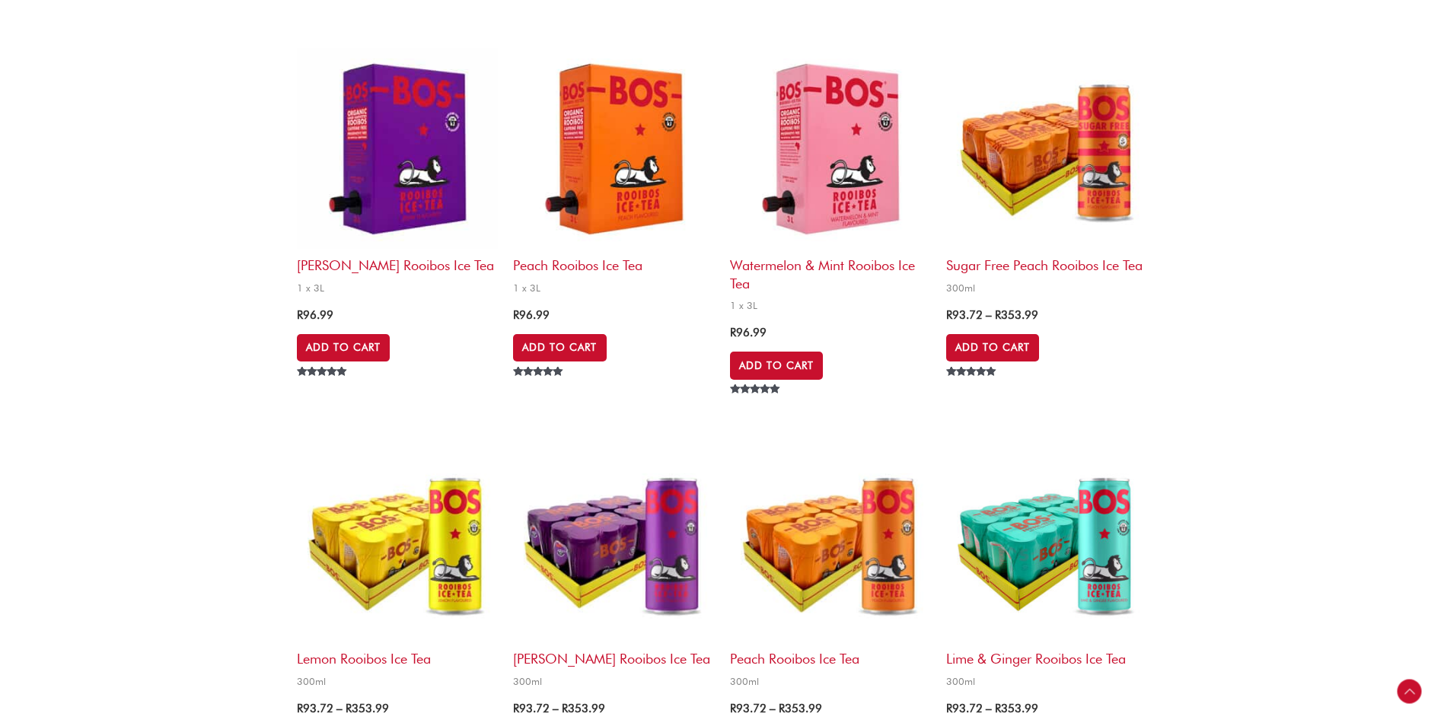
click at [831, 551] on img at bounding box center [830, 542] width 201 height 201
click at [580, 597] on img at bounding box center [613, 542] width 201 height 201
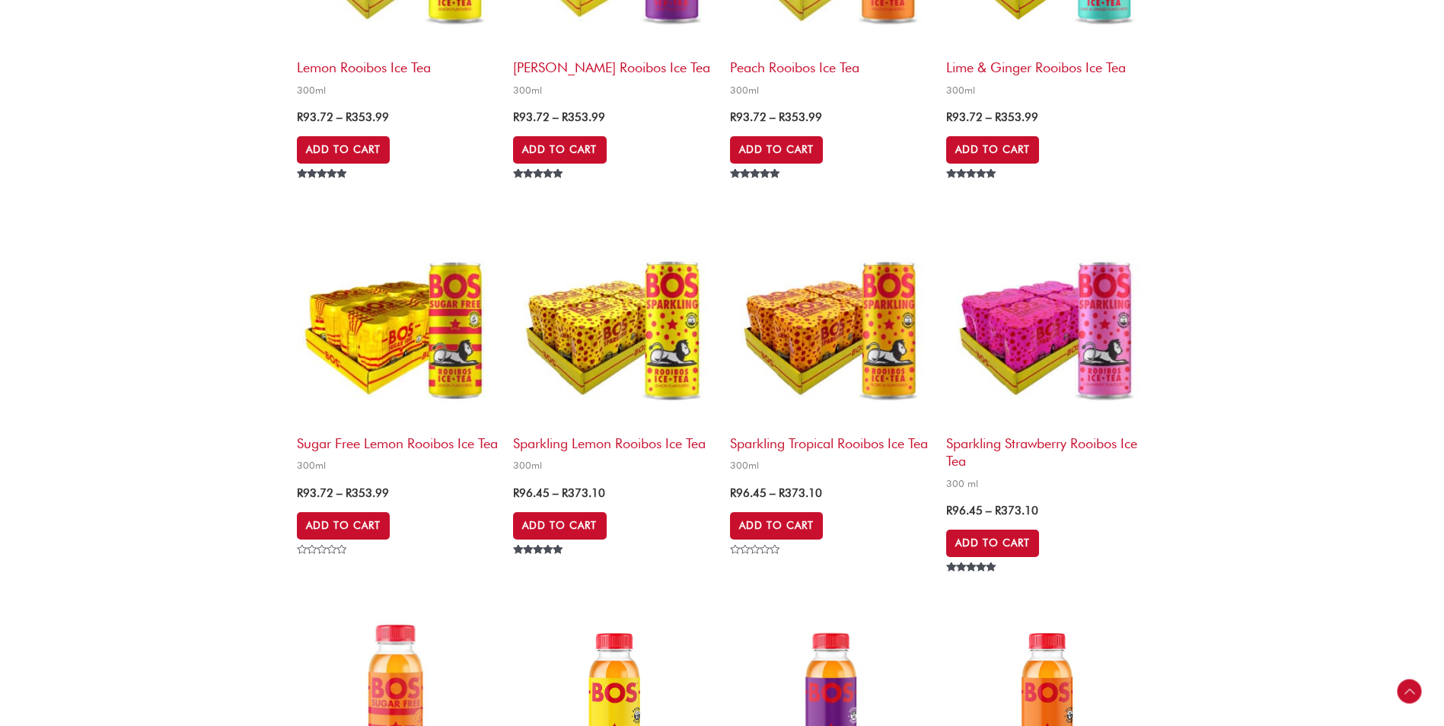
scroll to position [1887, 0]
click at [696, 343] on img at bounding box center [613, 325] width 201 height 201
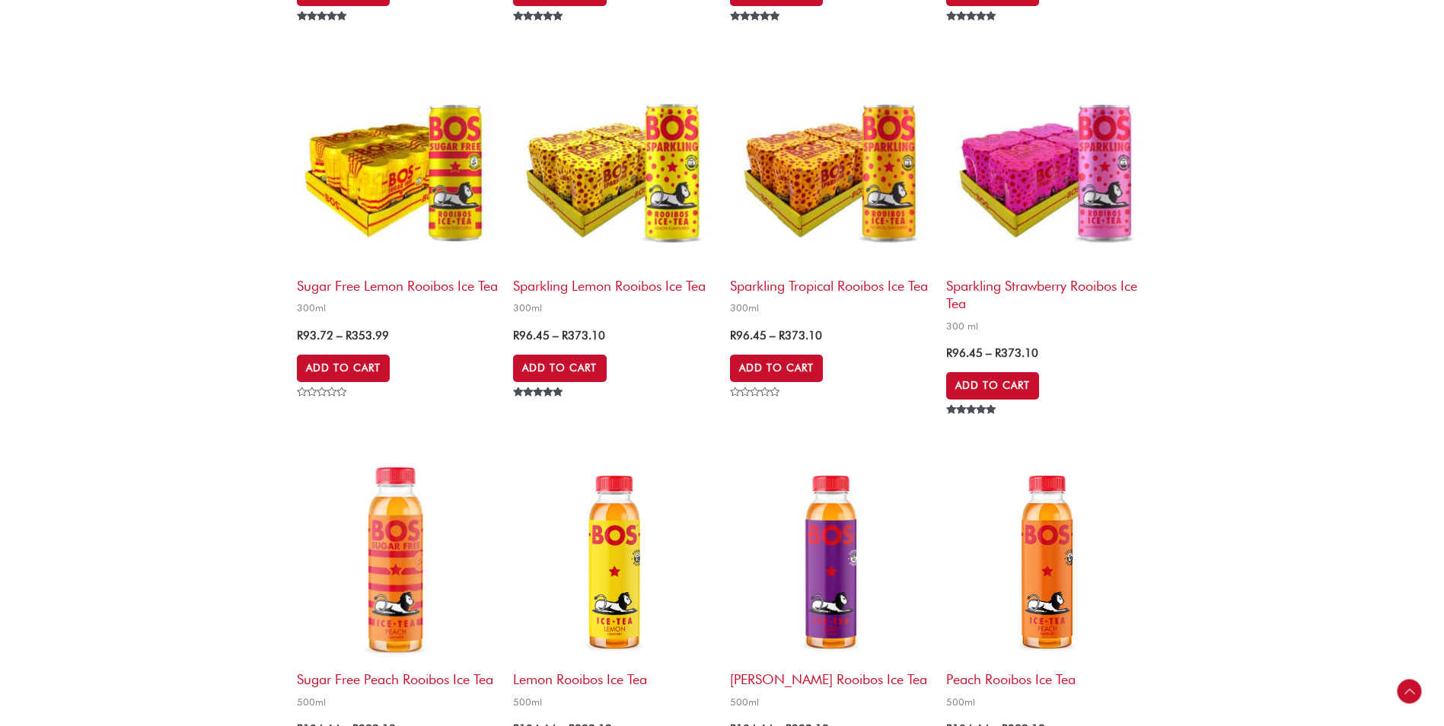
scroll to position [2191, 0]
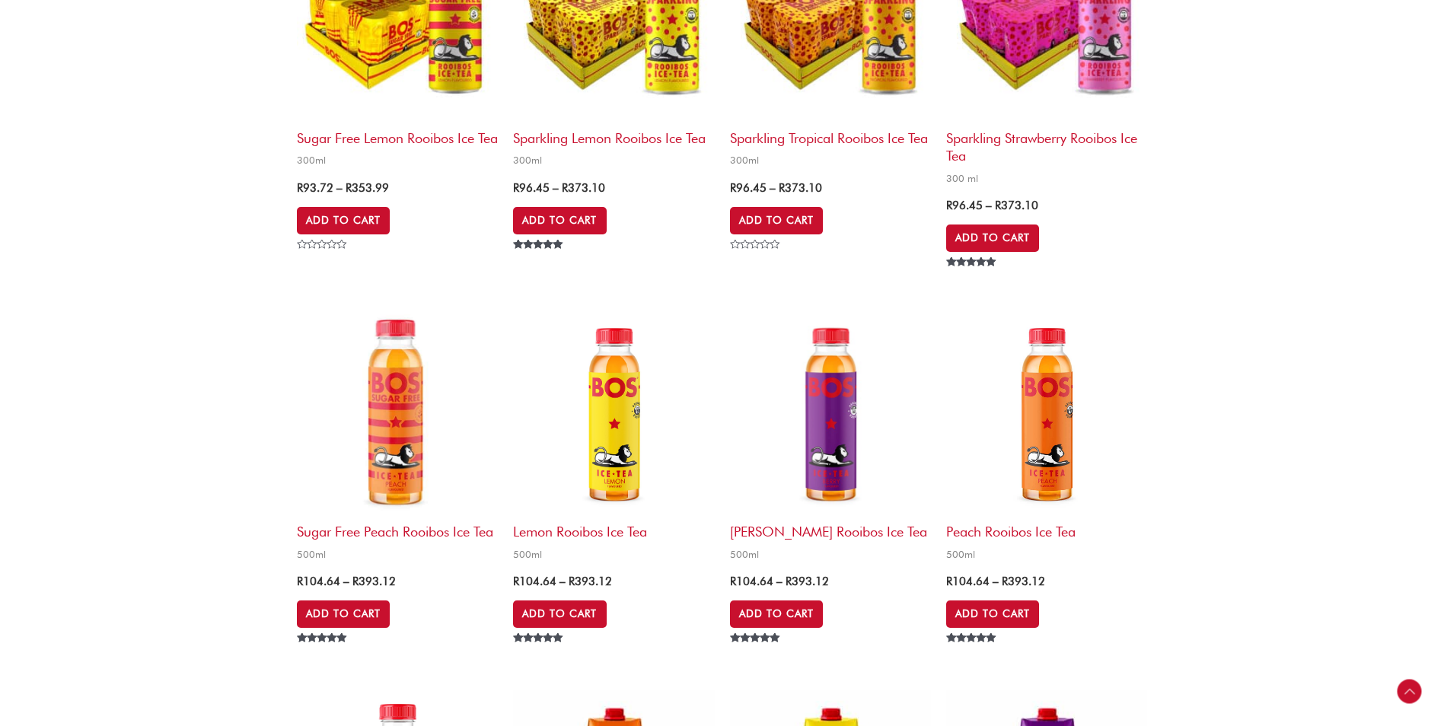
click at [825, 79] on img at bounding box center [830, 21] width 201 height 201
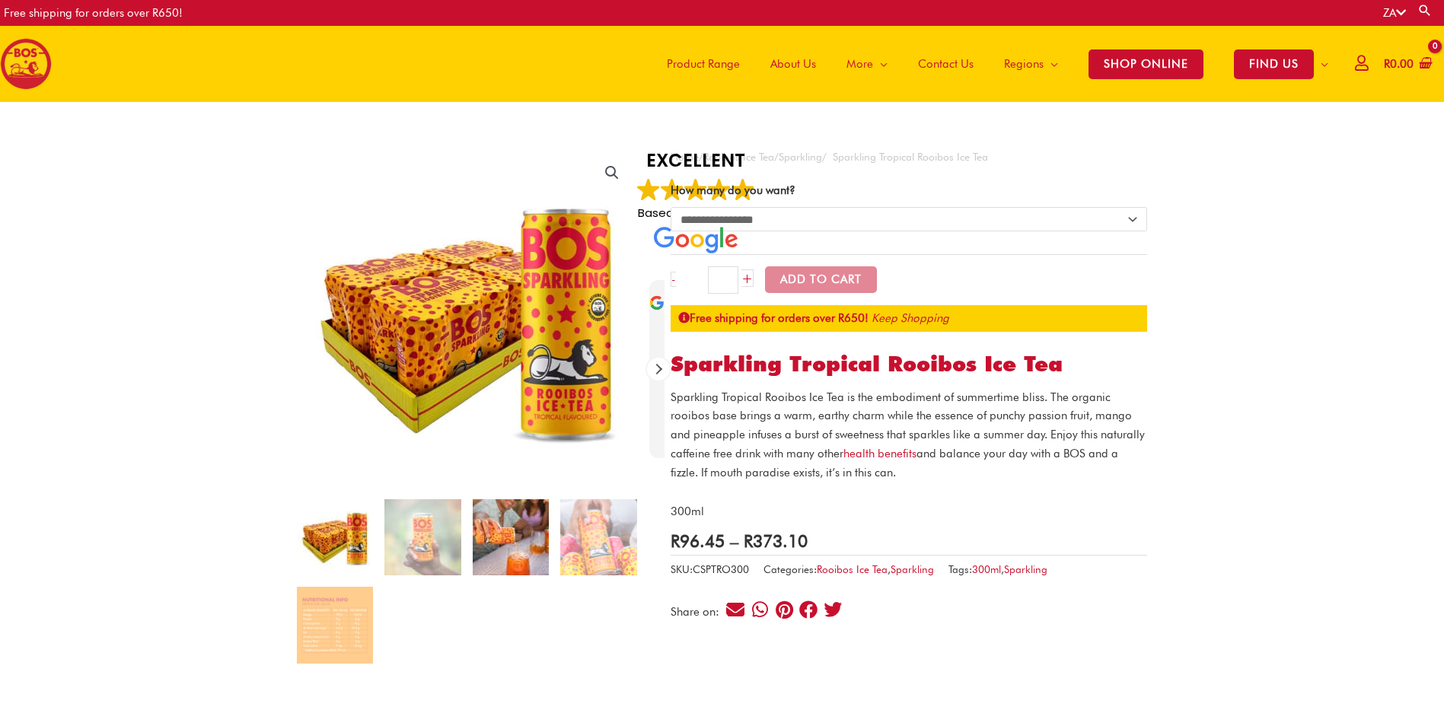
click at [512, 517] on img at bounding box center [511, 537] width 76 height 76
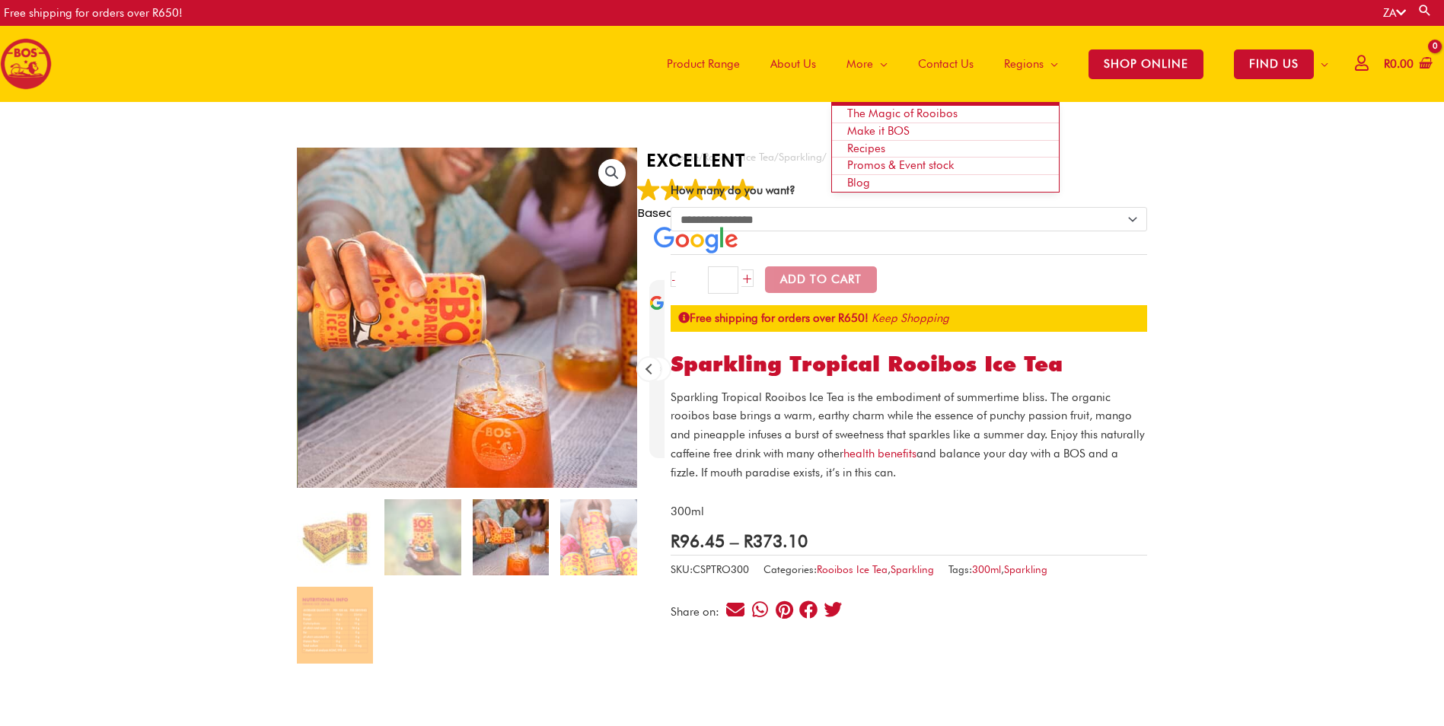
click at [880, 129] on span "Make it BOS" at bounding box center [878, 131] width 62 height 14
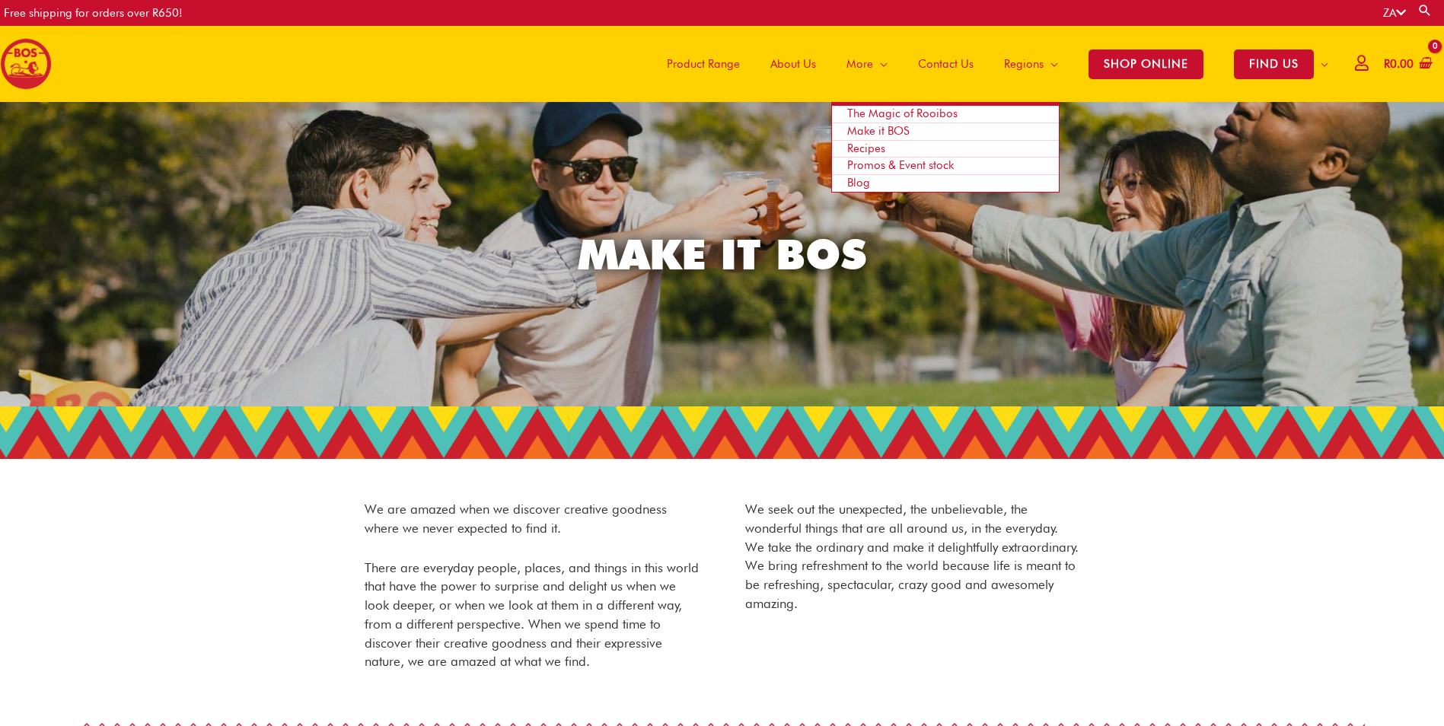
click at [854, 146] on span "Recipes" at bounding box center [866, 149] width 38 height 14
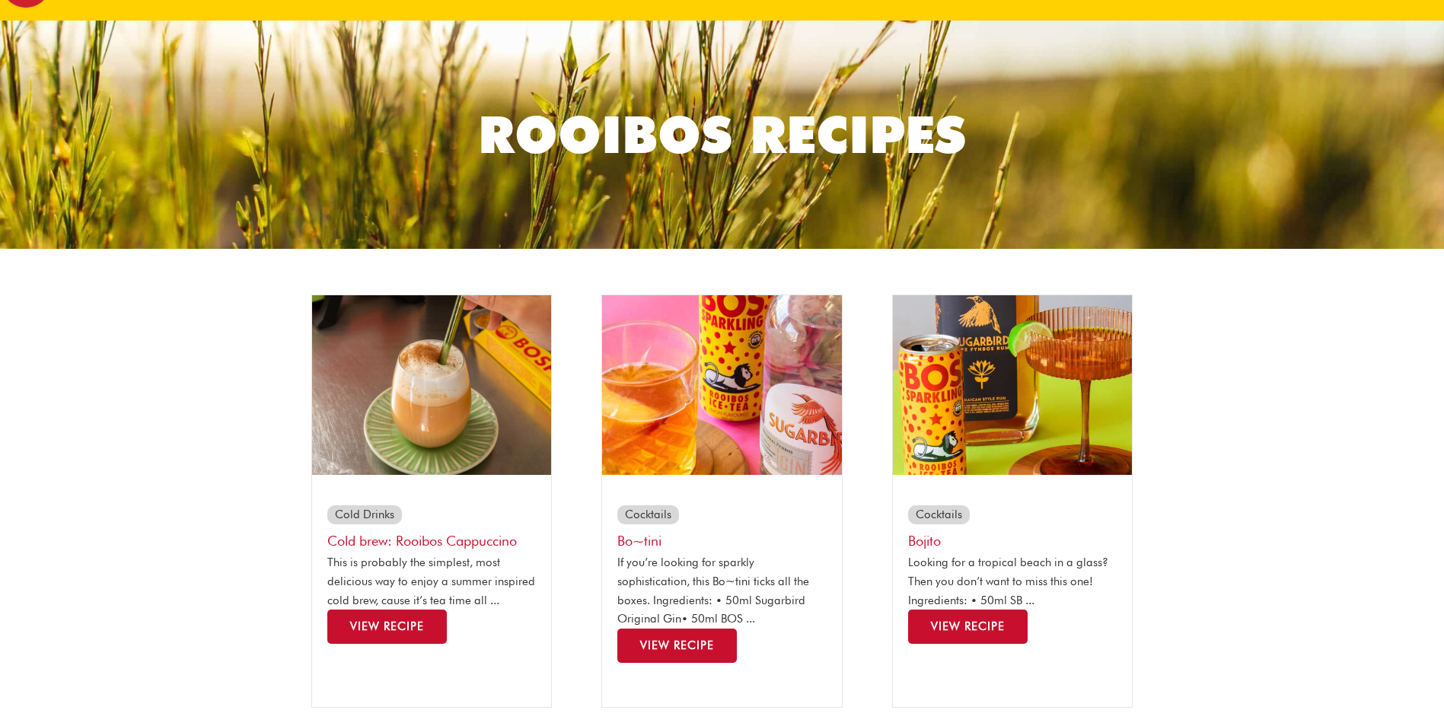
scroll to position [228, 0]
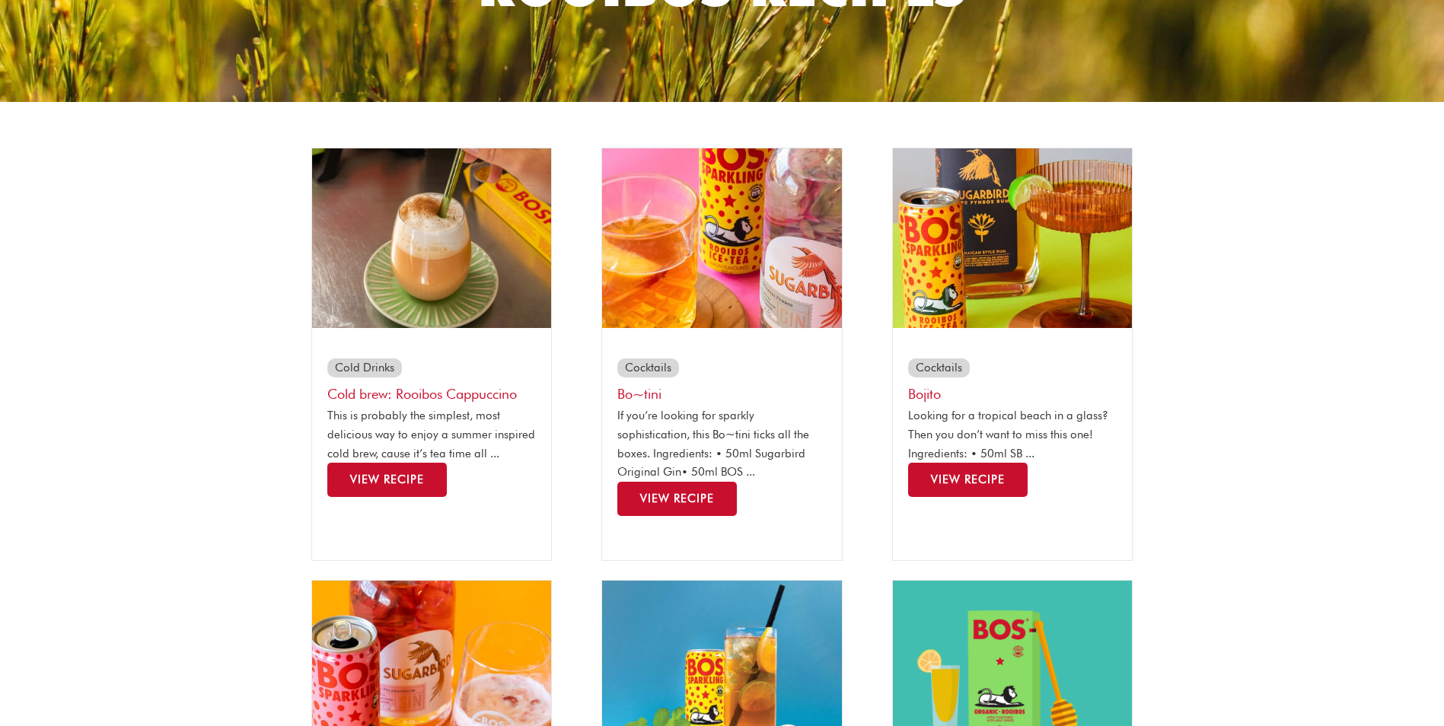
click at [756, 314] on img at bounding box center [722, 238] width 240 height 180
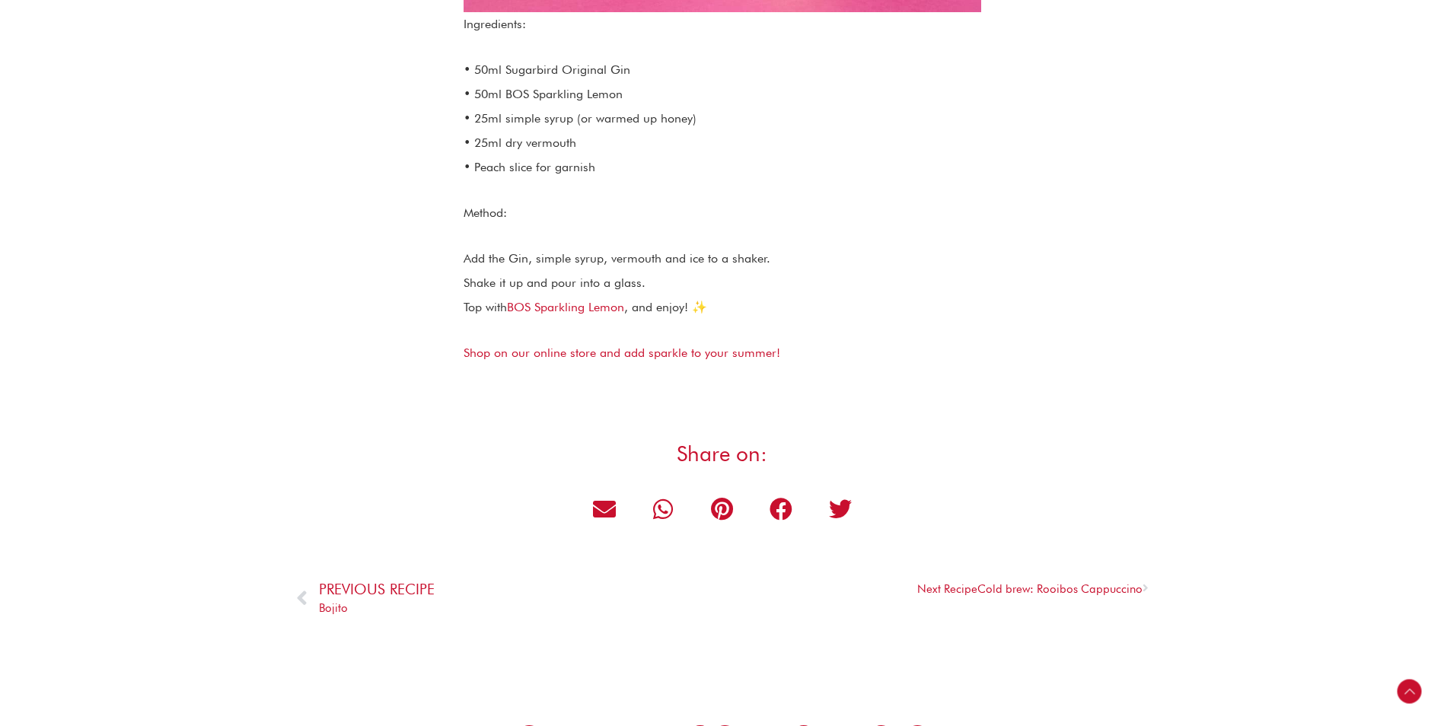
scroll to position [1142, 0]
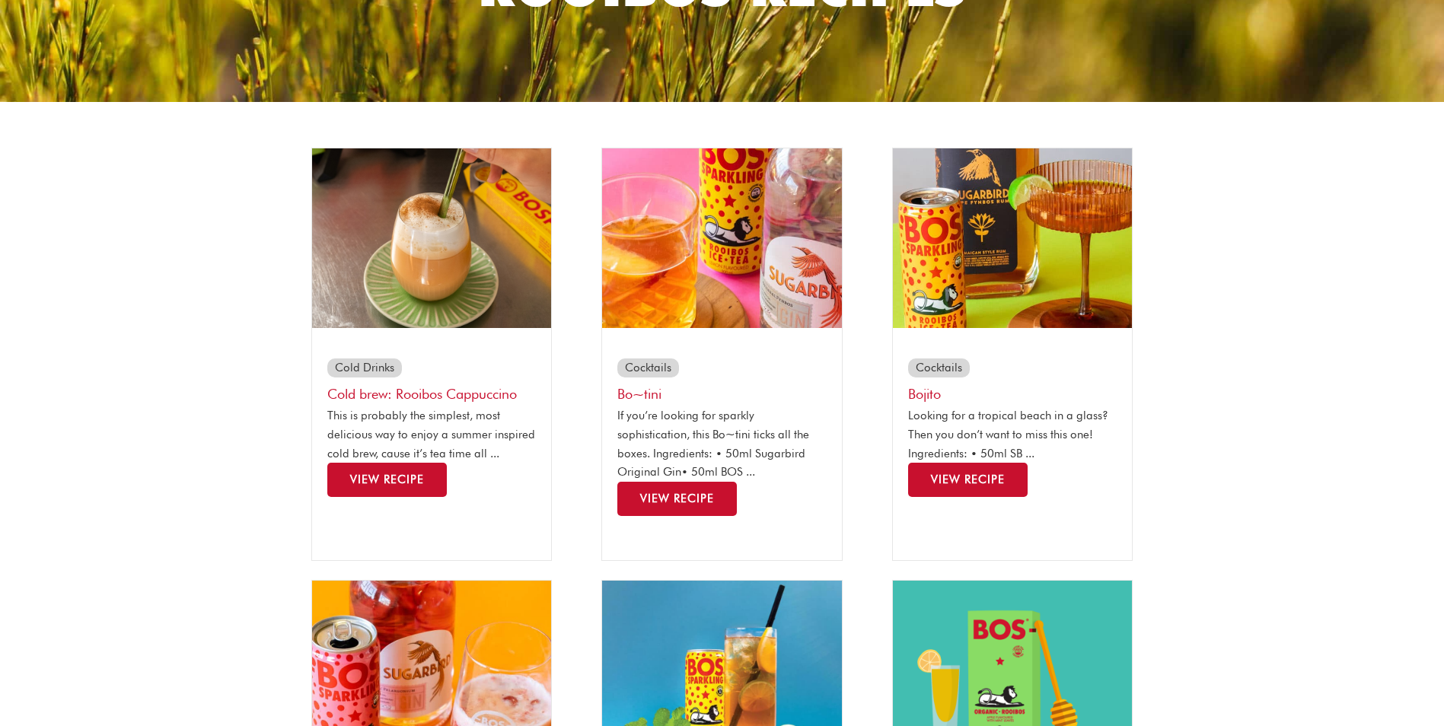
click at [1011, 286] on img at bounding box center [1013, 238] width 240 height 180
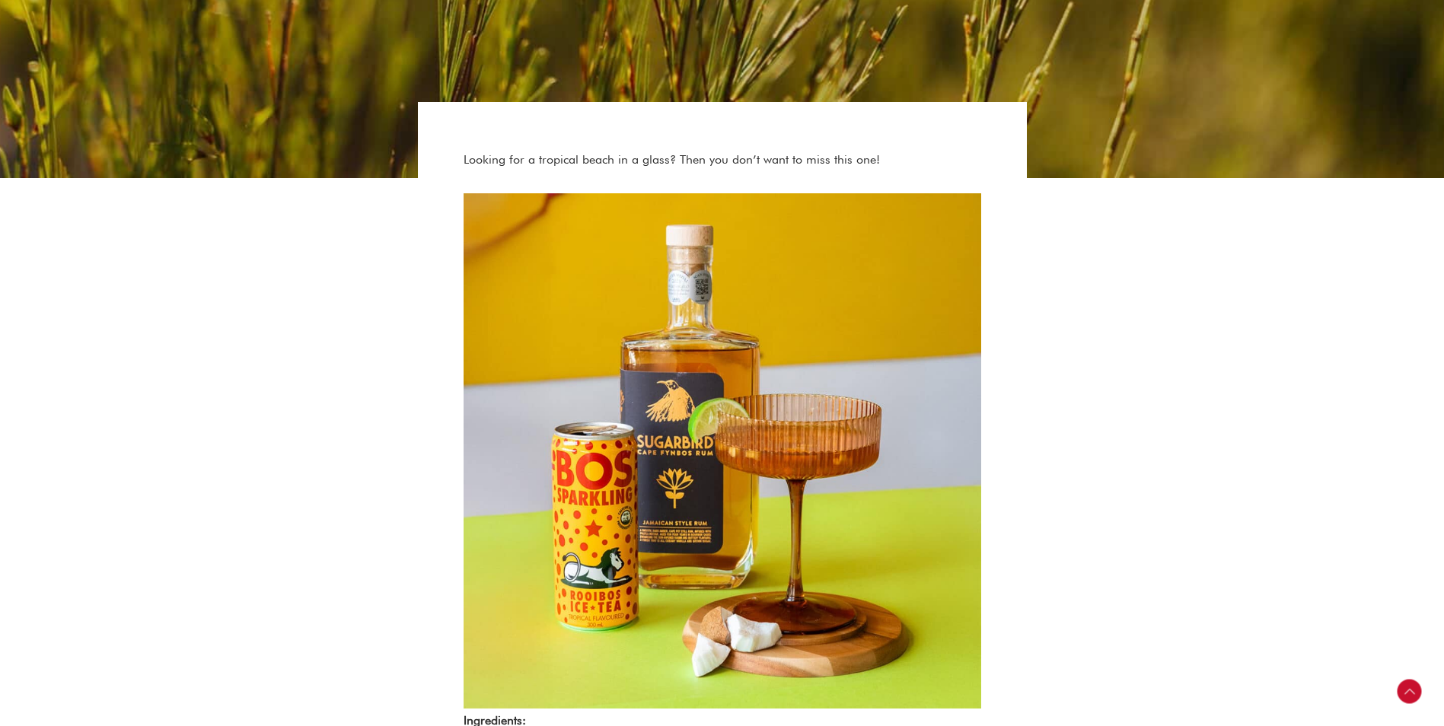
scroll to position [685, 0]
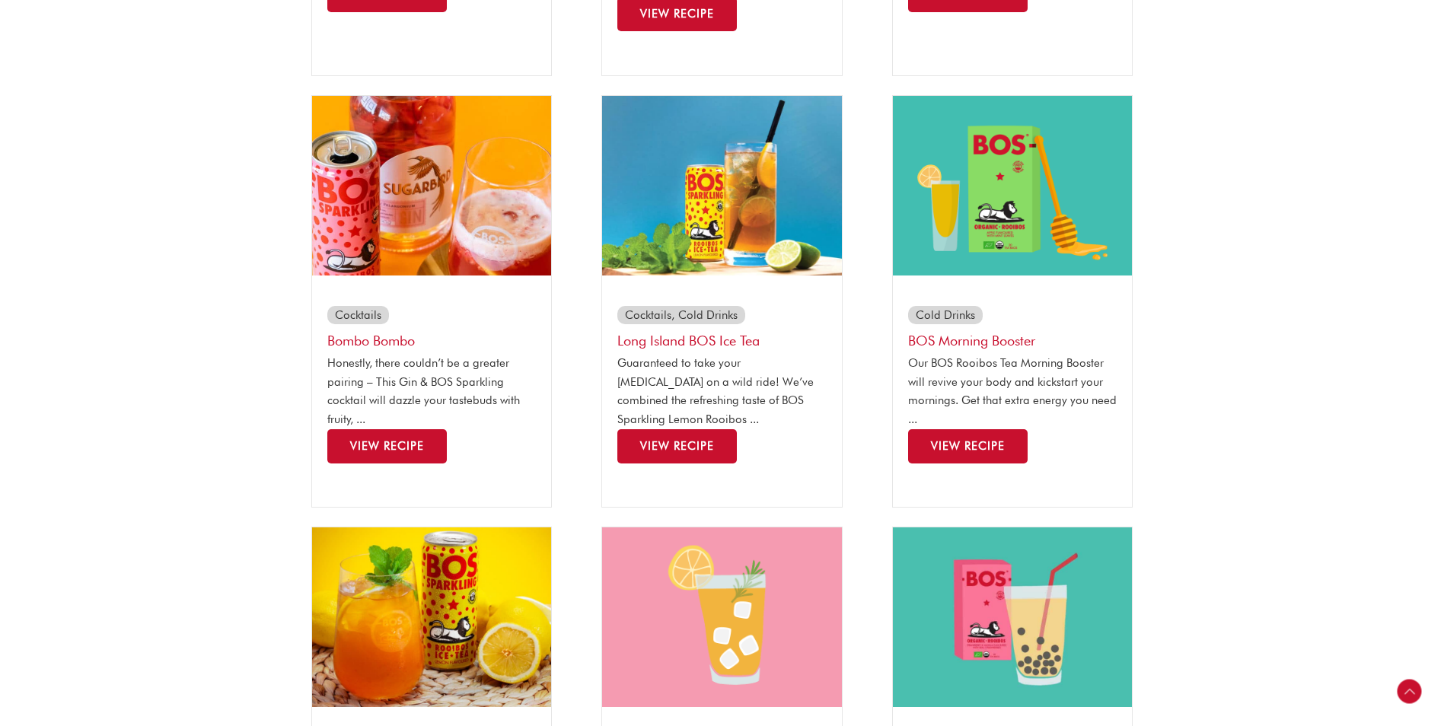
scroll to position [761, 0]
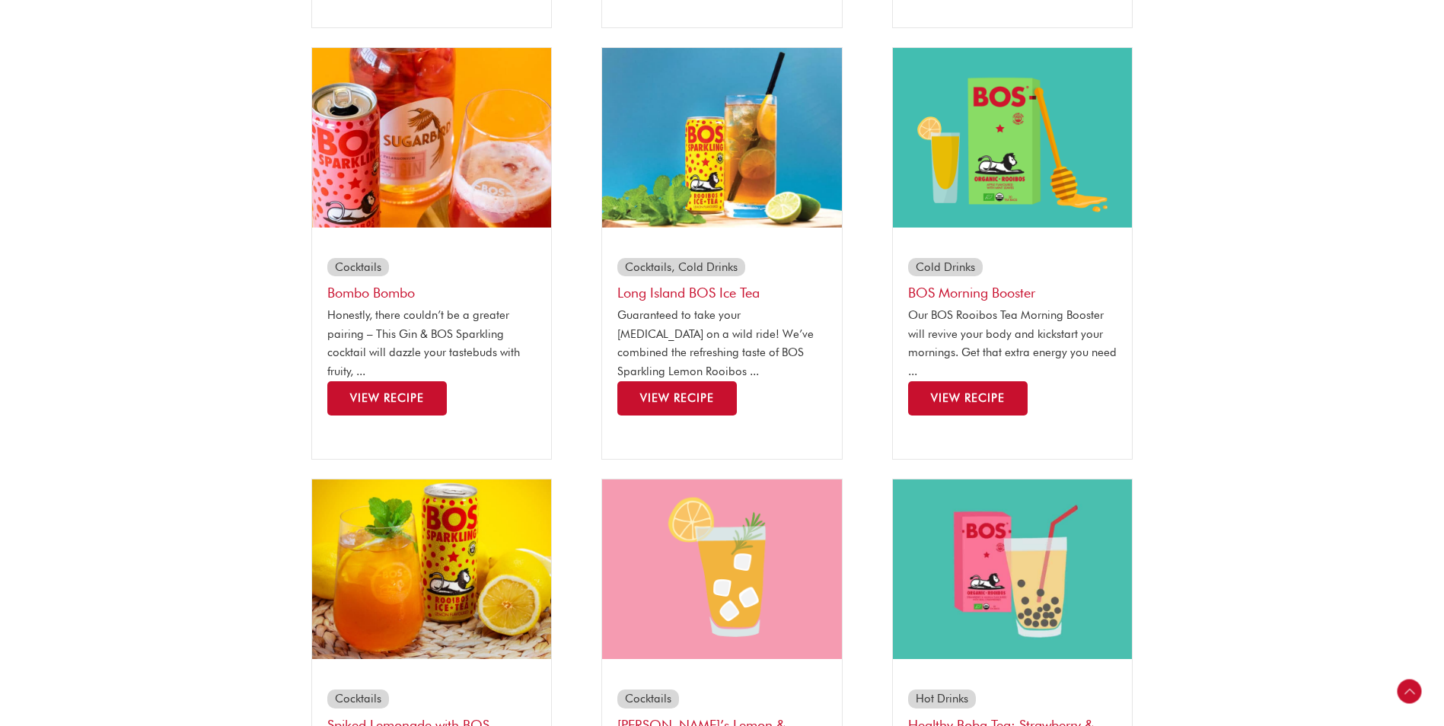
click at [729, 182] on img at bounding box center [722, 138] width 240 height 180
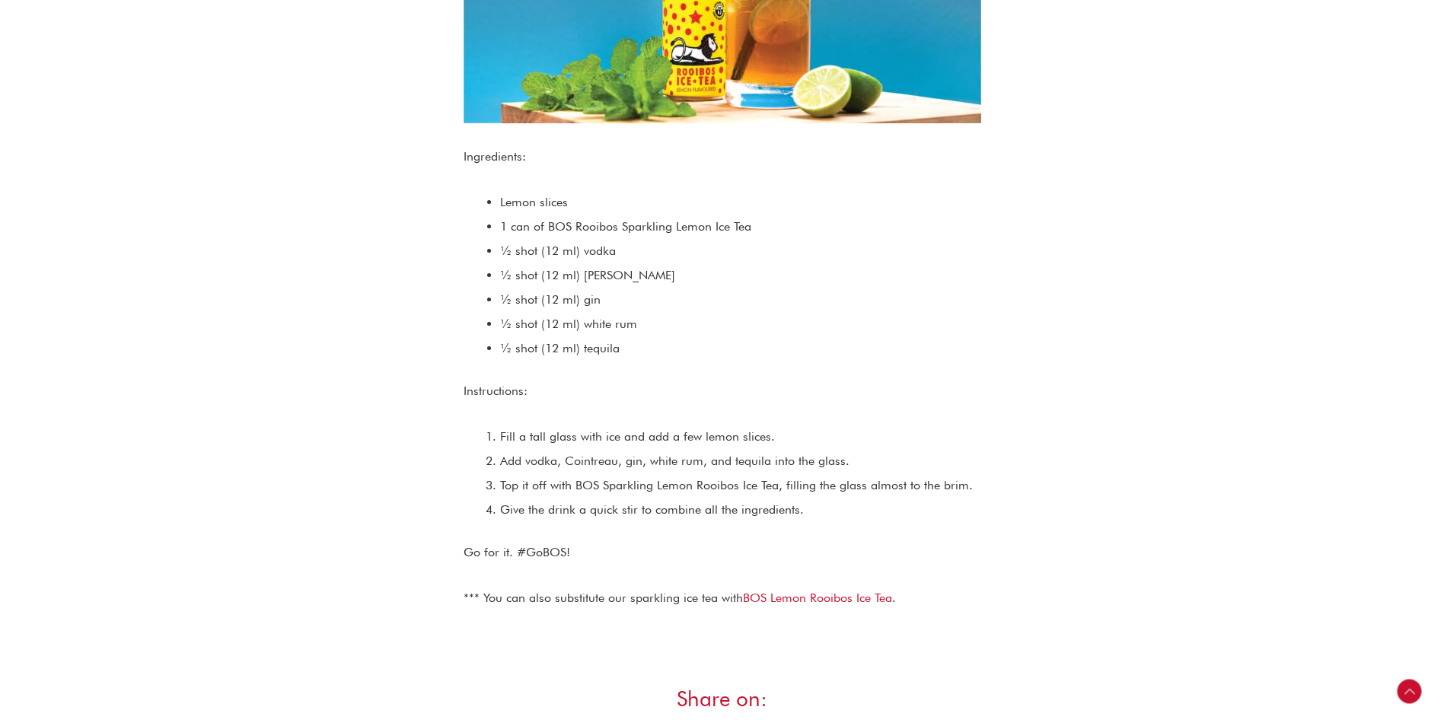
scroll to position [990, 0]
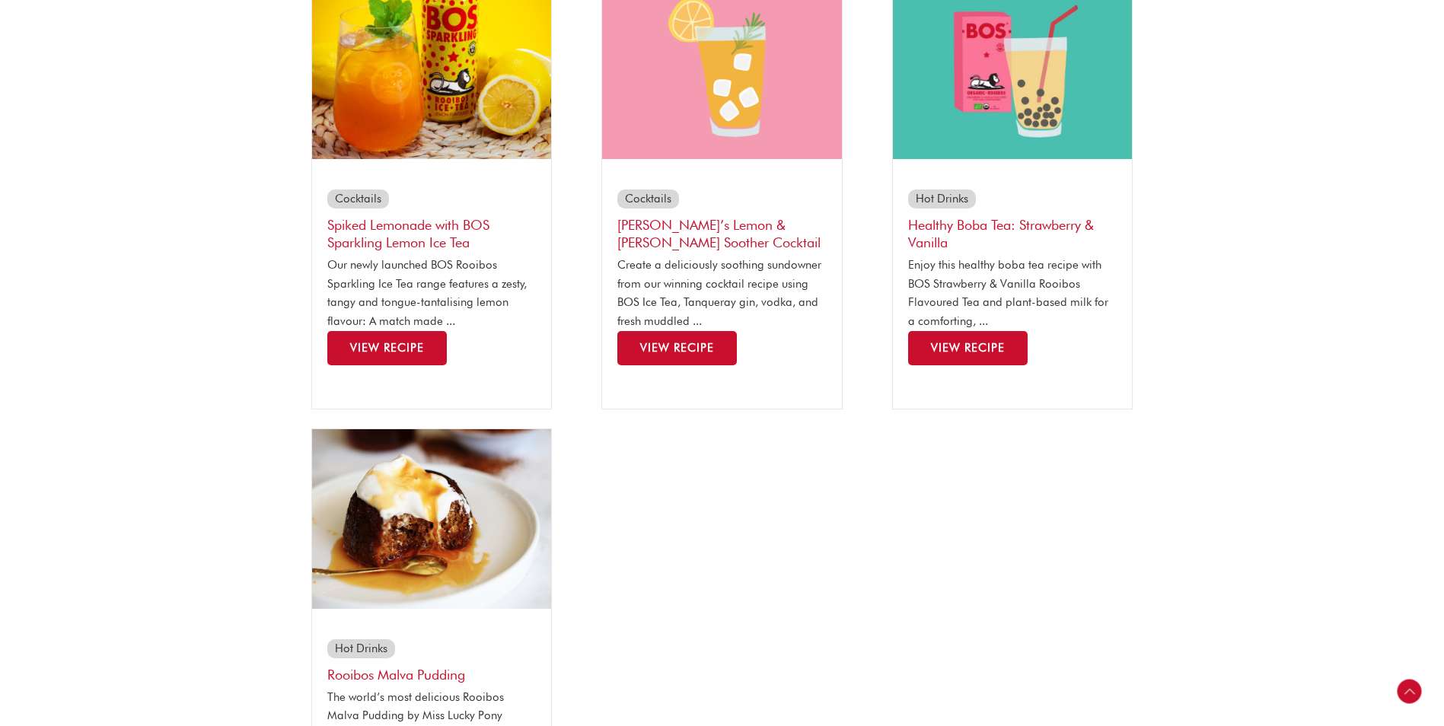
scroll to position [1066, 0]
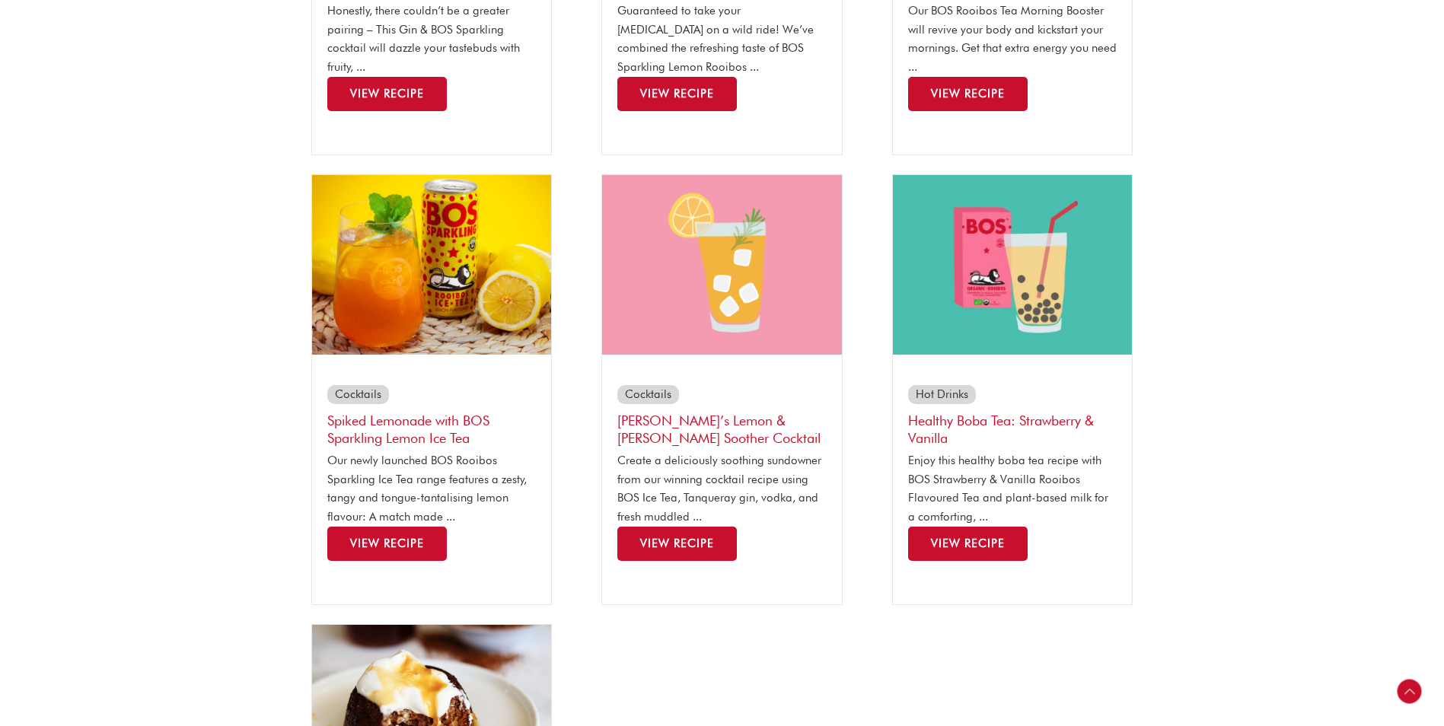
click at [447, 242] on img at bounding box center [432, 265] width 240 height 180
